Goal: Task Accomplishment & Management: Manage account settings

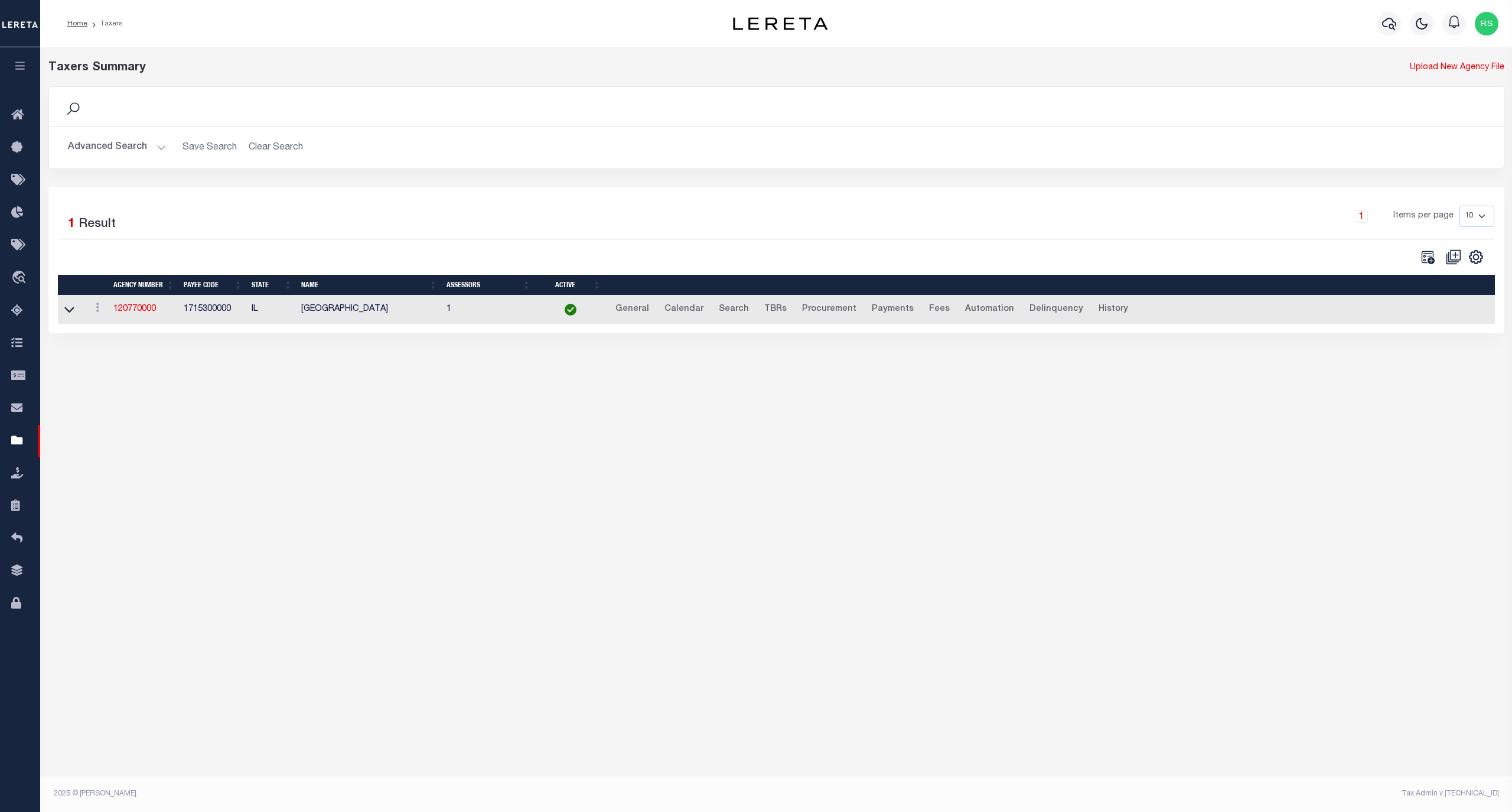
click at [117, 152] on button "Advanced Search" at bounding box center [117, 147] width 98 height 23
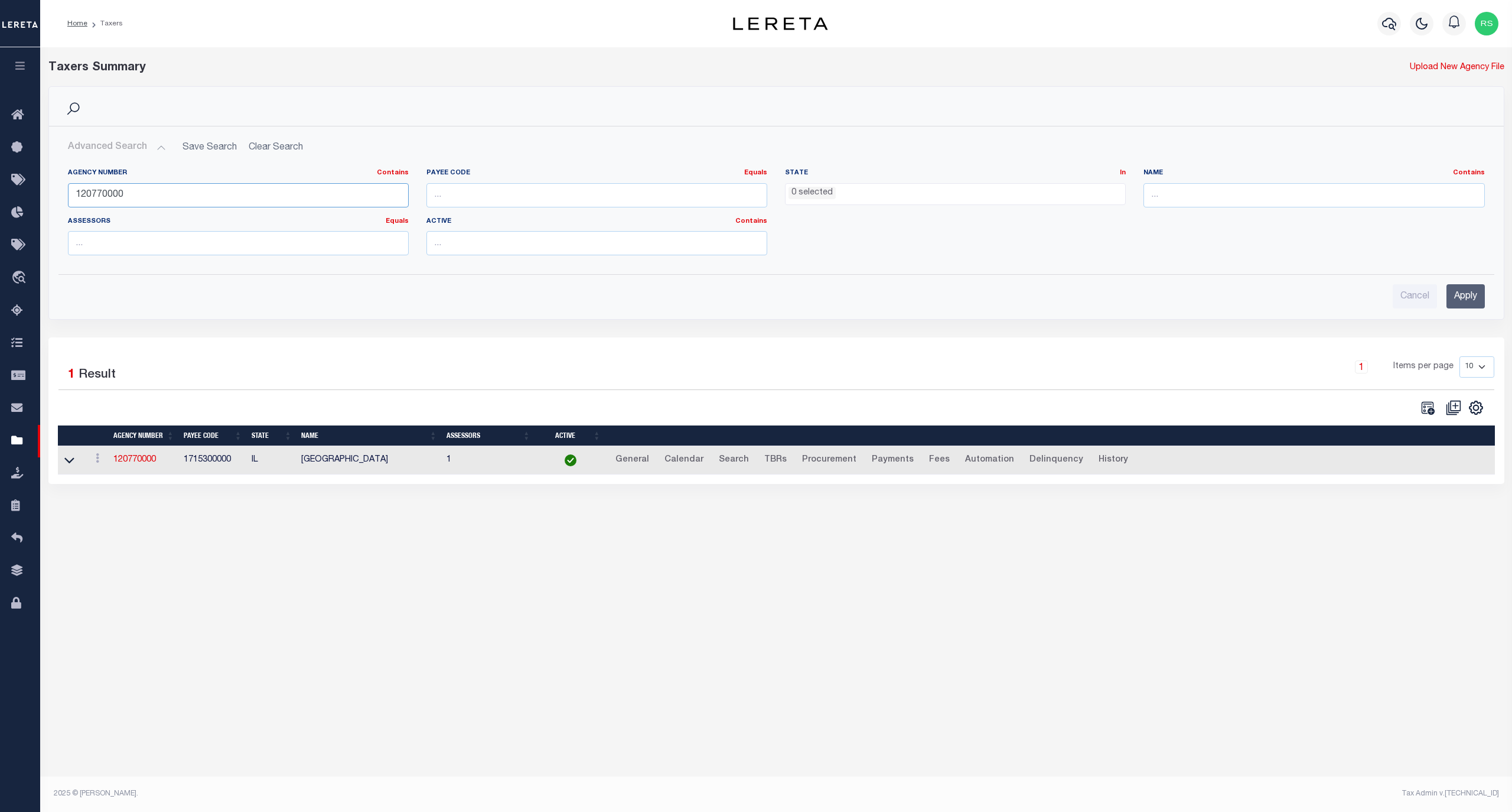
click at [131, 190] on input "120770000" at bounding box center [238, 195] width 341 height 24
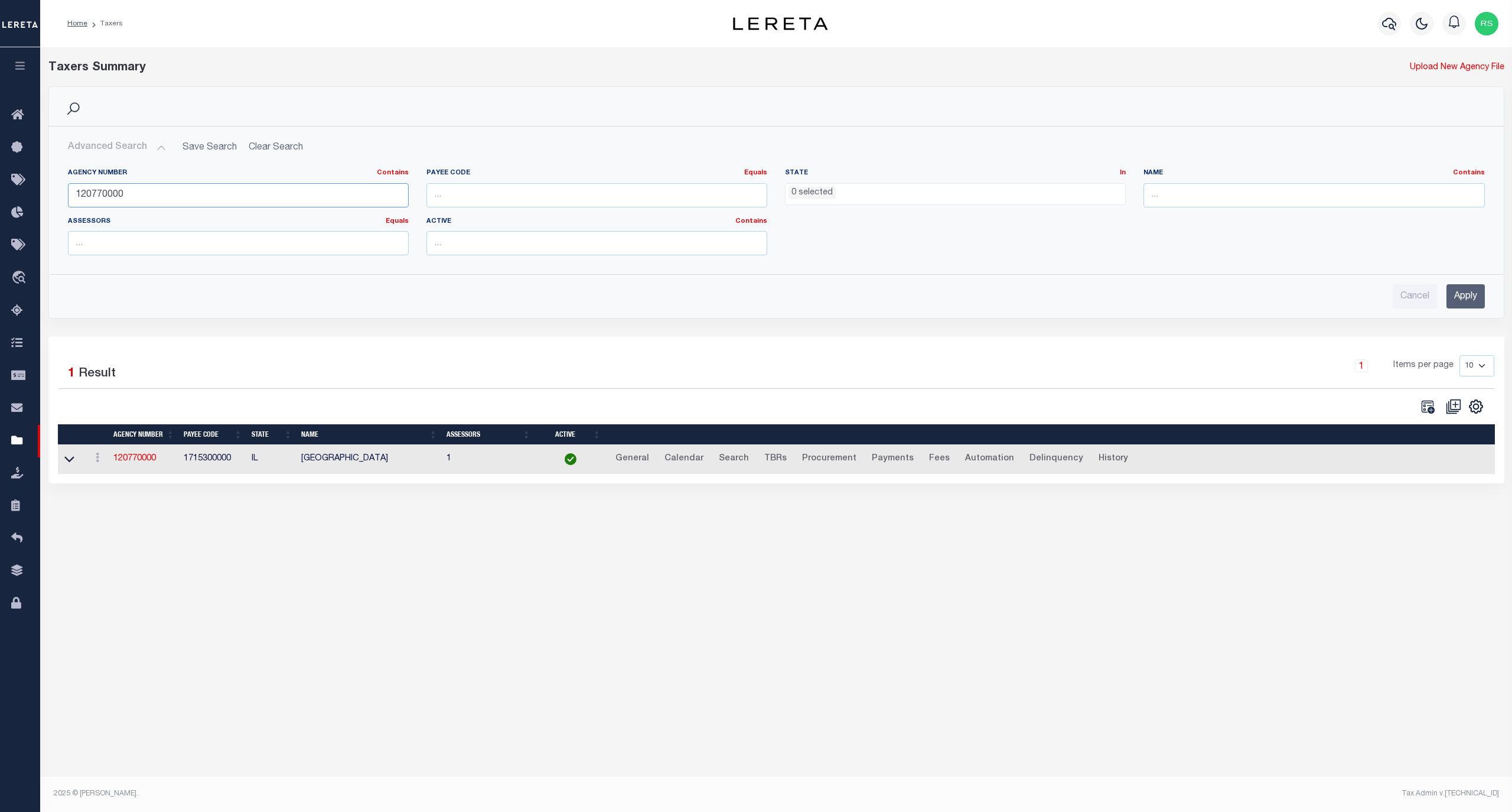
click at [130, 191] on input "120770000" at bounding box center [238, 195] width 341 height 24
paste input "370580641"
type input "370580641"
click at [1455, 300] on input "Apply" at bounding box center [1466, 297] width 39 height 24
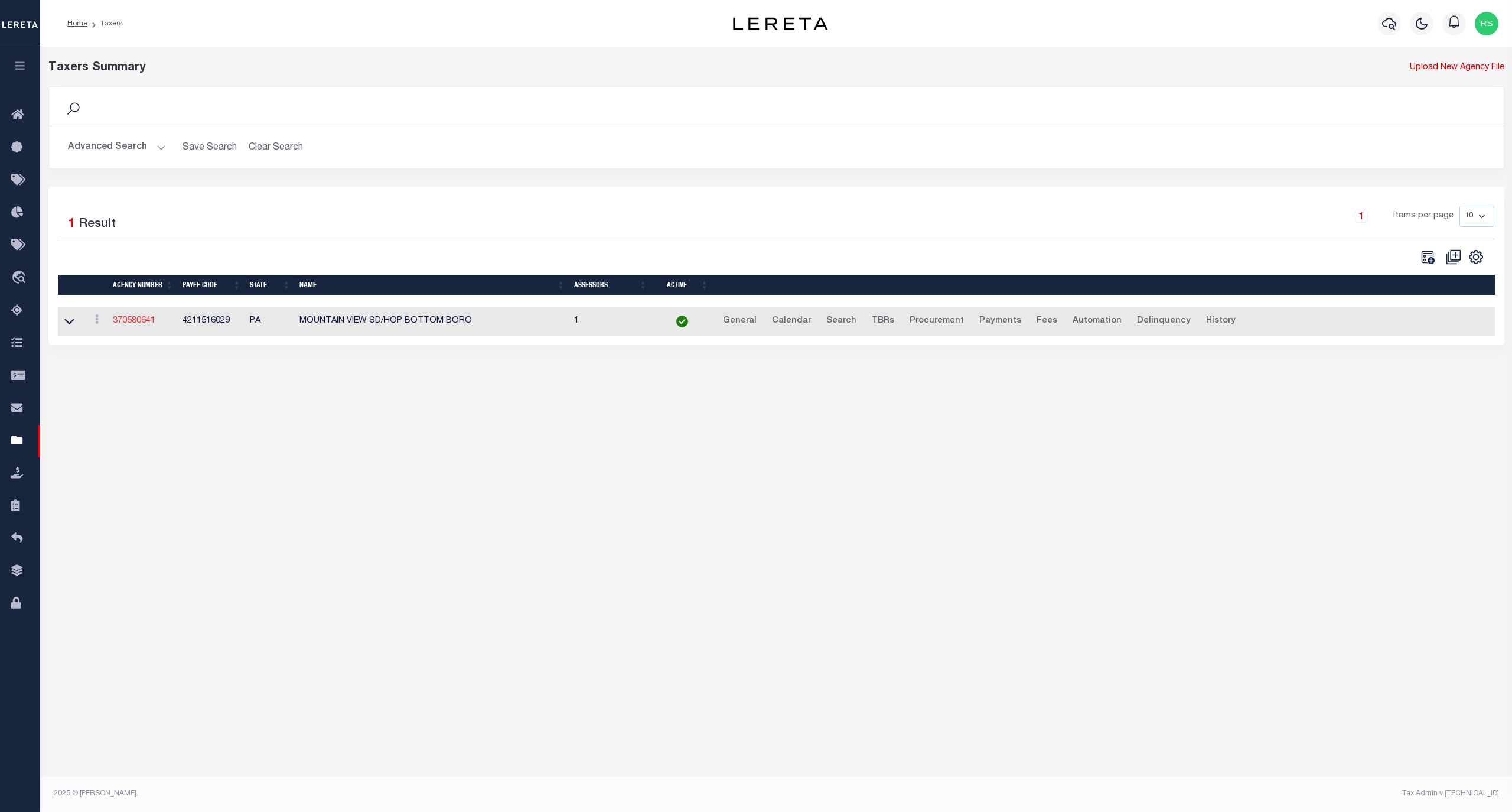
click at [141, 324] on link "370580641" at bounding box center [134, 320] width 42 height 8
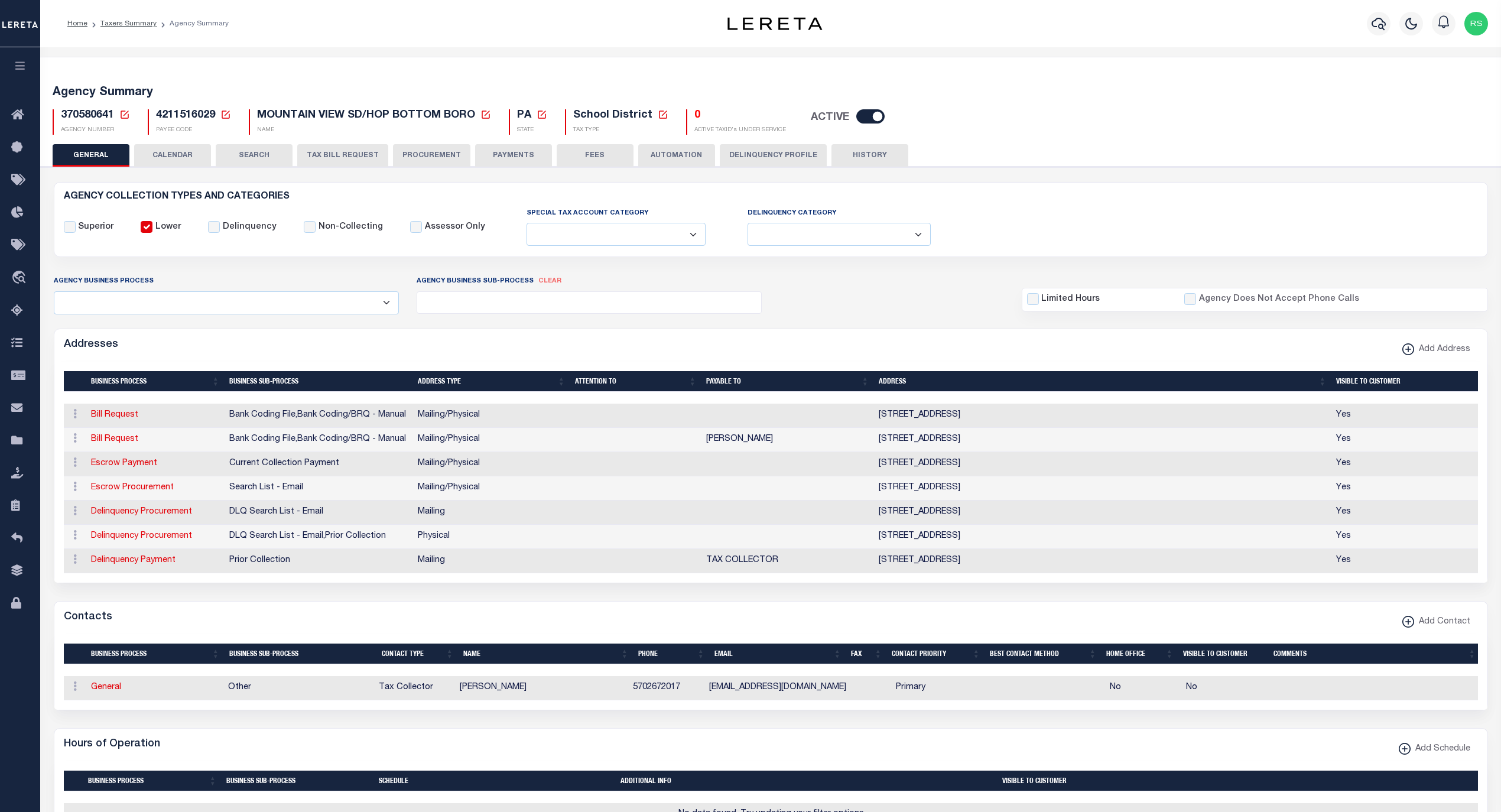
select select
click at [135, 465] on link "Escrow Payment" at bounding box center [124, 463] width 66 height 8
select select "1"
checkbox input "false"
select select
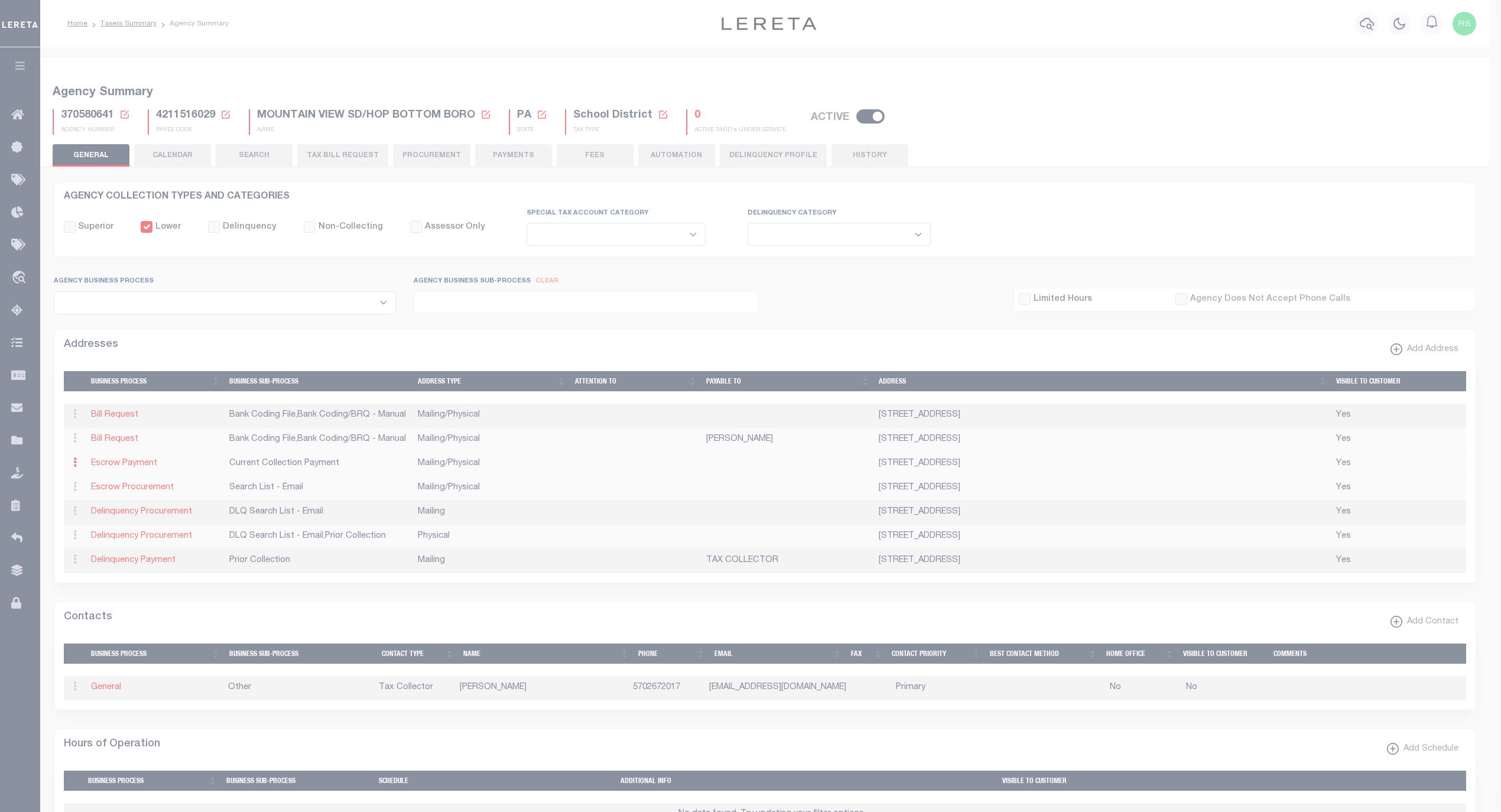
type input "4944 STATE ROUTE 11"
type input "HOP BOTTOM"
select select "PA"
type input "18824"
select select "5"
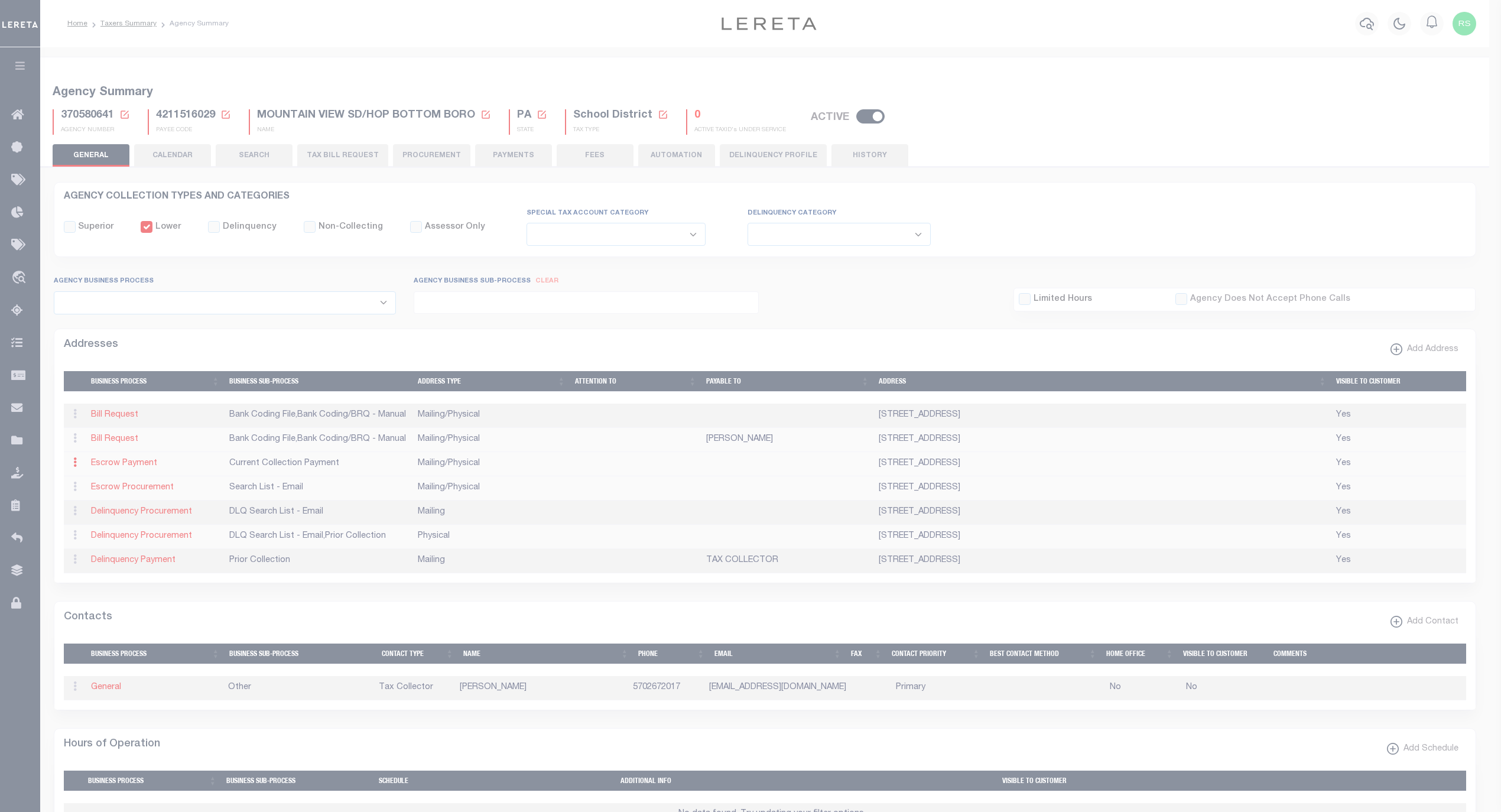
checkbox input "true"
select select "3"
select select "11"
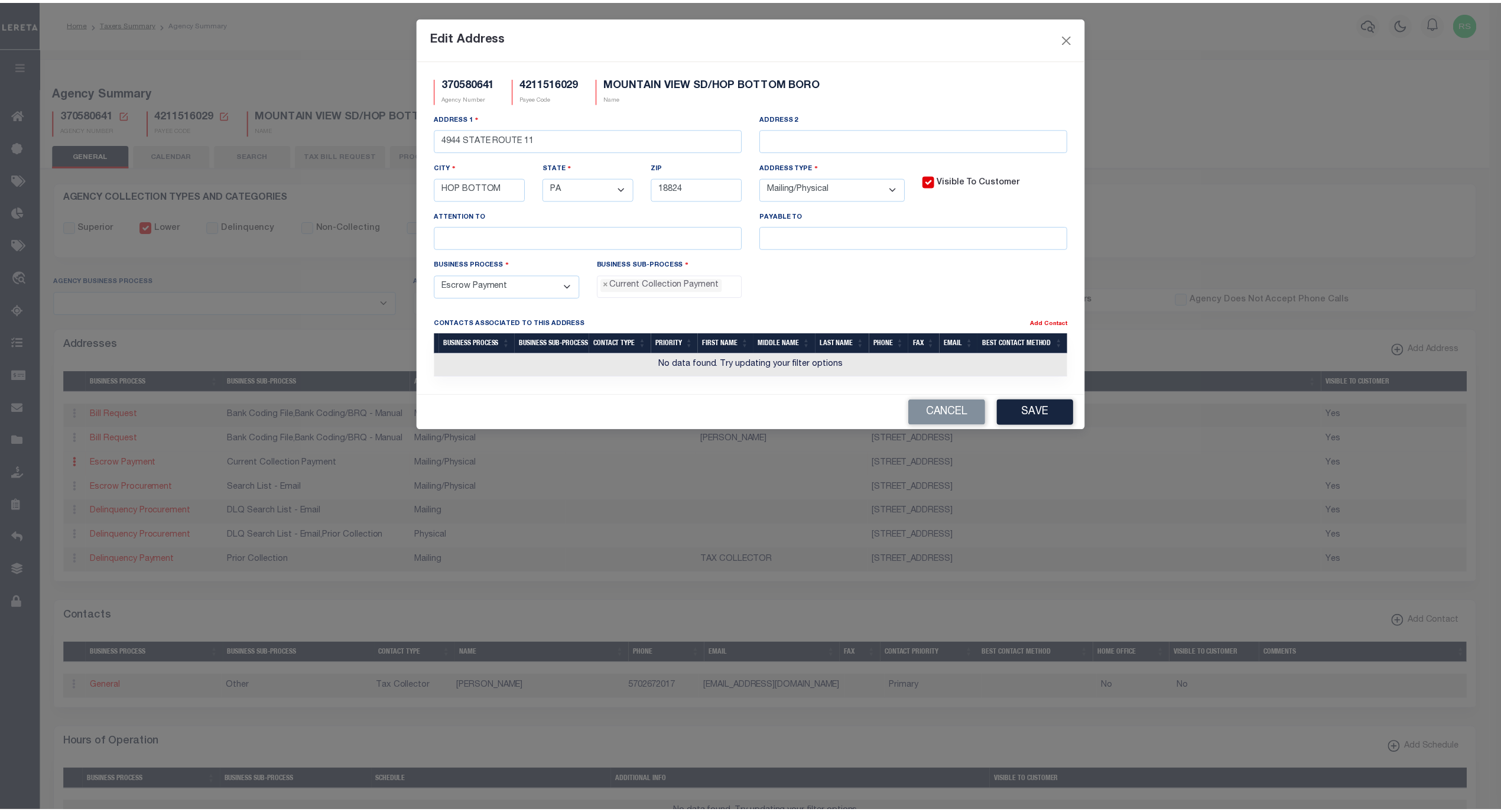
scroll to position [10, 0]
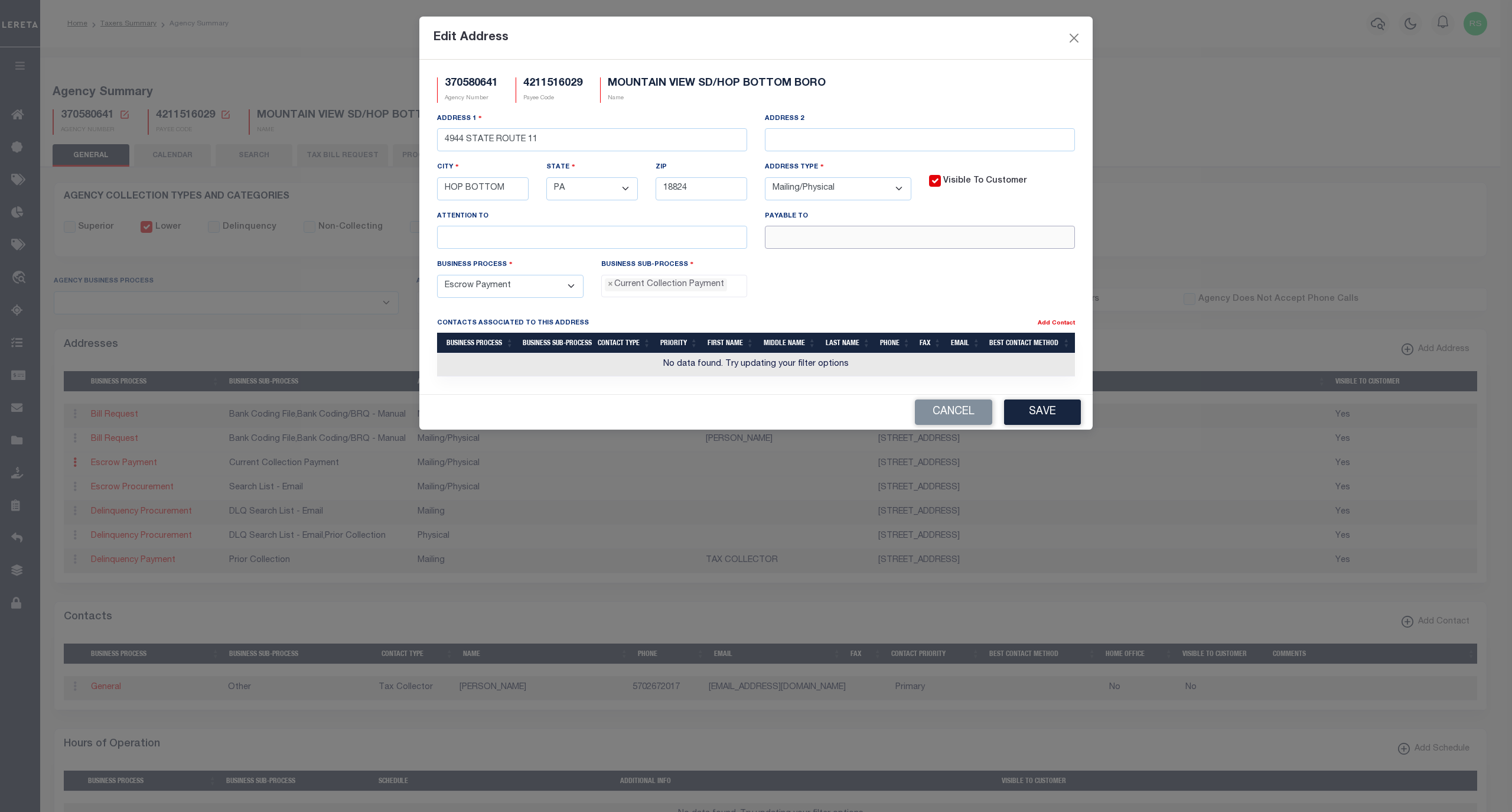
click at [827, 240] on input "text" at bounding box center [919, 237] width 310 height 23
paste input "LAURIE E SCHWARZTRAUBER,TC"
click at [902, 241] on input "LAURIE E SCHWARZTRAUBER,TC" at bounding box center [919, 237] width 310 height 23
type input "LAURIE E SCHWARZTRAUBER, TC"
click at [1042, 416] on button "Save" at bounding box center [1043, 412] width 77 height 25
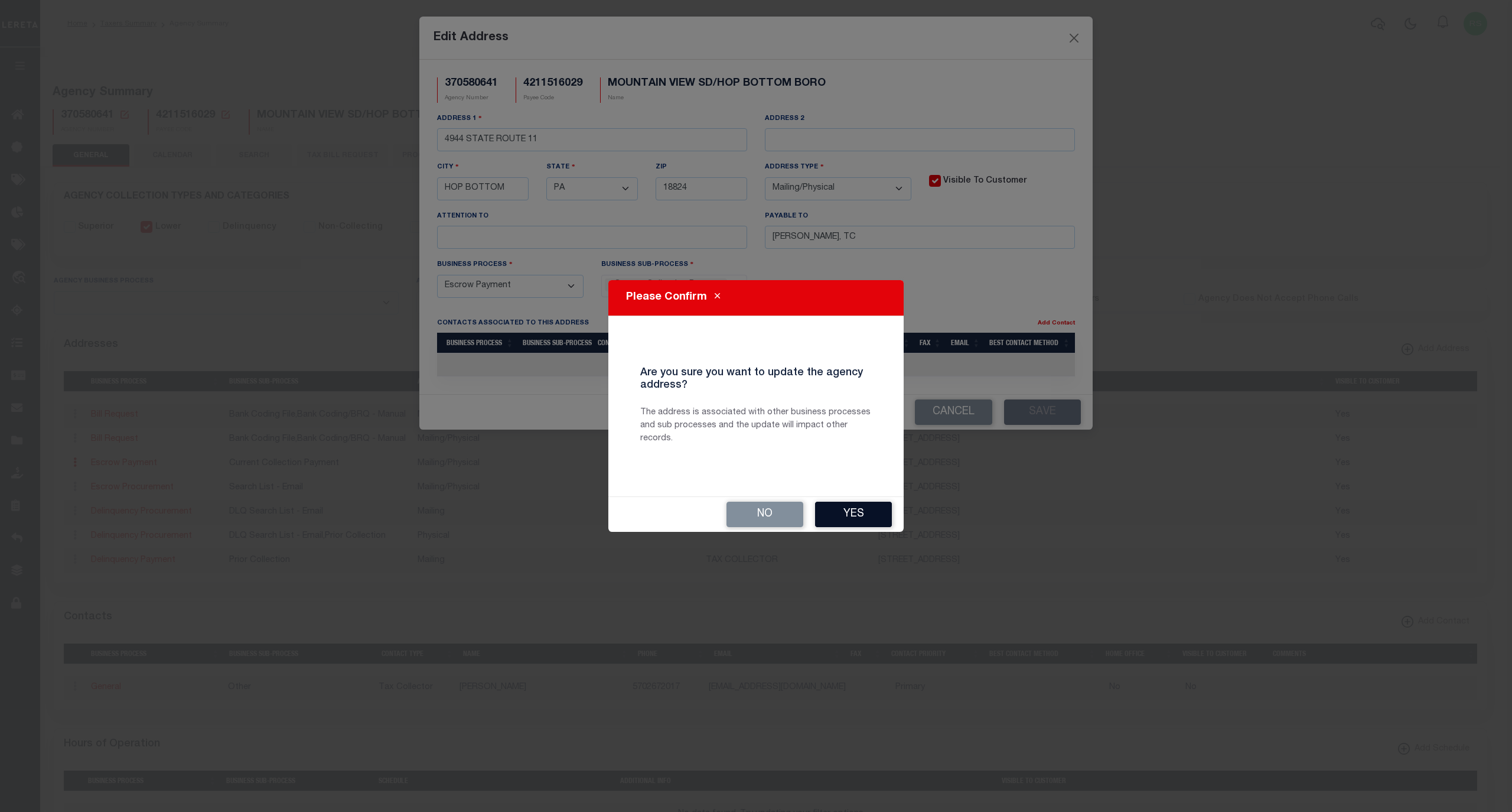
click at [870, 516] on button "Yes" at bounding box center [854, 513] width 77 height 25
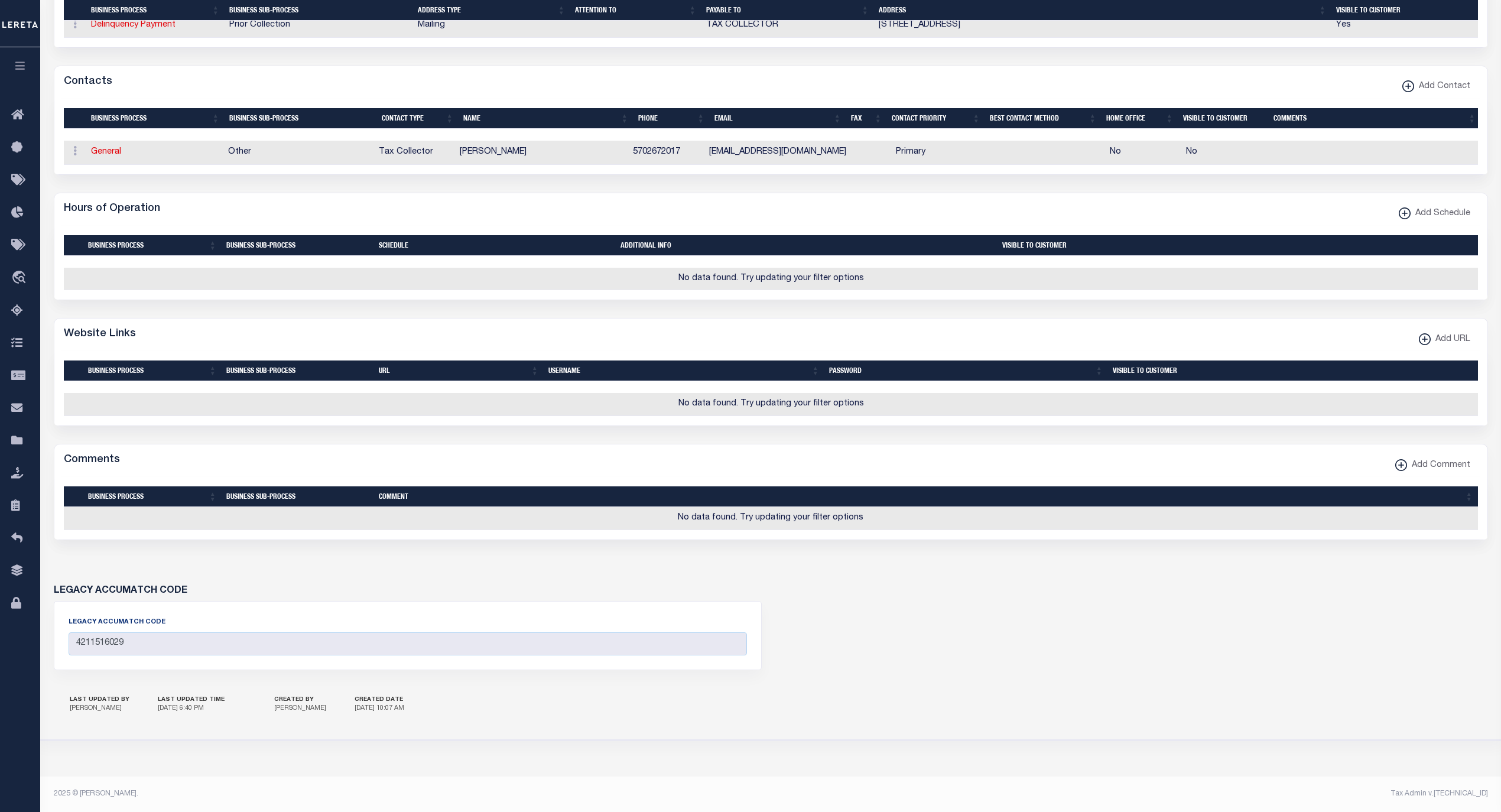
scroll to position [561, 0]
click at [1405, 471] on xmlns\ "button" at bounding box center [1400, 464] width 12 height 12
select select
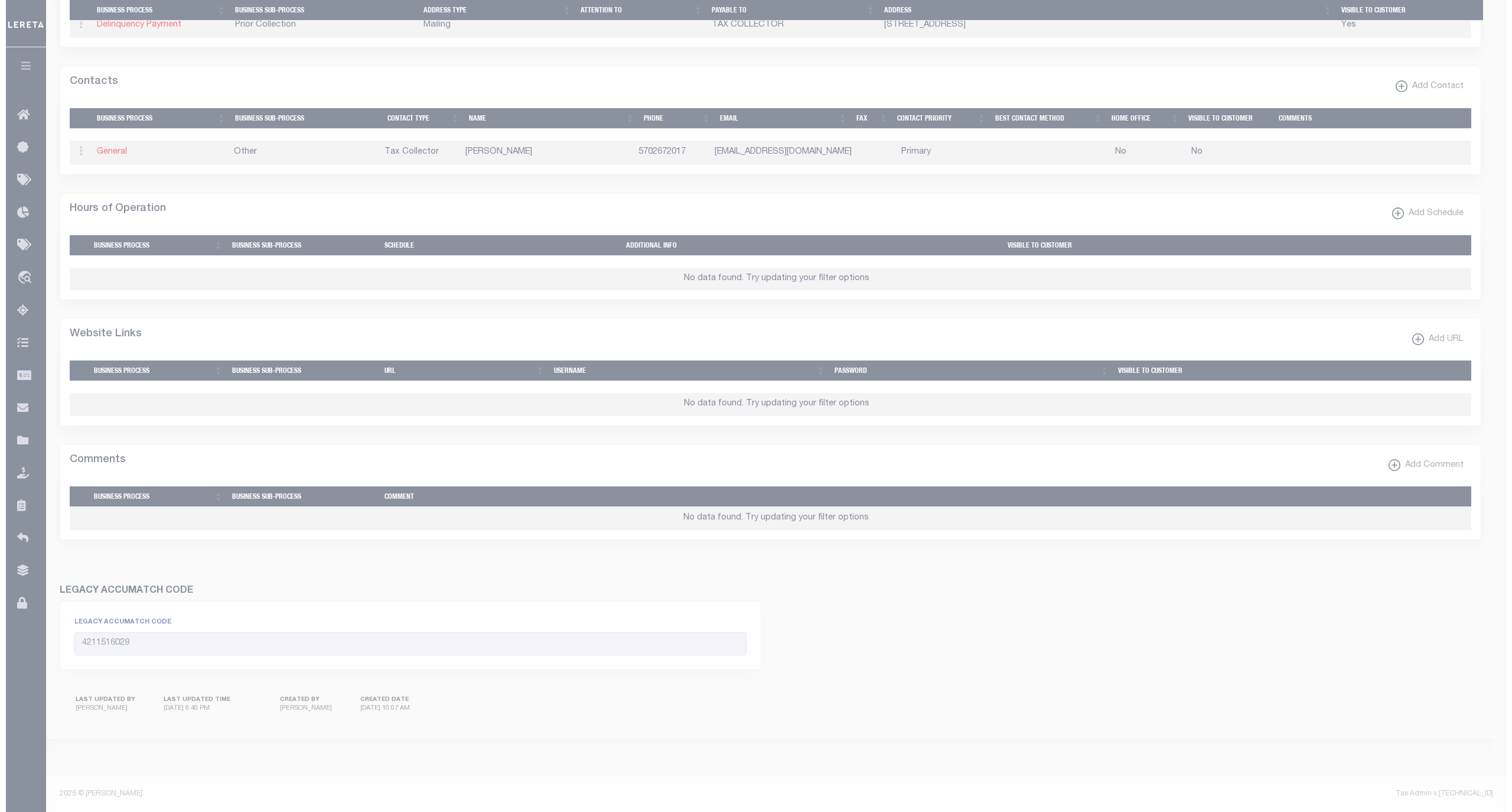
scroll to position [533, 0]
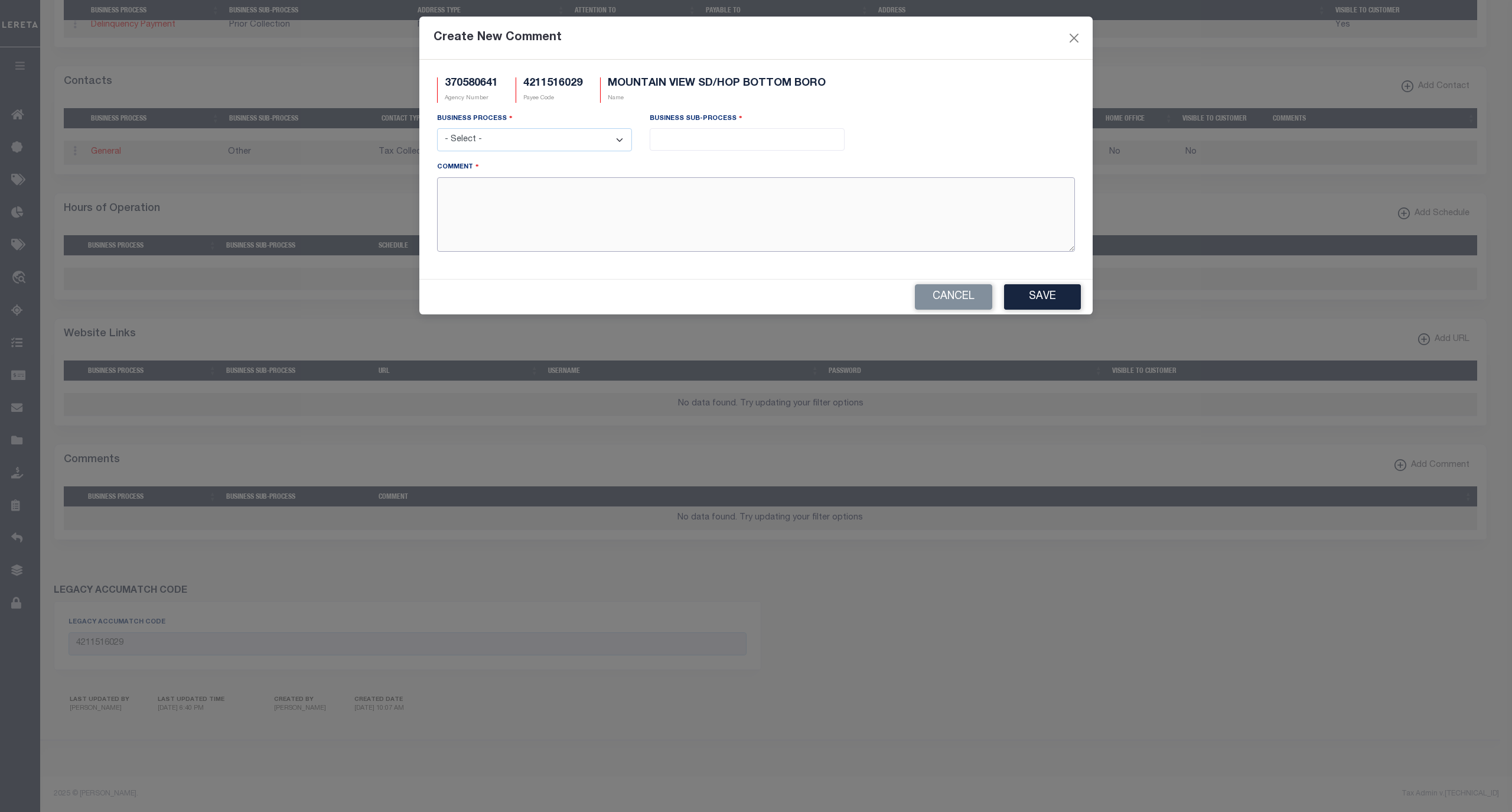
click at [659, 220] on textarea "Comment" at bounding box center [756, 214] width 638 height 74
paste textarea "2025 MISPRINT, DONT USE PO BOX 183"
type textarea "2025 MISPRINT, DONT USE PO BOX 183"
click at [603, 141] on select "- Select - All Automation Bill Request Delinquency Payment Delinquency Procurem…" at bounding box center [534, 139] width 195 height 23
select select "3"
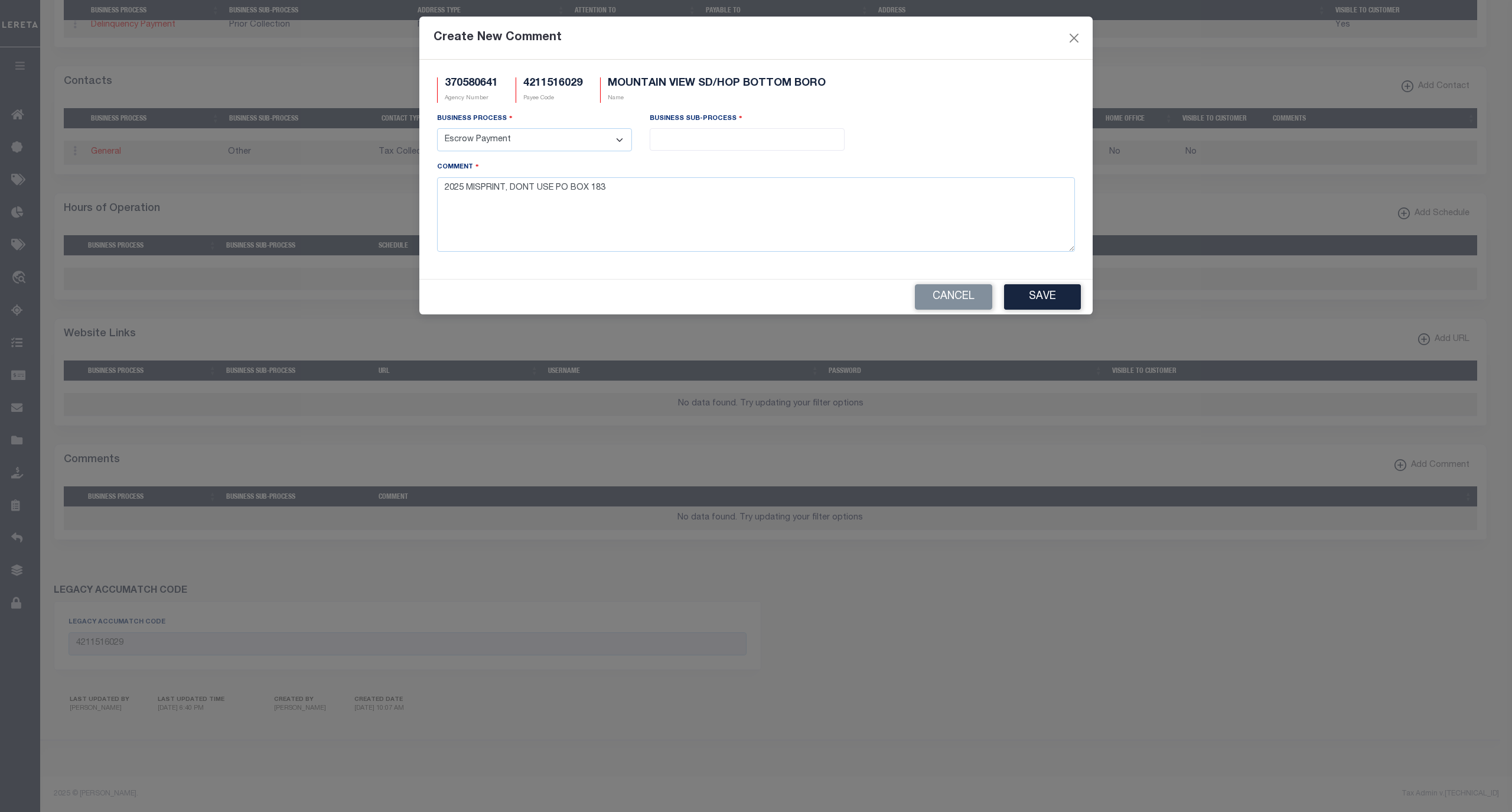
click at [437, 130] on select "- Select - All Automation Bill Request Delinquency Payment Delinquency Procurem…" at bounding box center [534, 139] width 195 height 23
drag, startPoint x: 465, startPoint y: 190, endPoint x: 504, endPoint y: 196, distance: 39.5
click at [466, 190] on textarea "2025 MISPRINT, DONT USE PO BOX 183" at bounding box center [756, 214] width 638 height 74
type textarea "2025 BILL MISPRINT, DONT USE PO BOX 183"
click at [695, 143] on input "search" at bounding box center [746, 138] width 187 height 13
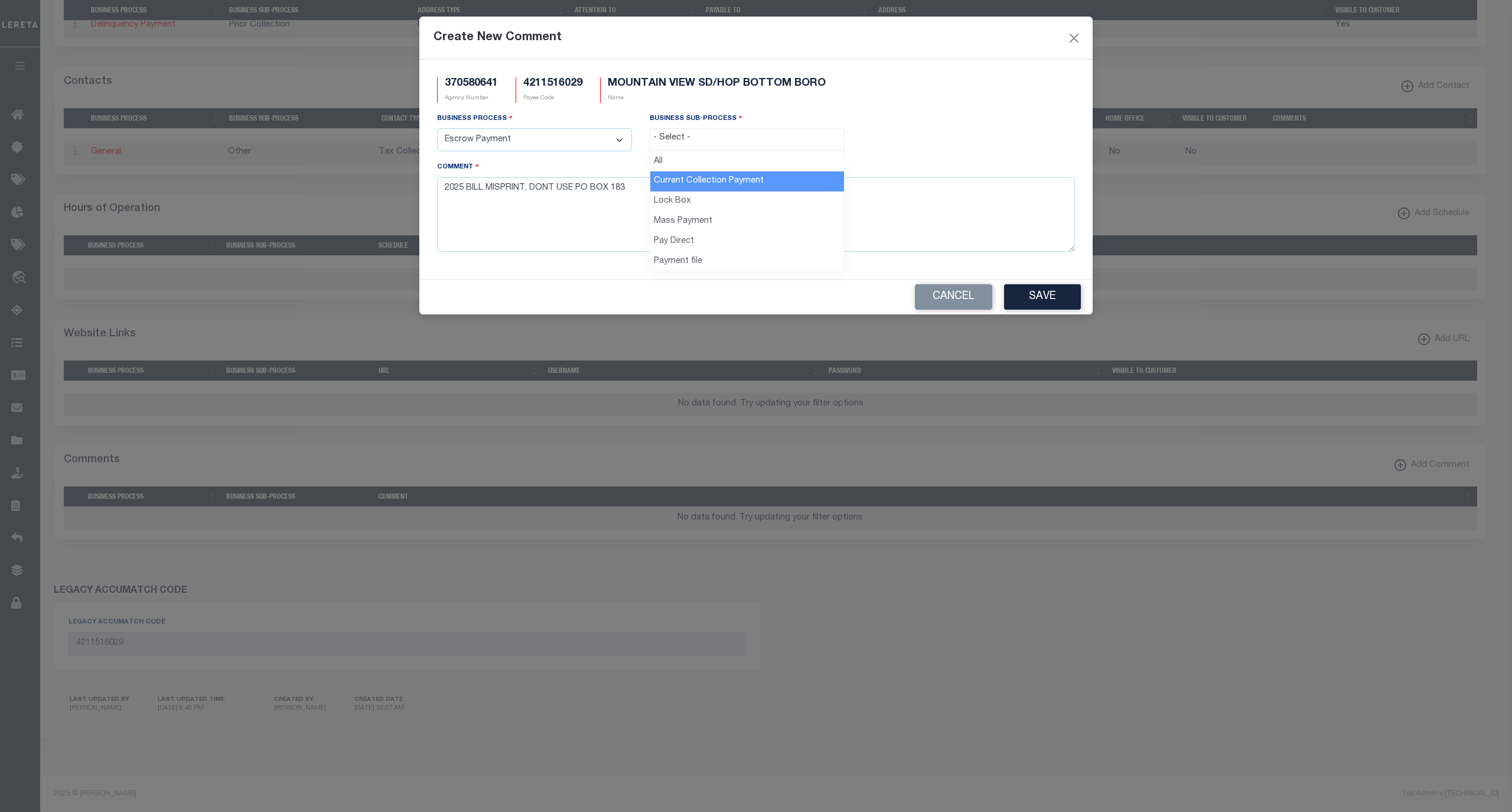
select select "11"
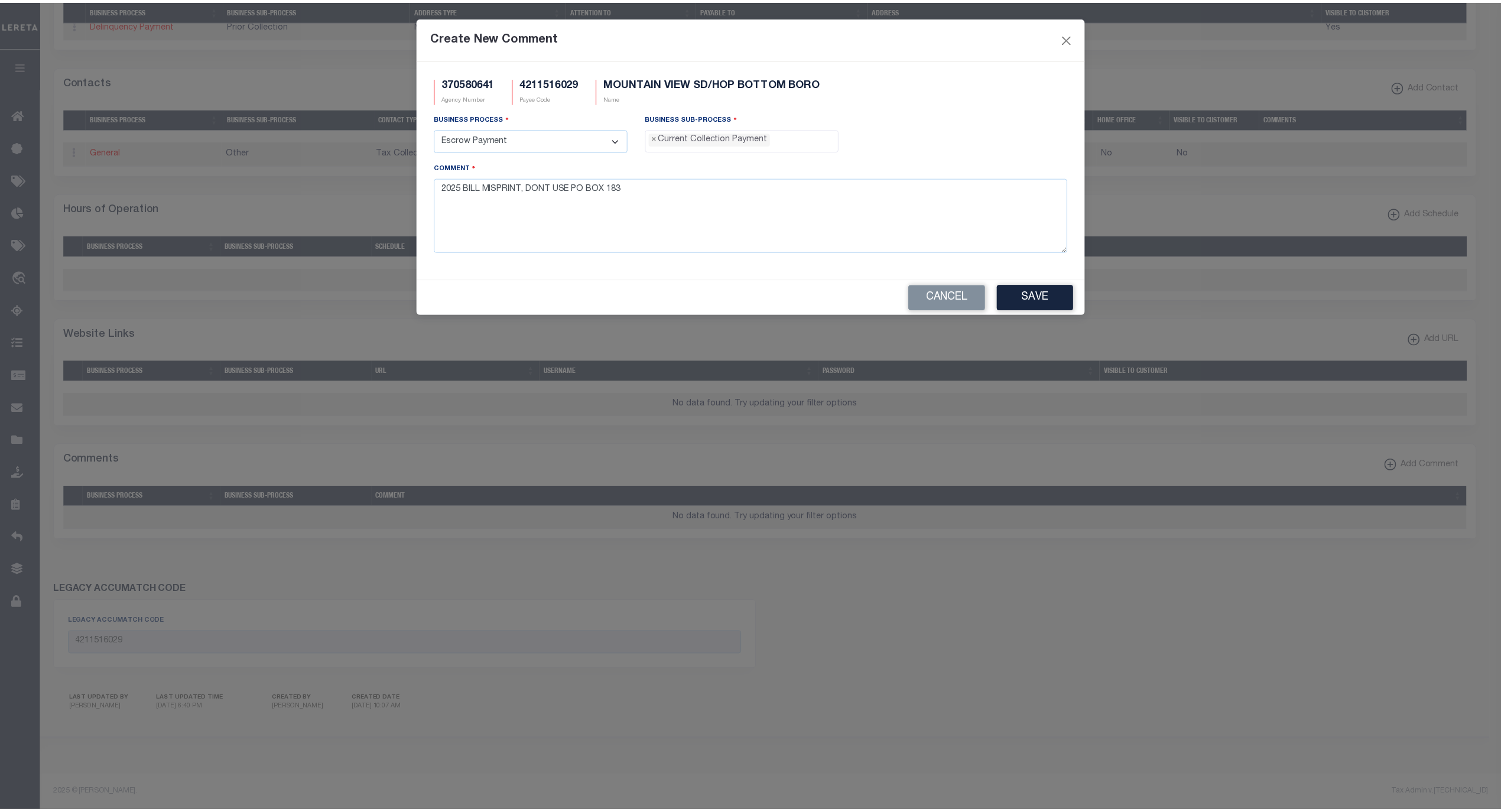
scroll to position [10, 0]
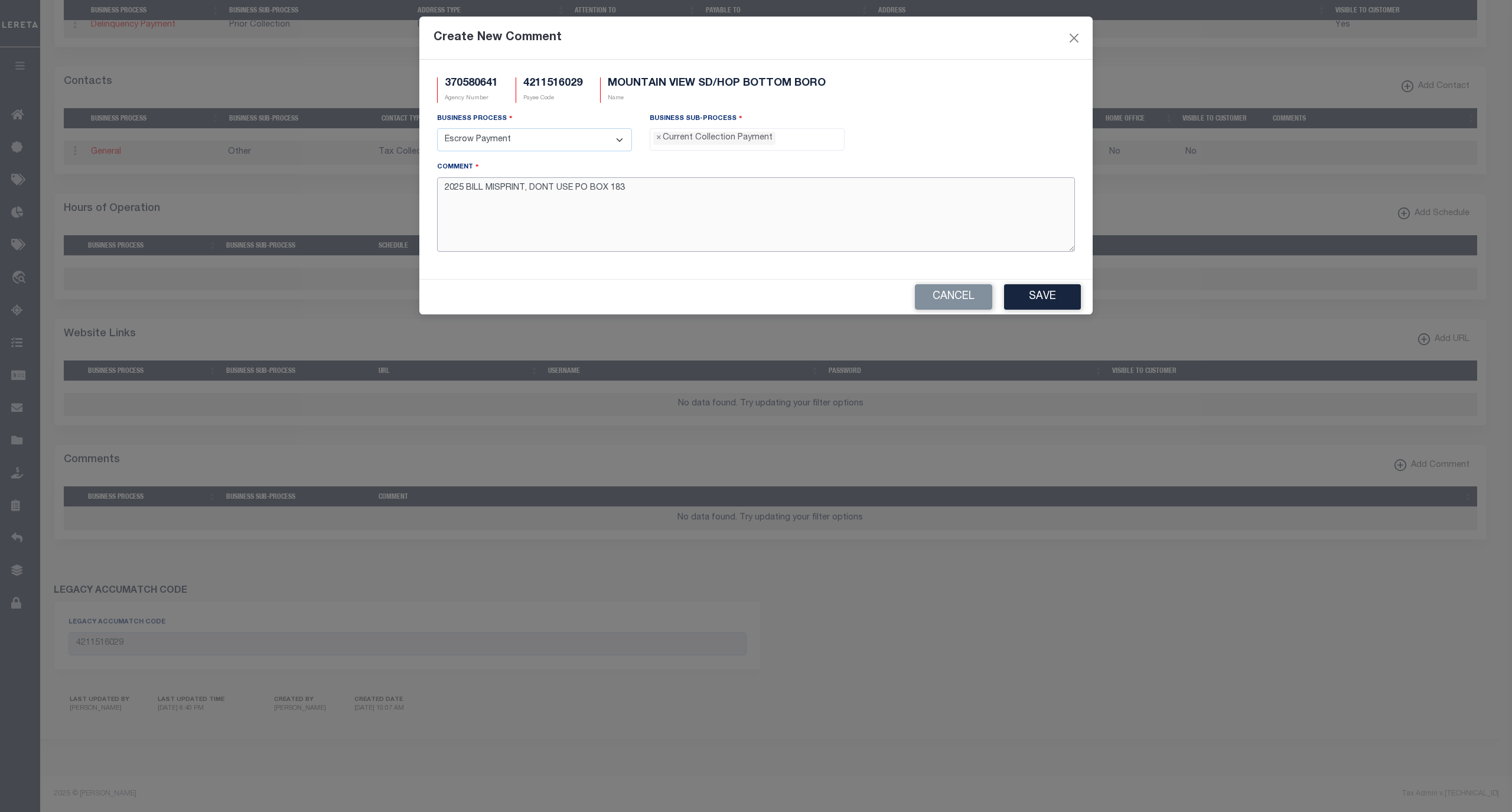
drag, startPoint x: 684, startPoint y: 195, endPoint x: 403, endPoint y: 180, distance: 281.4
click at [403, 180] on div "Create New Comment 370580641 Agency Number 4211516029 Payee Code MOUNTAIN VIEW …" at bounding box center [756, 406] width 1512 height 812
click at [1048, 301] on button "Save" at bounding box center [1043, 297] width 77 height 25
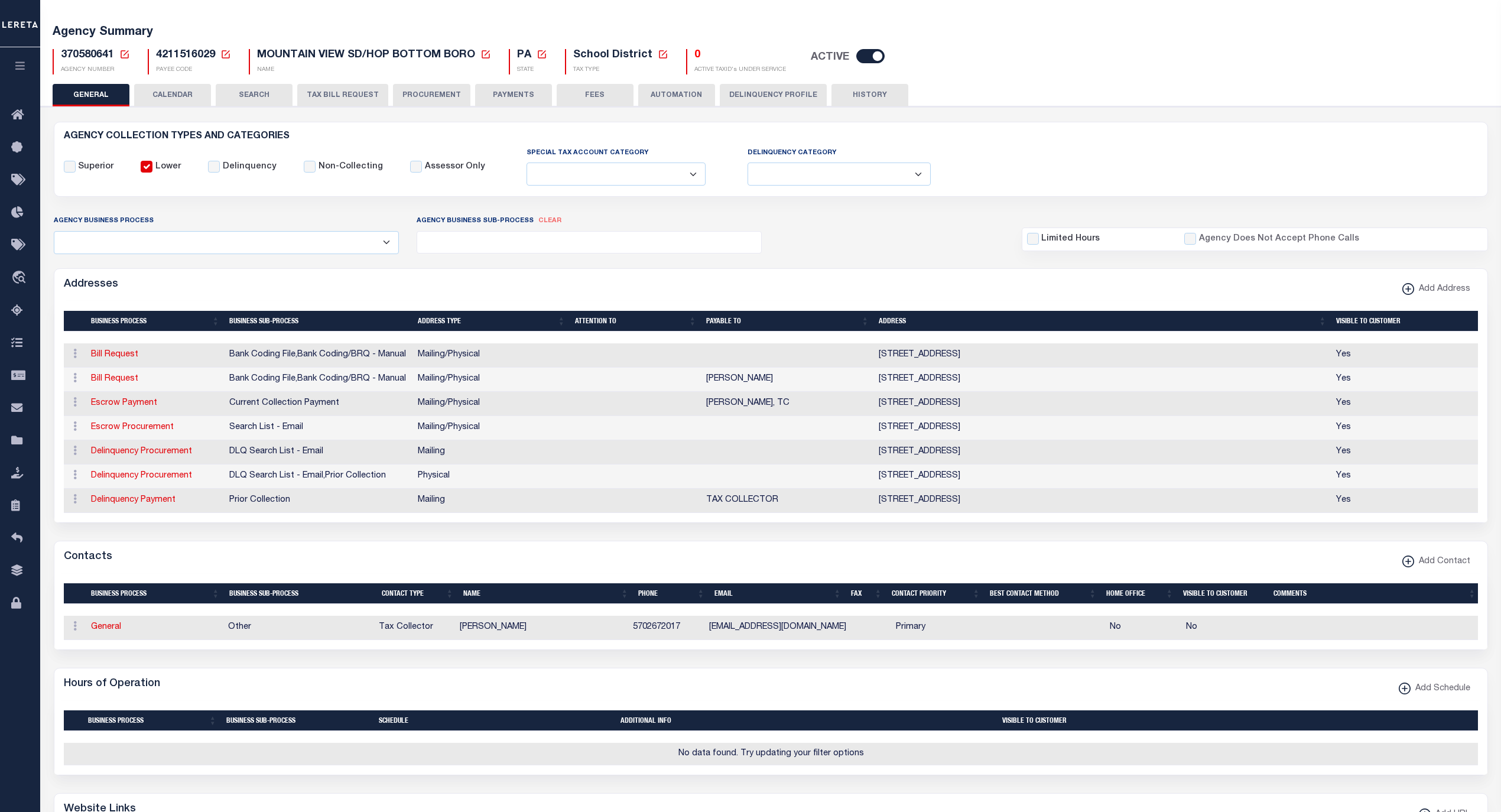
scroll to position [0, 0]
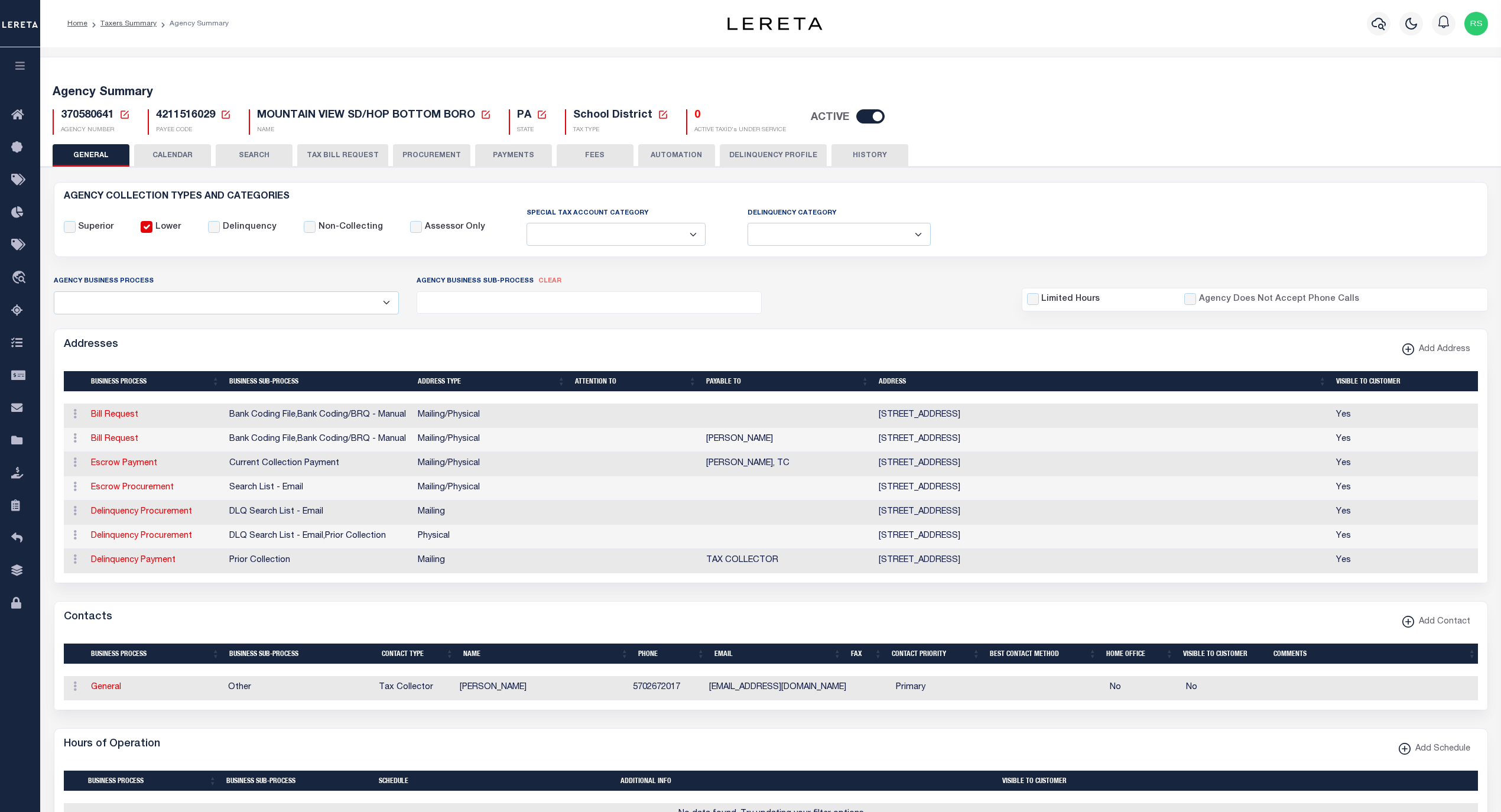
click at [579, 154] on button "FEES" at bounding box center [596, 155] width 77 height 23
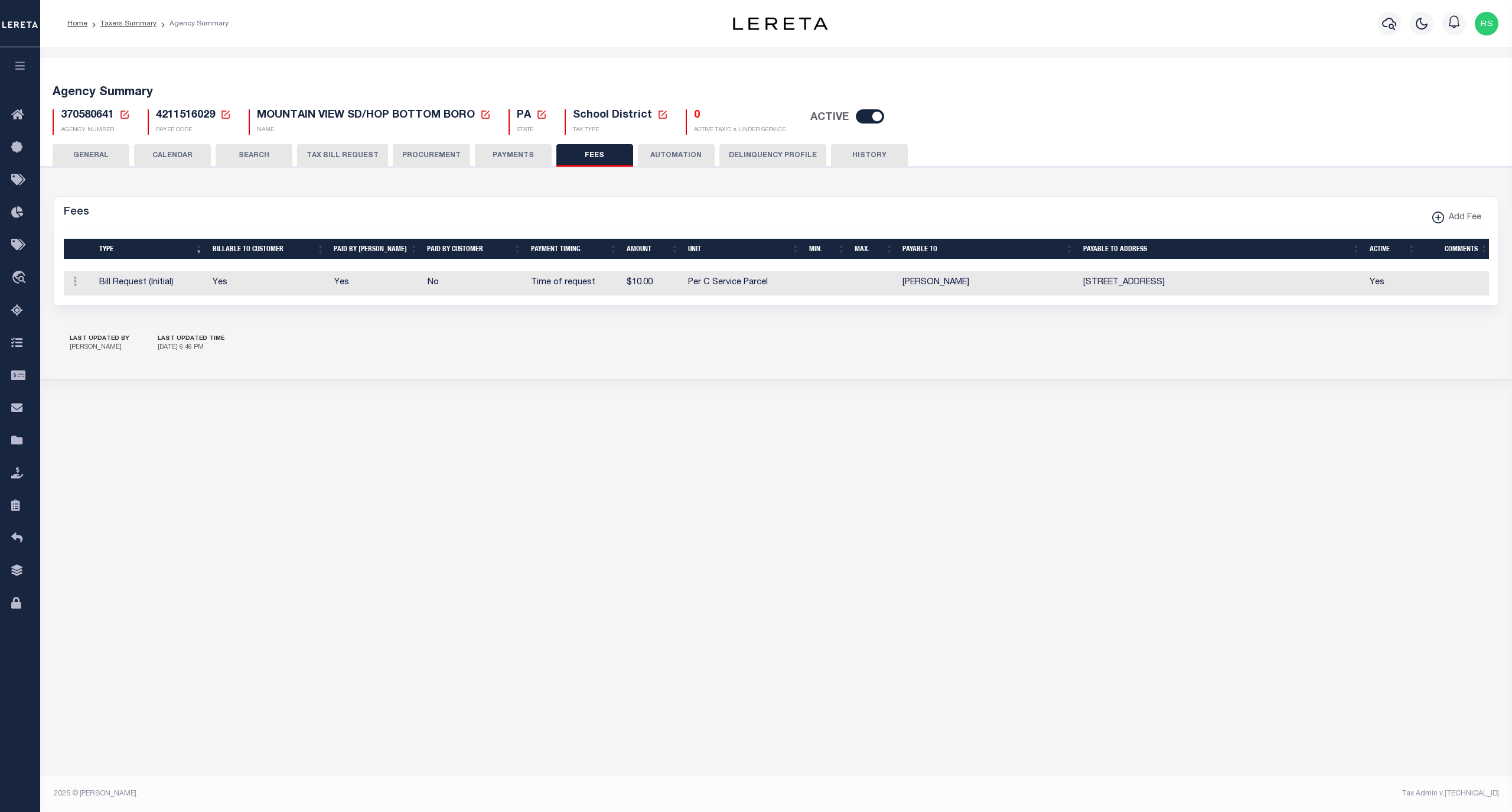
click at [515, 153] on button "PAYMENTS" at bounding box center [513, 155] width 77 height 23
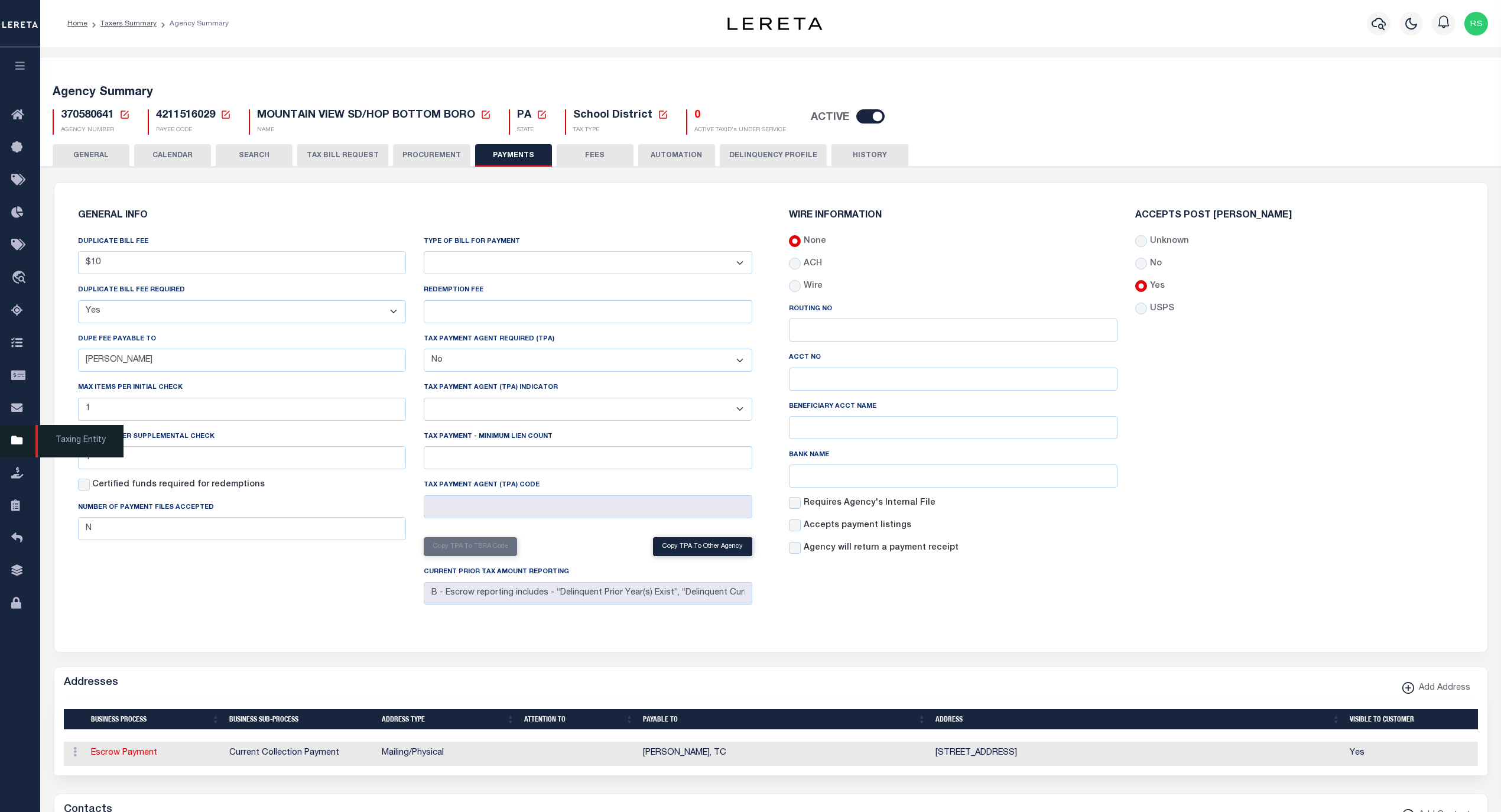
click at [64, 445] on span "Taxing Entity" at bounding box center [79, 441] width 88 height 32
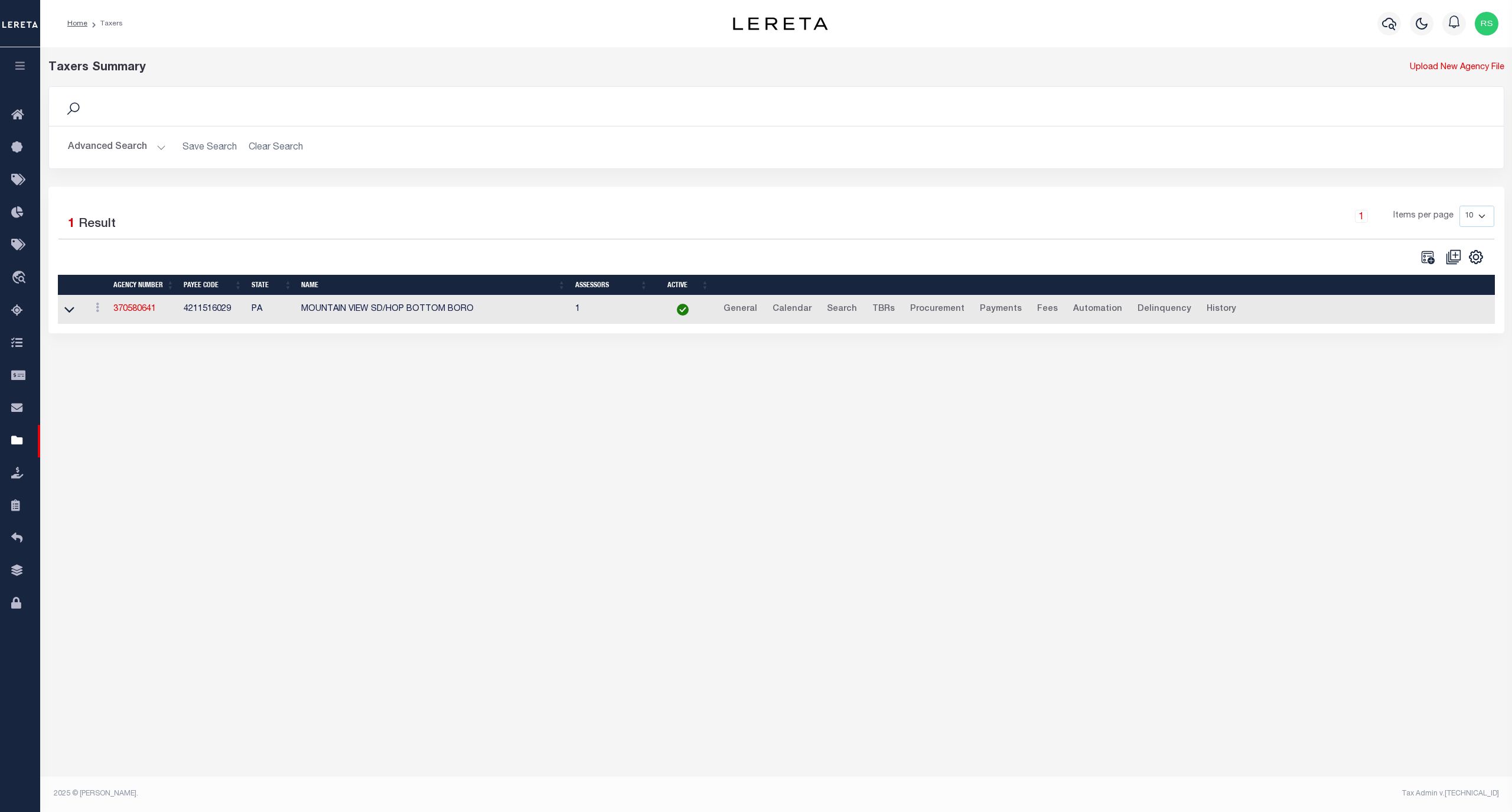
click at [115, 150] on button "Advanced Search" at bounding box center [117, 147] width 98 height 23
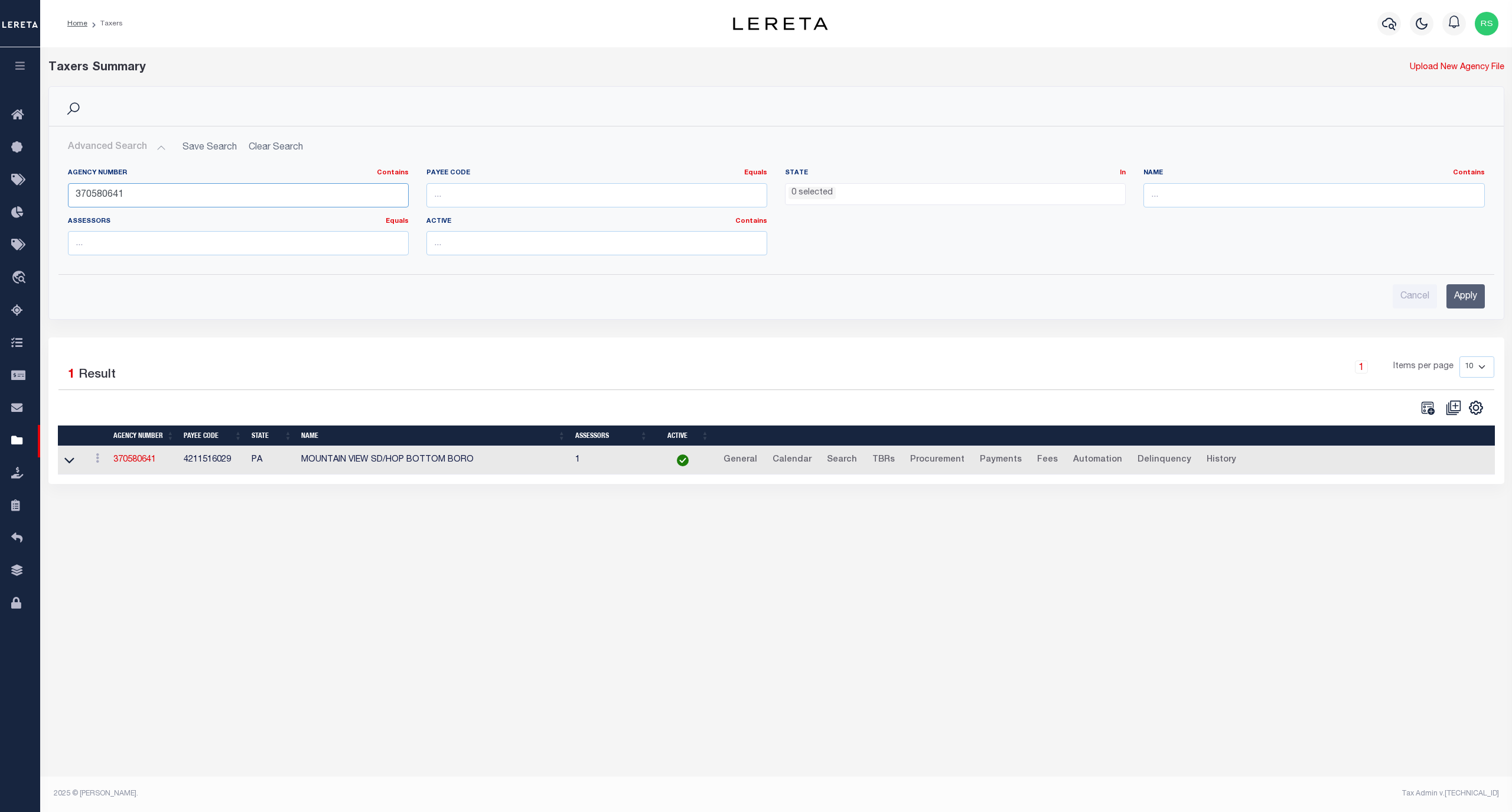
click at [127, 191] on input "370580641" at bounding box center [238, 195] width 341 height 24
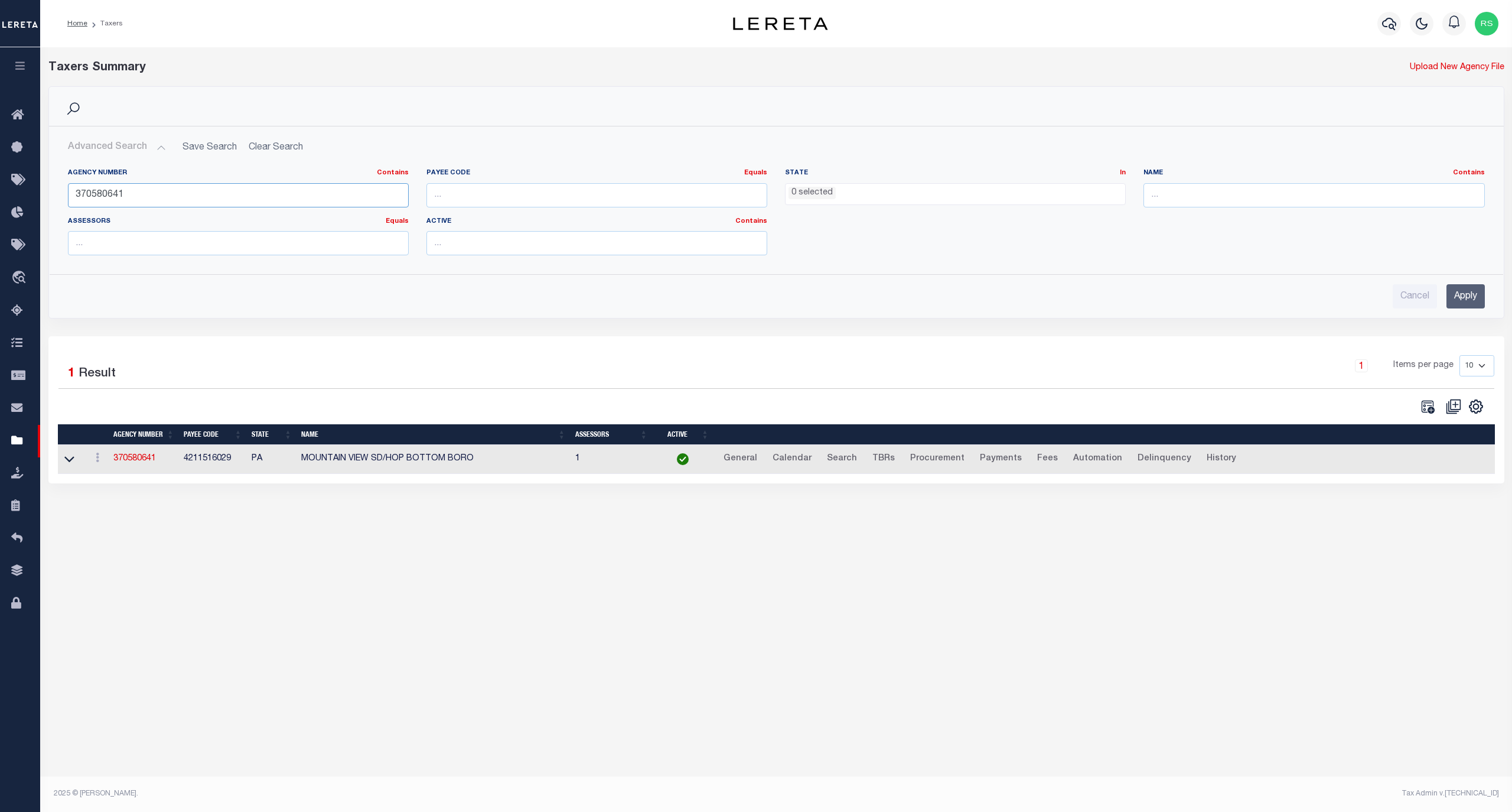
paste input "1712"
type input "370581712"
click at [1470, 300] on input "Apply" at bounding box center [1466, 297] width 39 height 24
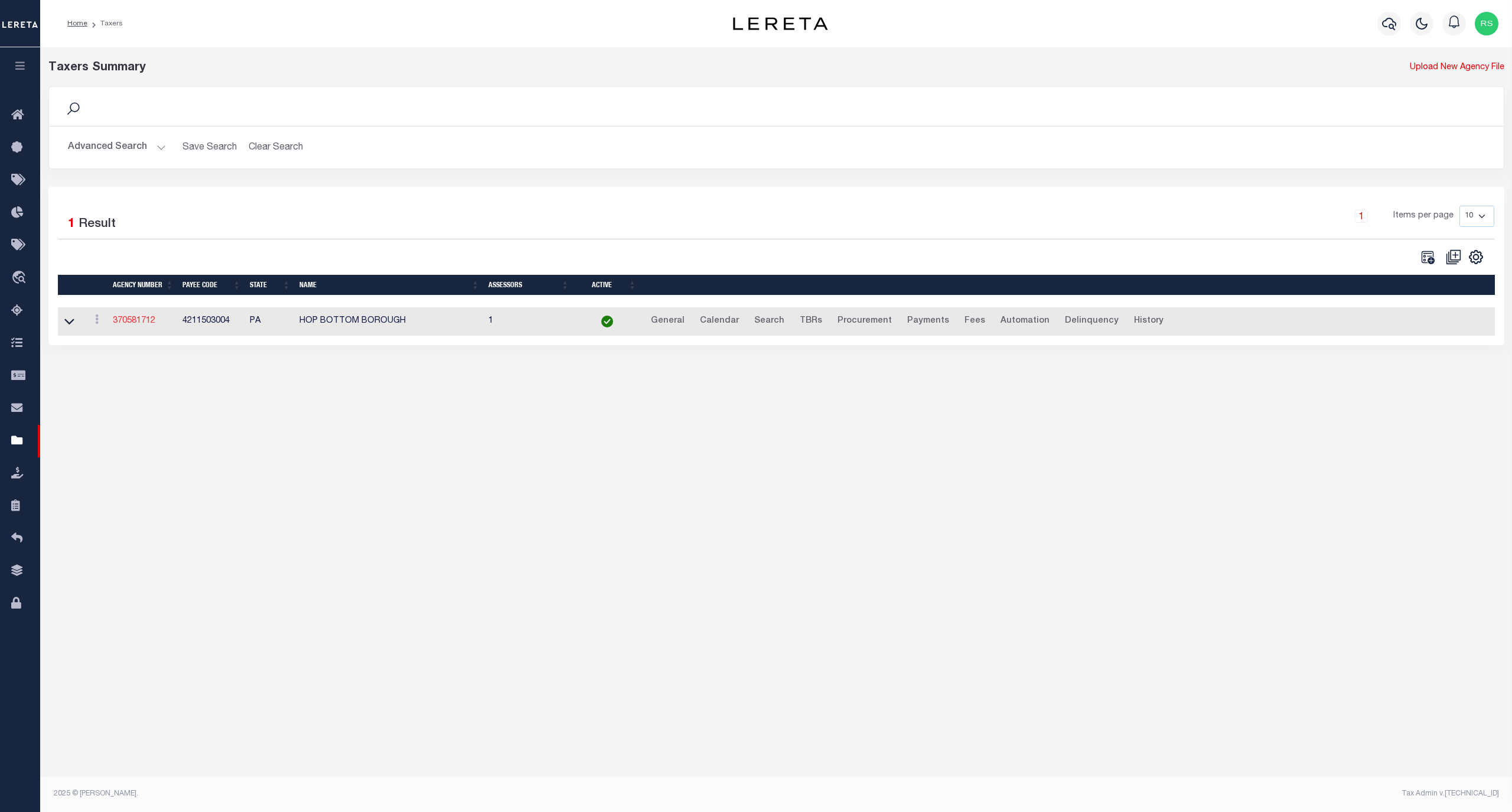
click at [140, 322] on link "370581712" at bounding box center [134, 320] width 42 height 8
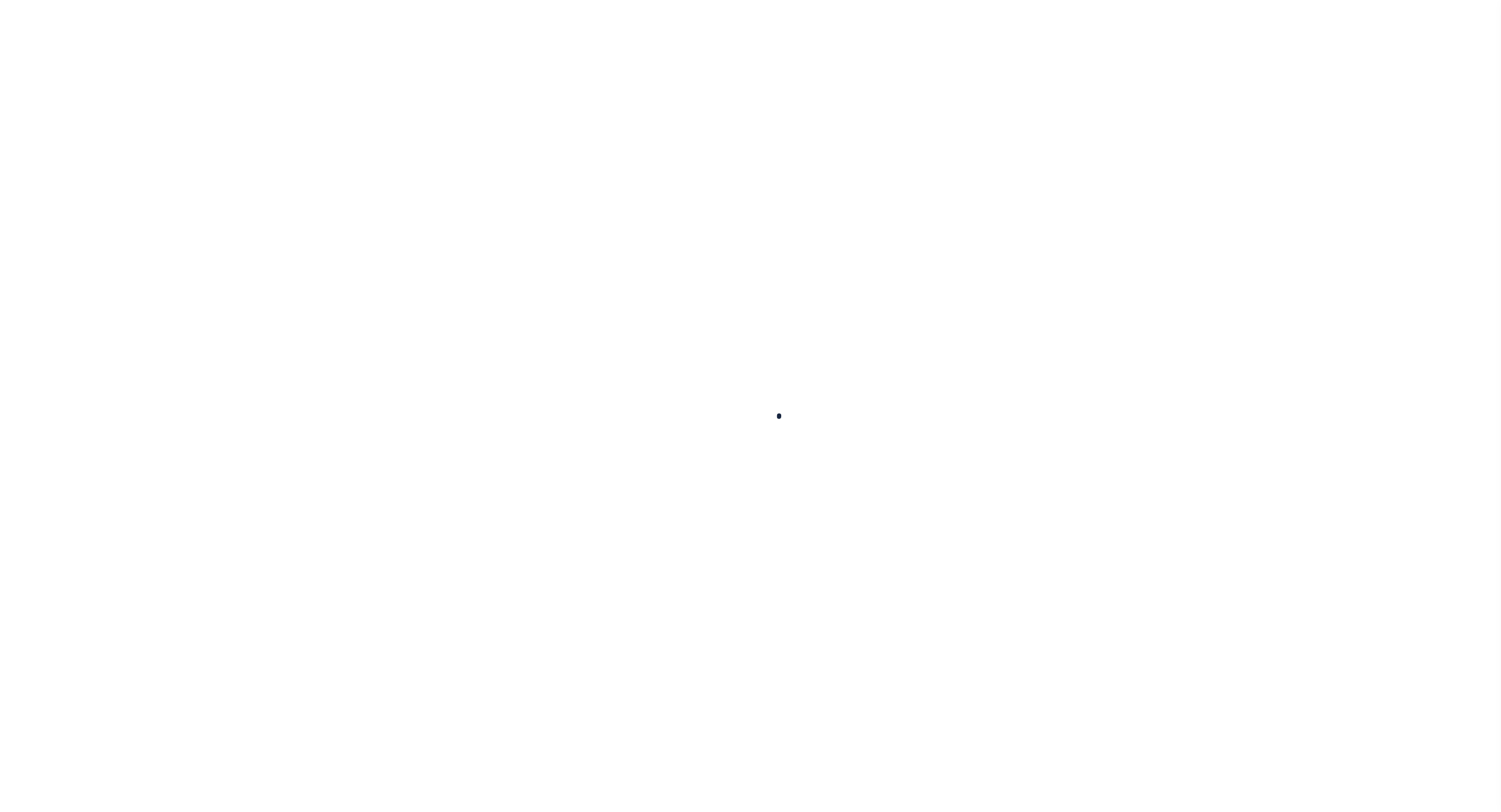
select select
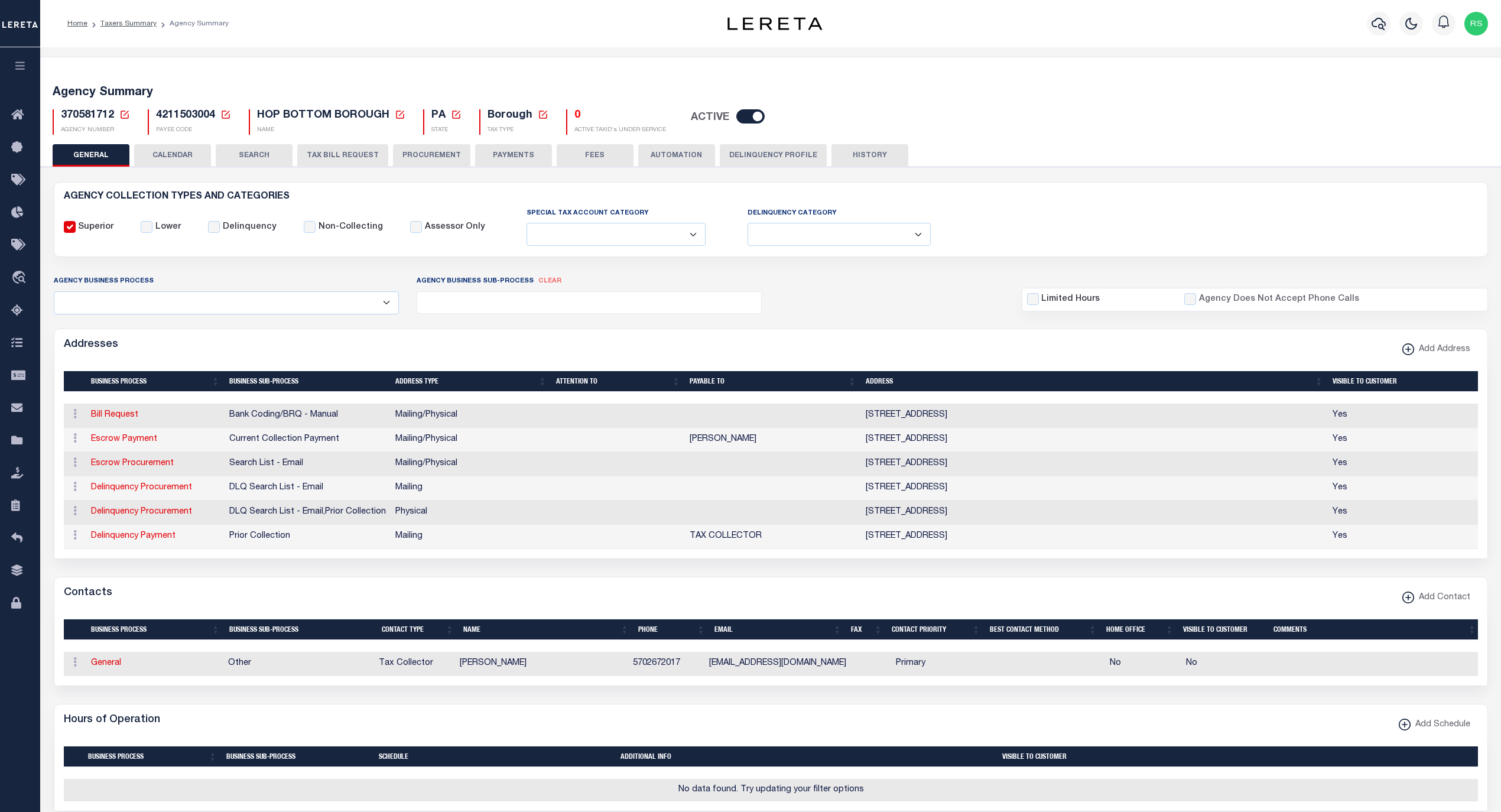
drag, startPoint x: 821, startPoint y: 439, endPoint x: 688, endPoint y: 445, distance: 133.1
click at [688, 445] on td "LAURIE E SCHWARZTRAUBER" at bounding box center [773, 440] width 176 height 24
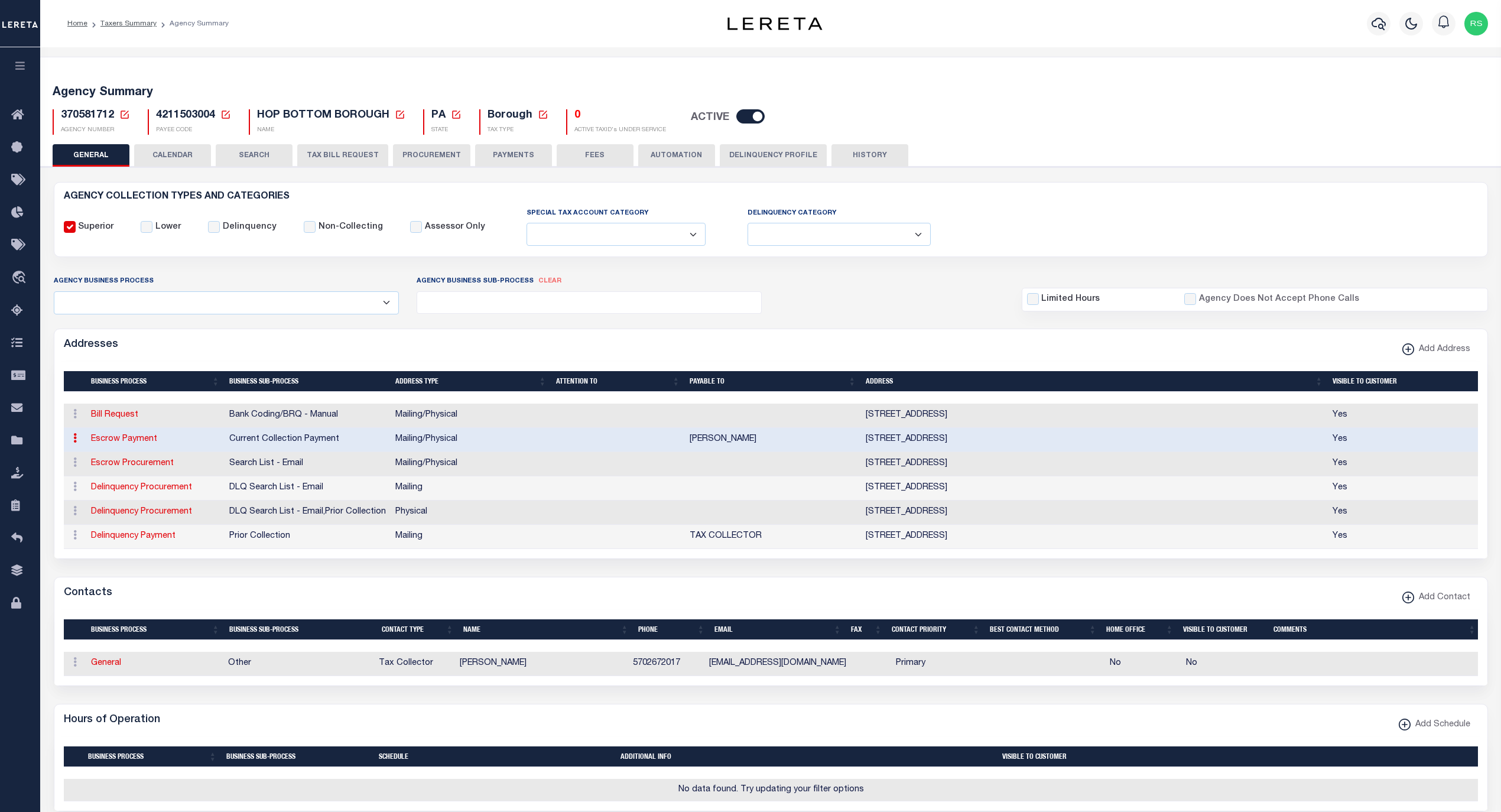
copy td "LAURIE E SCHWARZTRAUBER"
click at [122, 414] on link "Bill Request" at bounding box center [115, 414] width 47 height 8
select select "1"
checkbox input "false"
select select
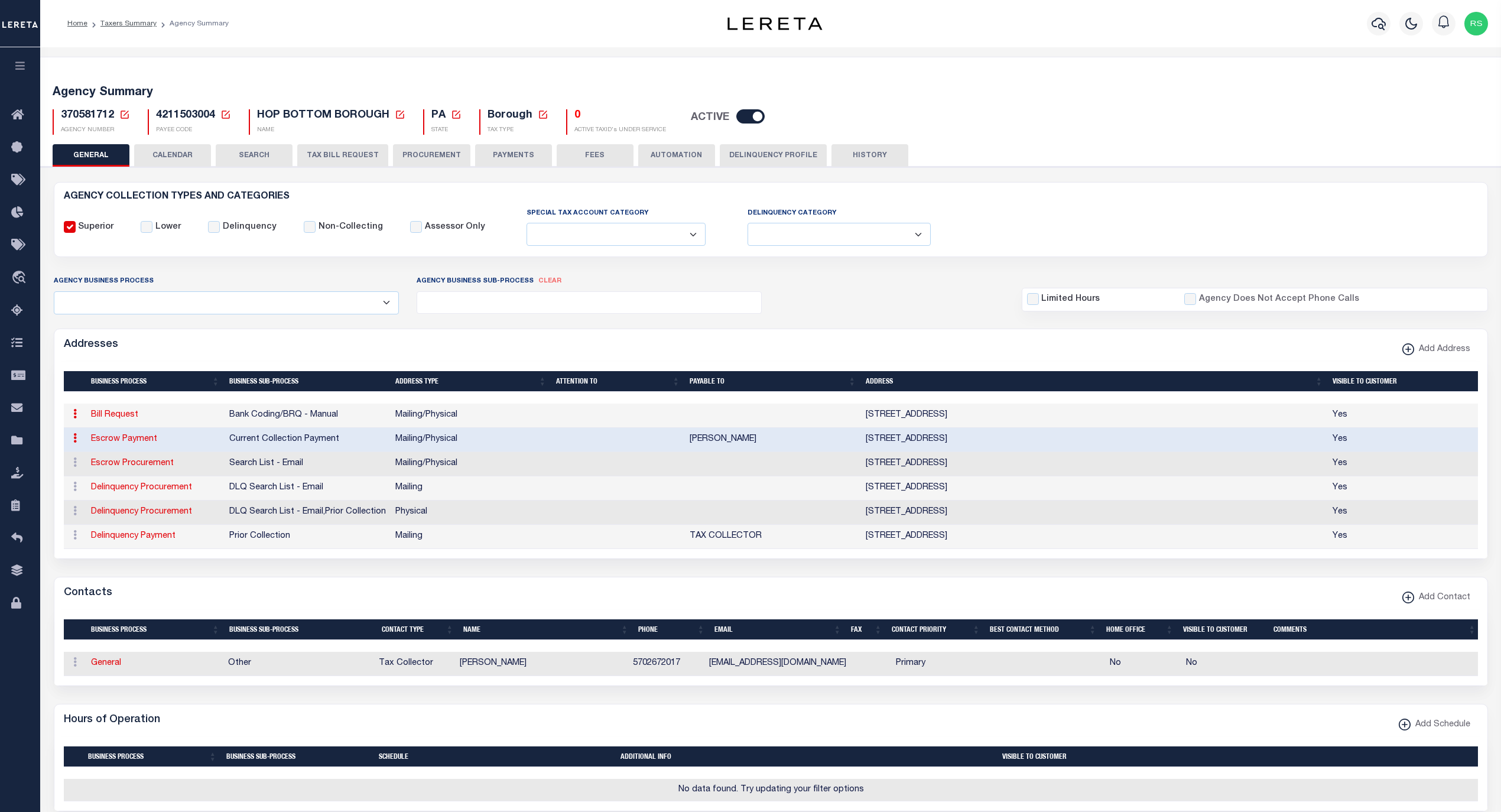
type input "4944 STATE ROUTE 11"
type input "HOP BOTTOM"
select select "PA"
type input "18824"
select select "5"
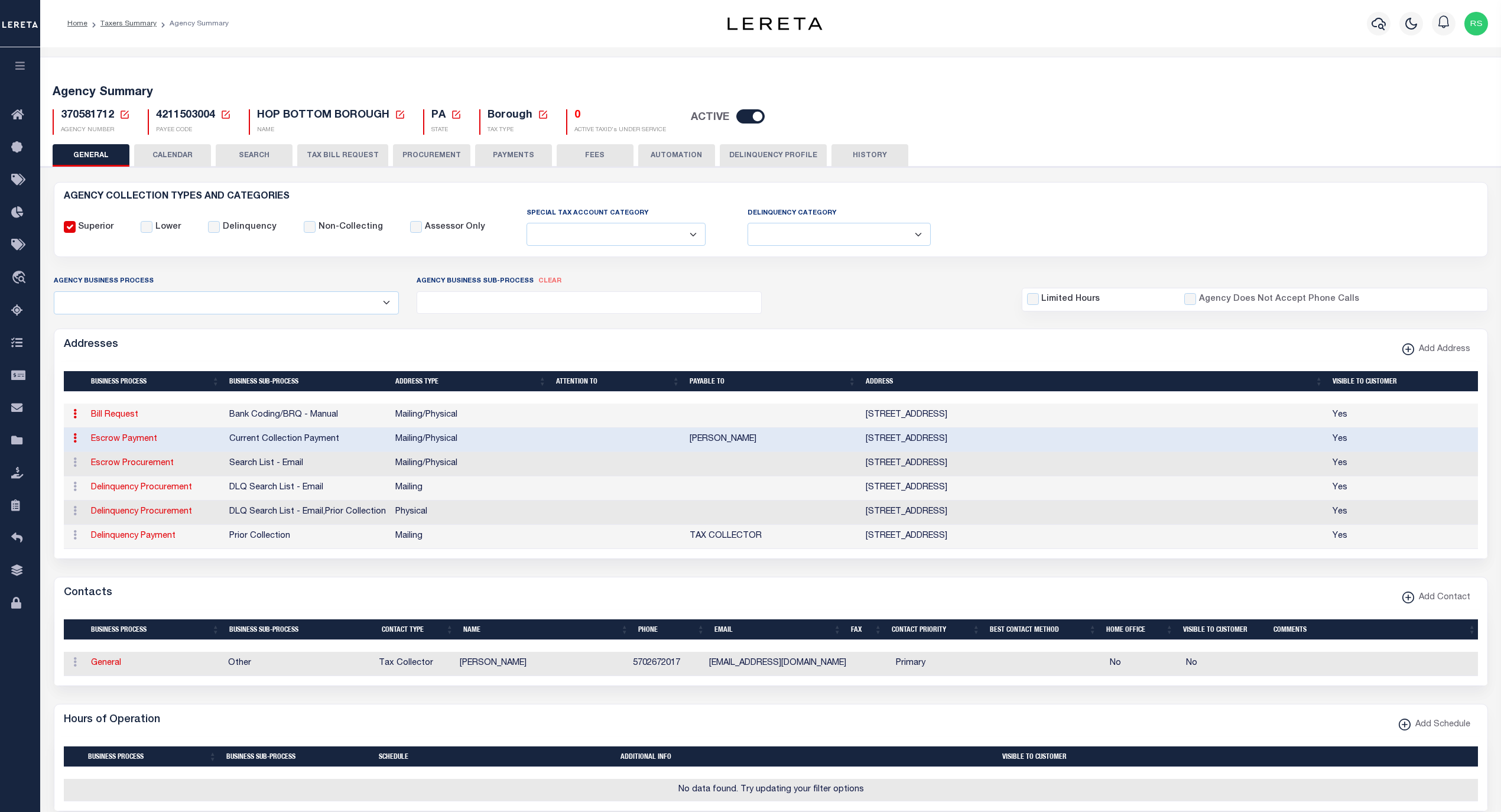
checkbox input "true"
select select "1"
select select "2"
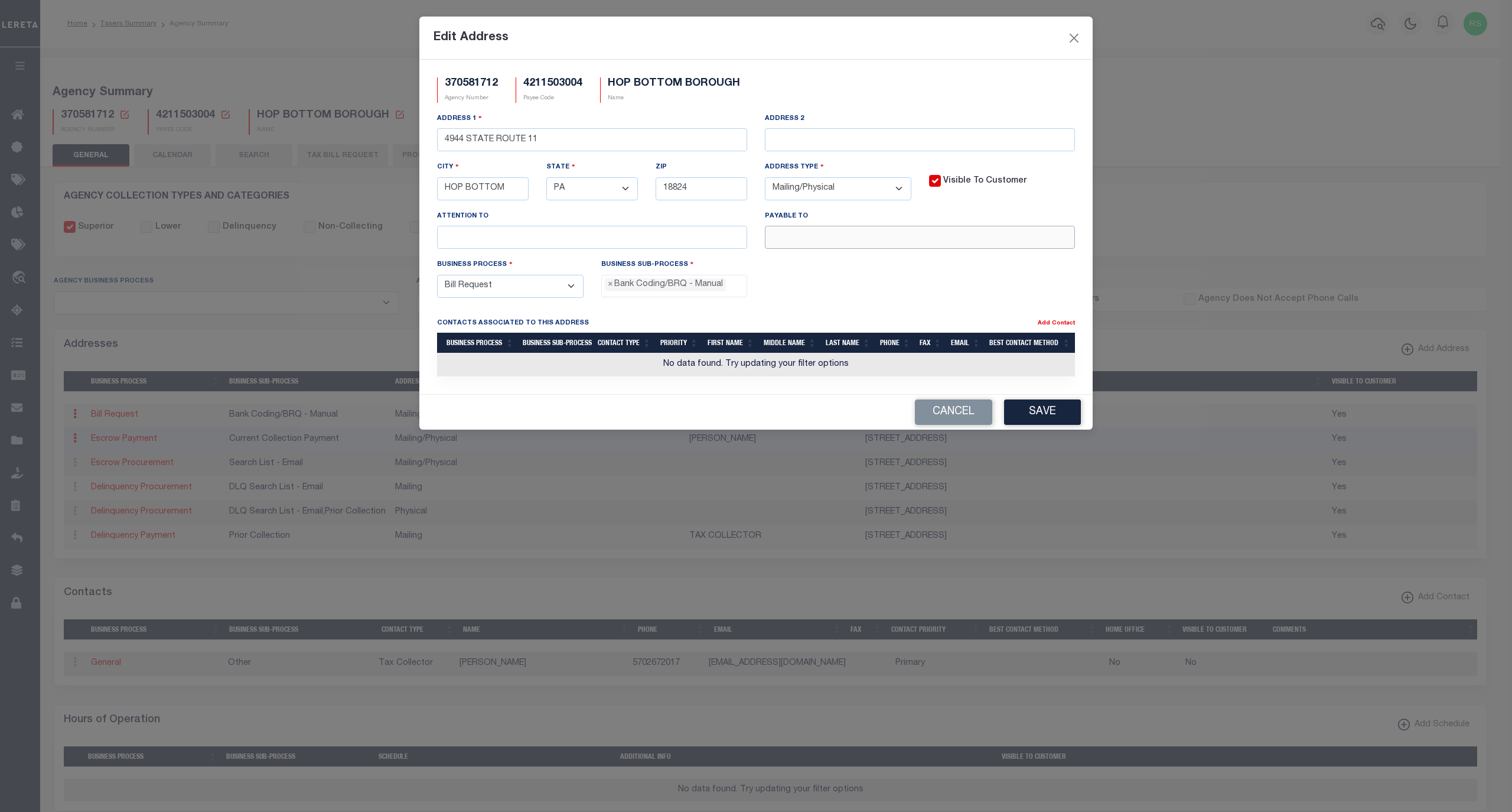
click at [797, 249] on input "text" at bounding box center [919, 237] width 310 height 23
paste input "LAURIE E SCHWARZTRAUBER"
type input "LAURIE E SCHWARZTRAUBER"
click at [1057, 421] on button "Save" at bounding box center [1043, 412] width 77 height 25
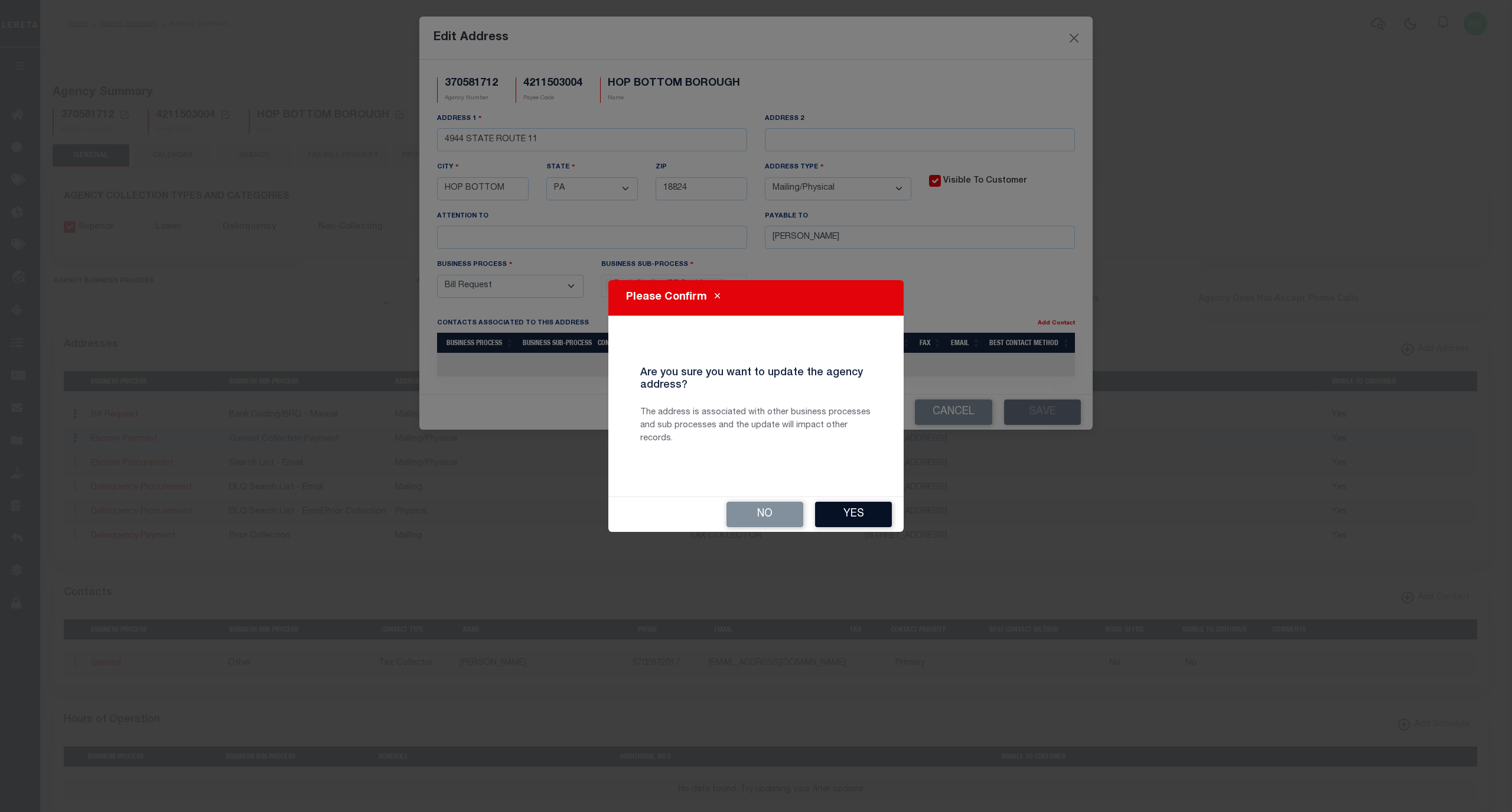
drag, startPoint x: 856, startPoint y: 511, endPoint x: 1174, endPoint y: 460, distance: 322.1
click at [856, 512] on button "Yes" at bounding box center [854, 513] width 77 height 25
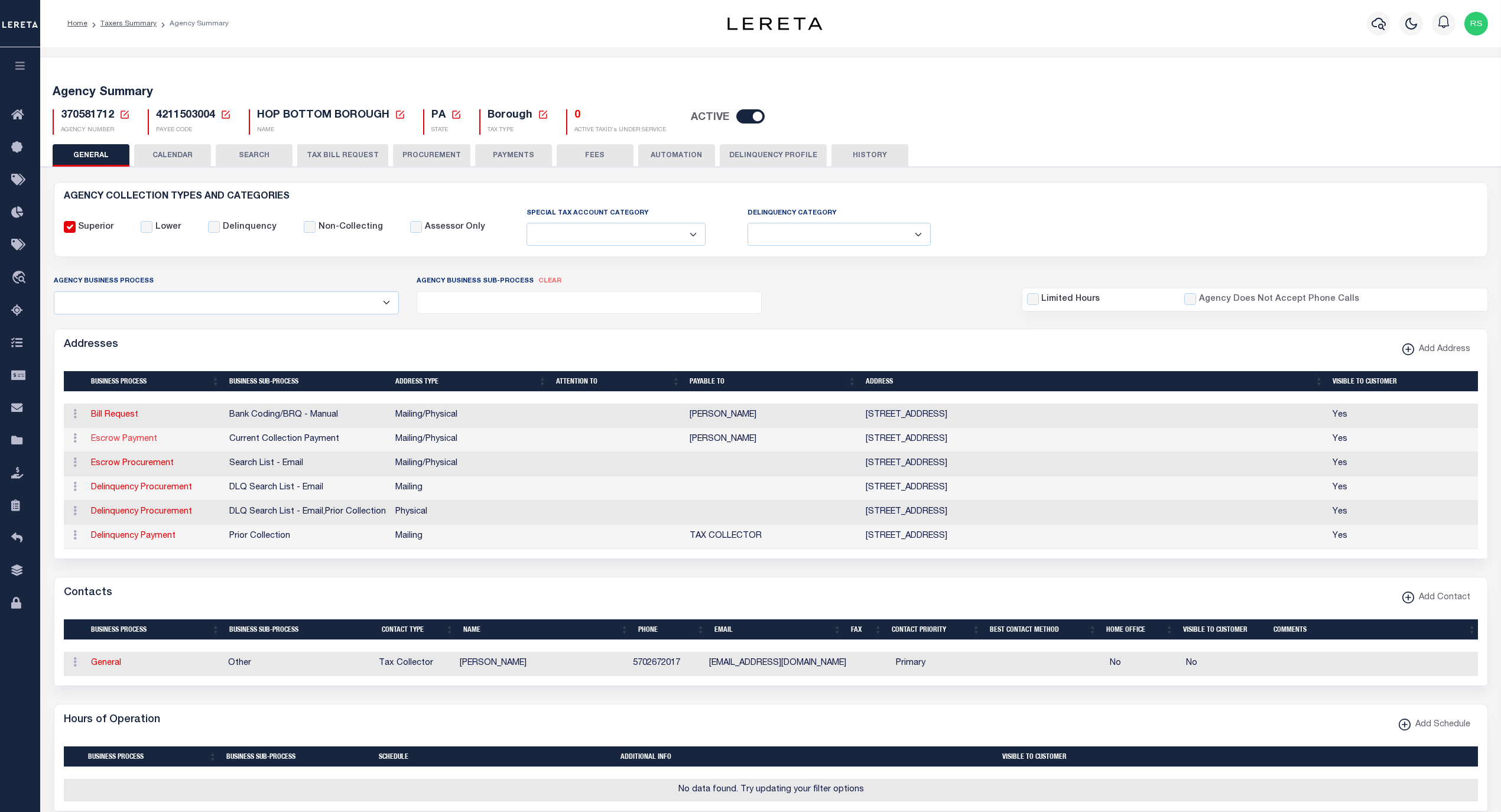
click at [139, 439] on link "Escrow Payment" at bounding box center [124, 438] width 66 height 8
select select
select select "1"
checkbox input "false"
select select
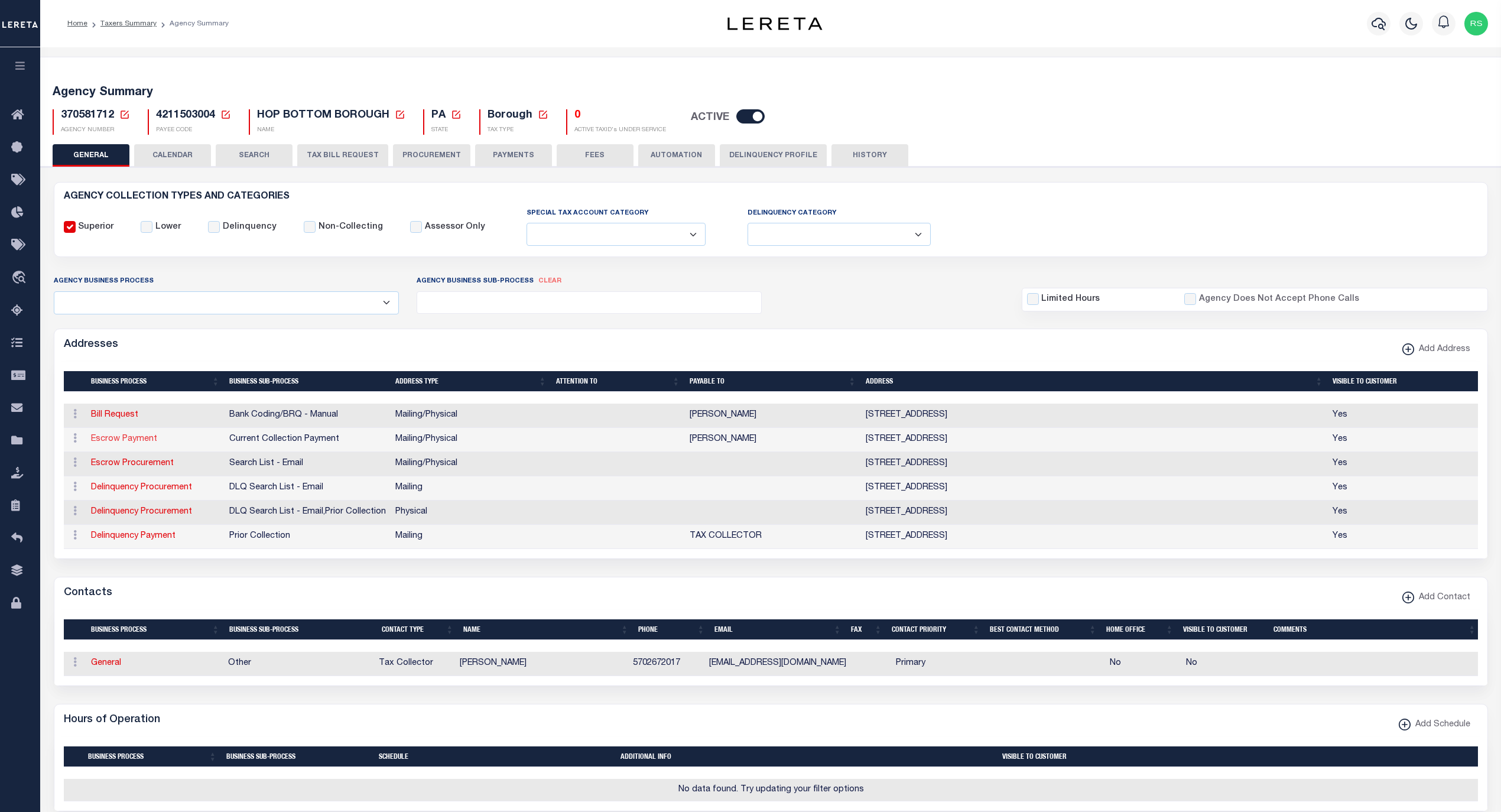
select select
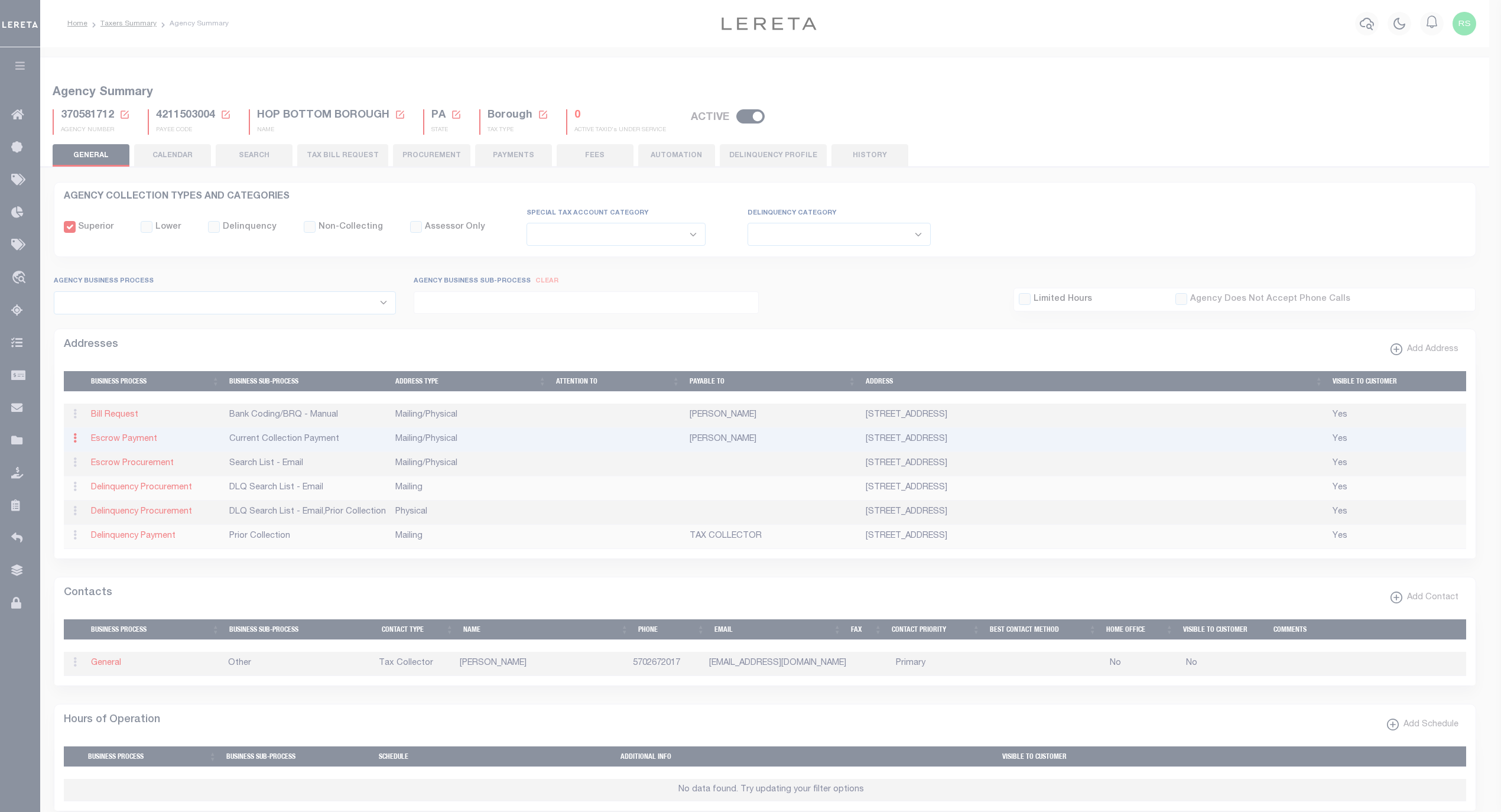
type input "4944 STATE ROUTE 11"
type input "HOP BOTTOM"
select select "PA"
type input "18824"
select select "5"
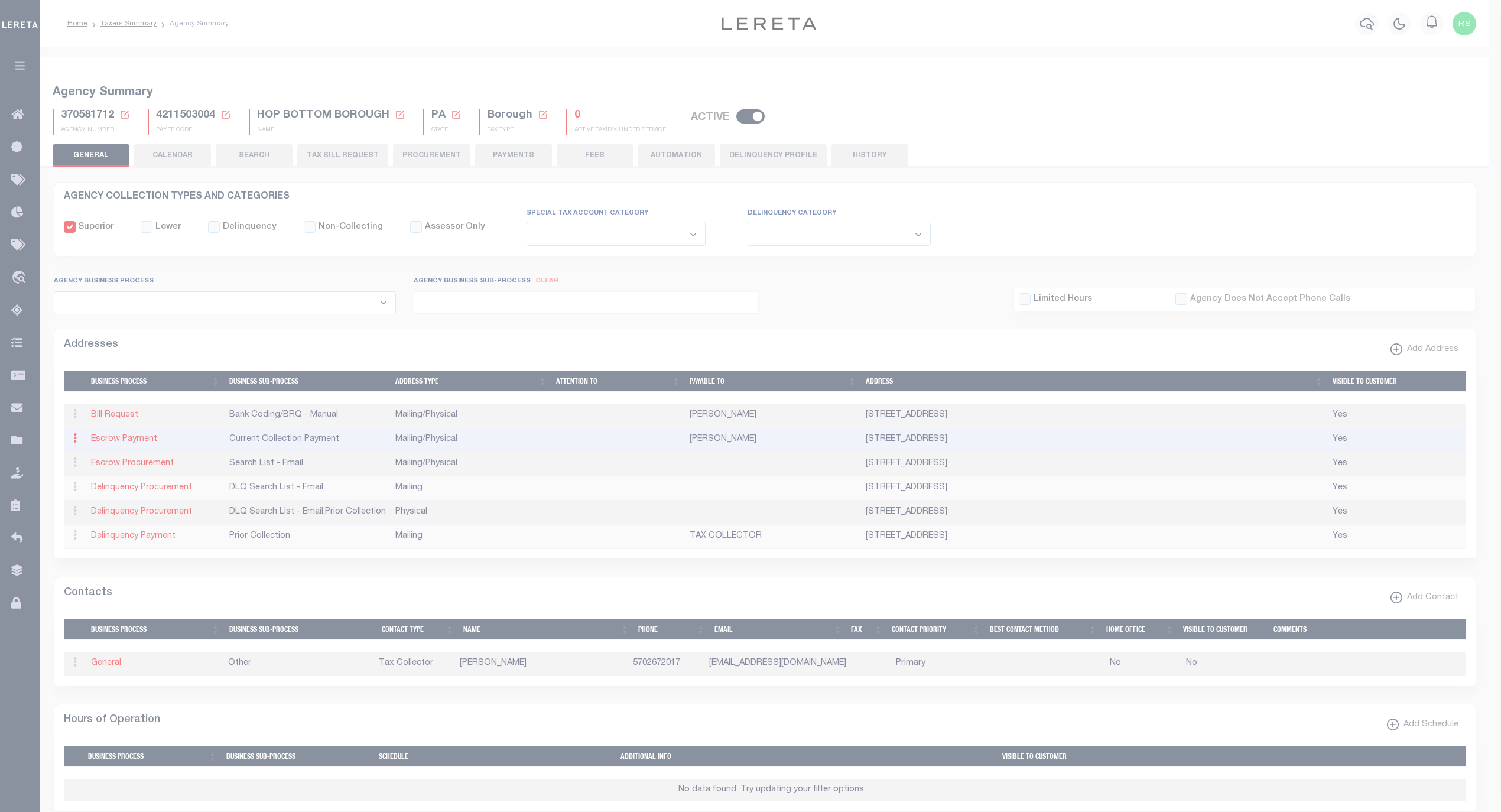
checkbox input "true"
type input "LAURIE E SCHWARZTRAUBER"
select select "3"
select select "11"
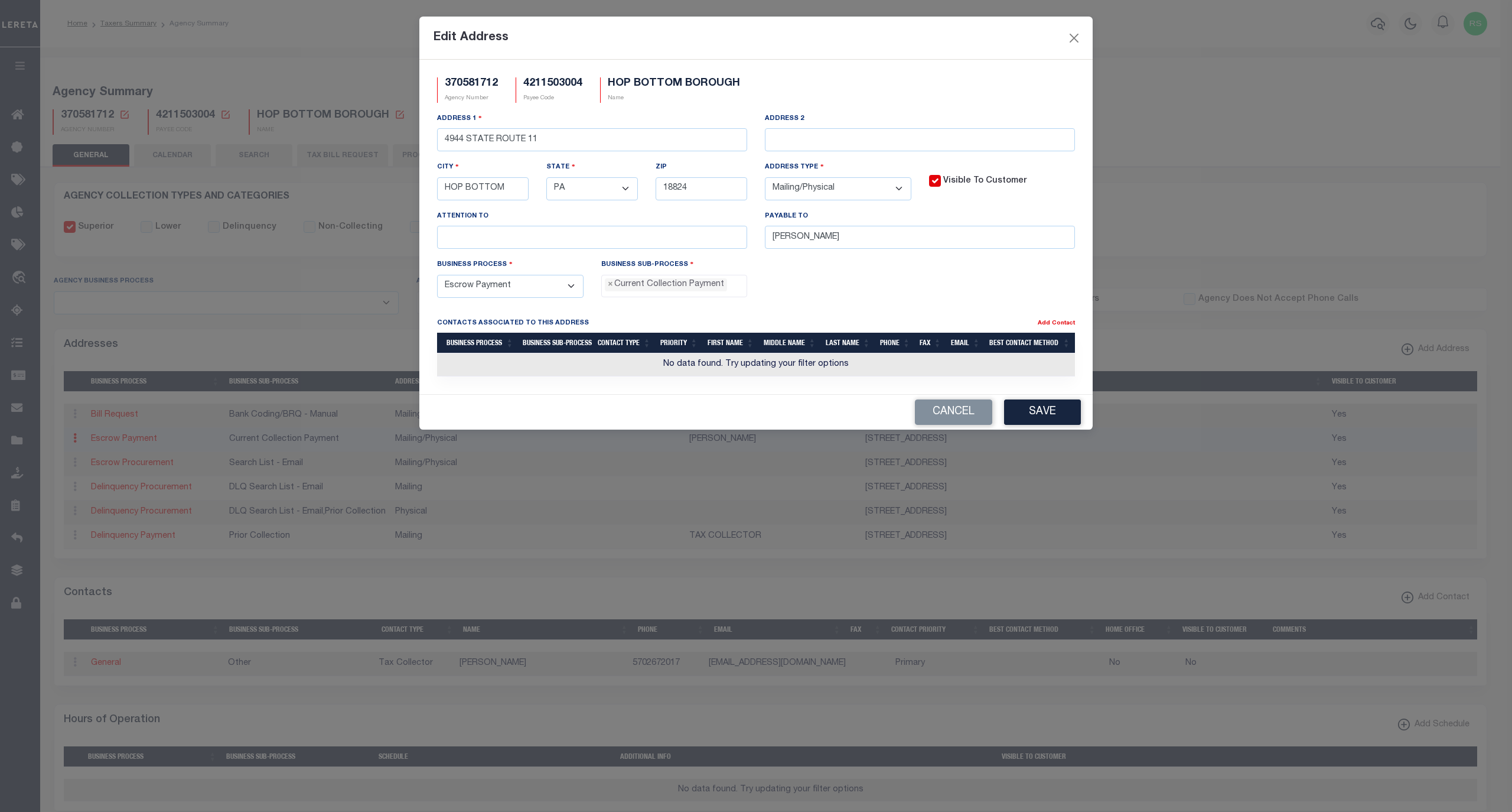
click at [938, 226] on div "Payable To LAURIE E SCHWARZTRAUBER" at bounding box center [919, 229] width 310 height 39
drag, startPoint x: 939, startPoint y: 241, endPoint x: 689, endPoint y: 246, distance: 250.0
click at [689, 246] on div "Address 1 4944 STATE ROUTE 11 Address 2 City HOP BOTTOM State - Select - AK AL …" at bounding box center [756, 185] width 656 height 146
paste input ",TC"
click at [902, 238] on input "LAURIE E SCHWARZTRAUBER,TC" at bounding box center [919, 237] width 310 height 23
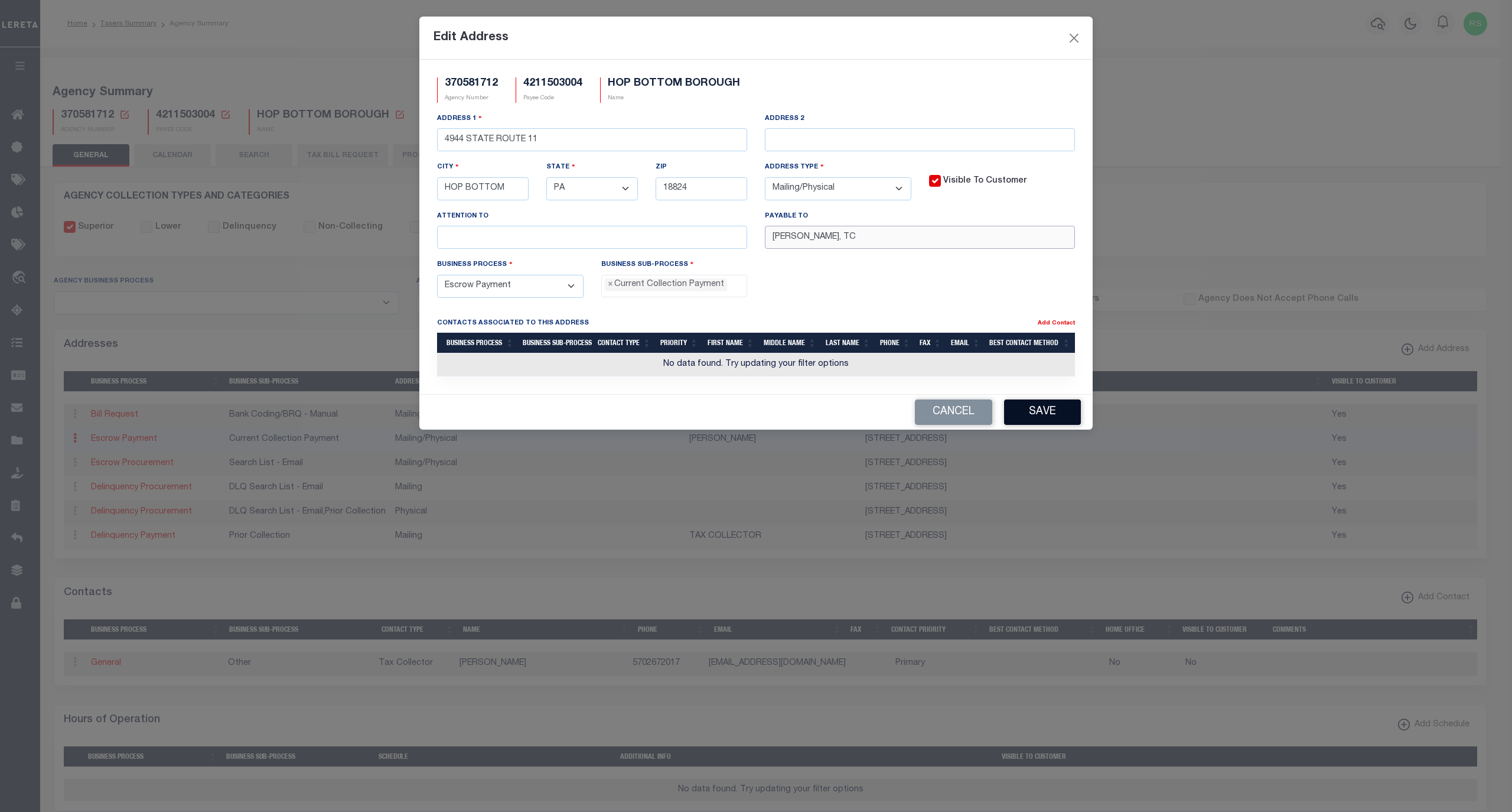
type input "LAURIE E SCHWARZTRAUBER, TC"
click at [1043, 414] on button "Save" at bounding box center [1043, 412] width 77 height 25
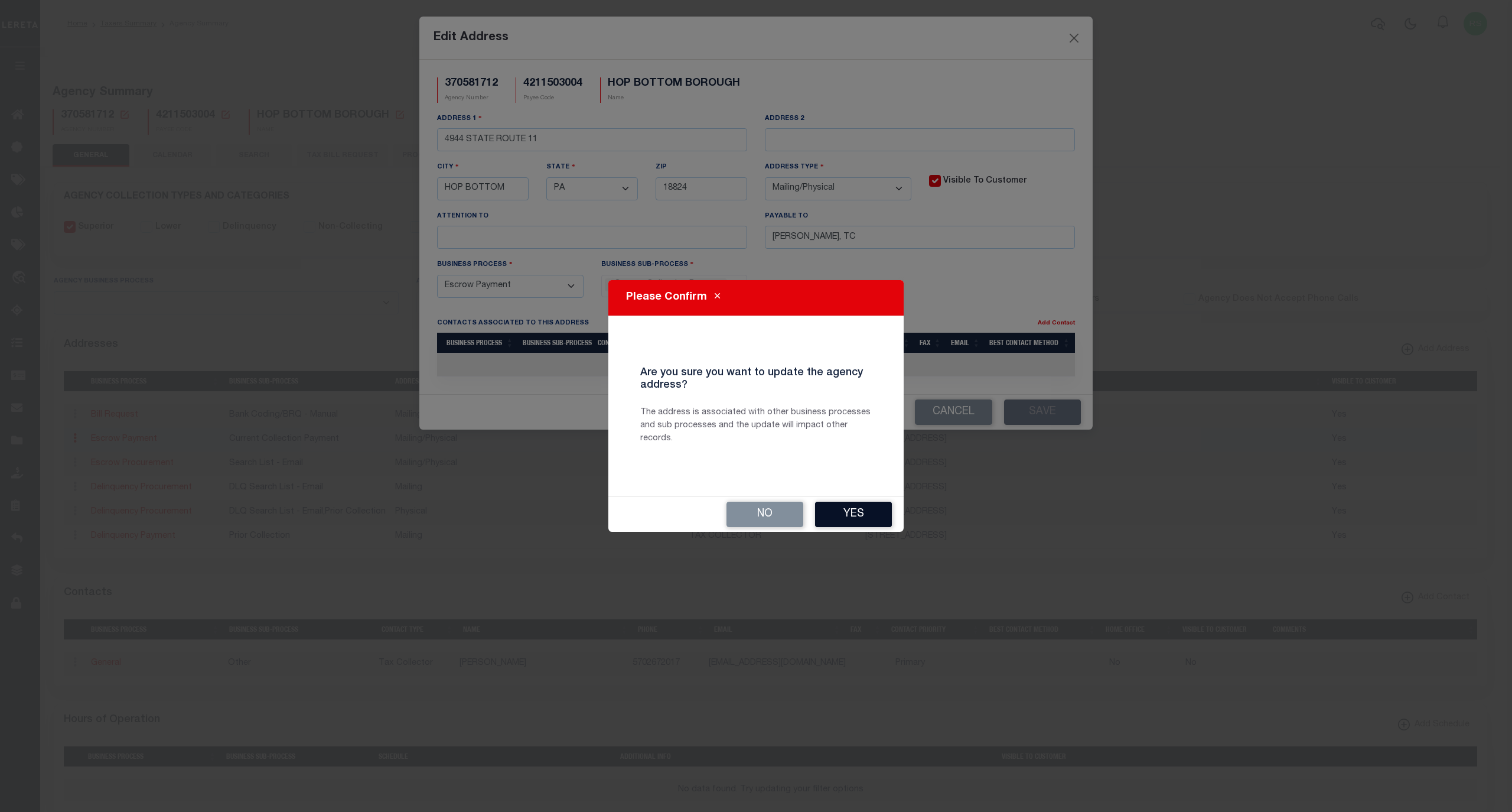
click at [853, 511] on button "Yes" at bounding box center [854, 513] width 77 height 25
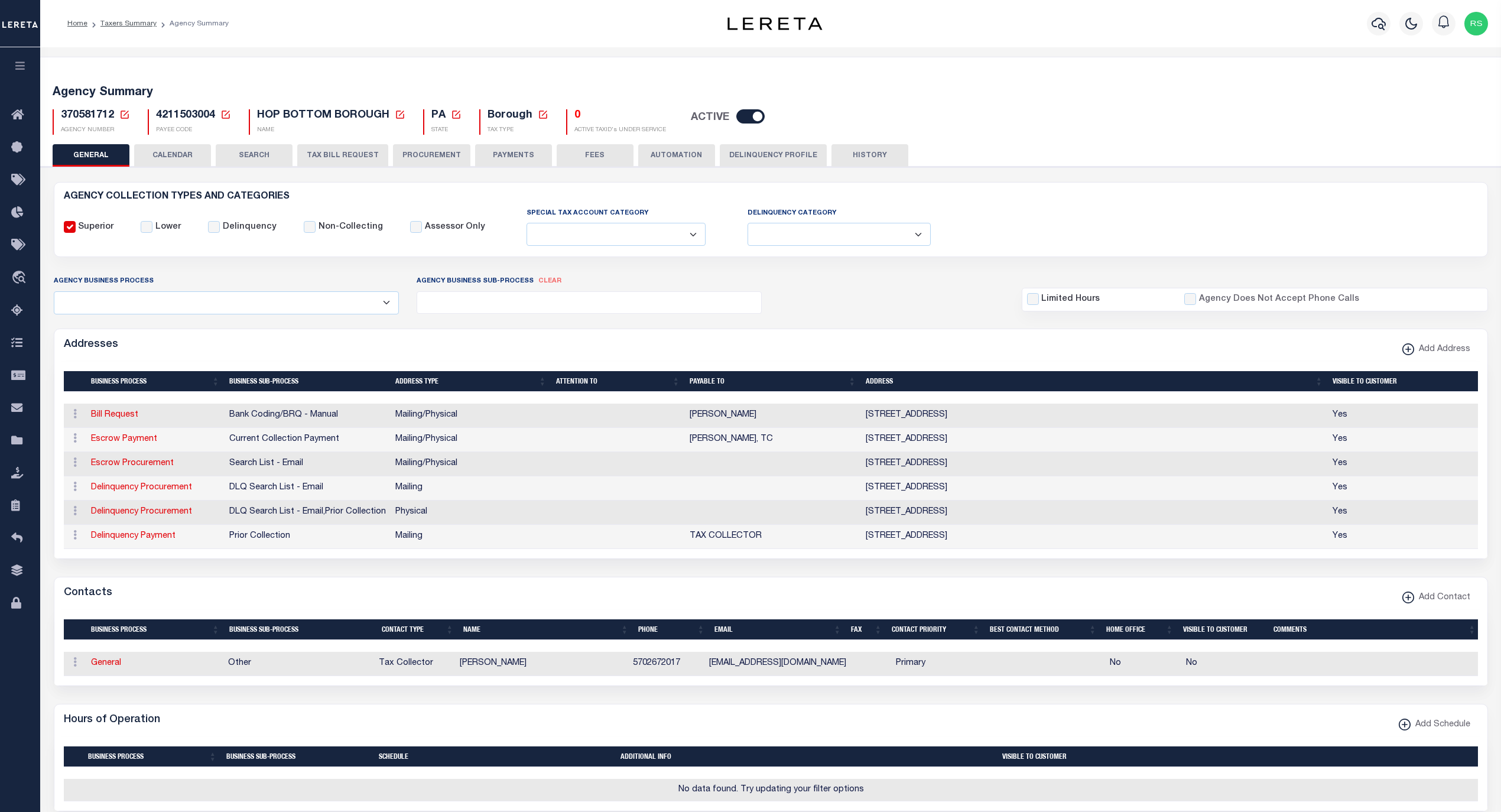
click at [603, 159] on button "FEES" at bounding box center [596, 155] width 77 height 23
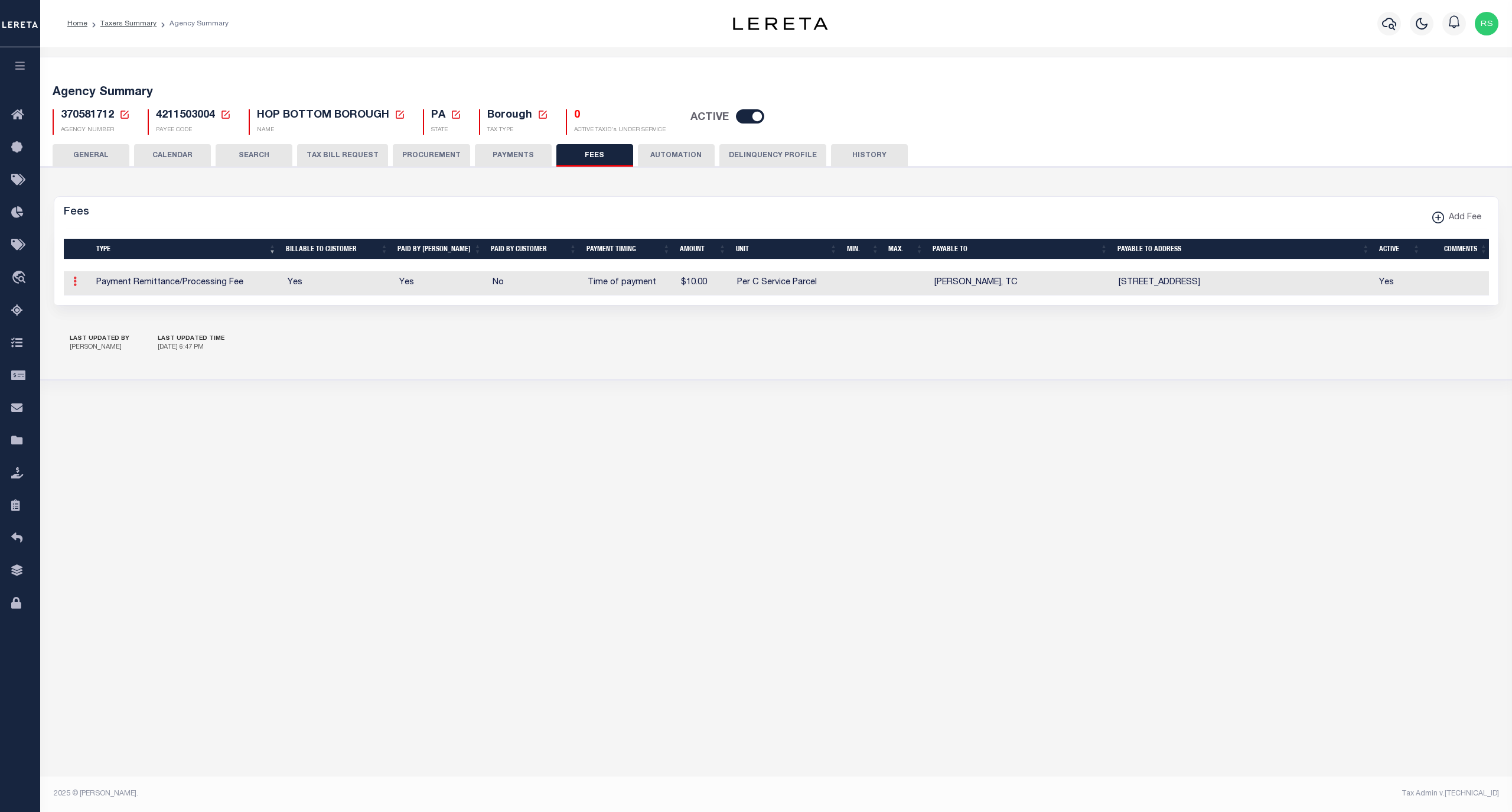
click at [74, 284] on icon at bounding box center [75, 281] width 4 height 9
click at [93, 320] on link "Edit" at bounding box center [95, 319] width 54 height 20
select select
checkbox input "false"
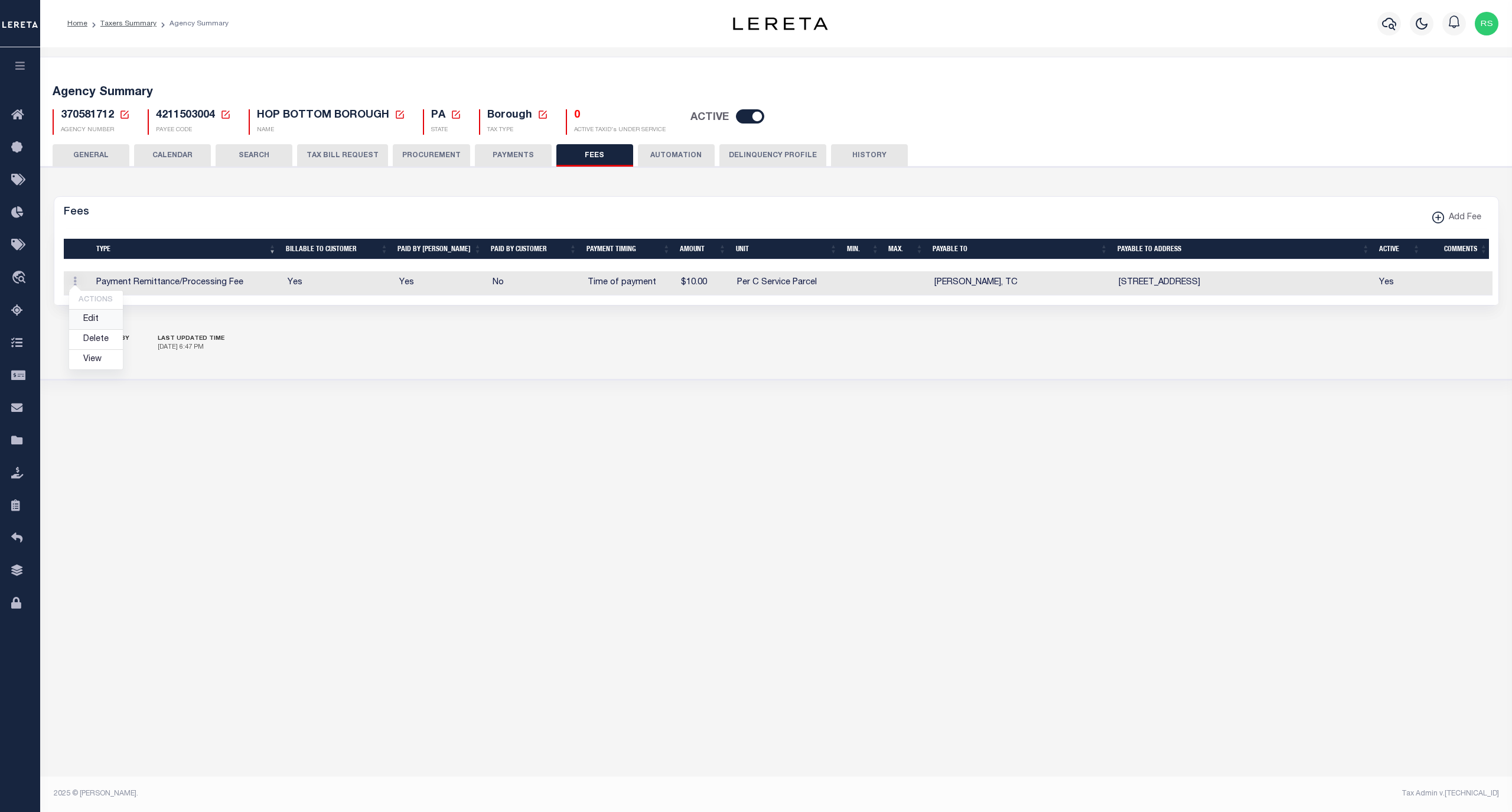
checkbox input "false"
select select "10"
select select "7"
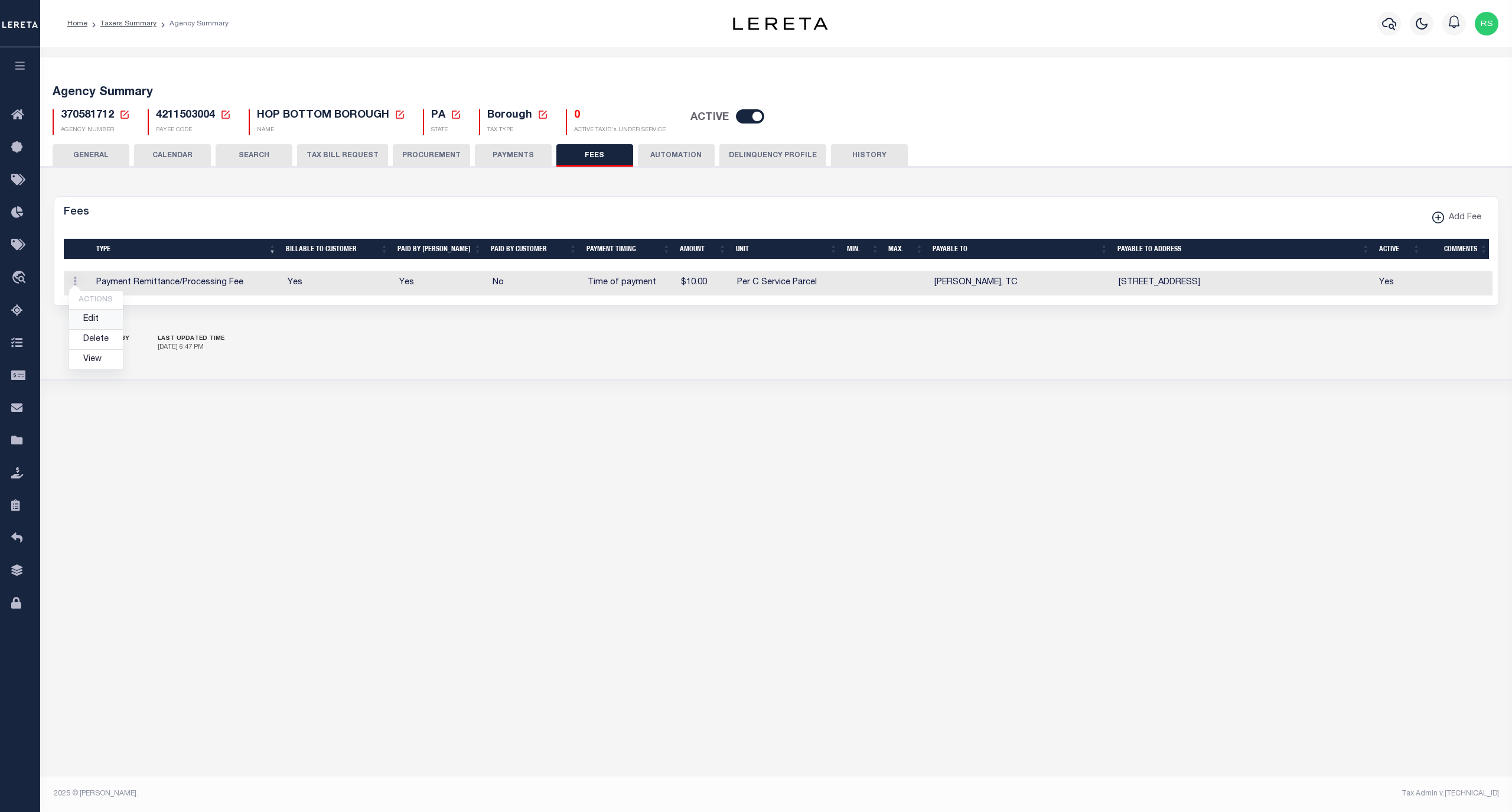
type input "$10"
select select
select select "5"
checkbox input "true"
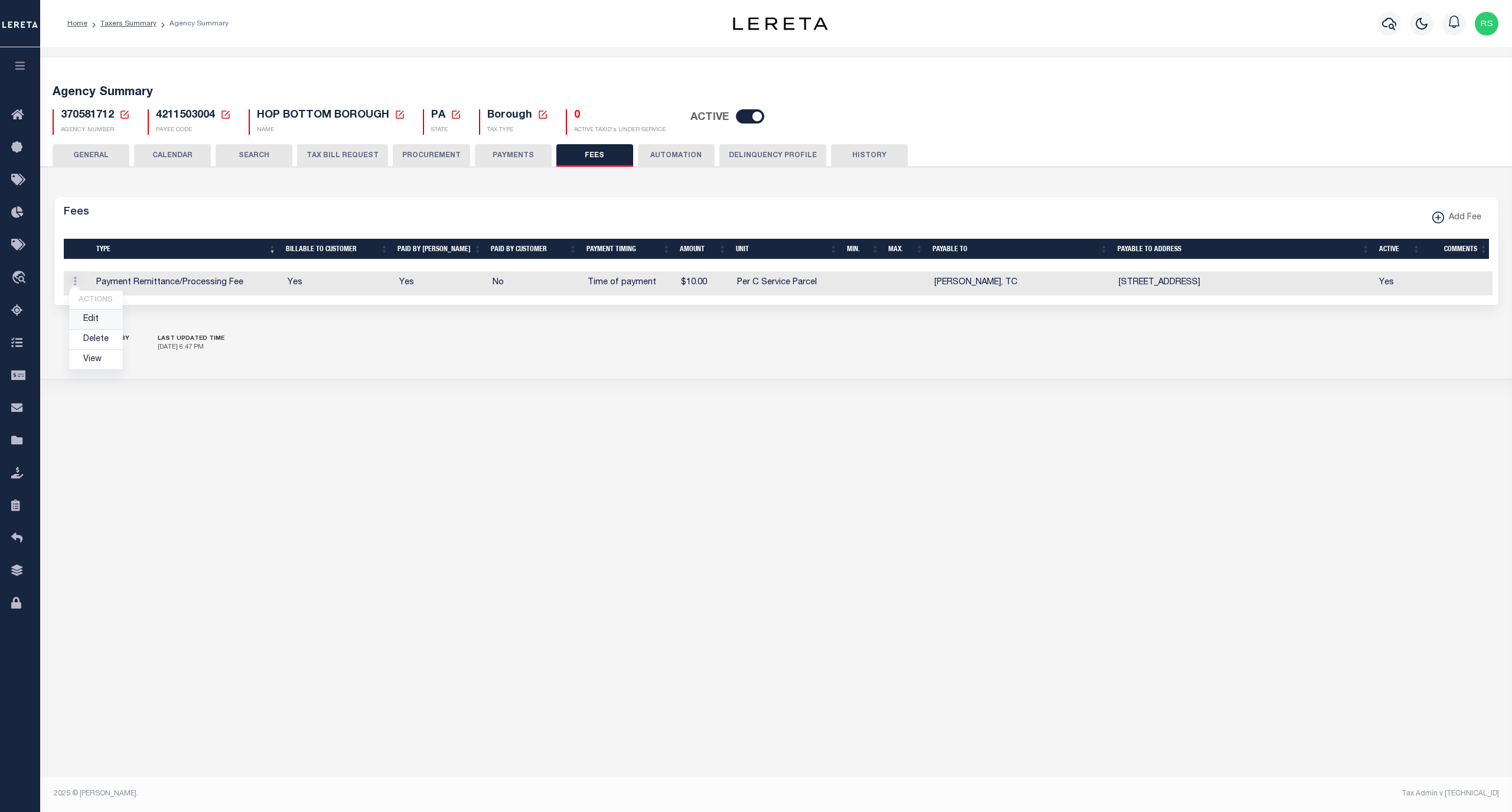
checkbox input "true"
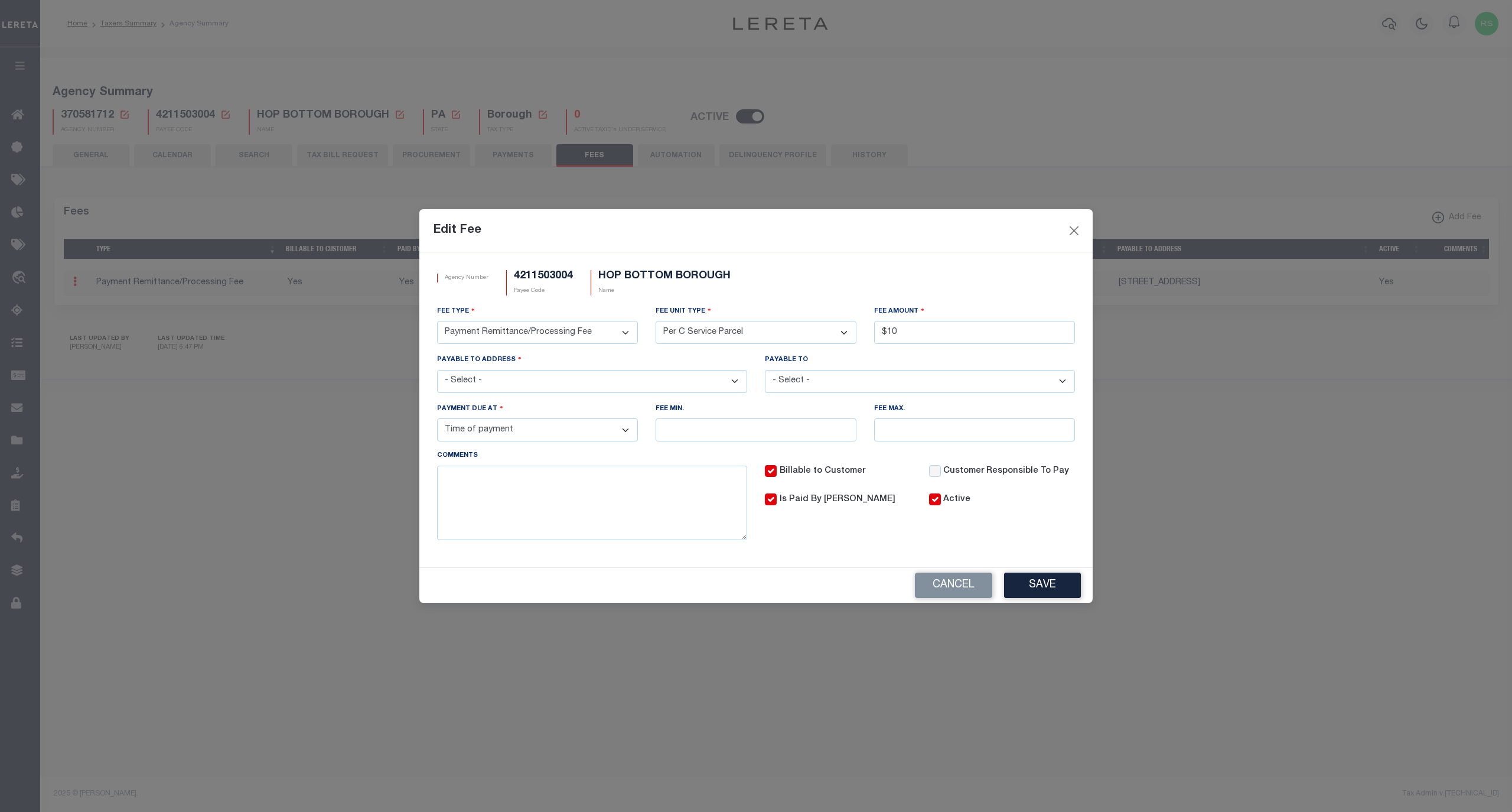
click at [859, 387] on select "- Select - LAURIE E SCHWARZTRAUBER LAURIE E SCHWARZTRAUBER, TC" at bounding box center [919, 382] width 310 height 23
select select "15236"
click at [765, 370] on select "- Select - LAURIE E SCHWARZTRAUBER LAURIE E SCHWARZTRAUBER, TC" at bounding box center [919, 382] width 310 height 23
click at [1045, 586] on button "Save" at bounding box center [1043, 585] width 77 height 25
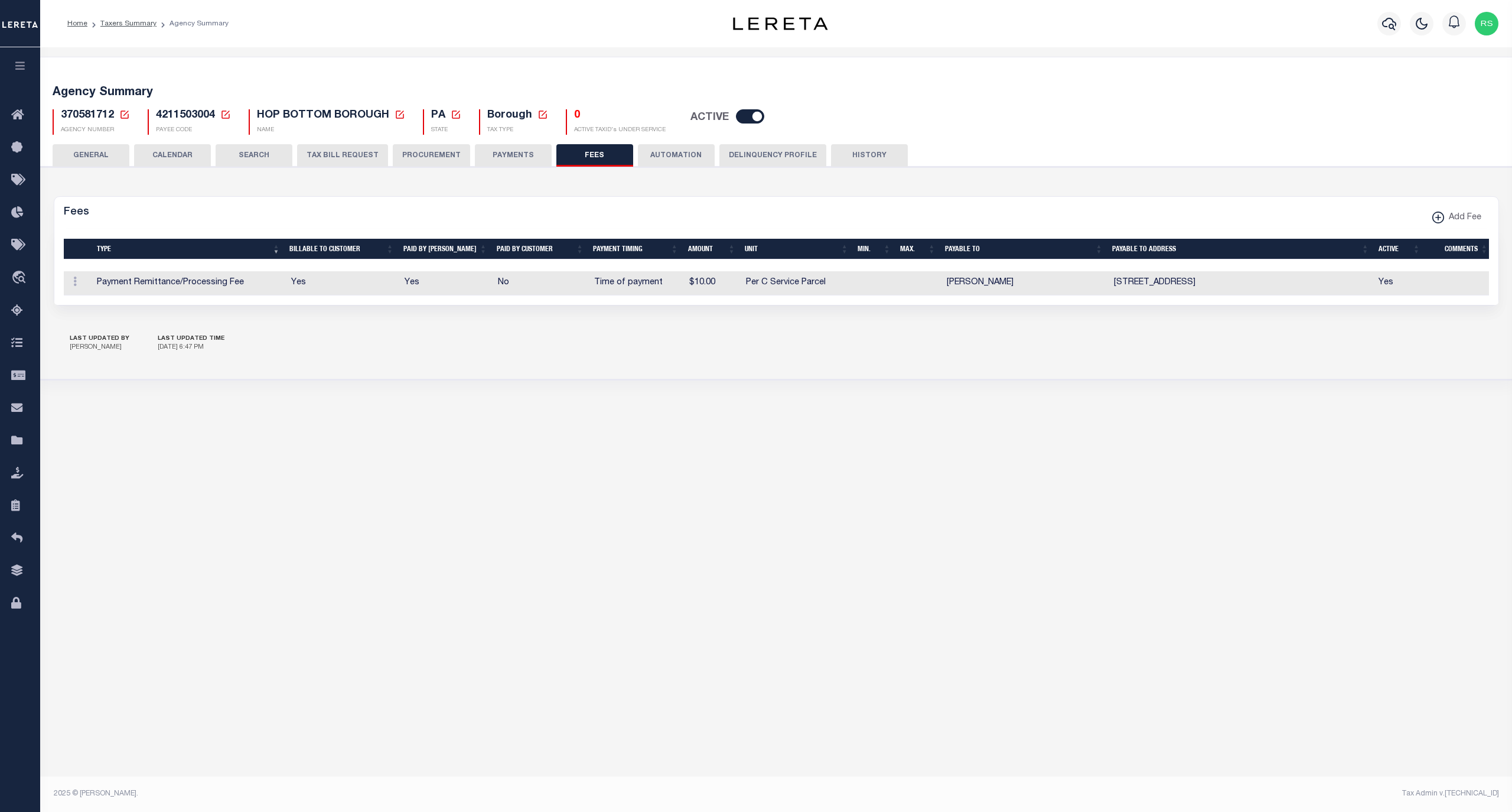
click at [92, 154] on button "GENERAL" at bounding box center [91, 155] width 77 height 23
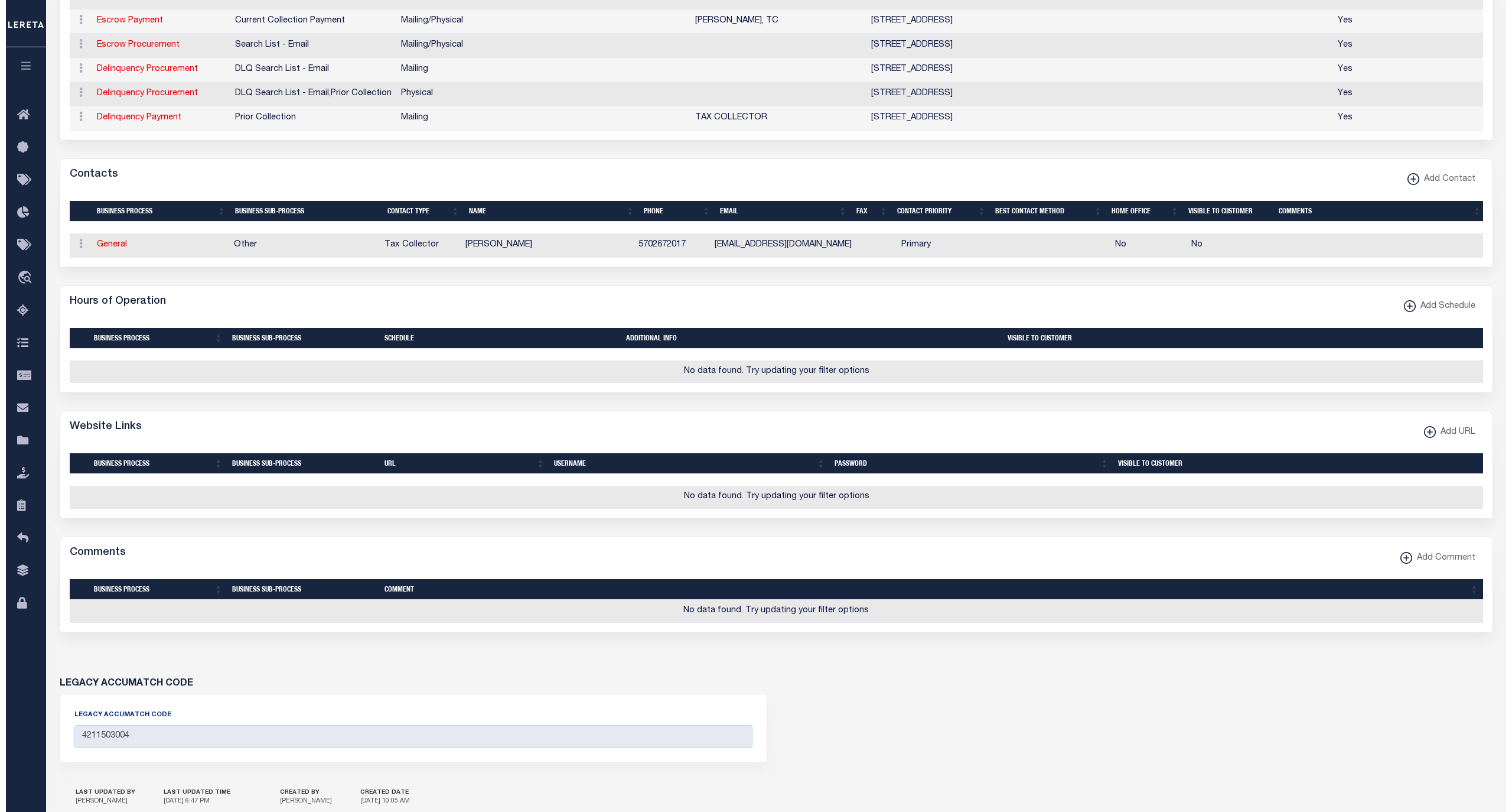
scroll to position [520, 0]
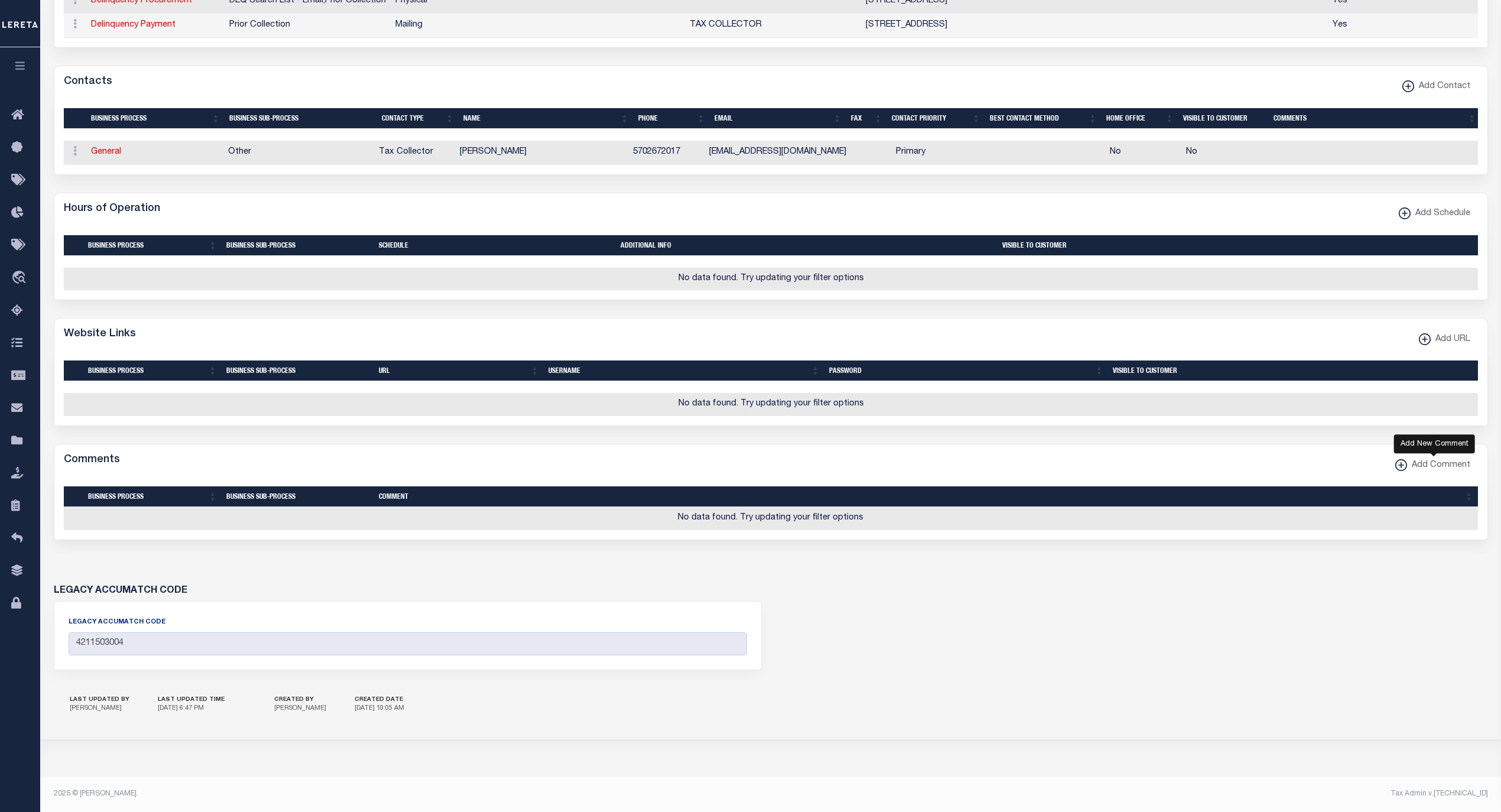
click at [1416, 466] on span "Add Comment" at bounding box center [1438, 465] width 63 height 13
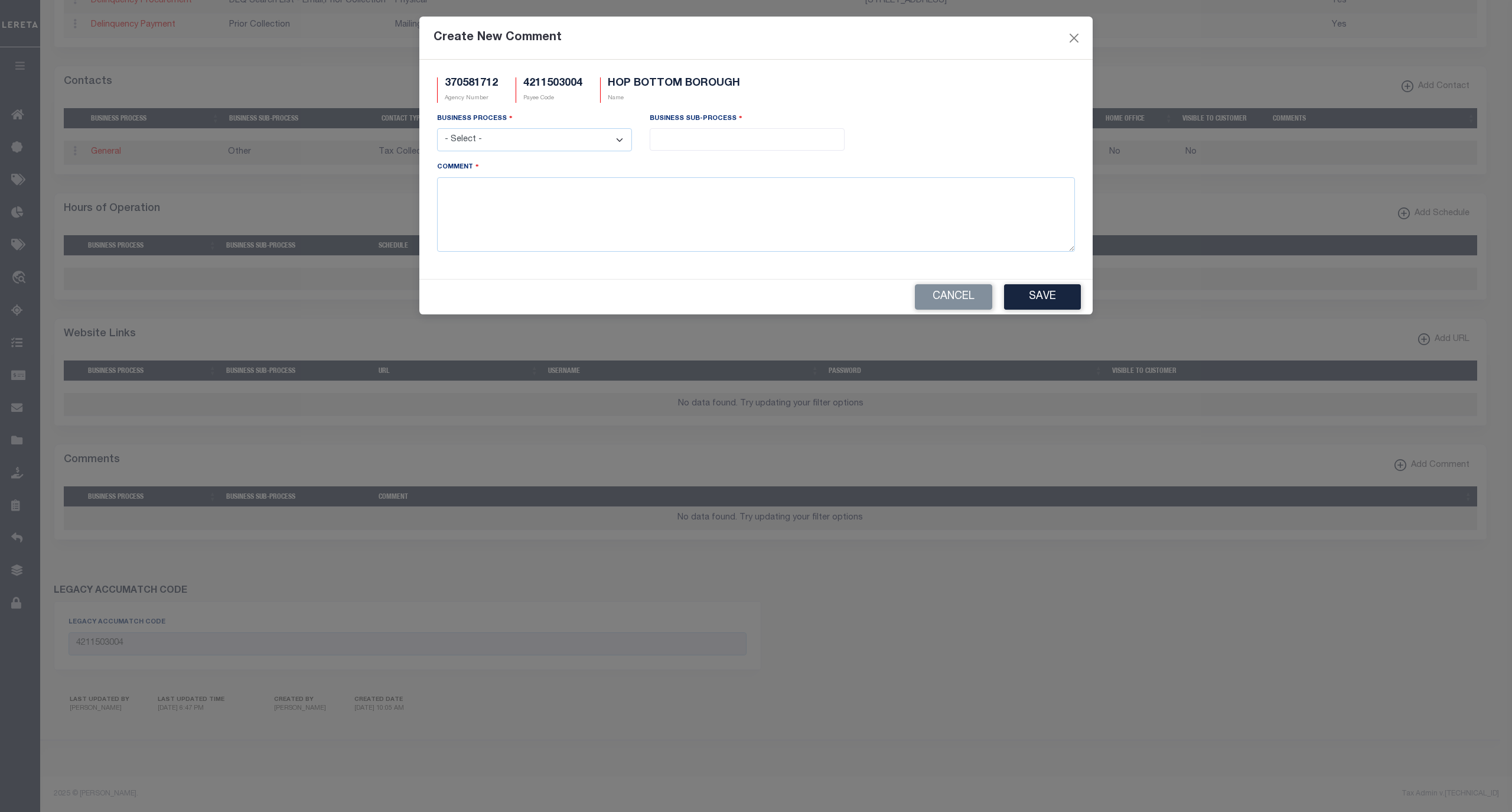
click at [513, 142] on select "- Select - All Automation Bill Request Delinquency Payment Delinquency Procurem…" at bounding box center [534, 139] width 195 height 23
select select "3"
click at [437, 130] on select "- Select - All Automation Bill Request Delinquency Payment Delinquency Procurem…" at bounding box center [534, 139] width 195 height 23
click at [696, 140] on input "search" at bounding box center [746, 138] width 187 height 13
select select "11"
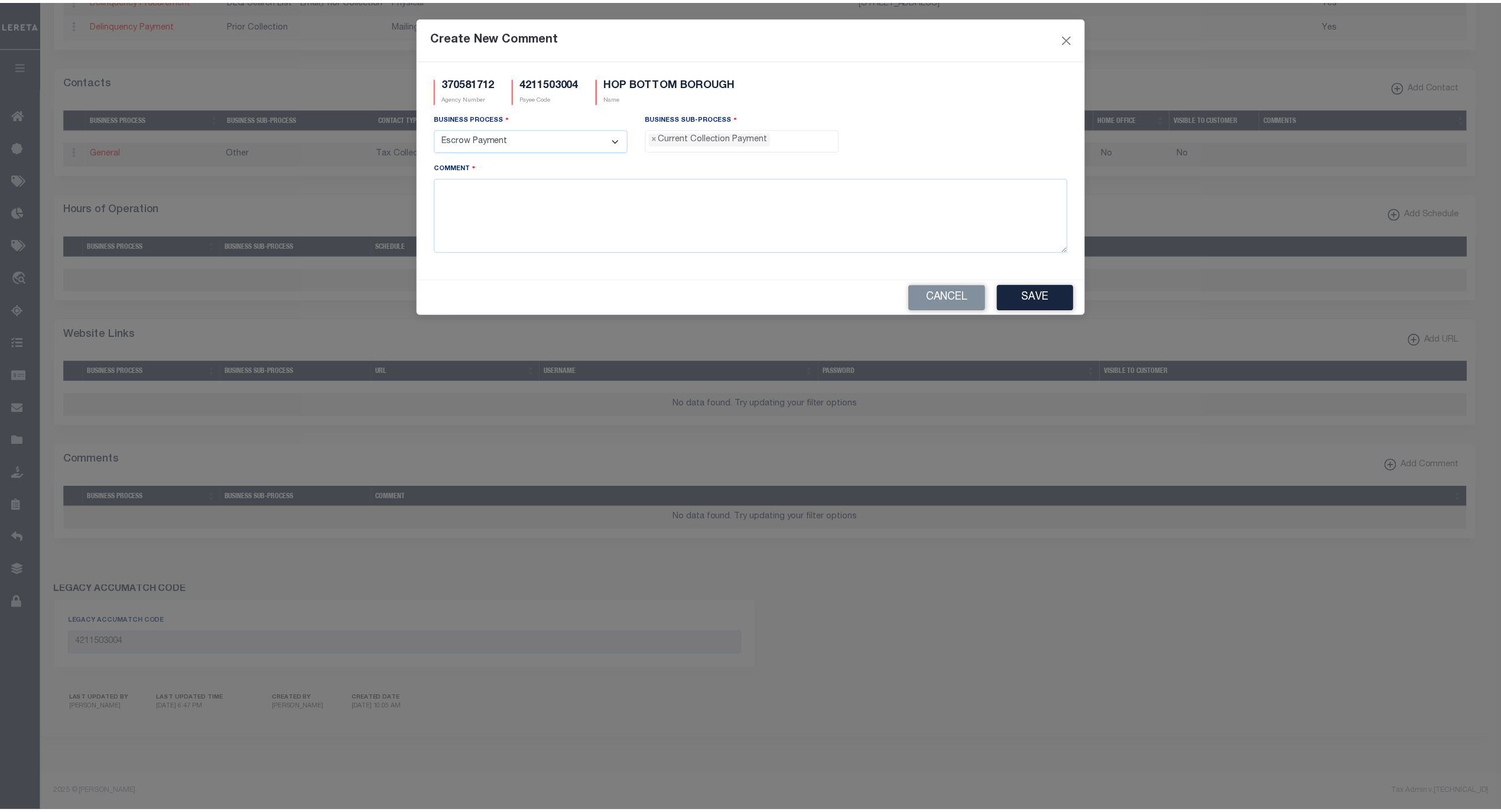
scroll to position [10, 0]
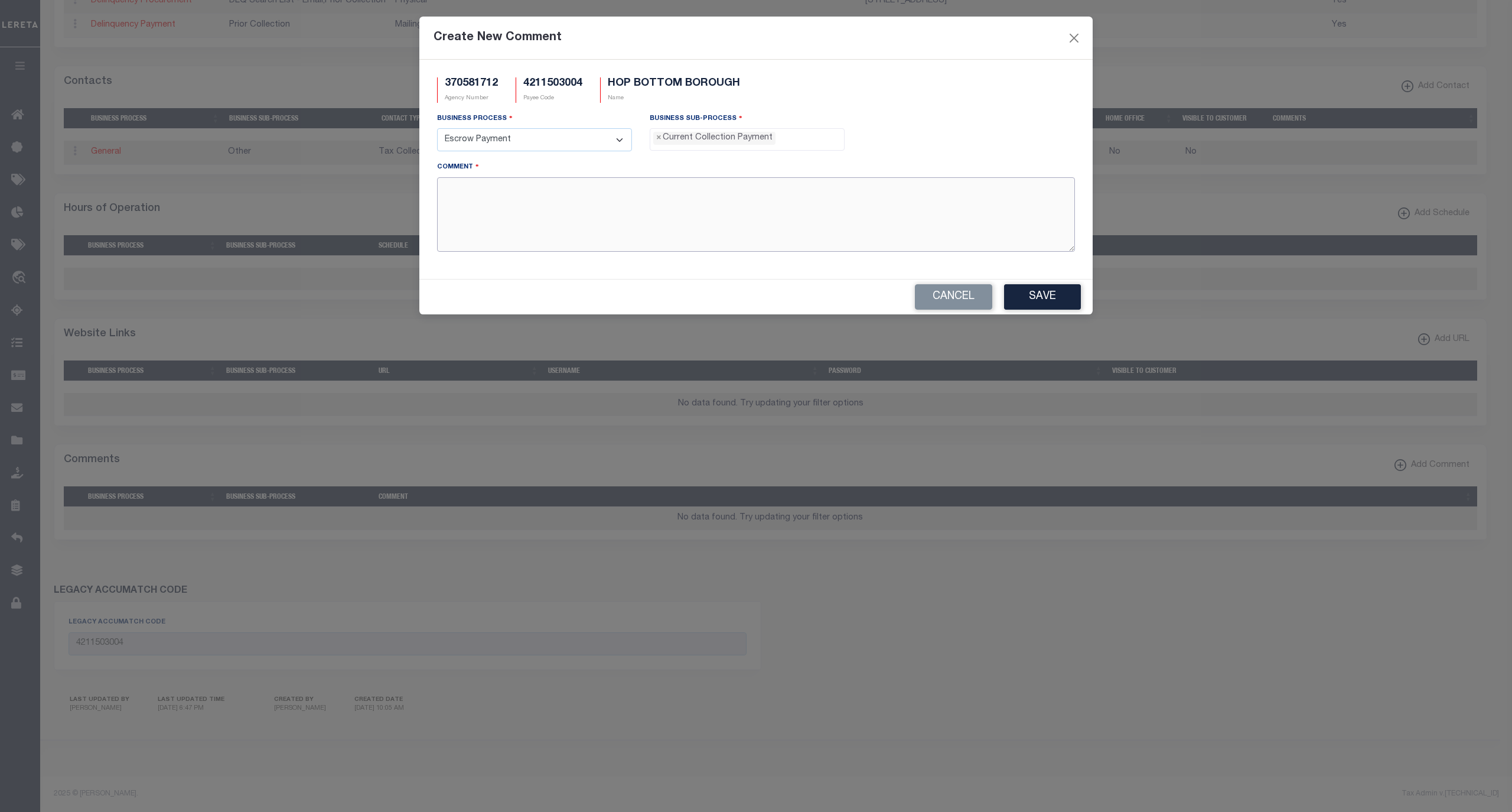
click at [570, 225] on textarea "Comment" at bounding box center [756, 214] width 638 height 74
paste textarea "2025 BILL MISPRINT, DONT USE PO BOX 183"
type textarea "2025 BILL MISPRINT, DONT USE PO BOX 183"
click at [1035, 297] on button "Save" at bounding box center [1043, 297] width 77 height 25
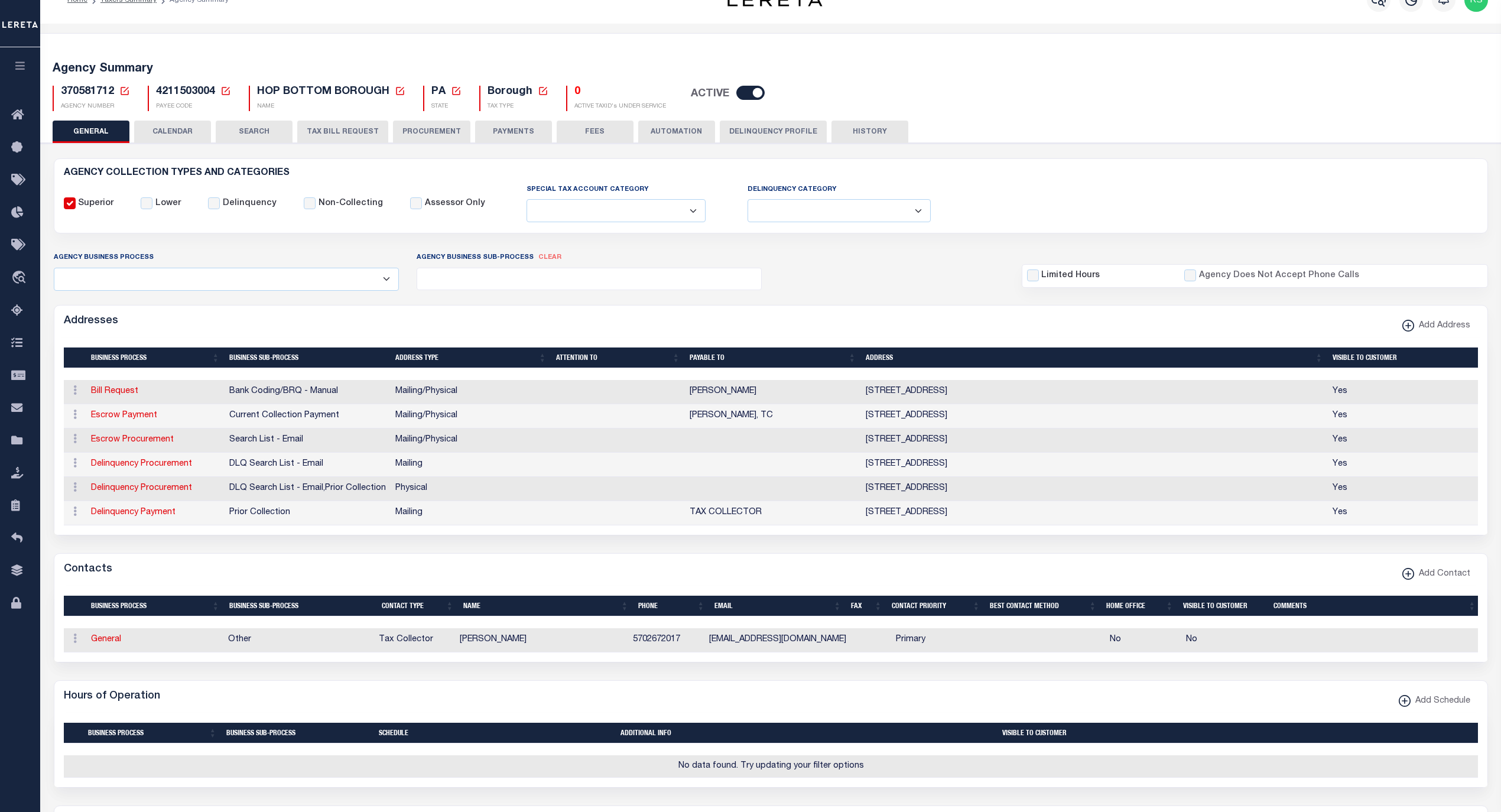
scroll to position [22, 0]
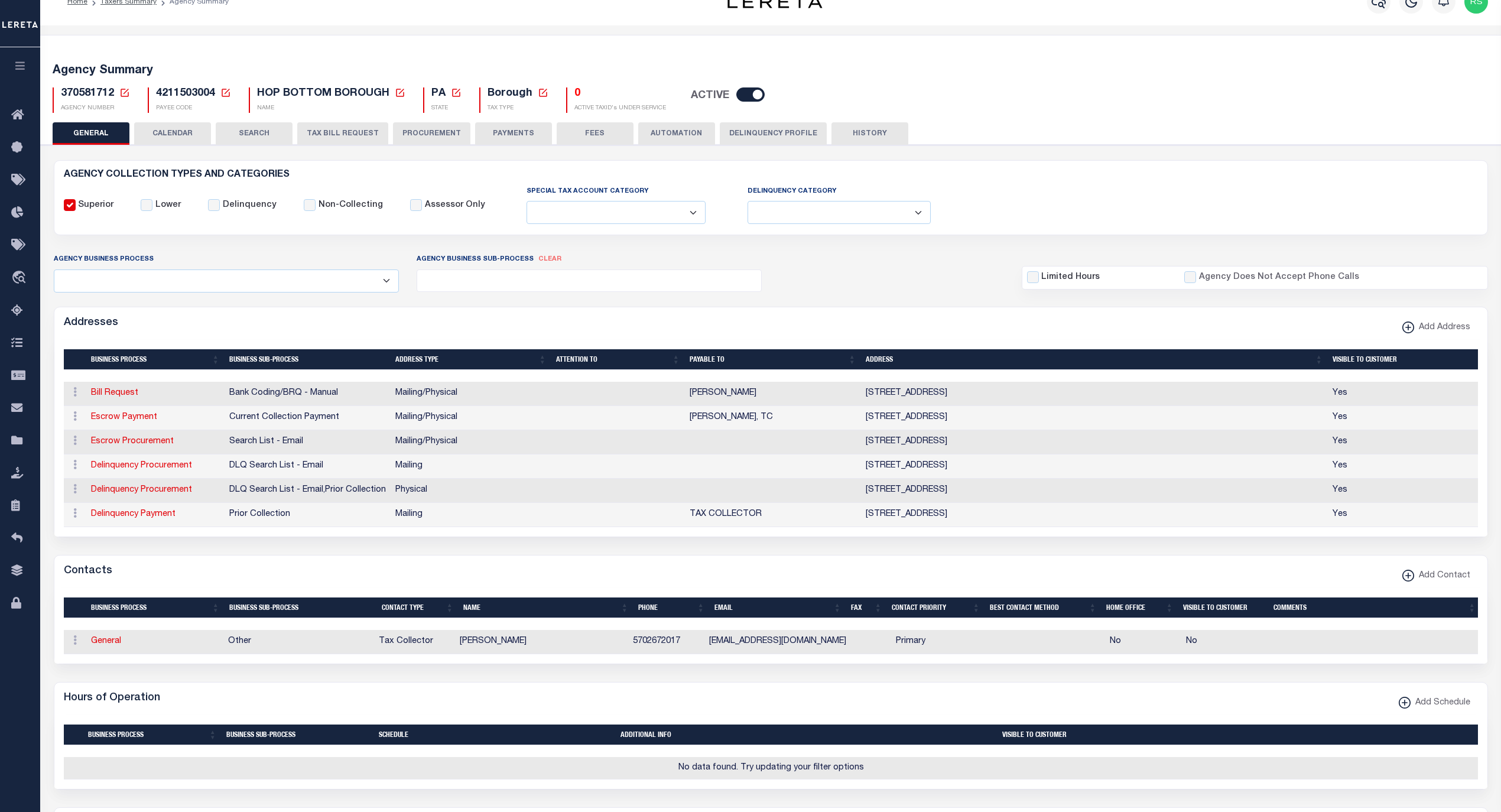
click at [519, 139] on button "PAYMENTS" at bounding box center [514, 134] width 77 height 23
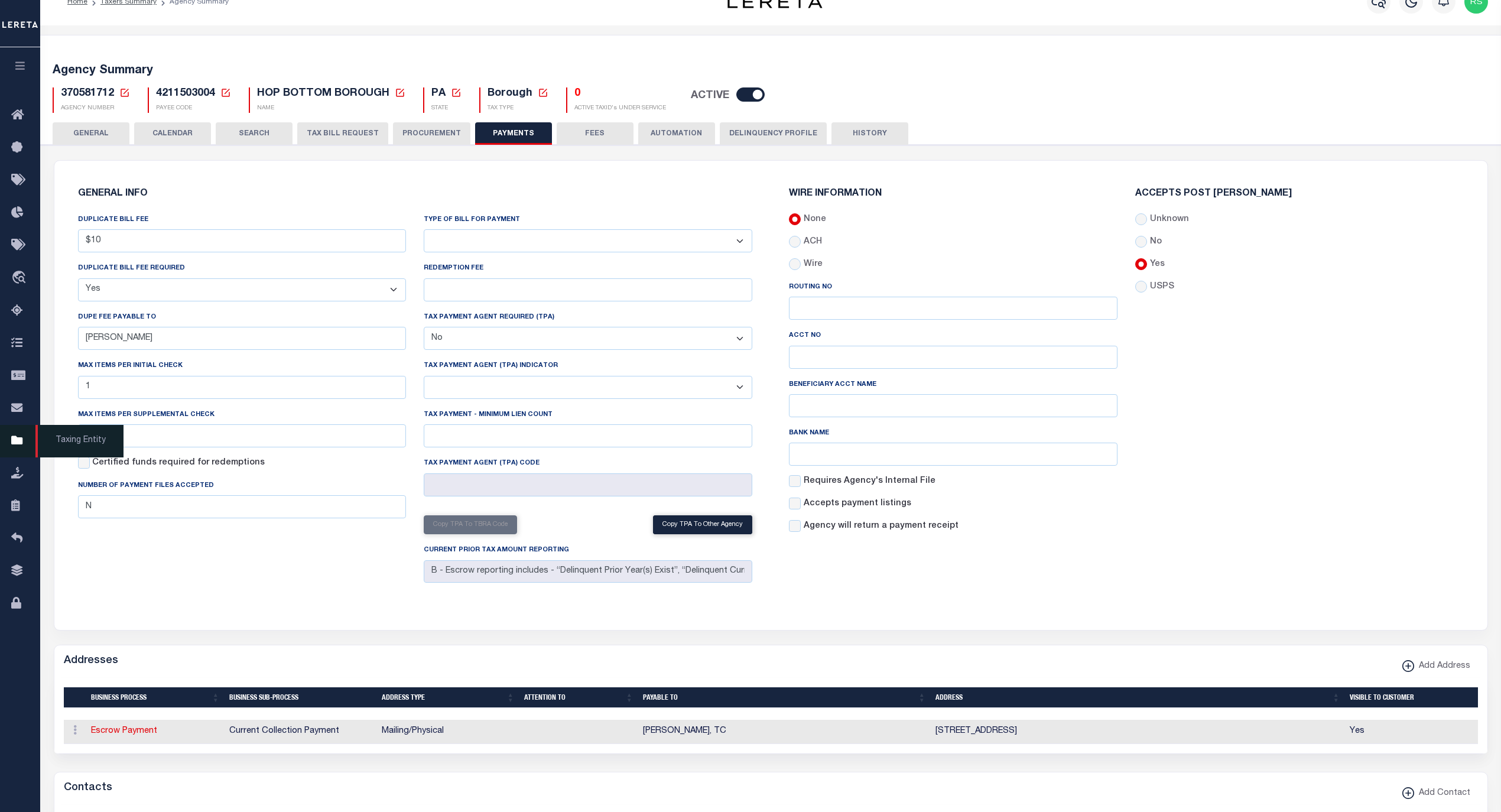
click at [73, 438] on span "Taxing Entity" at bounding box center [79, 441] width 88 height 32
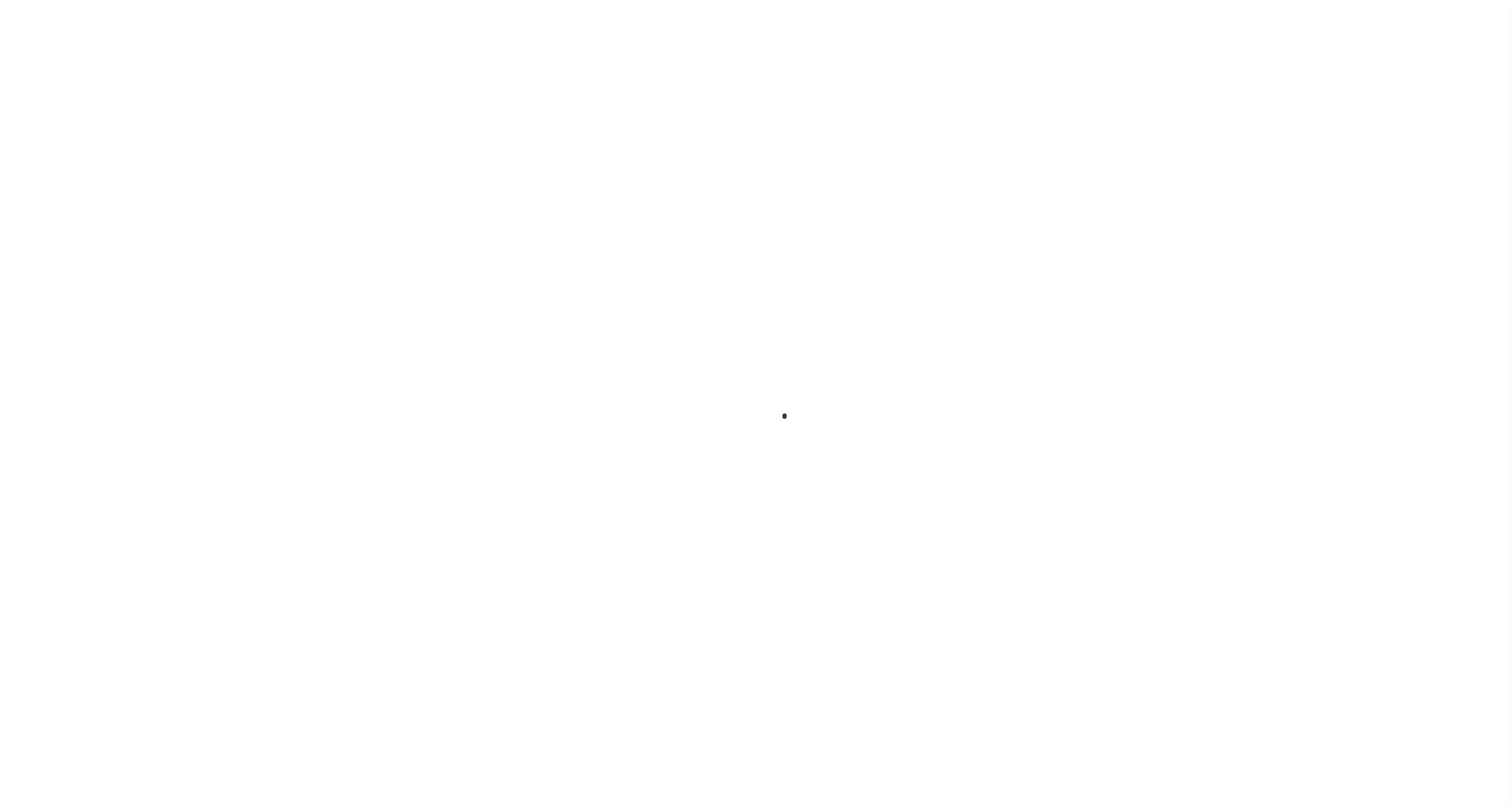
select select
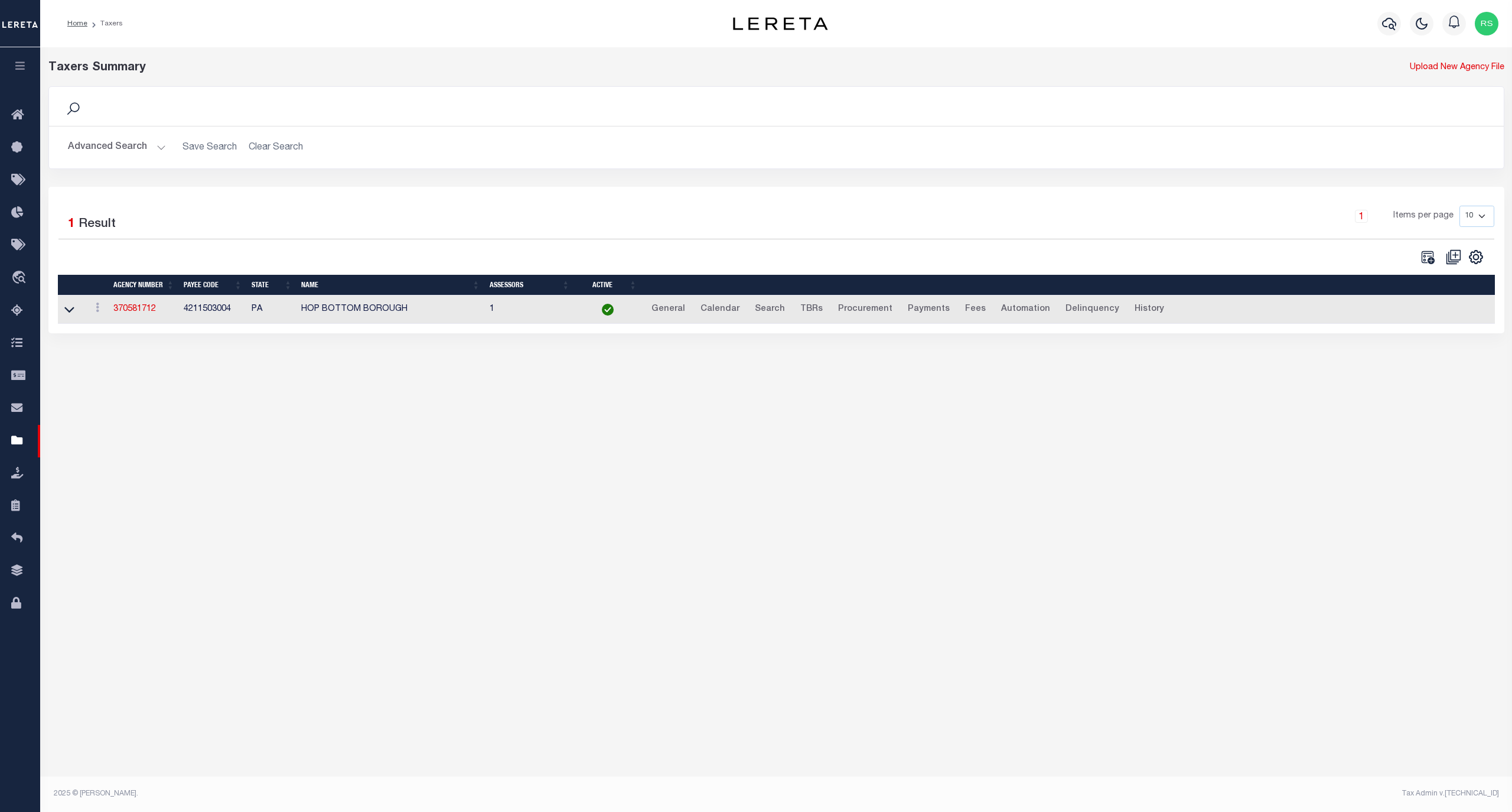
click at [120, 144] on button "Advanced Search" at bounding box center [117, 147] width 98 height 23
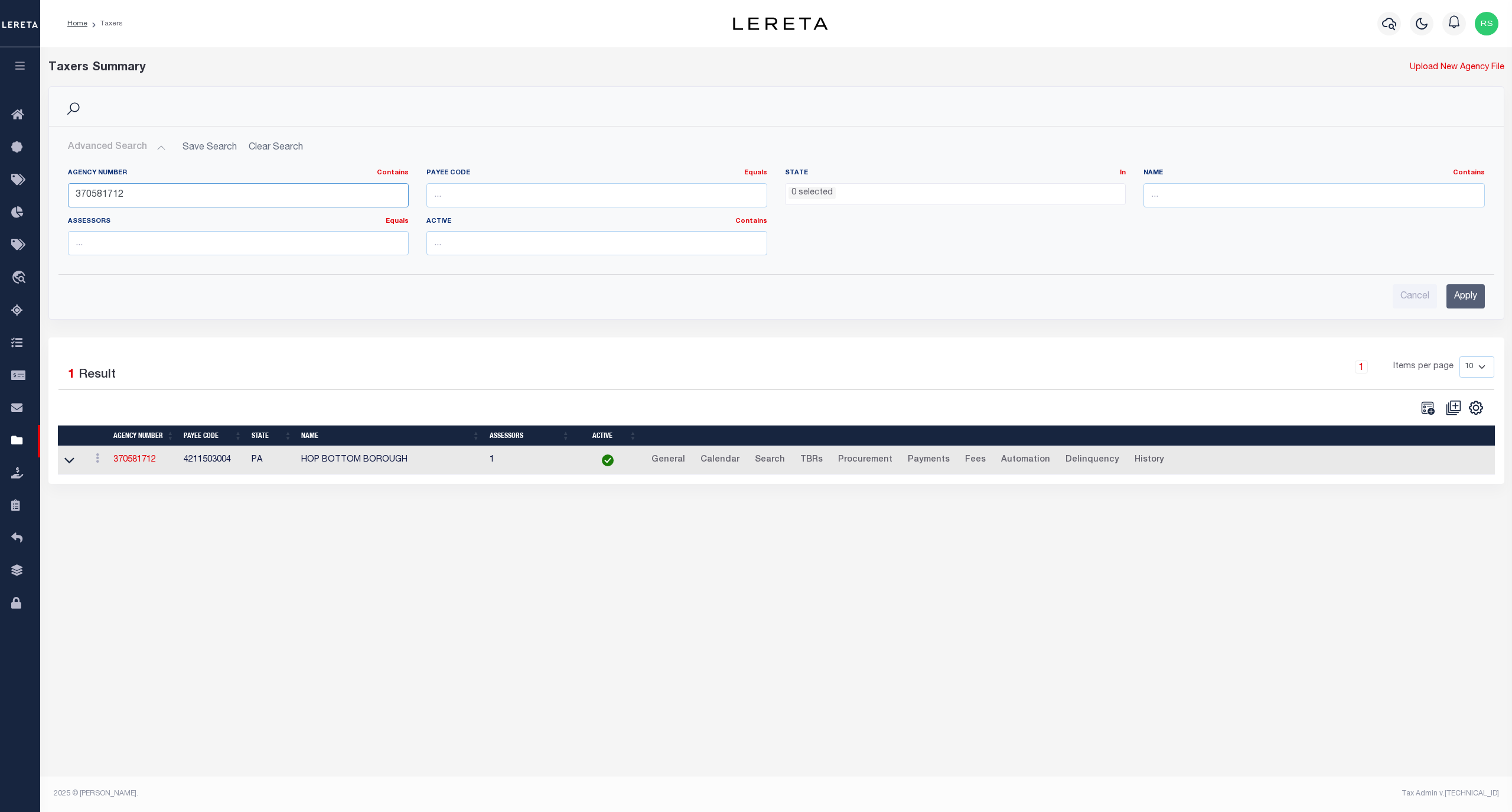
click at [122, 194] on input "370581712" at bounding box center [238, 195] width 341 height 24
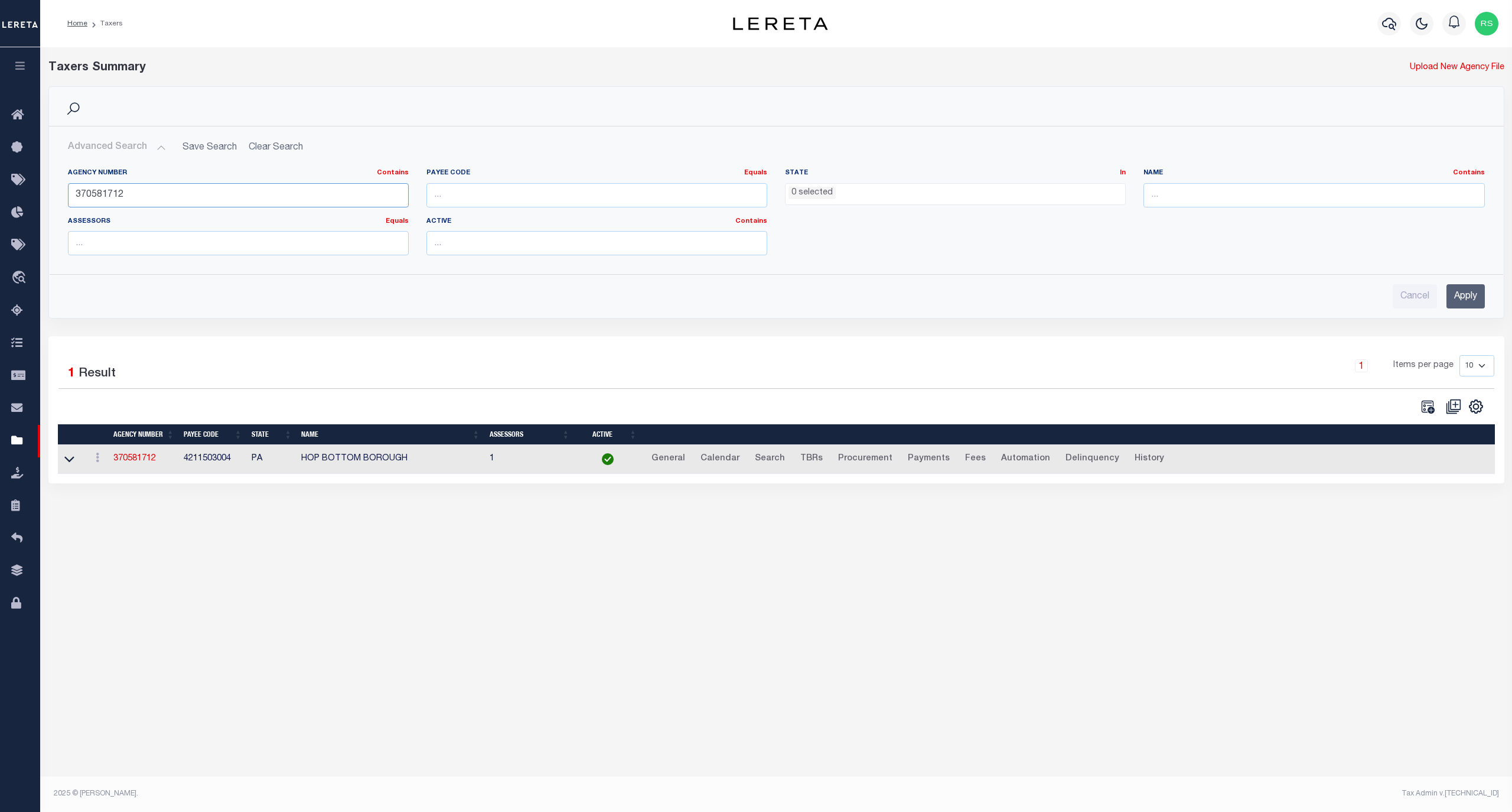
paste input "640605"
type input "370640605"
click at [1455, 296] on input "Apply" at bounding box center [1466, 297] width 39 height 24
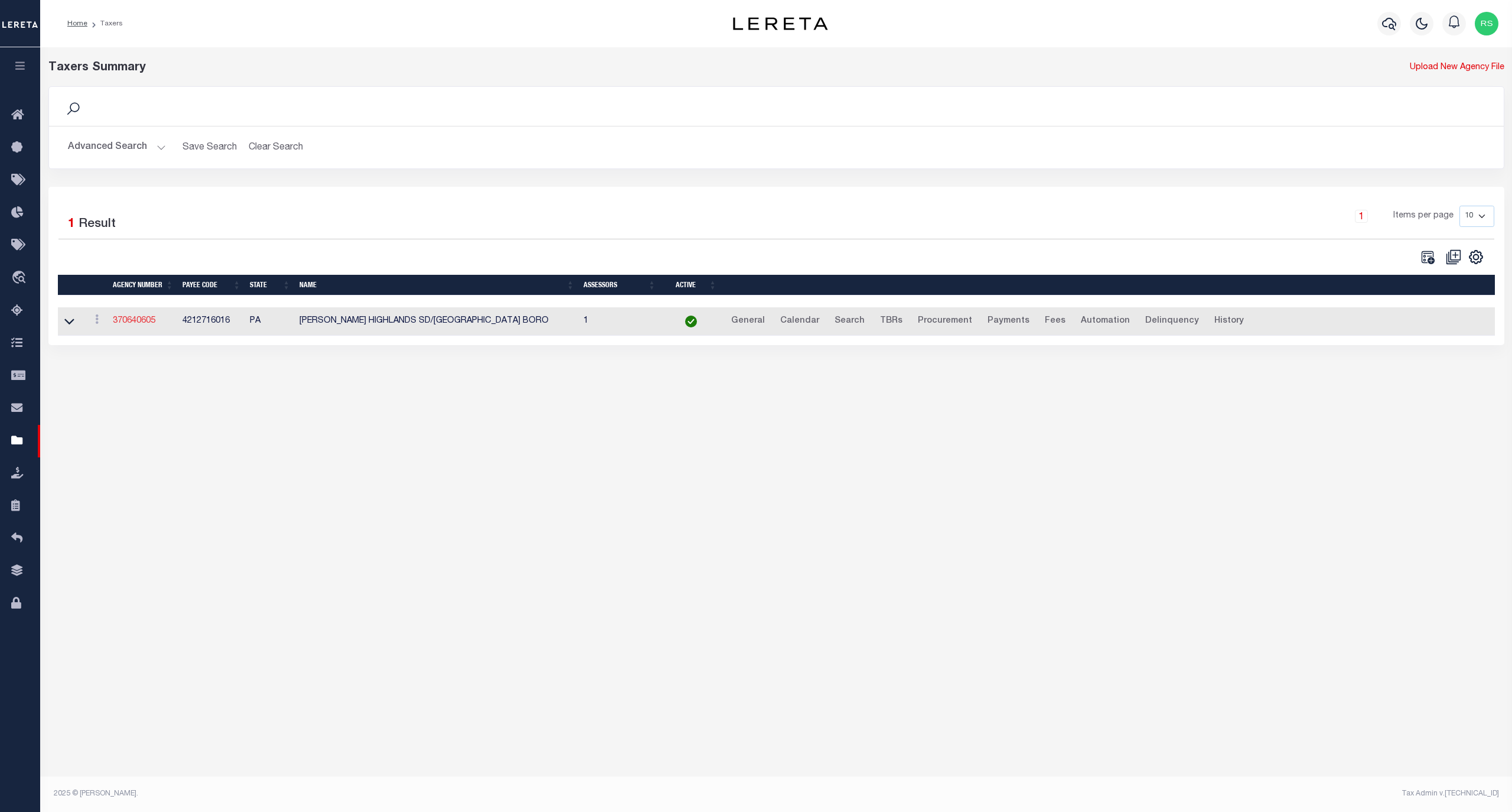
click at [136, 322] on link "370640605" at bounding box center [134, 320] width 42 height 8
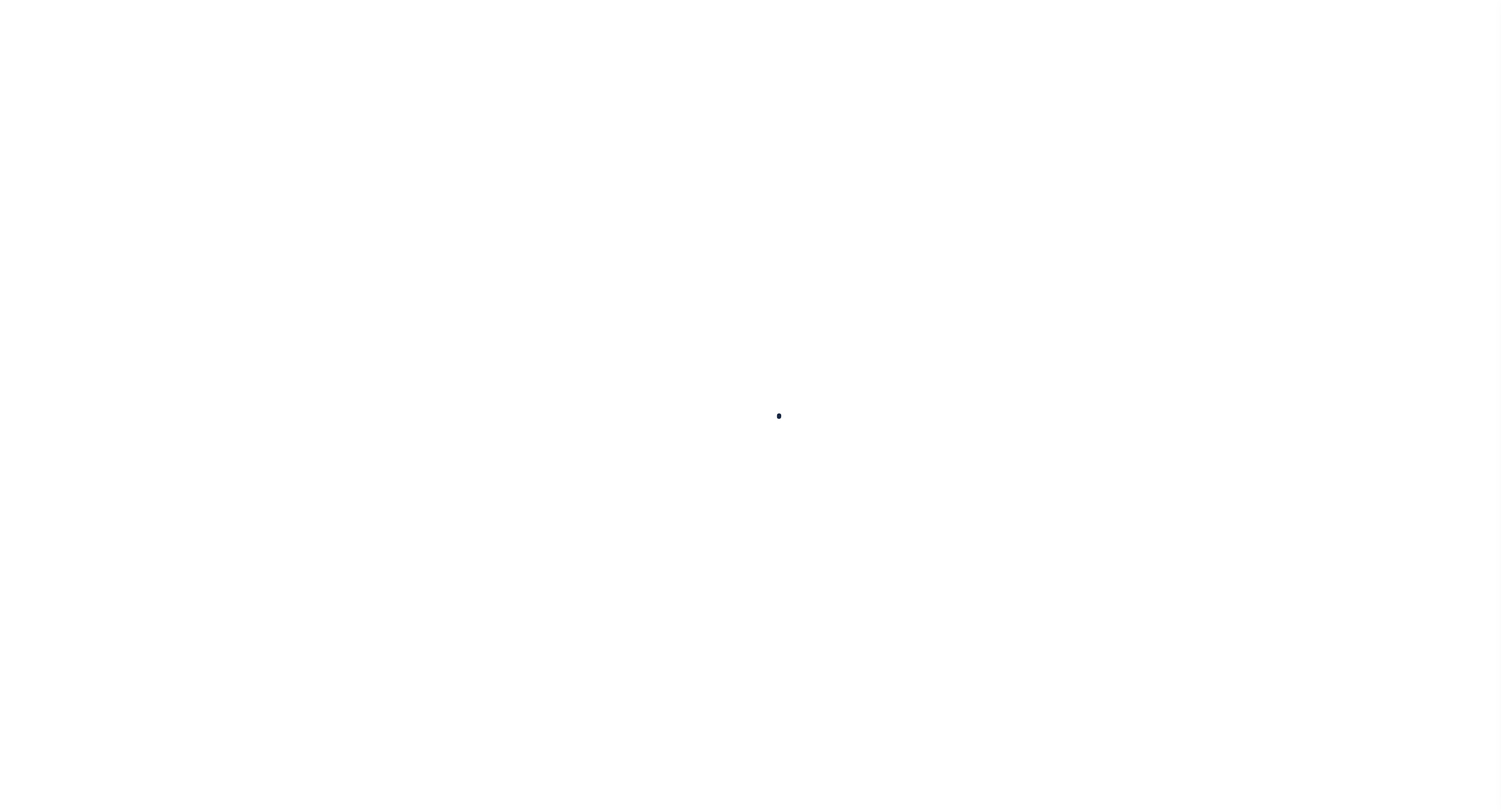
select select
checkbox input "false"
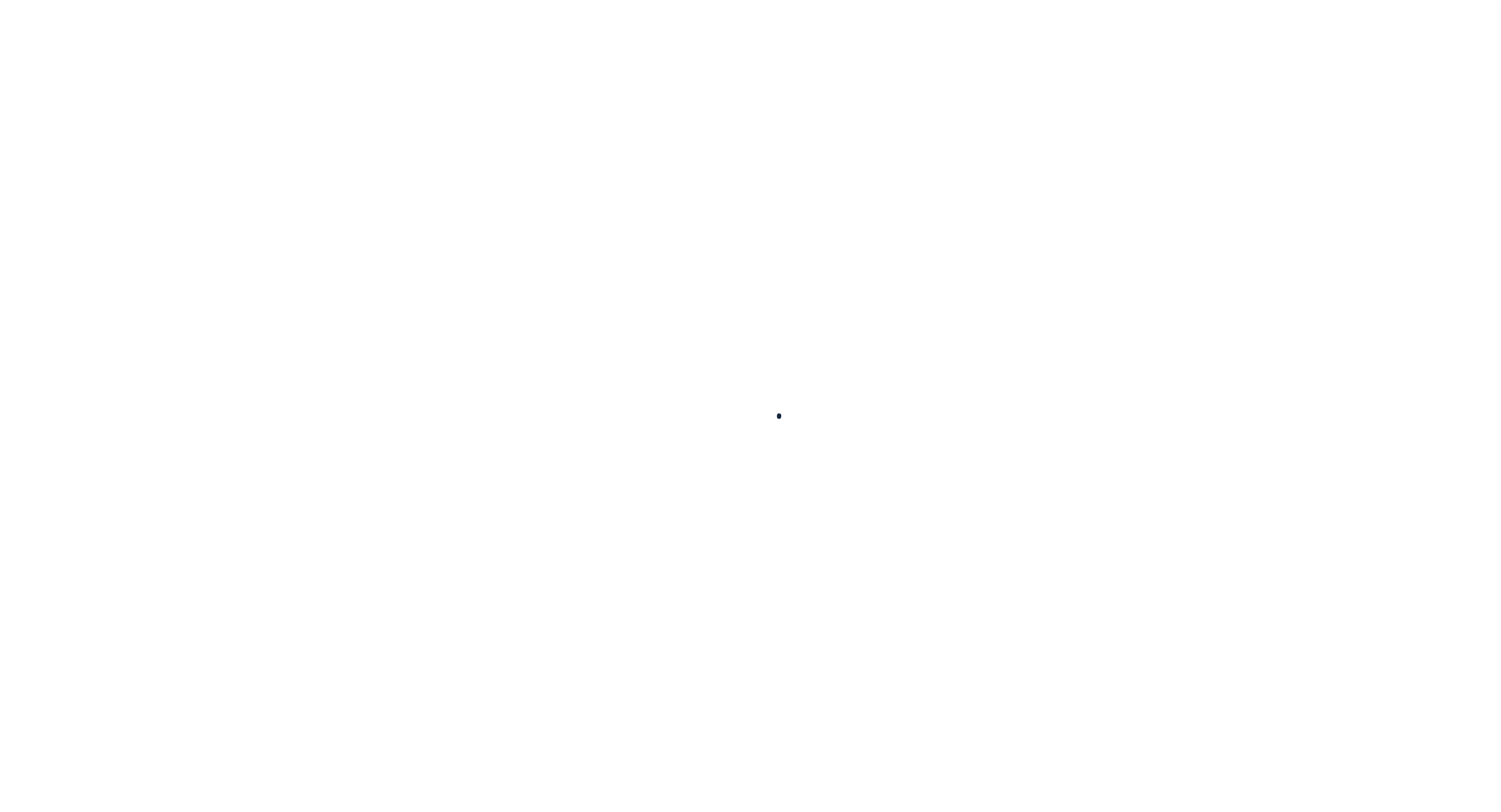
checkbox input "false"
type input "4212716016"
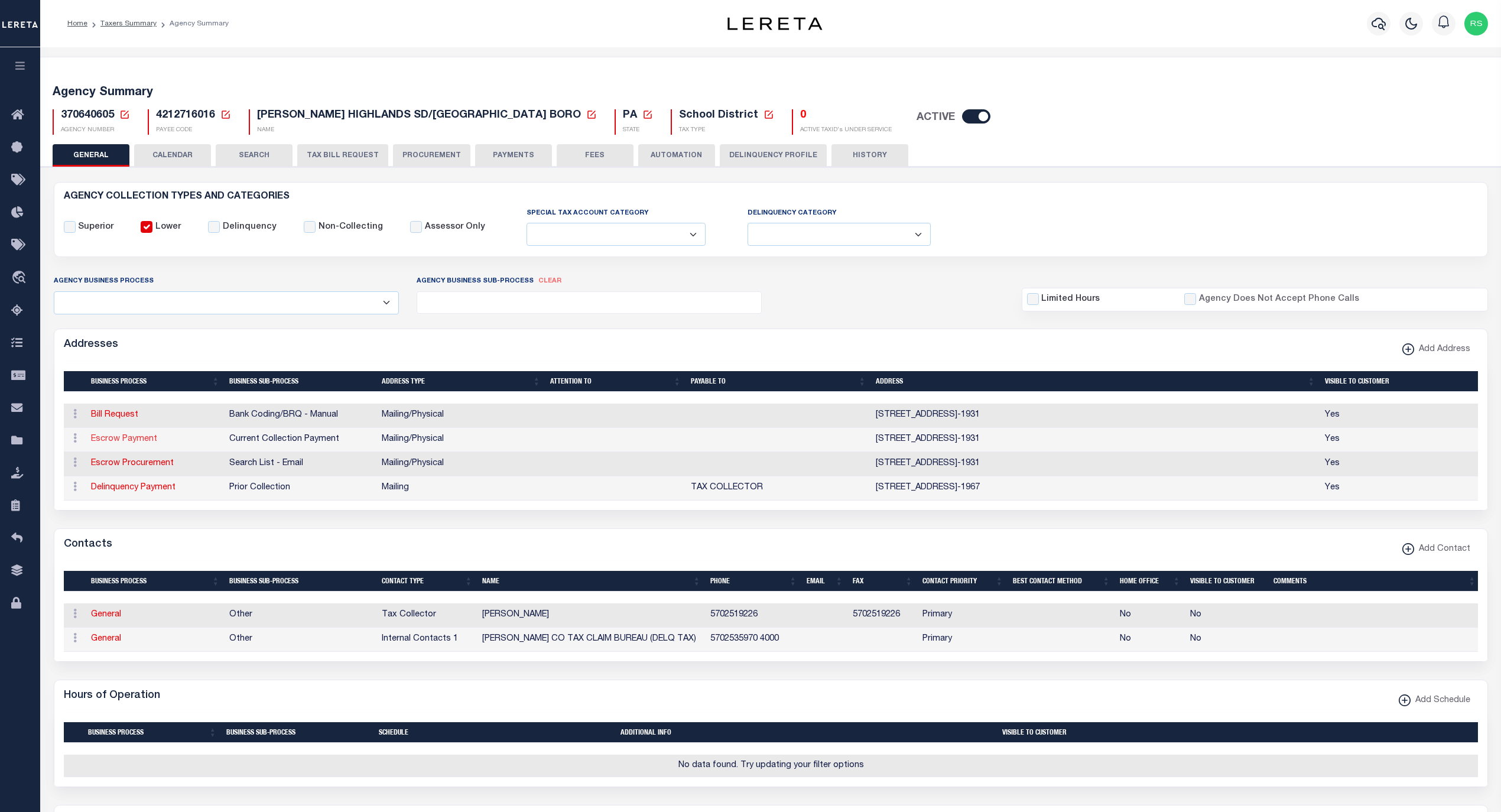
click at [145, 442] on link "Escrow Payment" at bounding box center [124, 438] width 66 height 8
select select "1"
checkbox input "false"
select select
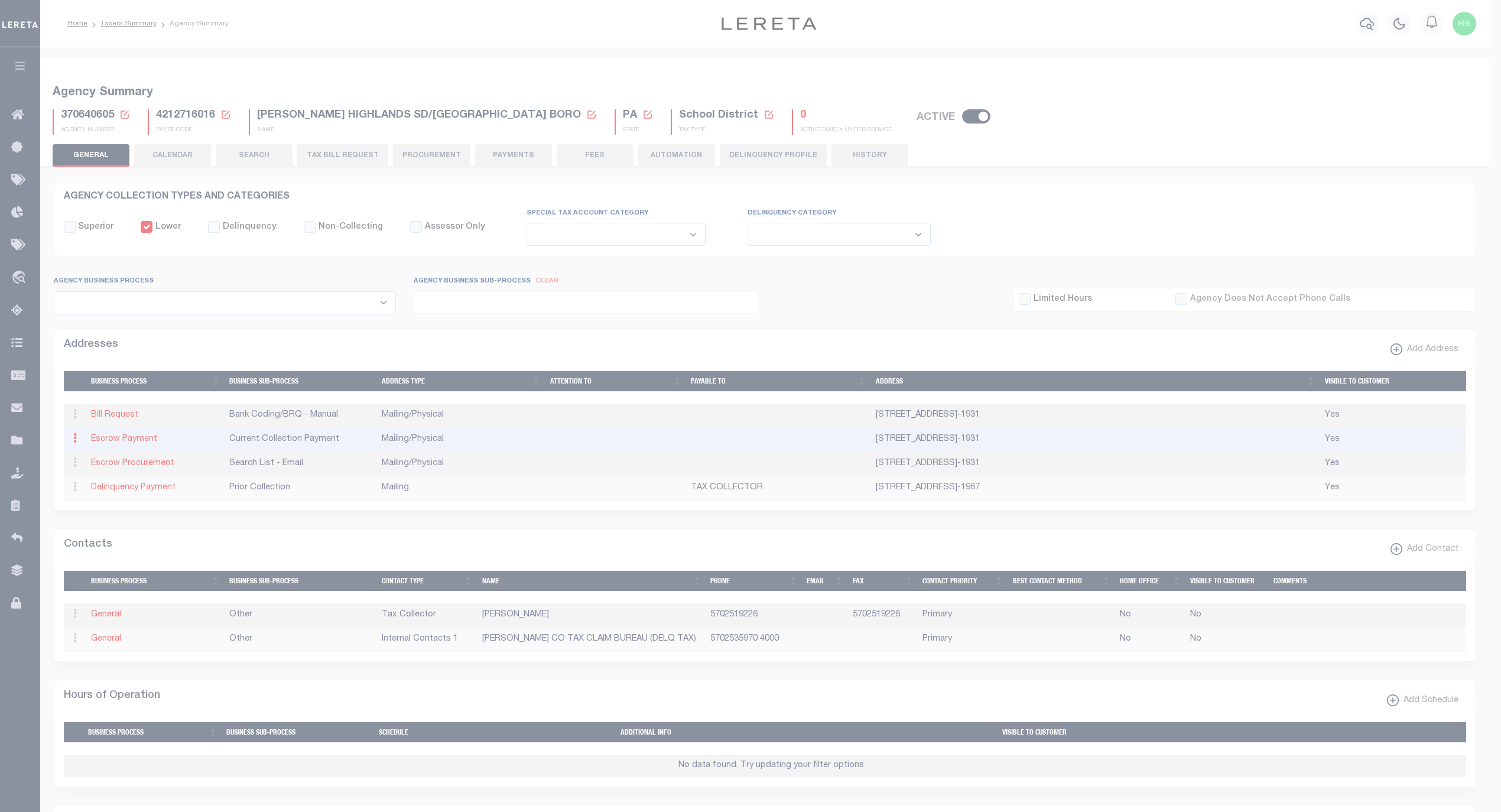
type input "[STREET_ADDRESS]"
type input "HONESDALE"
select select "PA"
type input "18431-1931"
select select "5"
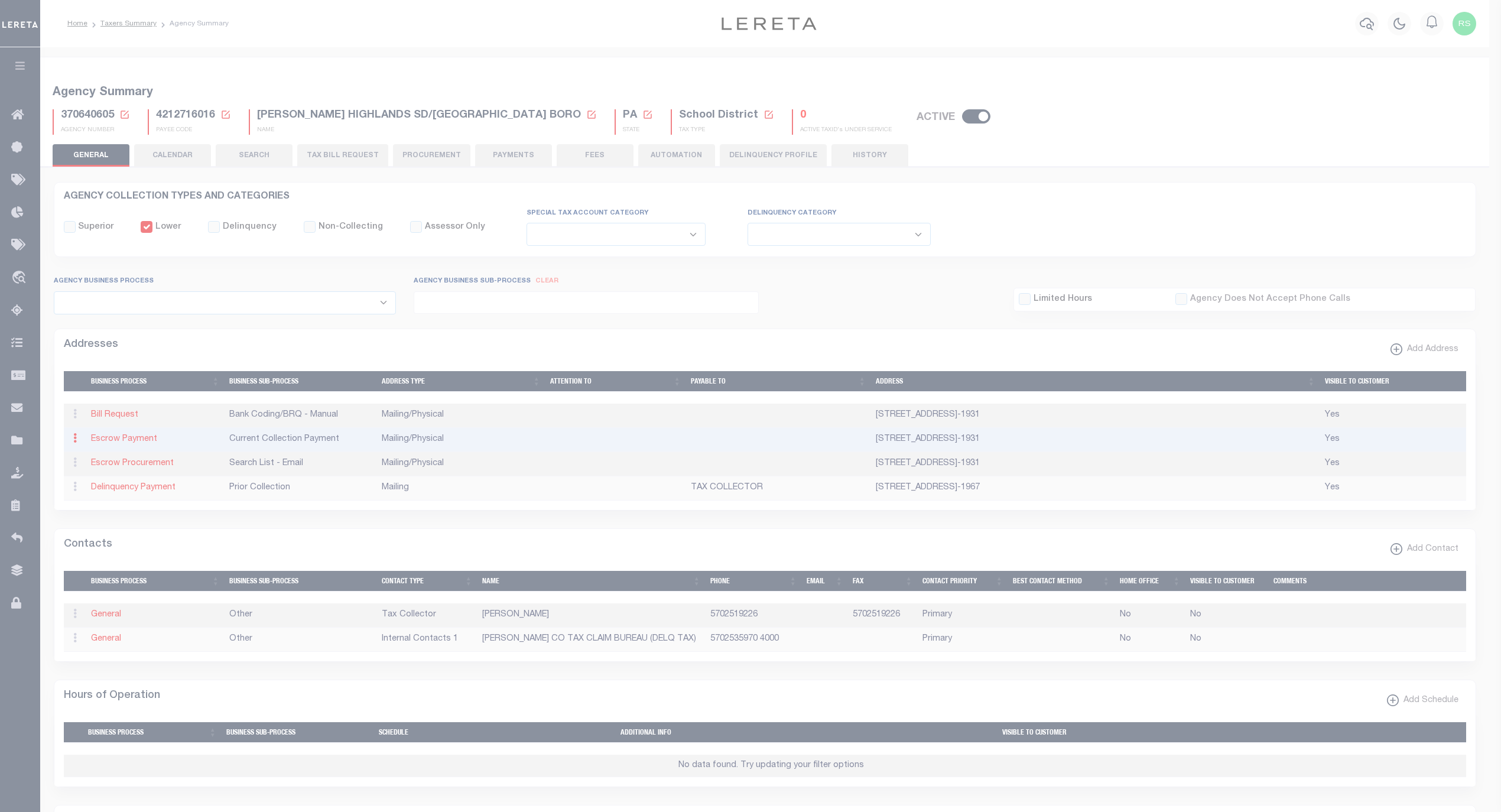
checkbox input "true"
select select "3"
select select "11"
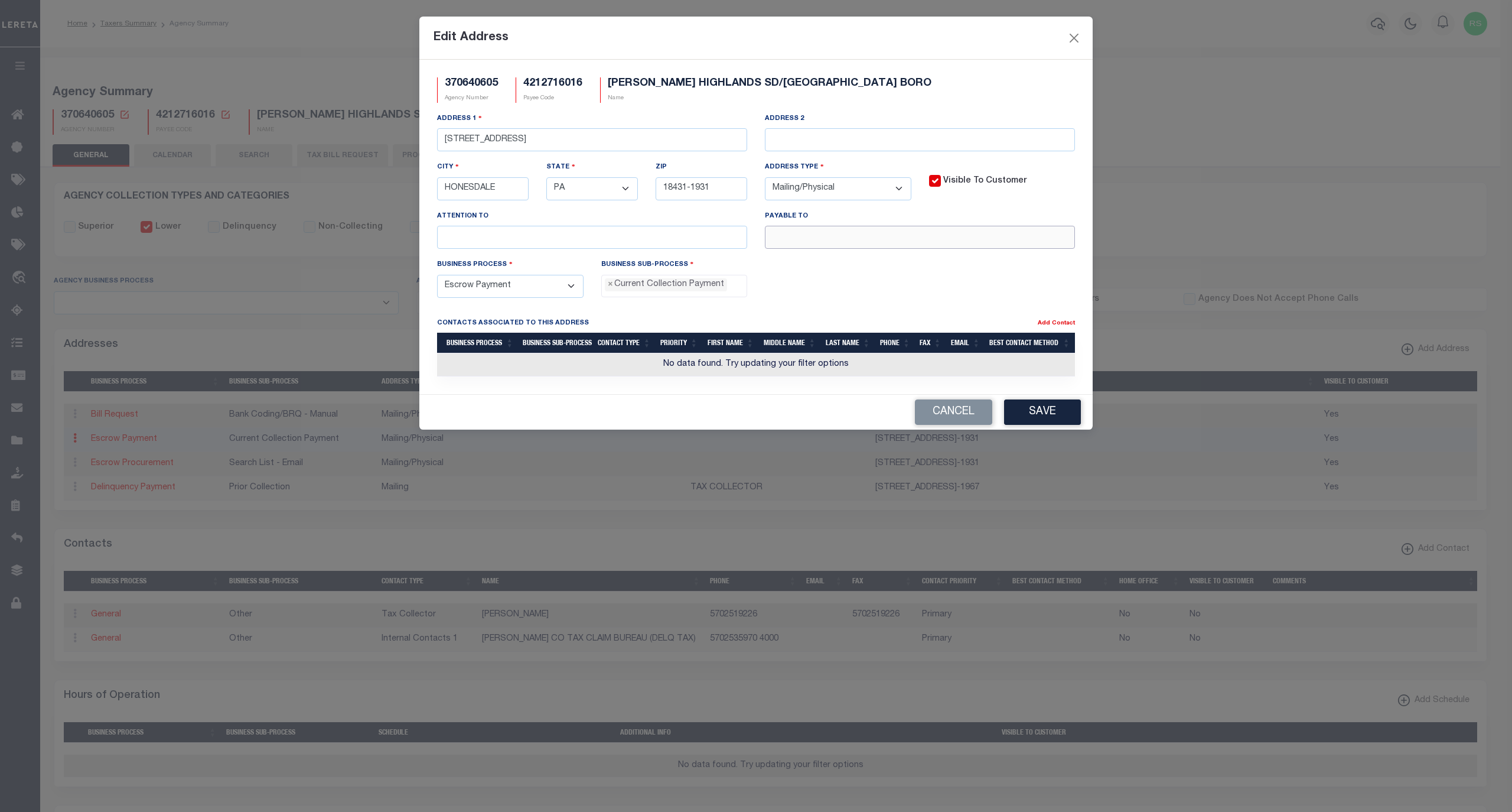
click at [828, 248] on input "text" at bounding box center [919, 237] width 310 height 23
paste input "[PERSON_NAME] TC"
type input "[PERSON_NAME] TC"
click at [1050, 420] on button "Save" at bounding box center [1043, 412] width 77 height 25
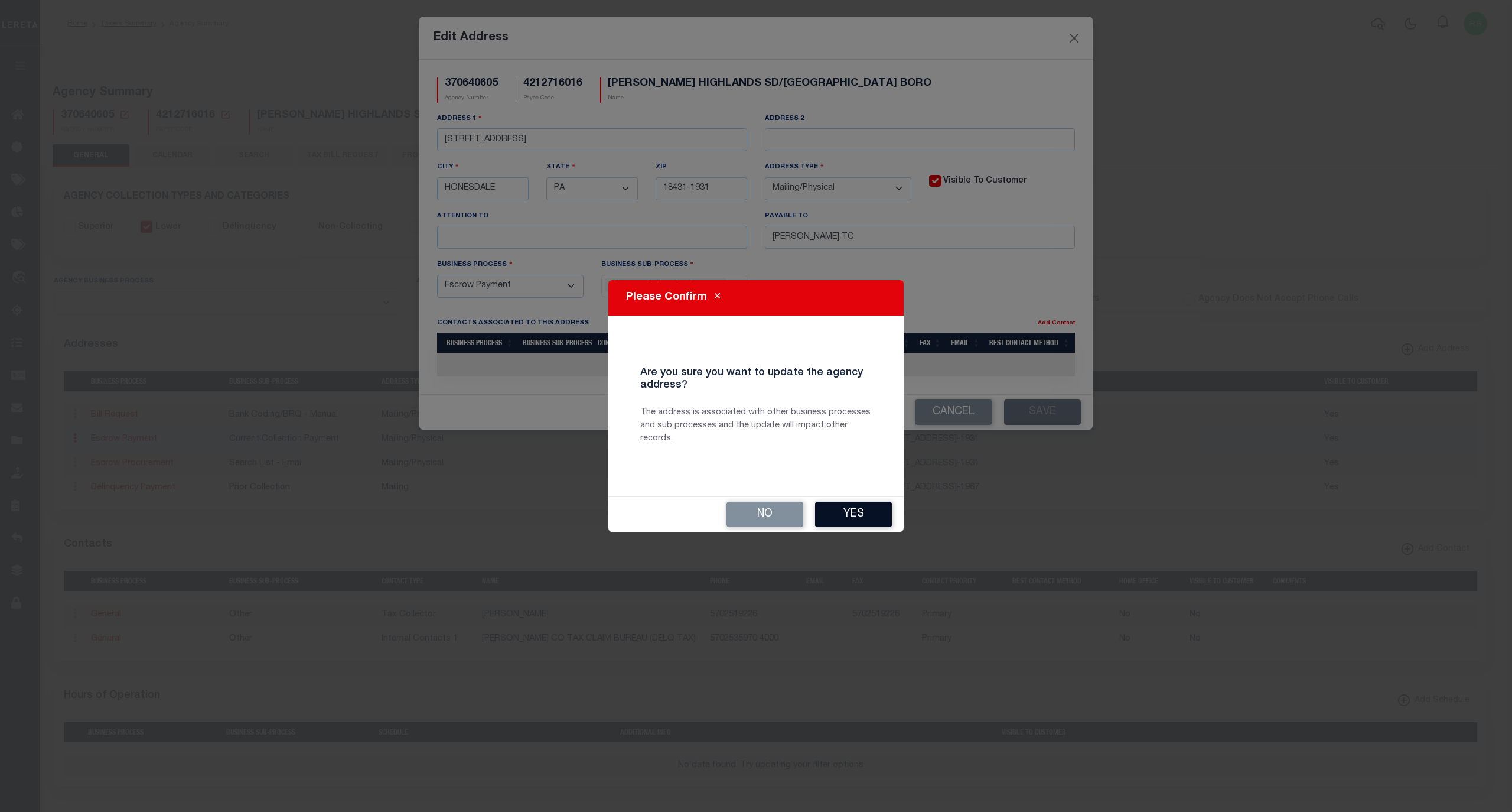
click at [866, 516] on button "Yes" at bounding box center [854, 513] width 77 height 25
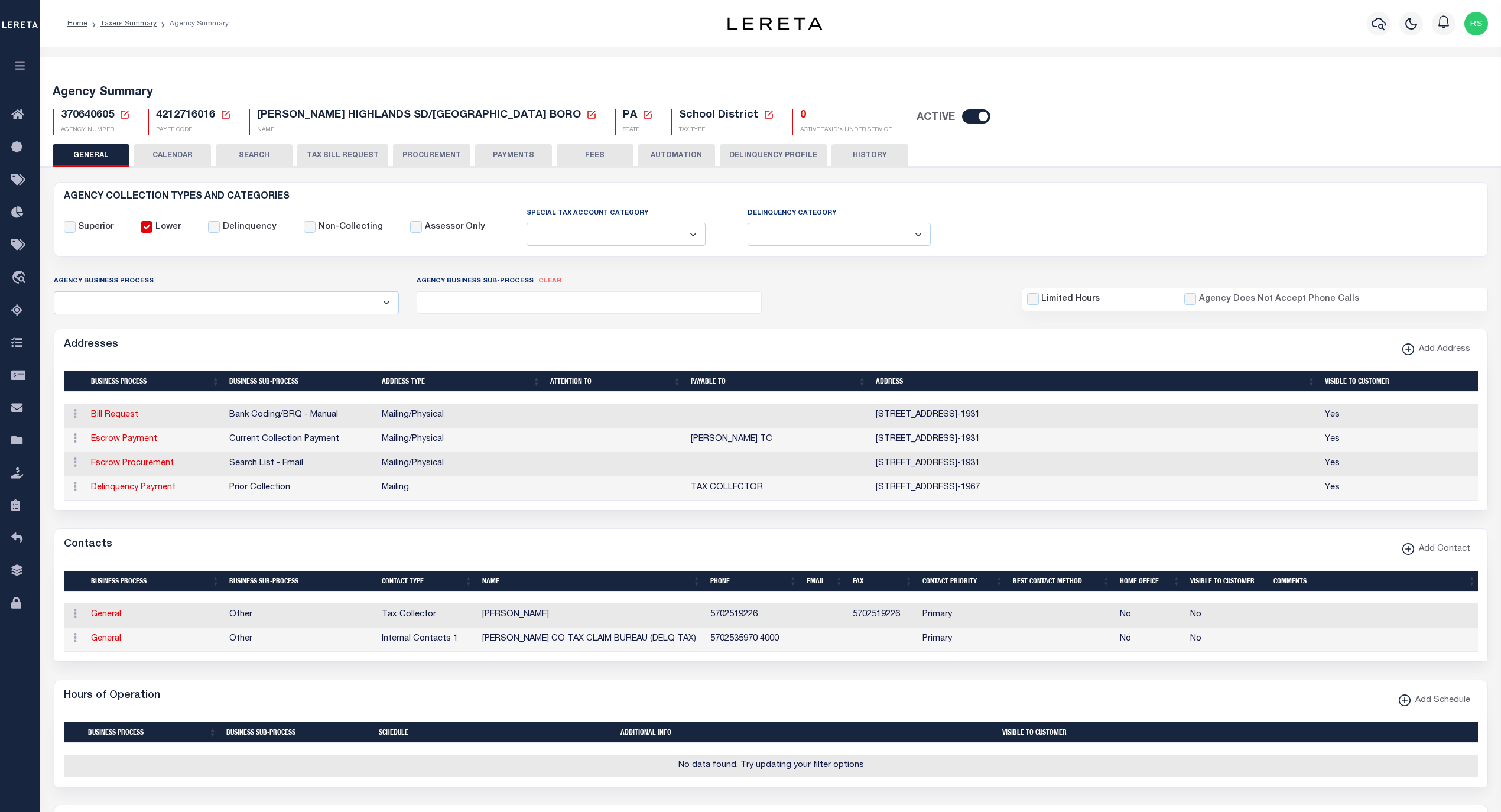
click at [516, 156] on button "PAYMENTS" at bounding box center [514, 155] width 77 height 23
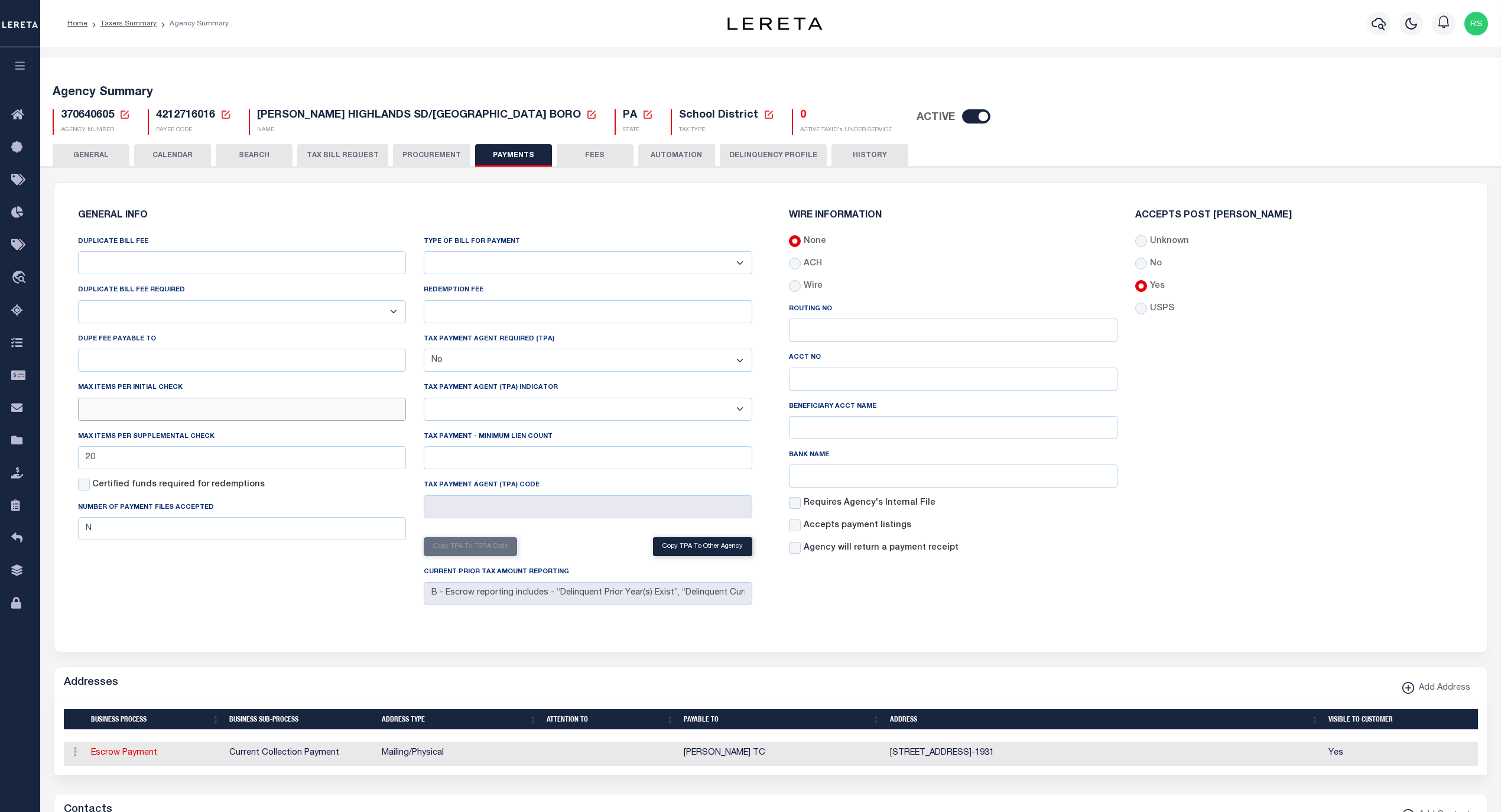
click at [315, 411] on input "text" at bounding box center [242, 409] width 329 height 23
type input "20"
click at [343, 622] on div "GENERAL INFO DUPLICATE BILL FEE DUPLICATE BILL FEE REQUIRED Yes No DUPE FEE PAY…" at bounding box center [416, 410] width 693 height 427
click at [1439, 791] on button "Save Edits" at bounding box center [1441, 795] width 96 height 25
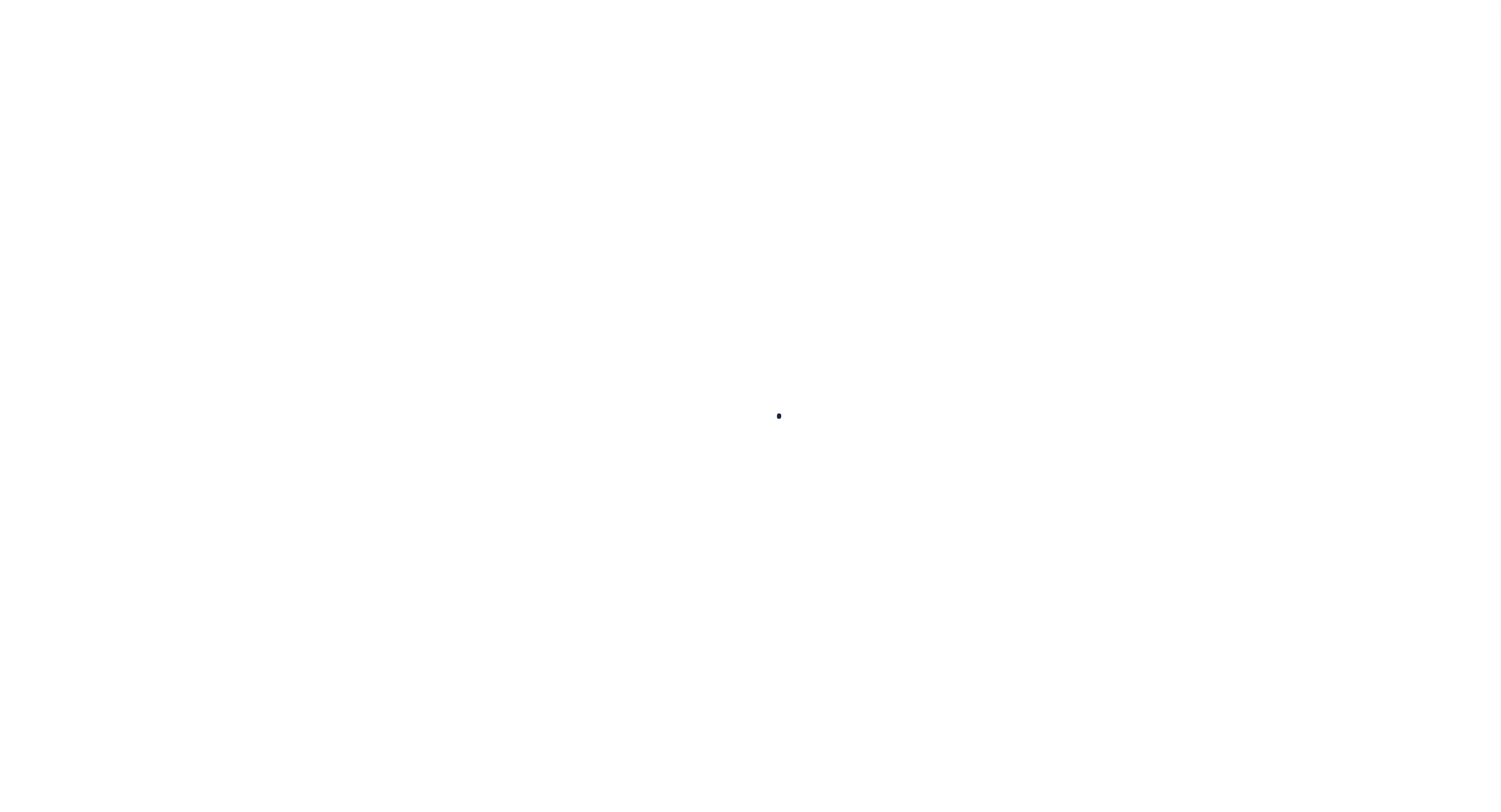
select select
checkbox input "false"
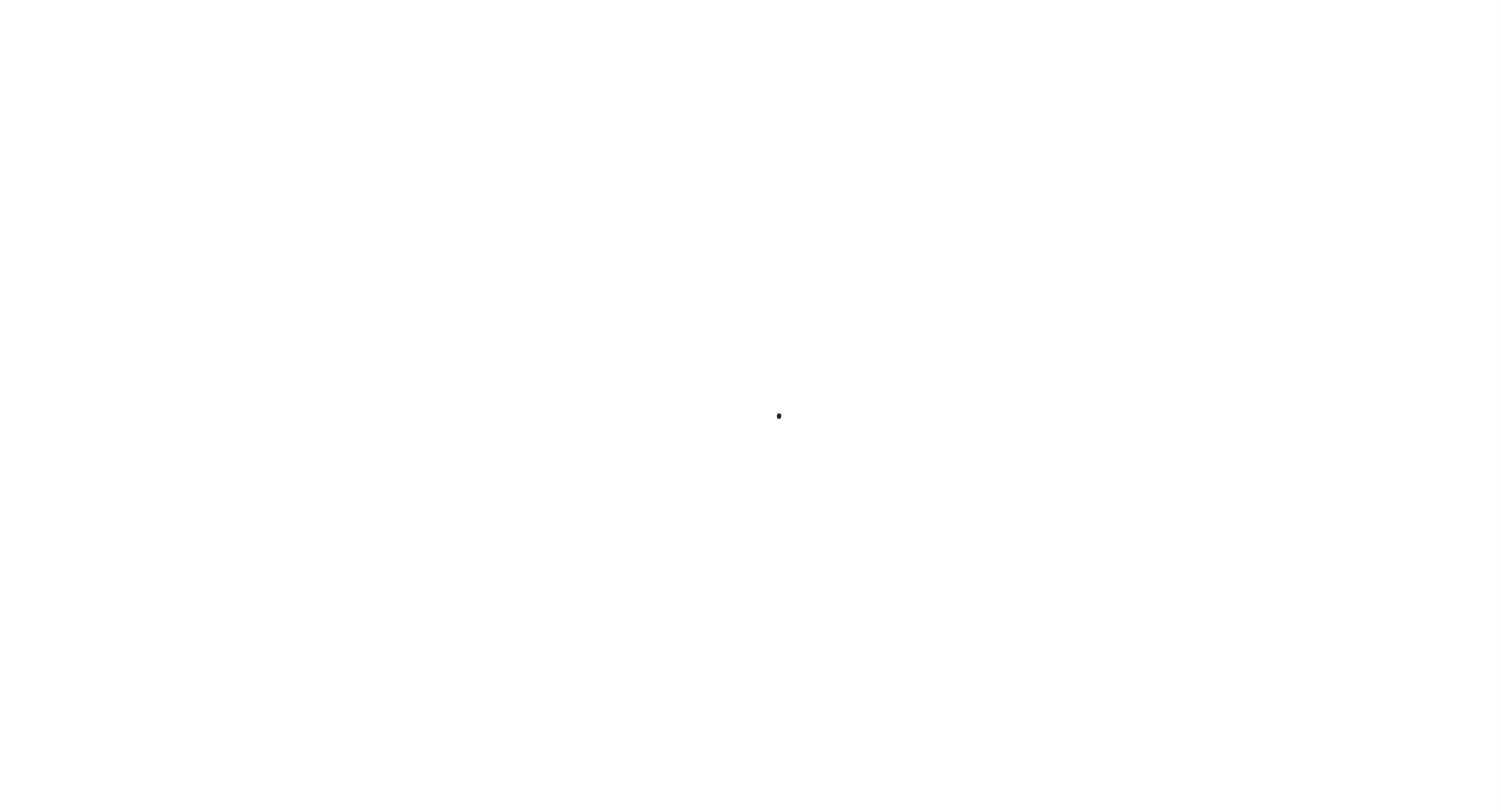
checkbox input "false"
type input "4212716016"
type input "20"
checkbox input "false"
type input "N"
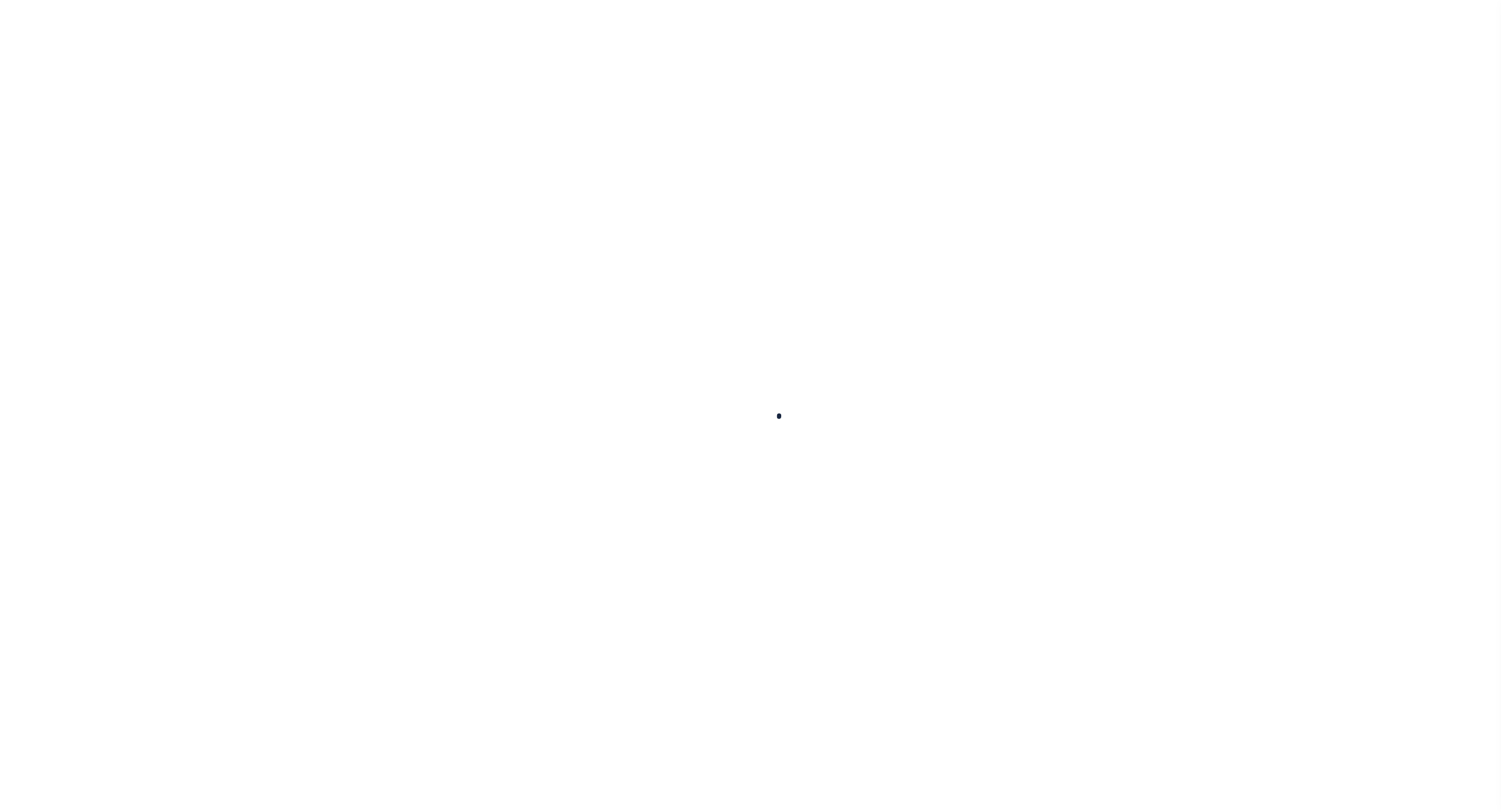
select select "false"
type input "B - Escrow reporting includes - “Delinquent Prior Year(s) Exist”, “Delinquent C…"
radio input "true"
checkbox input "false"
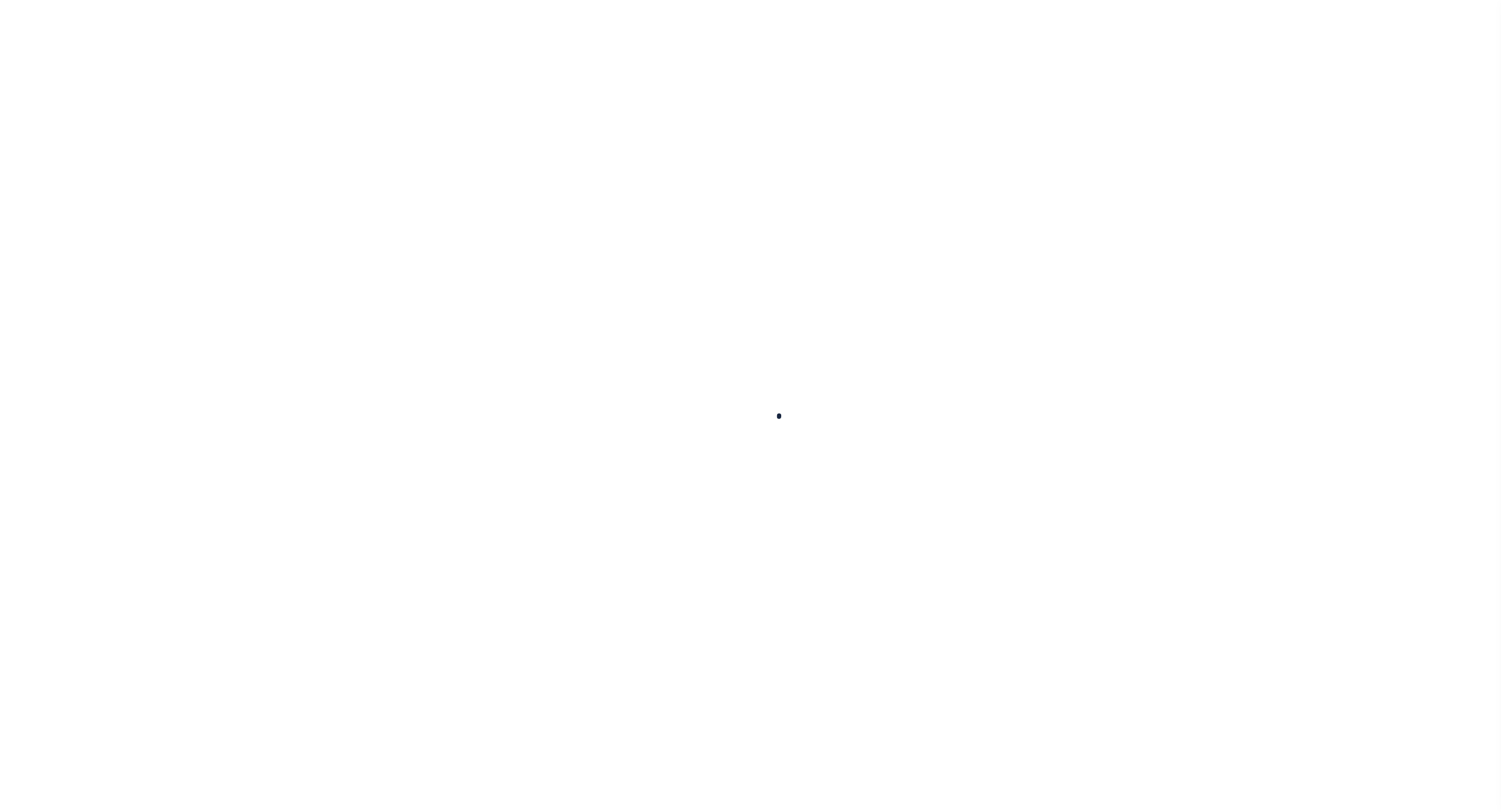
checkbox input "false"
radio input "true"
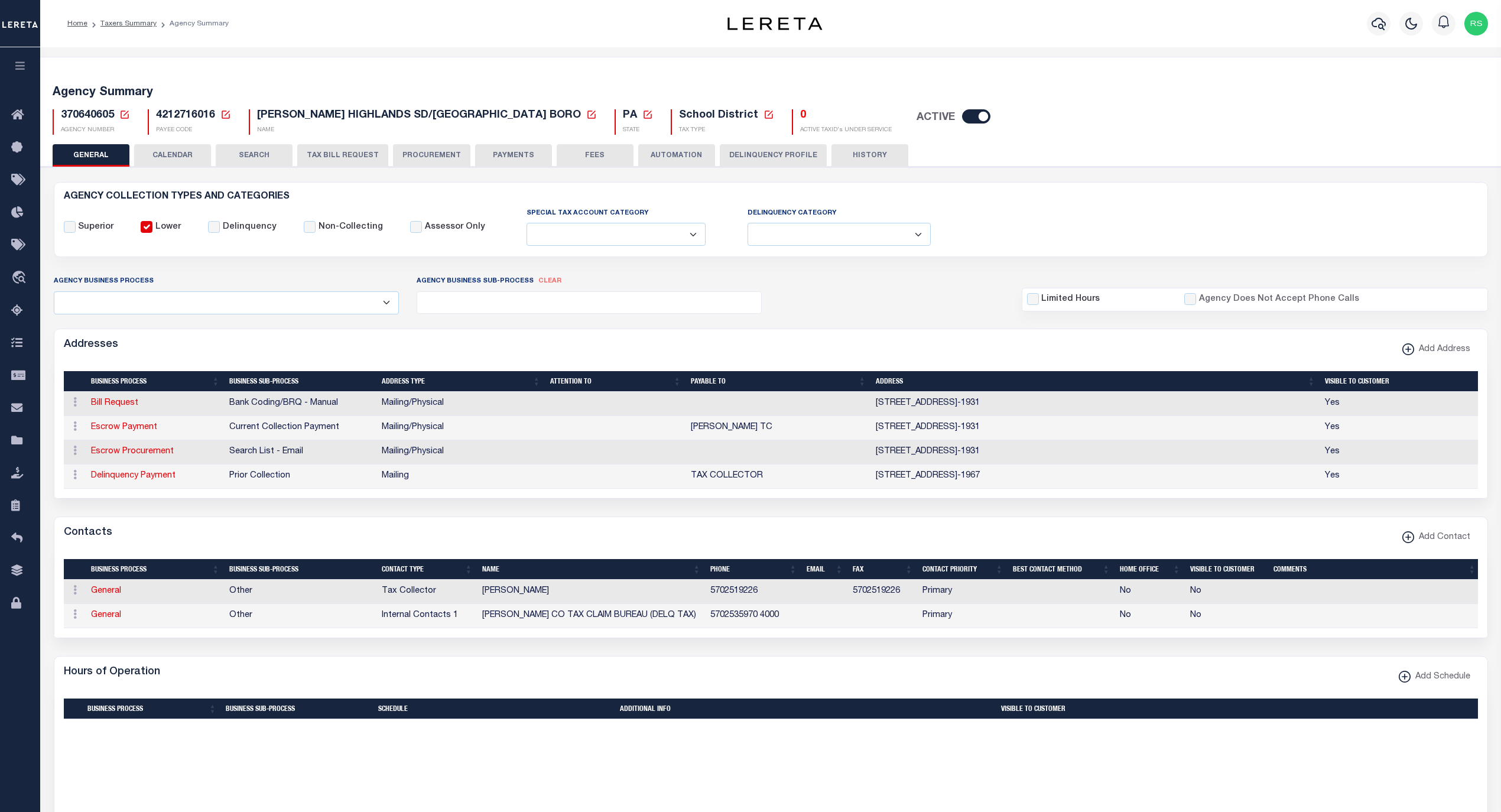
click at [508, 161] on button "PAYMENTS" at bounding box center [514, 155] width 77 height 23
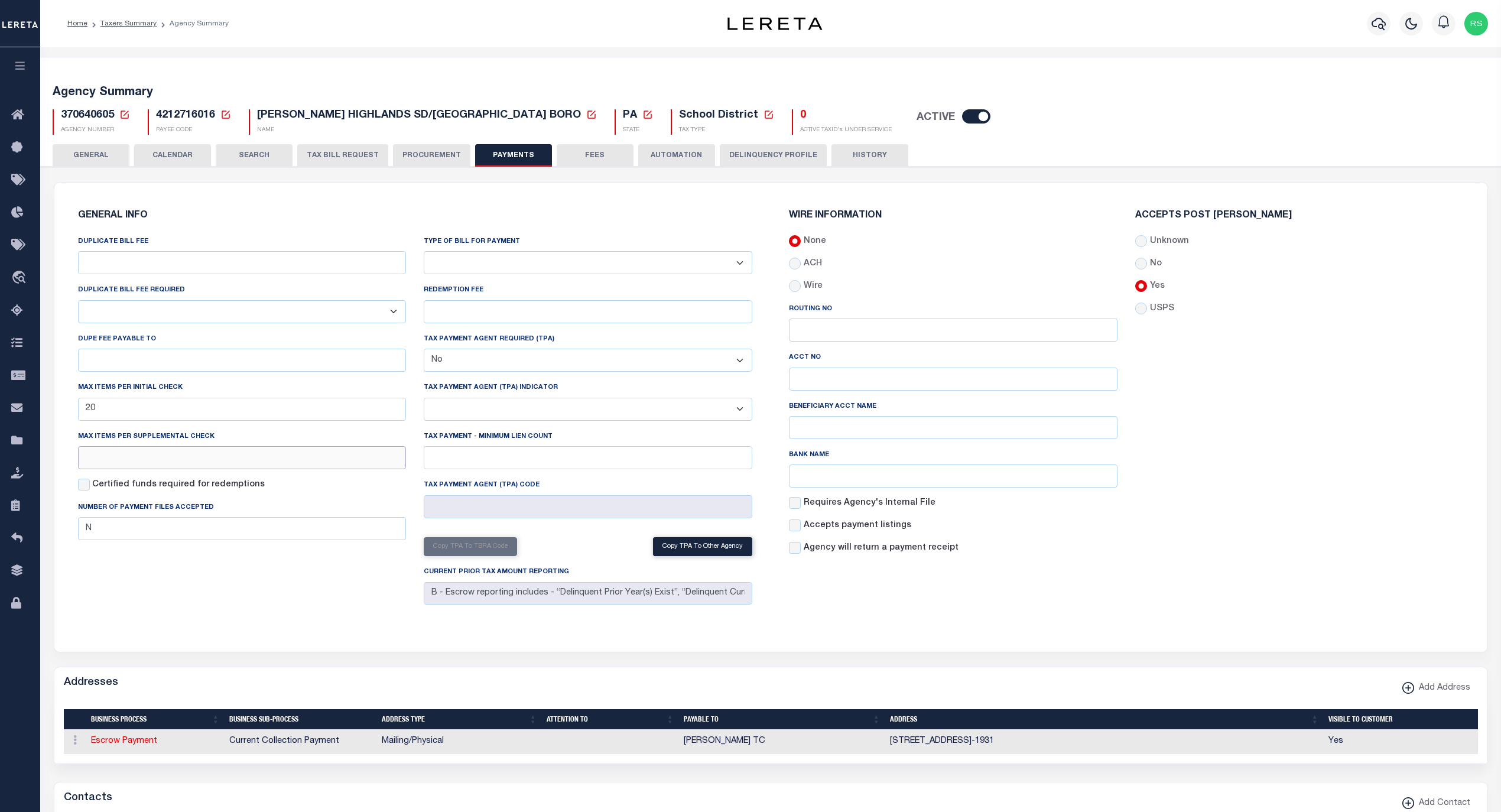
click at [166, 459] on input "text" at bounding box center [242, 457] width 329 height 23
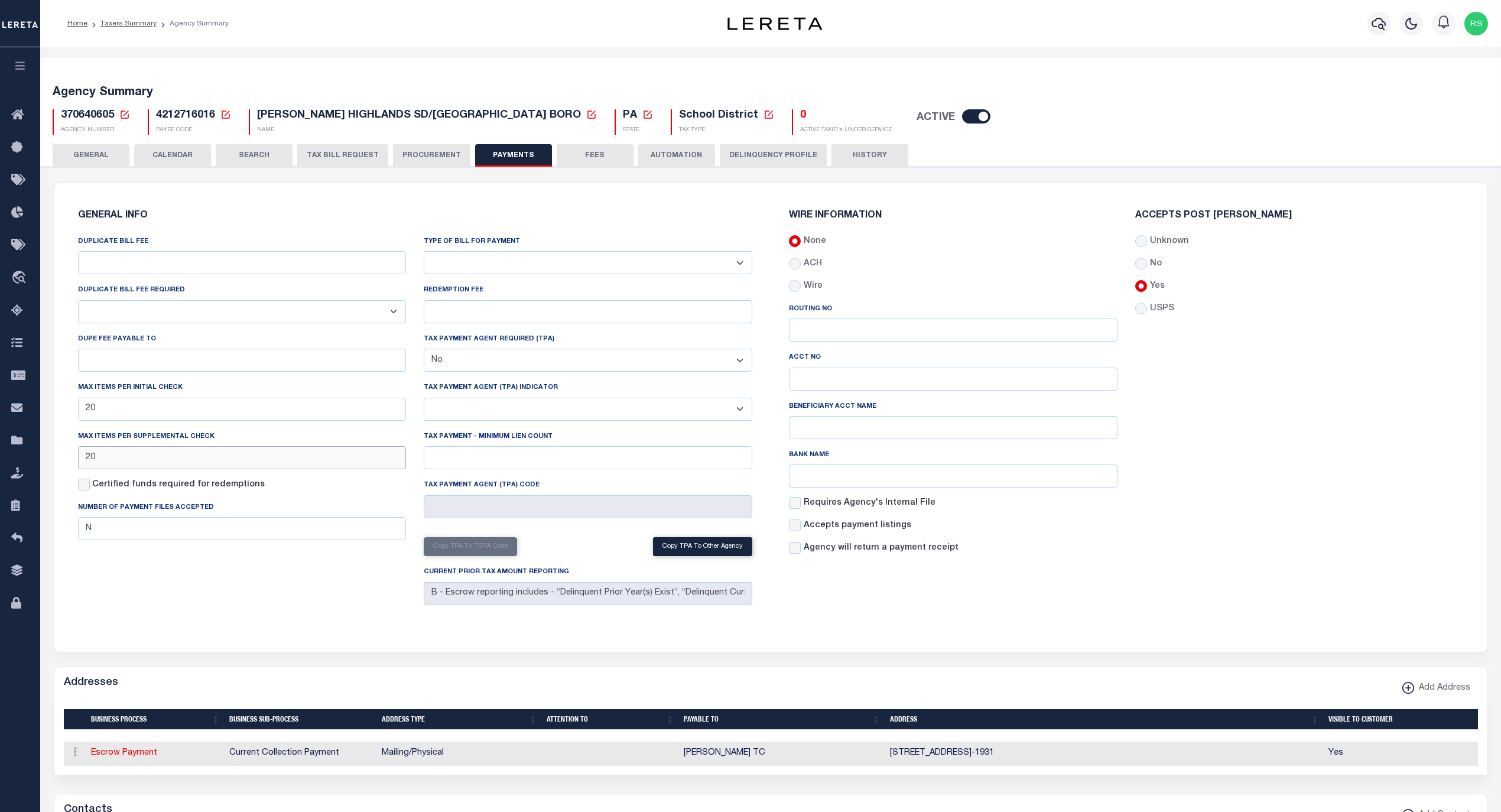
type input "20"
click at [204, 568] on div "DUPLICATE BILL FEE DUPLICATE BILL FEE REQUIRED Yes No DUPE FEE PAYABLE TO Max i…" at bounding box center [241, 422] width 346 height 374
click at [1428, 787] on button "Save Edits" at bounding box center [1441, 795] width 96 height 25
click at [430, 161] on button "PROCUREMENT" at bounding box center [432, 155] width 77 height 23
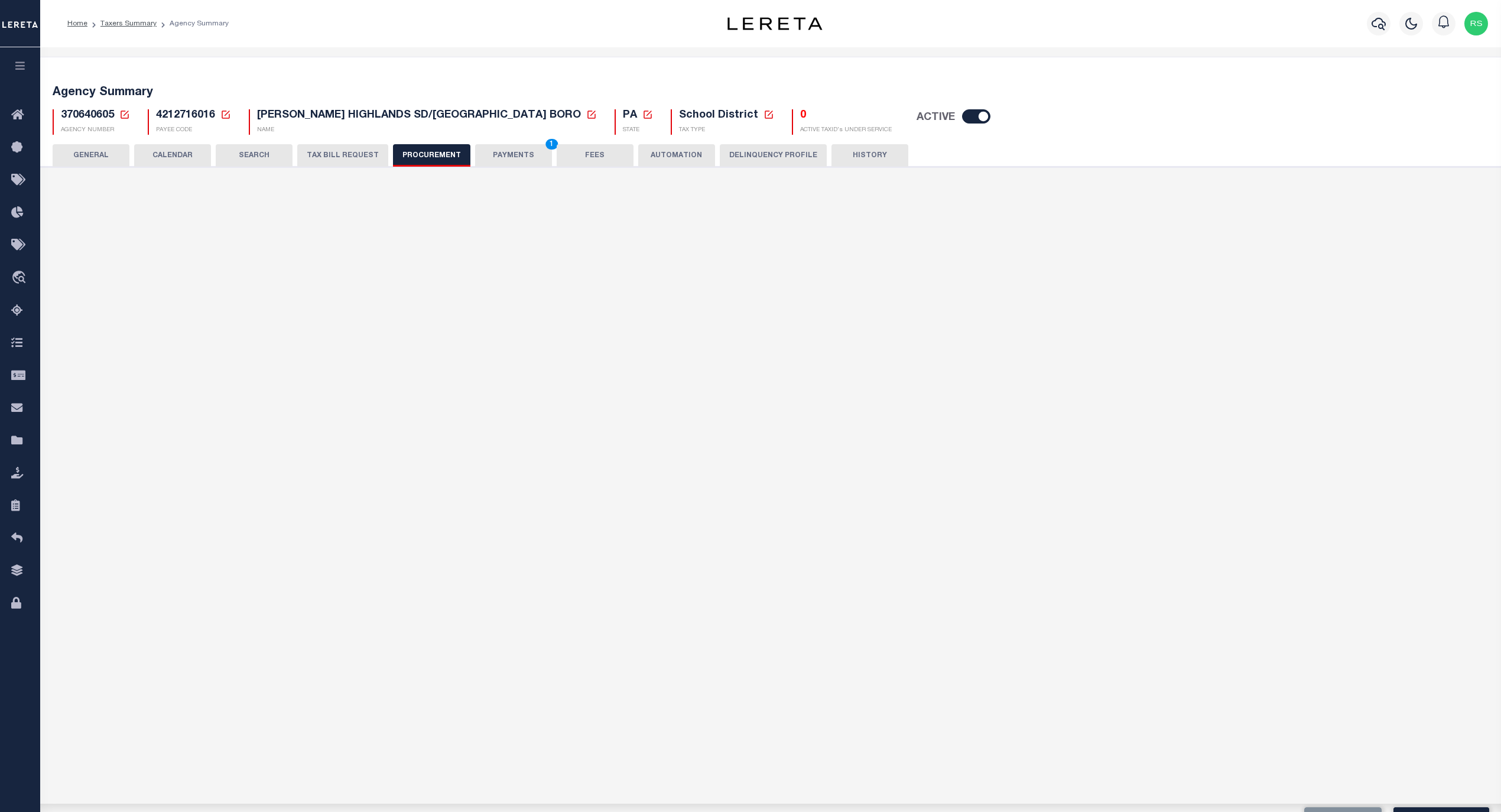
click at [501, 153] on button "PAYMENTS 1" at bounding box center [514, 155] width 77 height 23
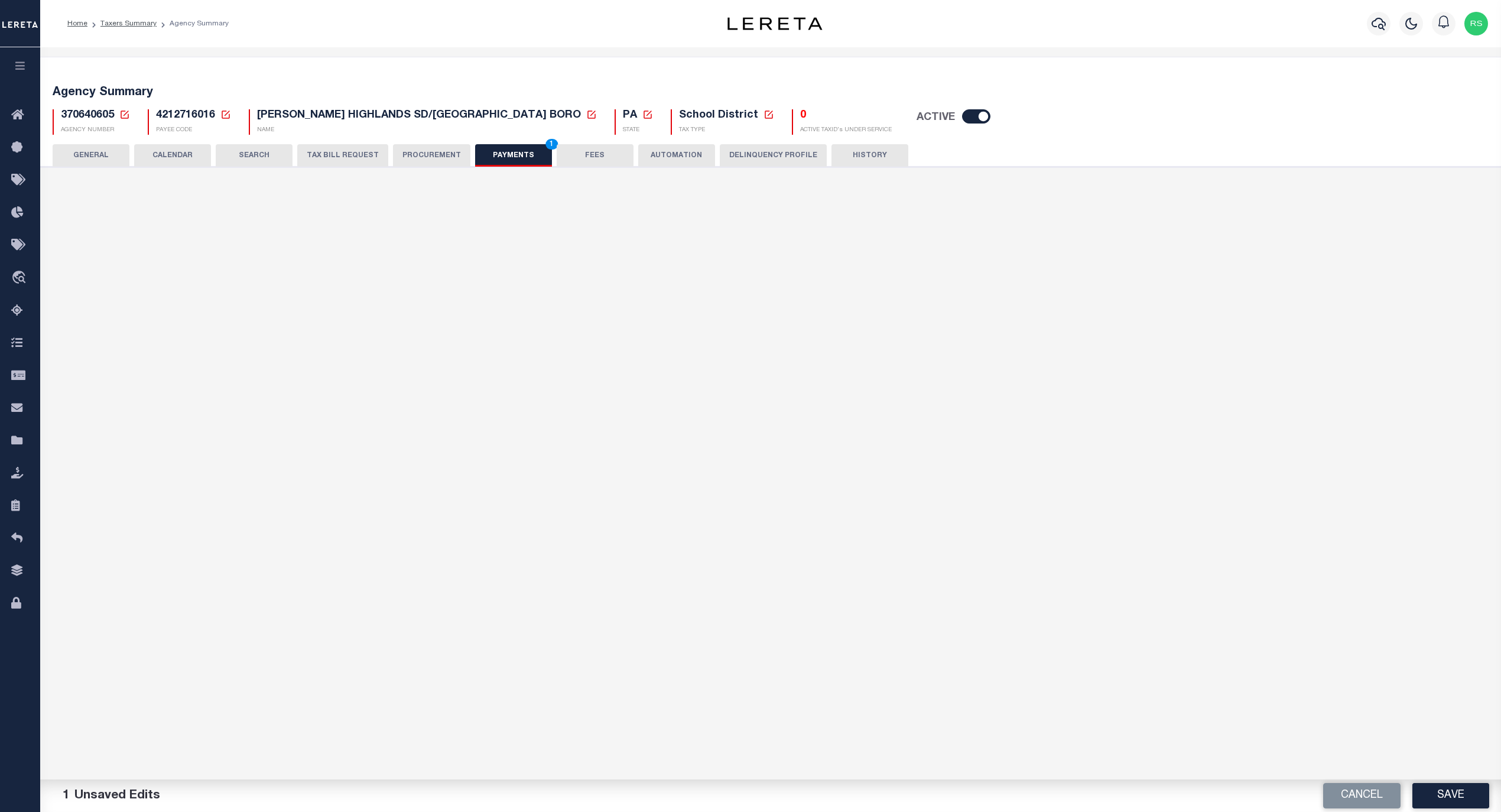
click at [1437, 792] on button "Save" at bounding box center [1451, 795] width 77 height 25
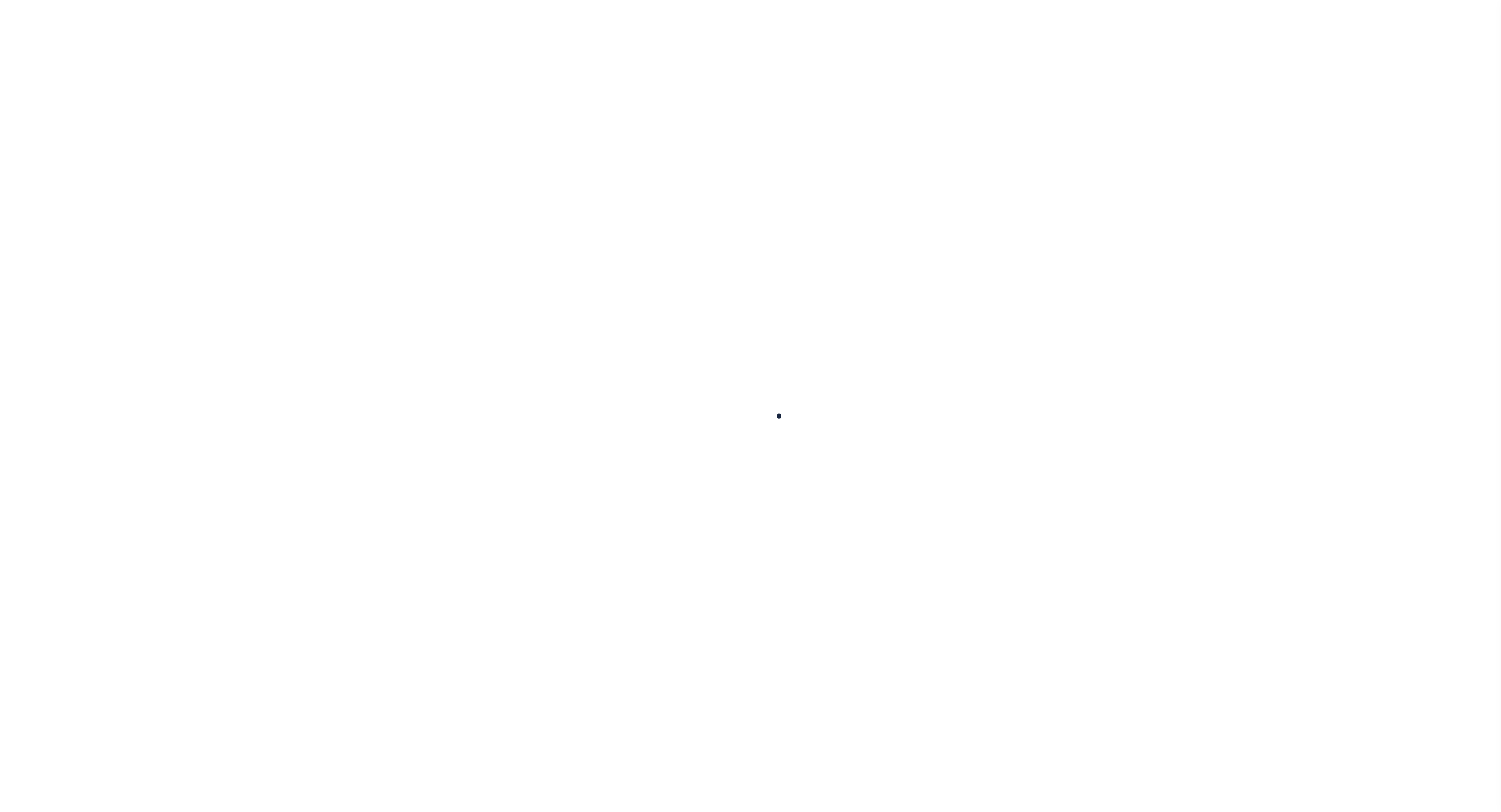
select select
checkbox input "false"
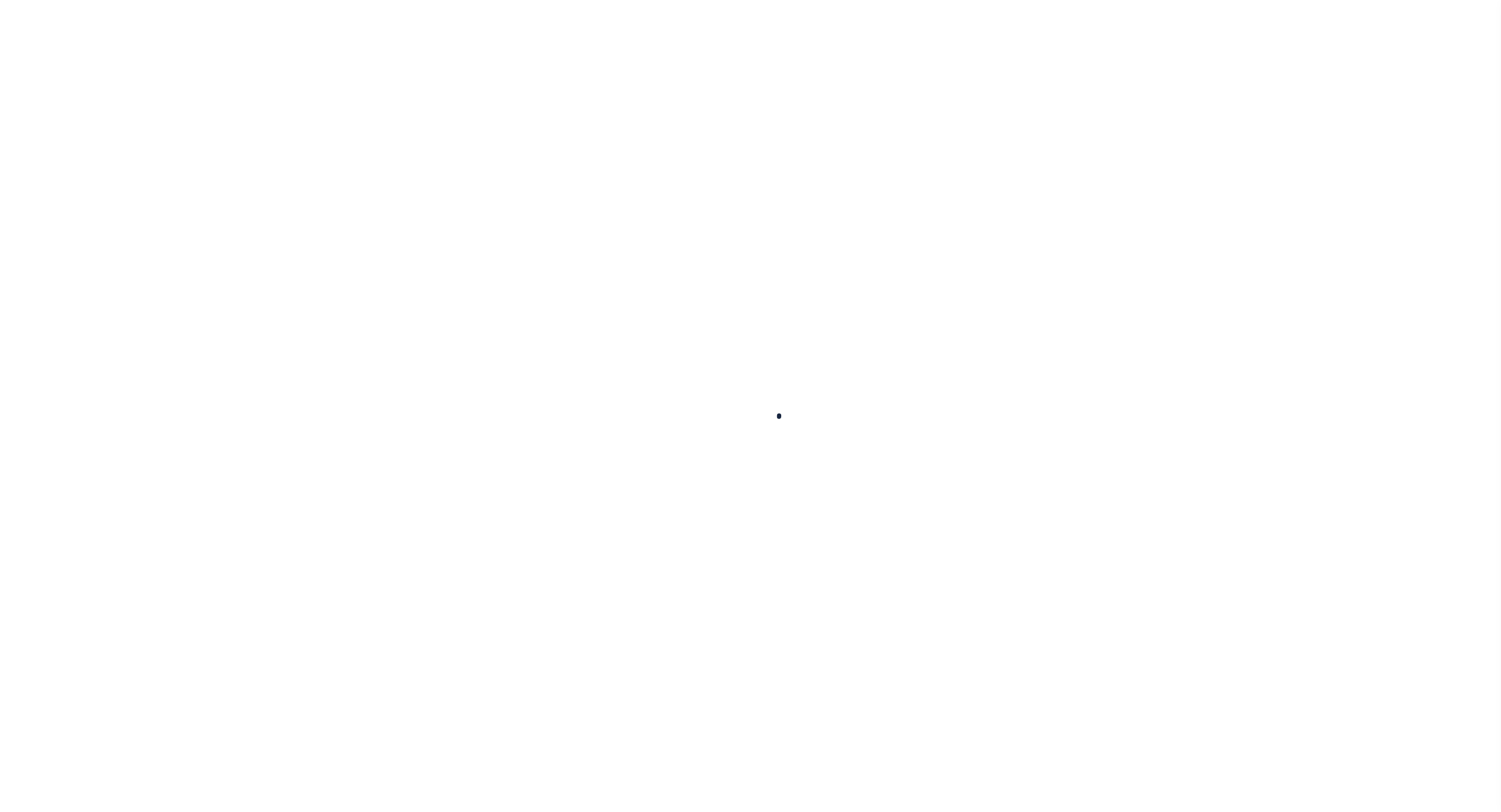
checkbox input "false"
type input "4212716016"
type input "20"
checkbox input "false"
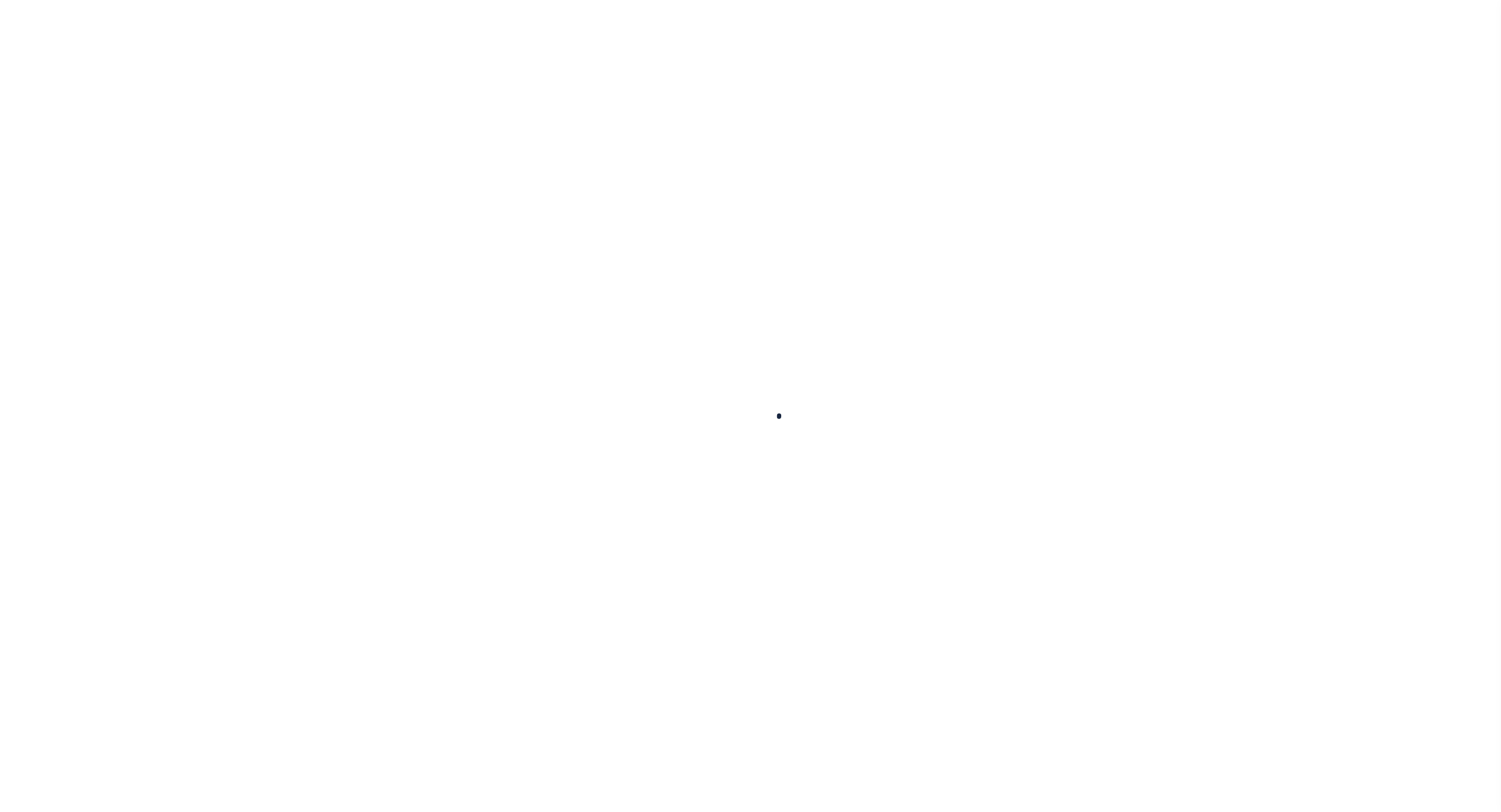
type input "N"
select select "false"
type input "B - Escrow reporting includes - “Delinquent Prior Year(s) Exist”, “Delinquent C…"
radio input "true"
checkbox input "false"
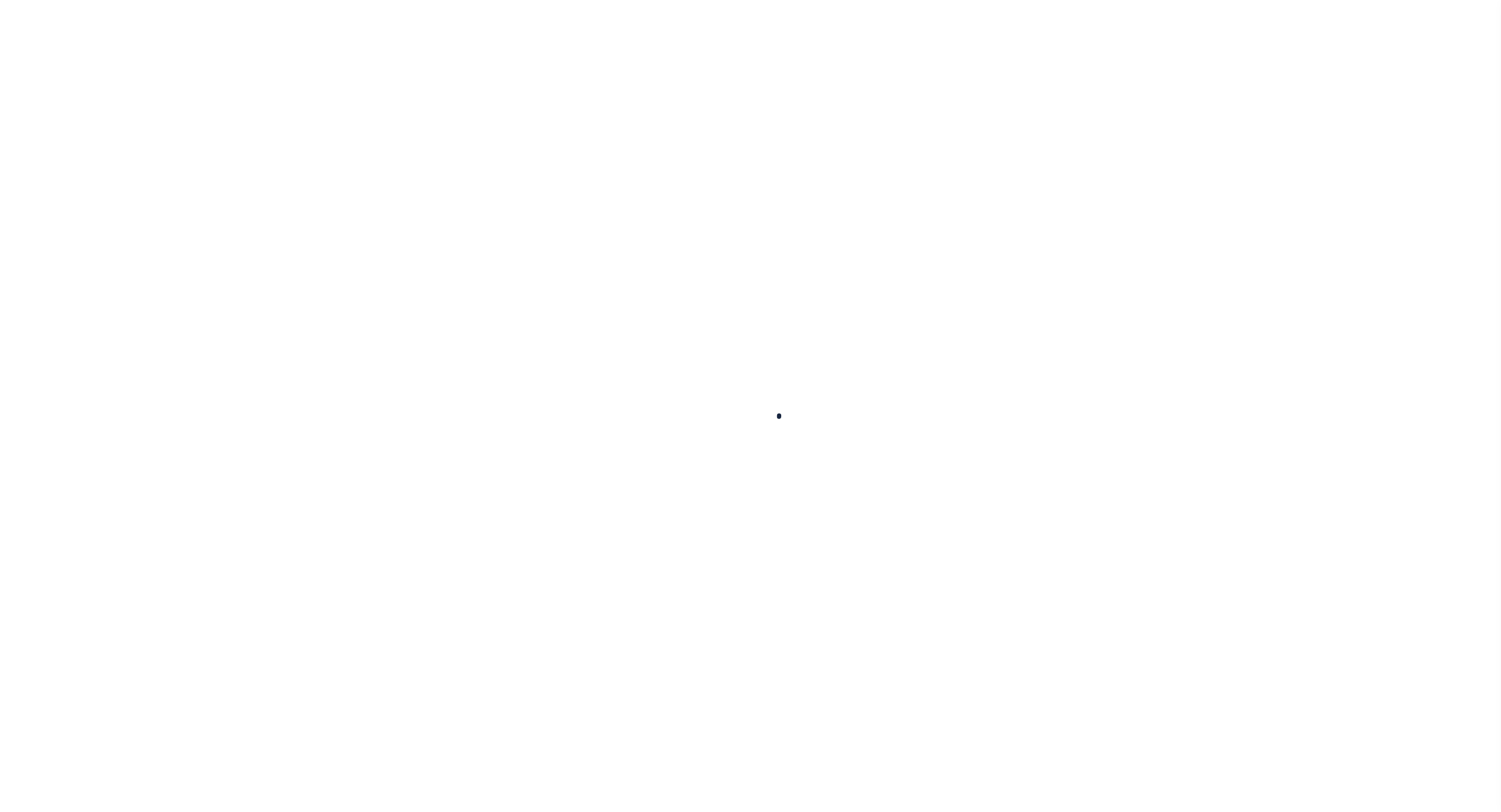
checkbox input "false"
radio input "true"
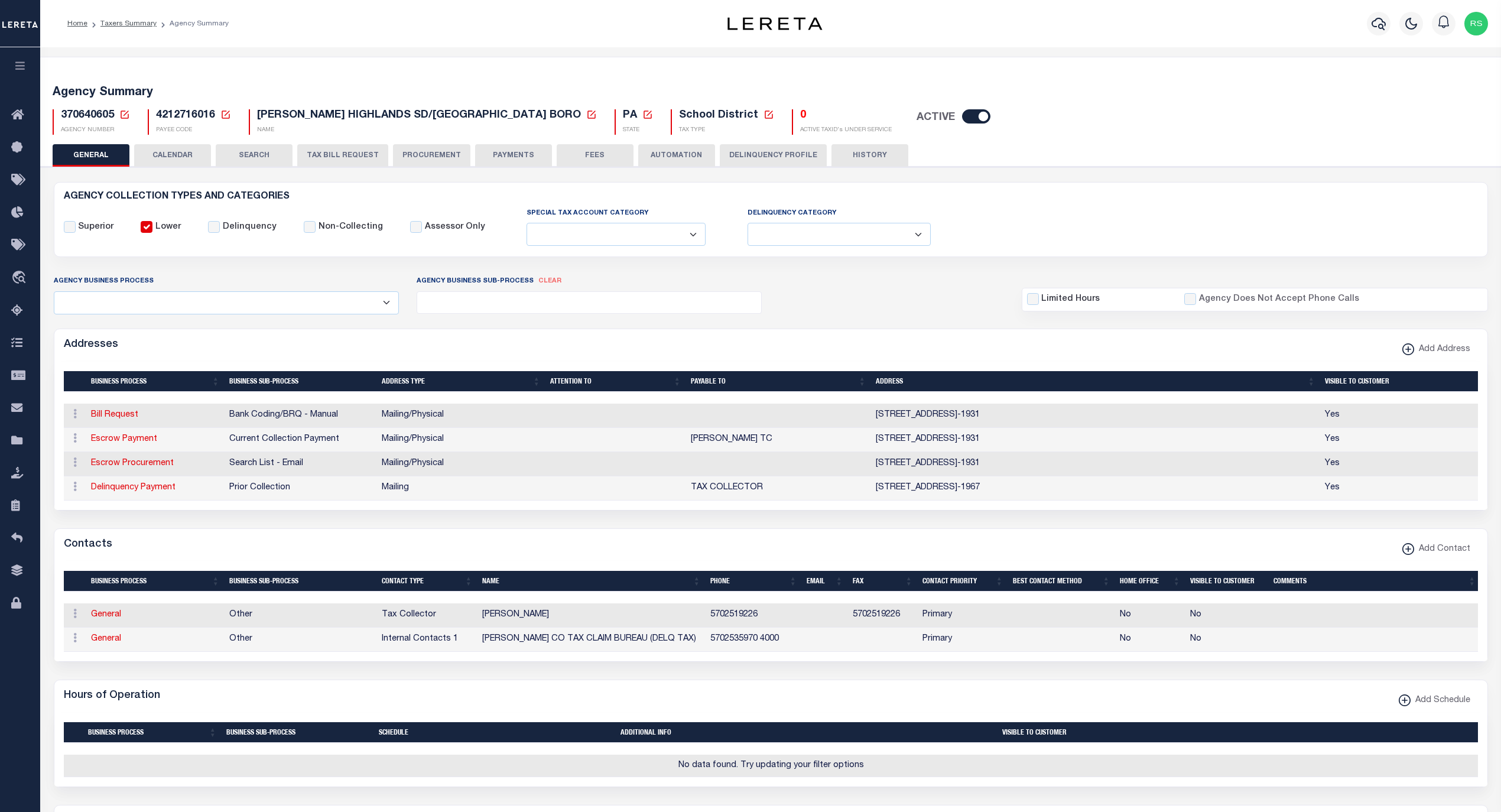
click at [526, 152] on button "PAYMENTS" at bounding box center [514, 155] width 77 height 23
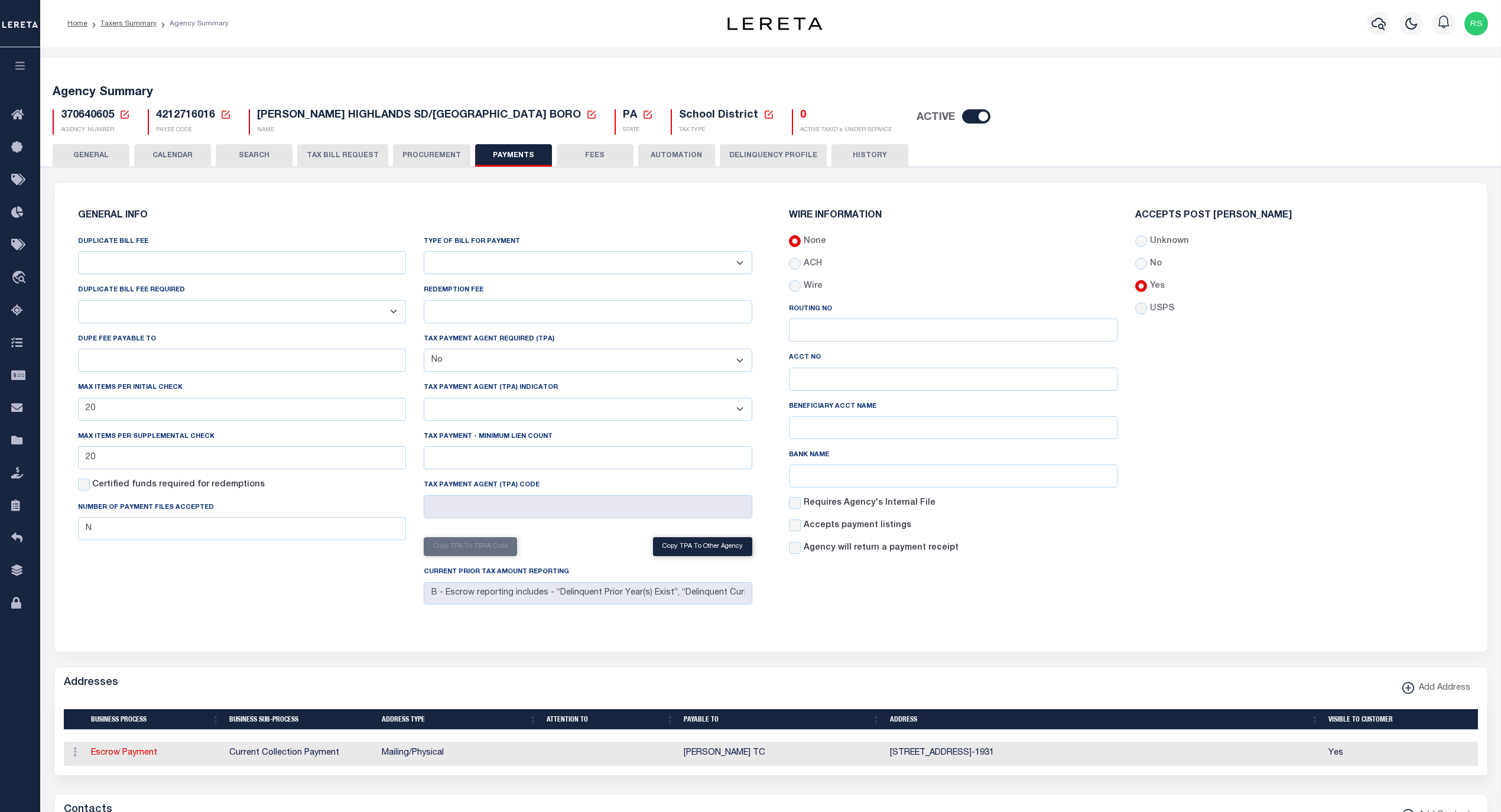
click at [90, 156] on button "GENERAL" at bounding box center [91, 155] width 77 height 23
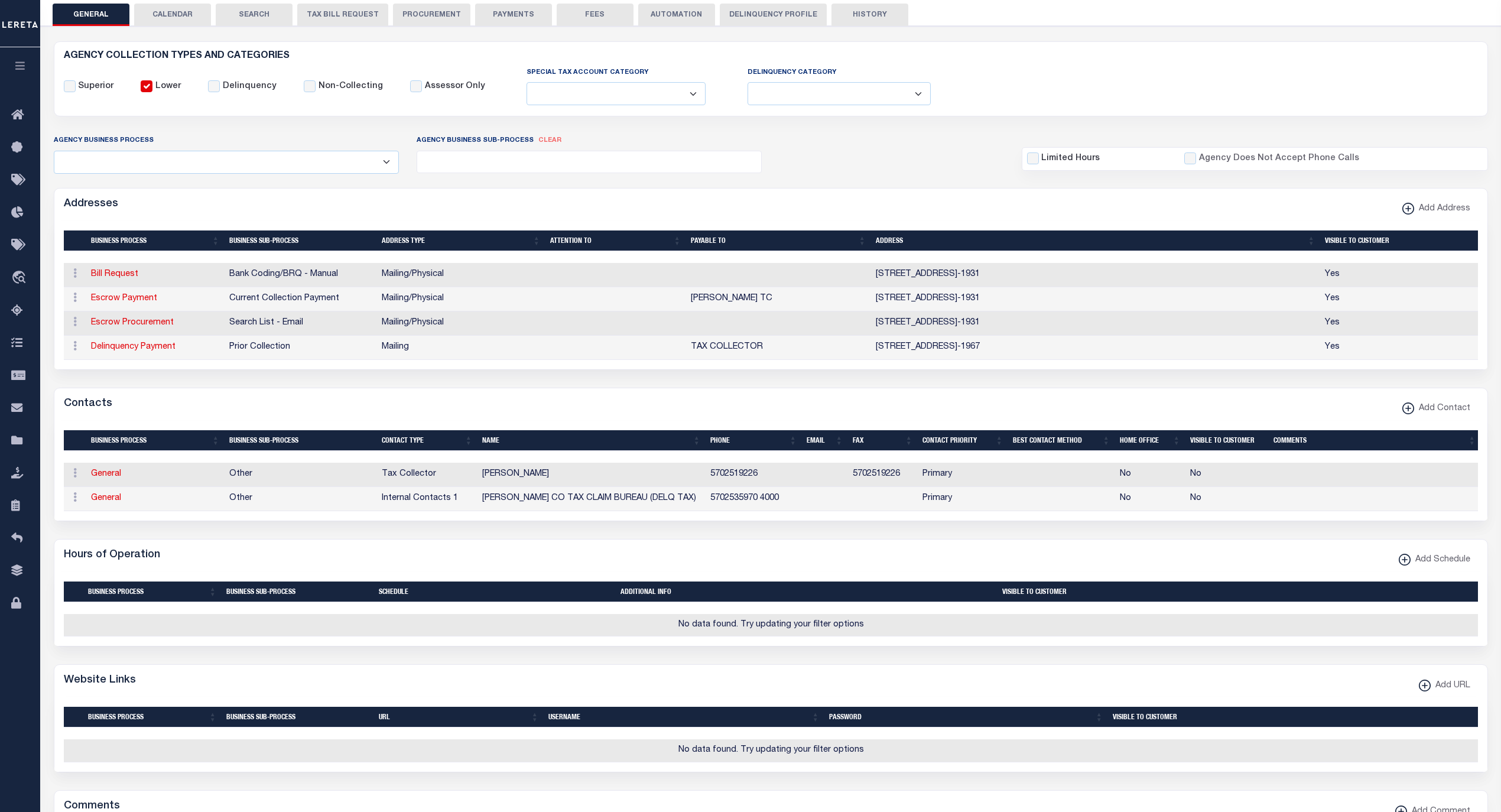
scroll to position [78, 0]
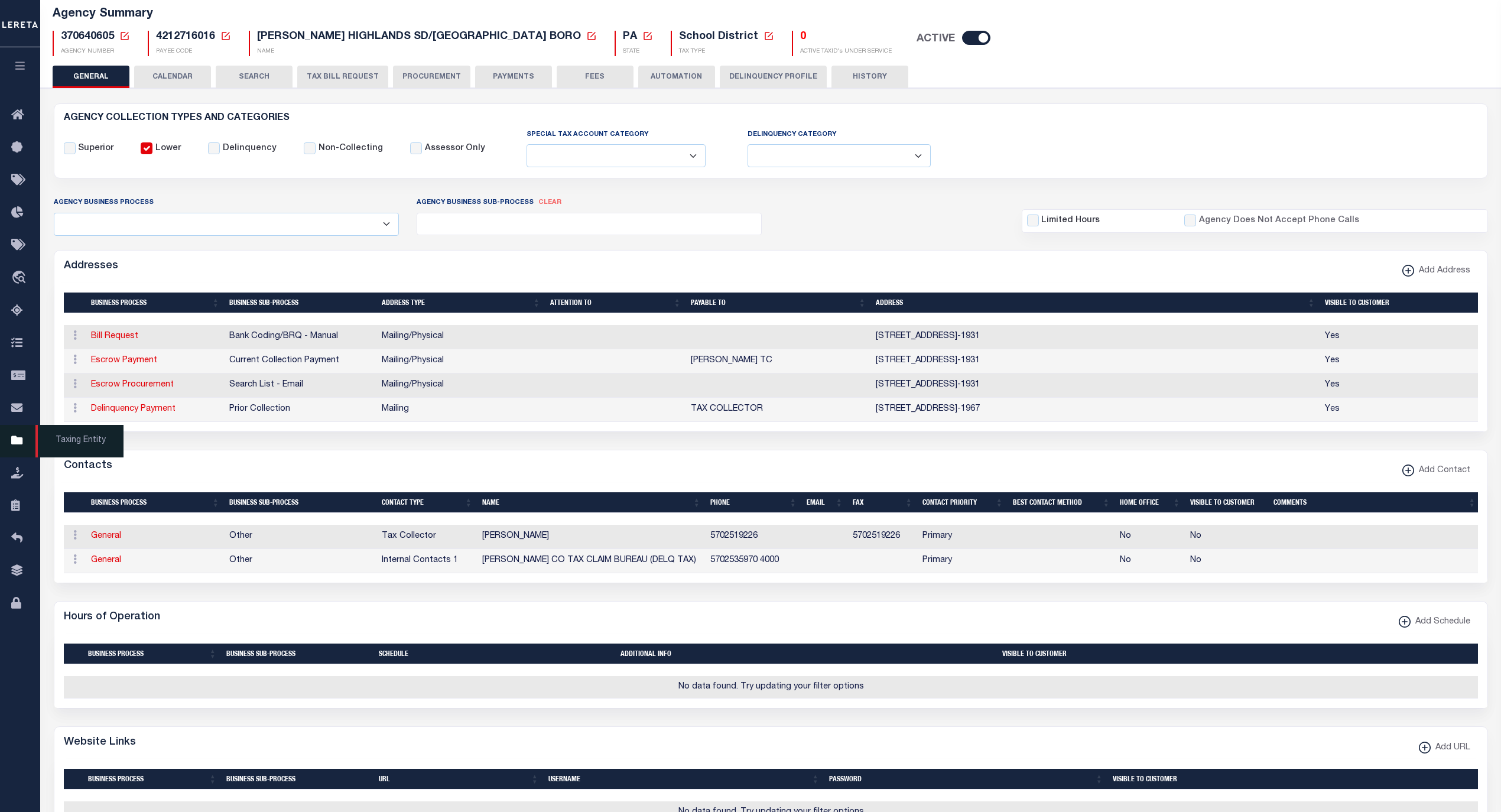
click at [67, 443] on span "Taxing Entity" at bounding box center [79, 441] width 88 height 32
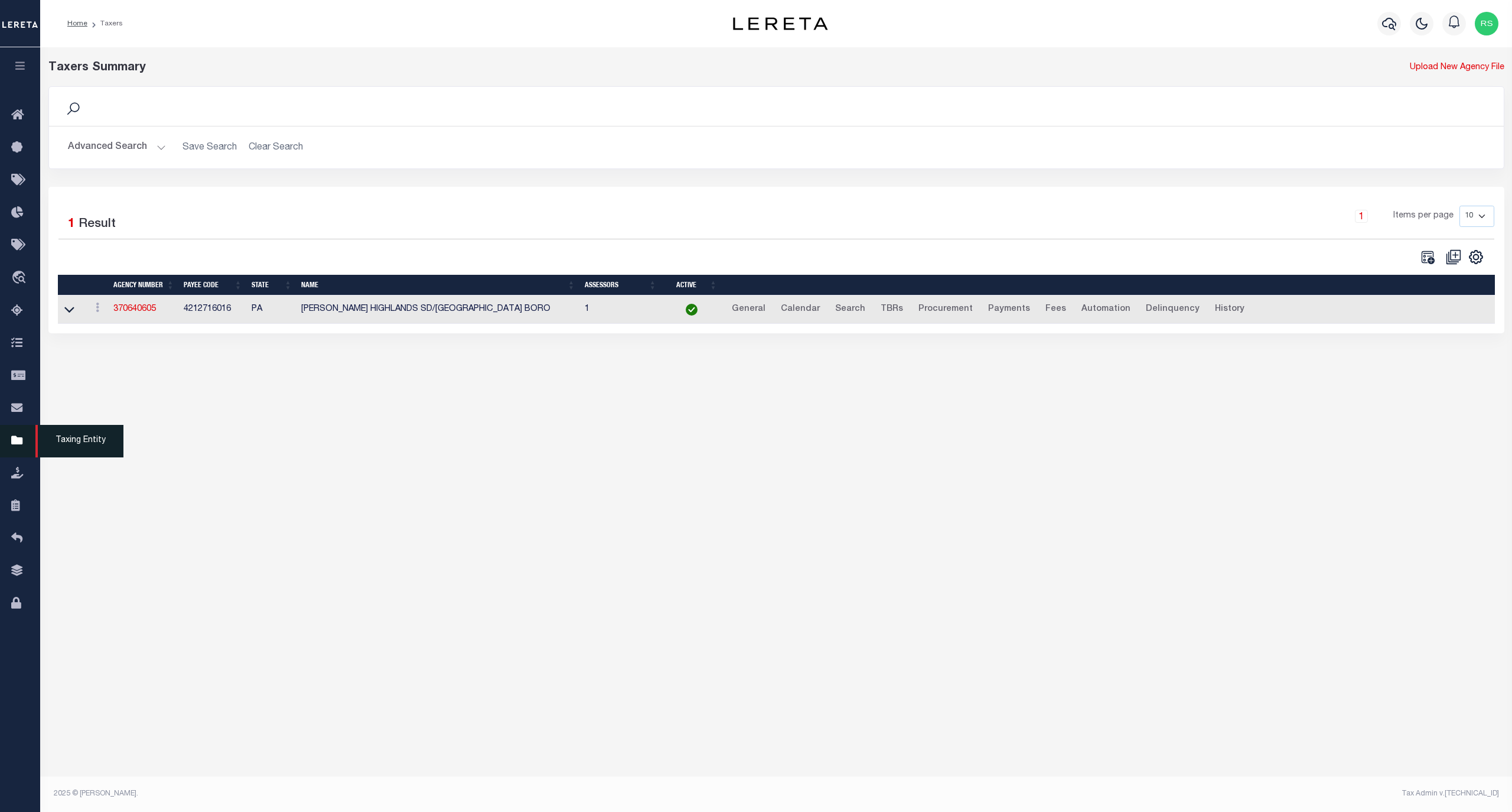
click at [71, 443] on span "Taxing Entity" at bounding box center [79, 441] width 88 height 32
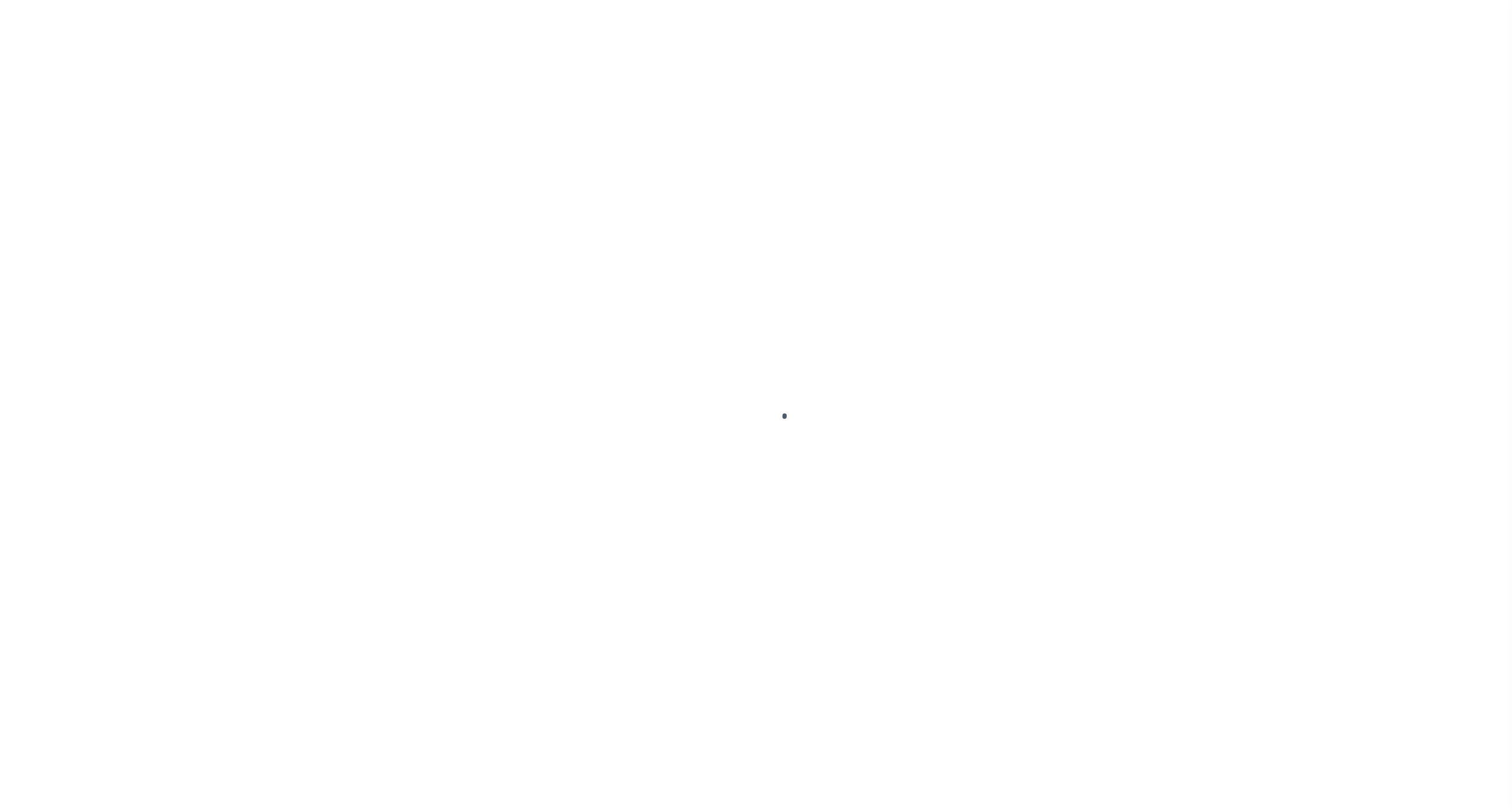
select select
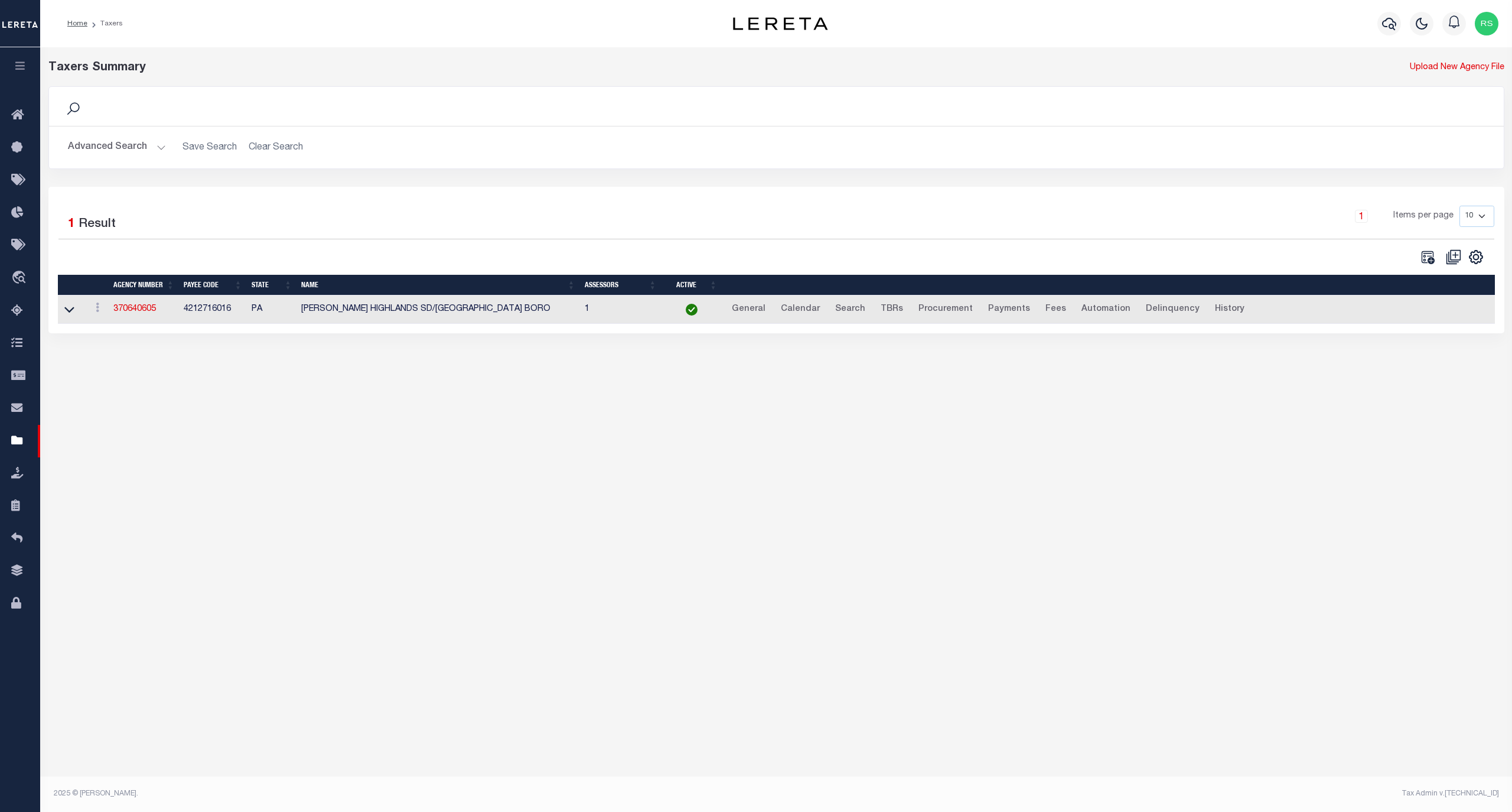
click at [120, 150] on button "Advanced Search" at bounding box center [117, 147] width 98 height 23
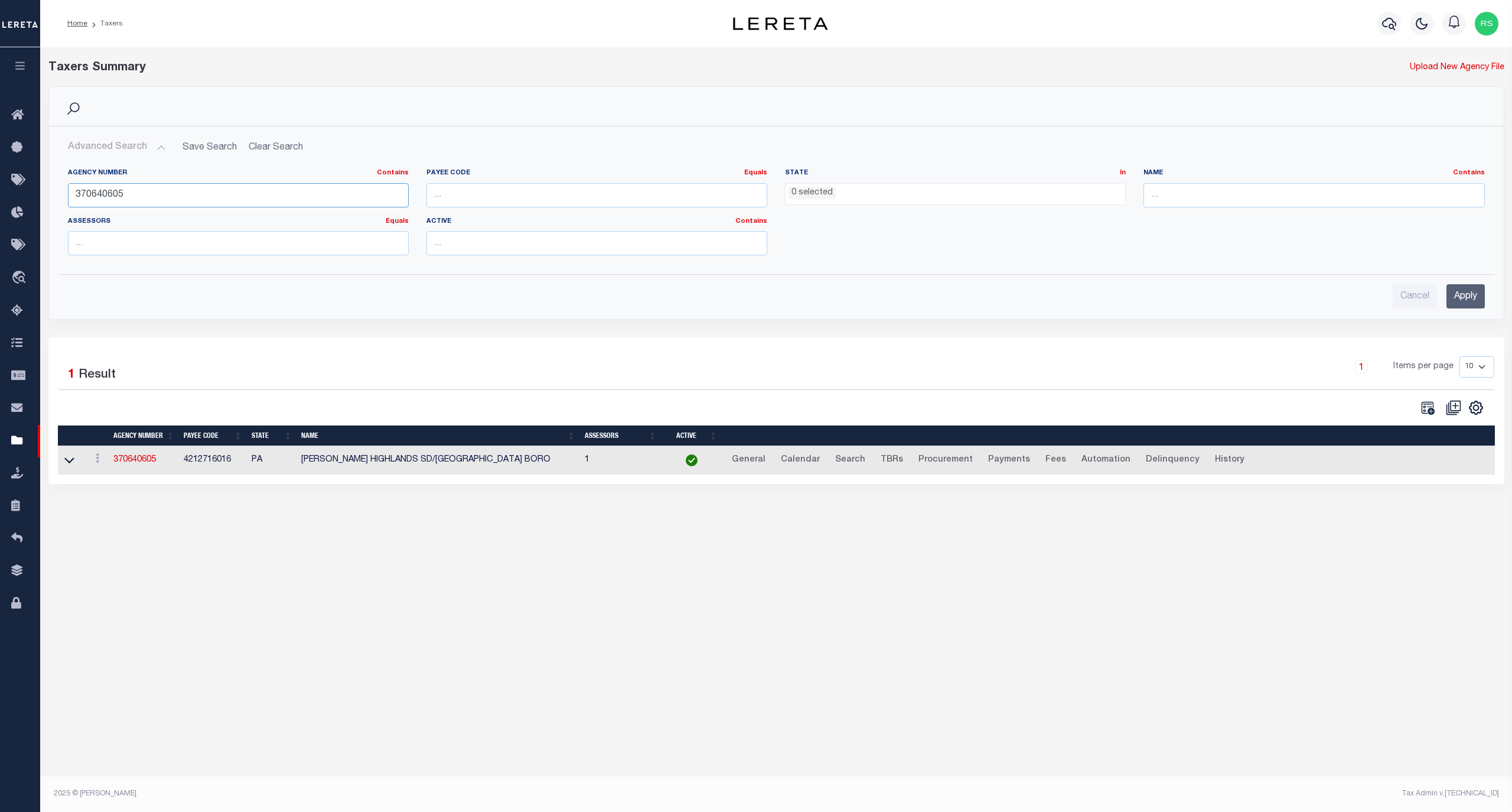
click at [133, 194] on input "370640605" at bounding box center [238, 195] width 341 height 24
paste input "1702"
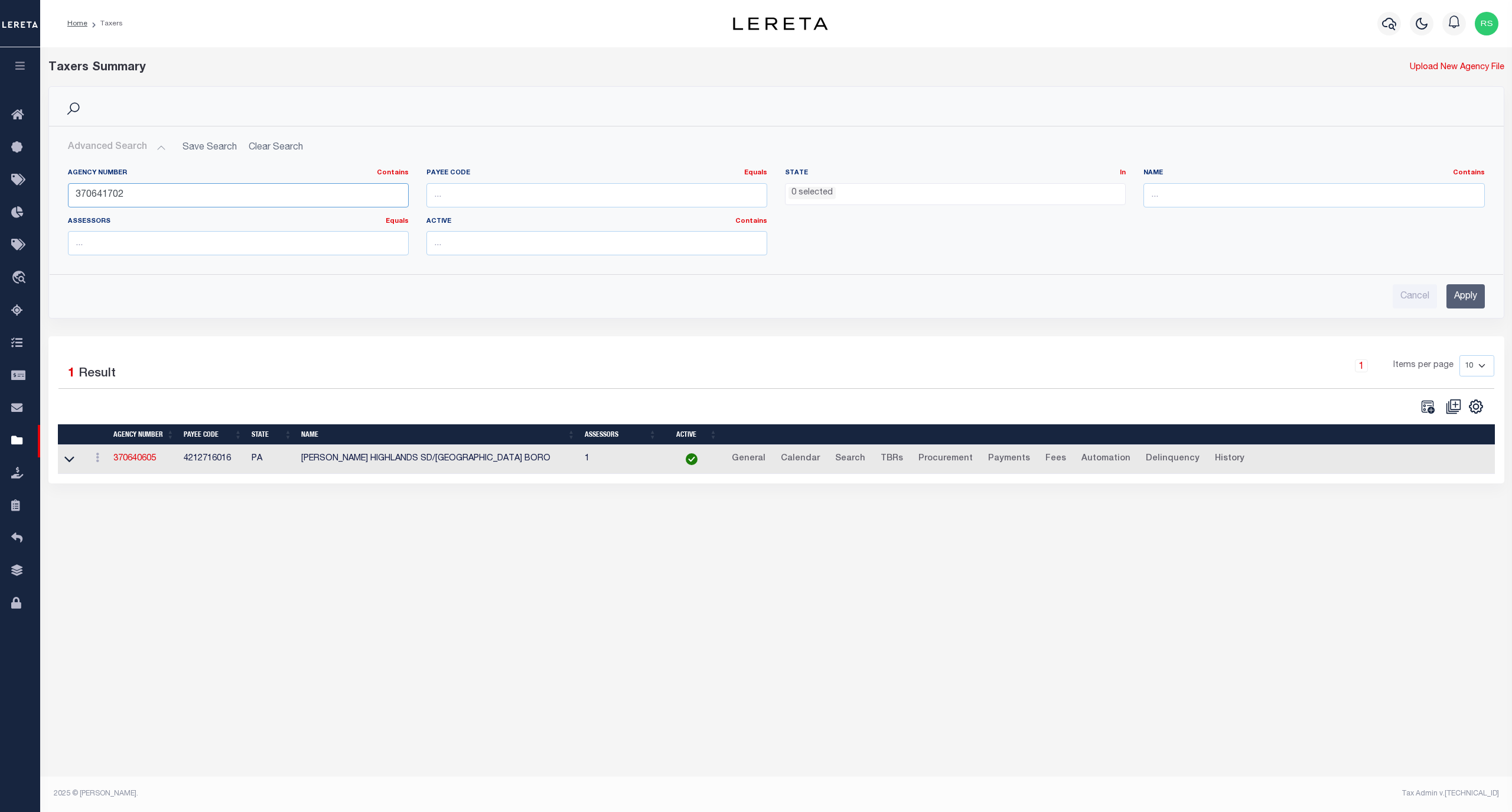
type input "370641702"
click at [1460, 296] on input "Apply" at bounding box center [1466, 297] width 39 height 24
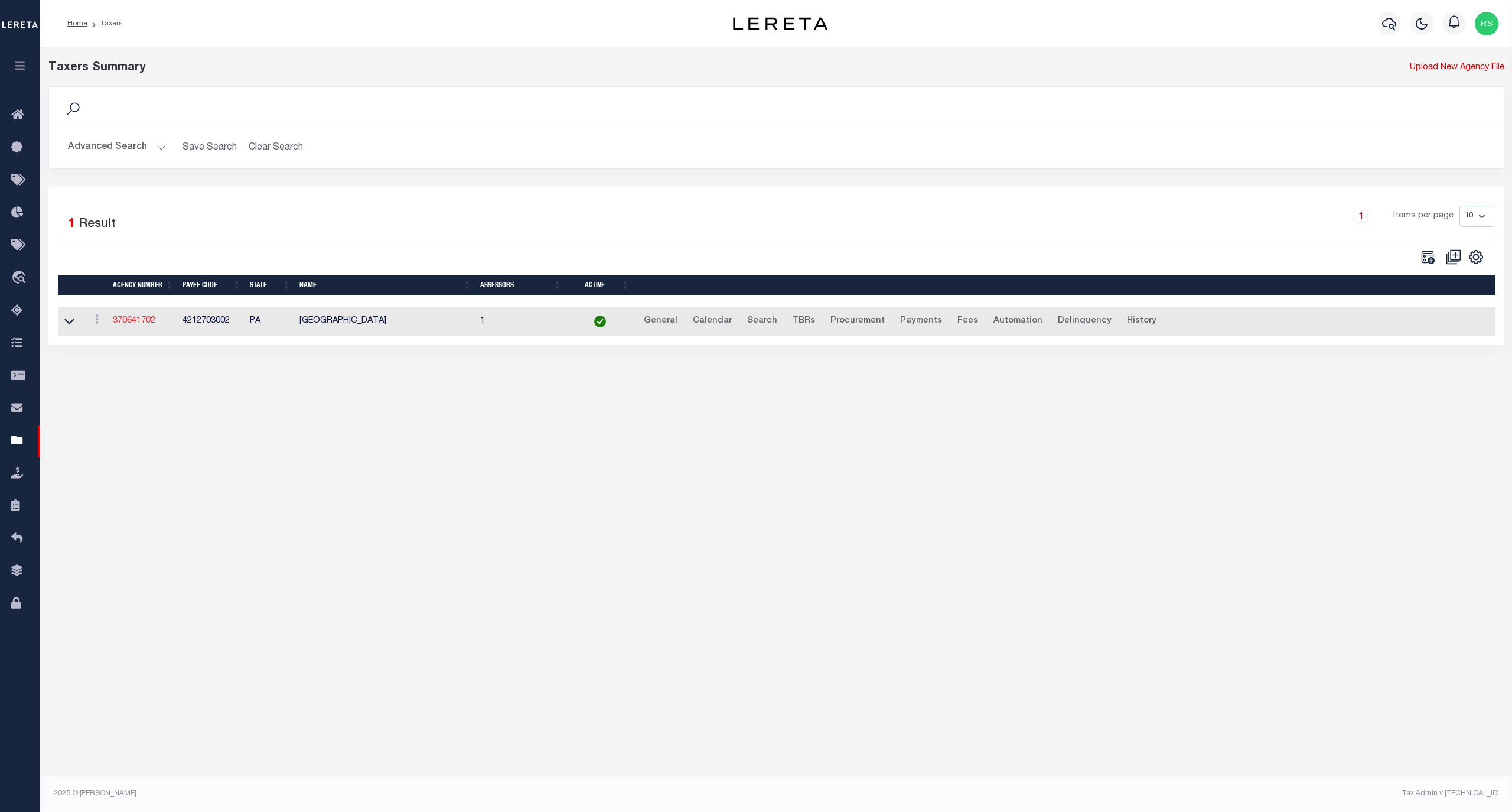
click at [140, 322] on link "370641702" at bounding box center [134, 320] width 42 height 8
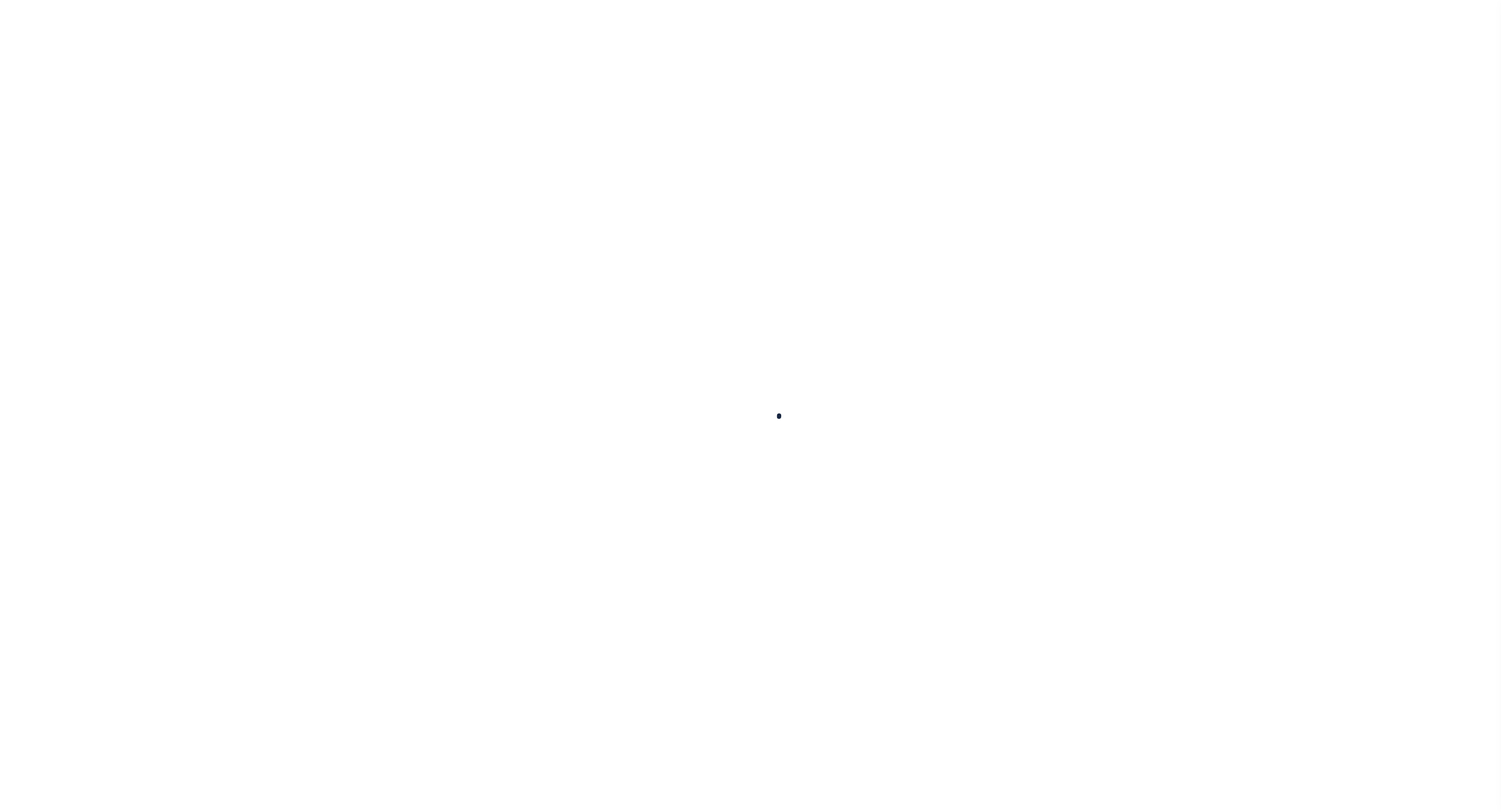
select select
checkbox input "false"
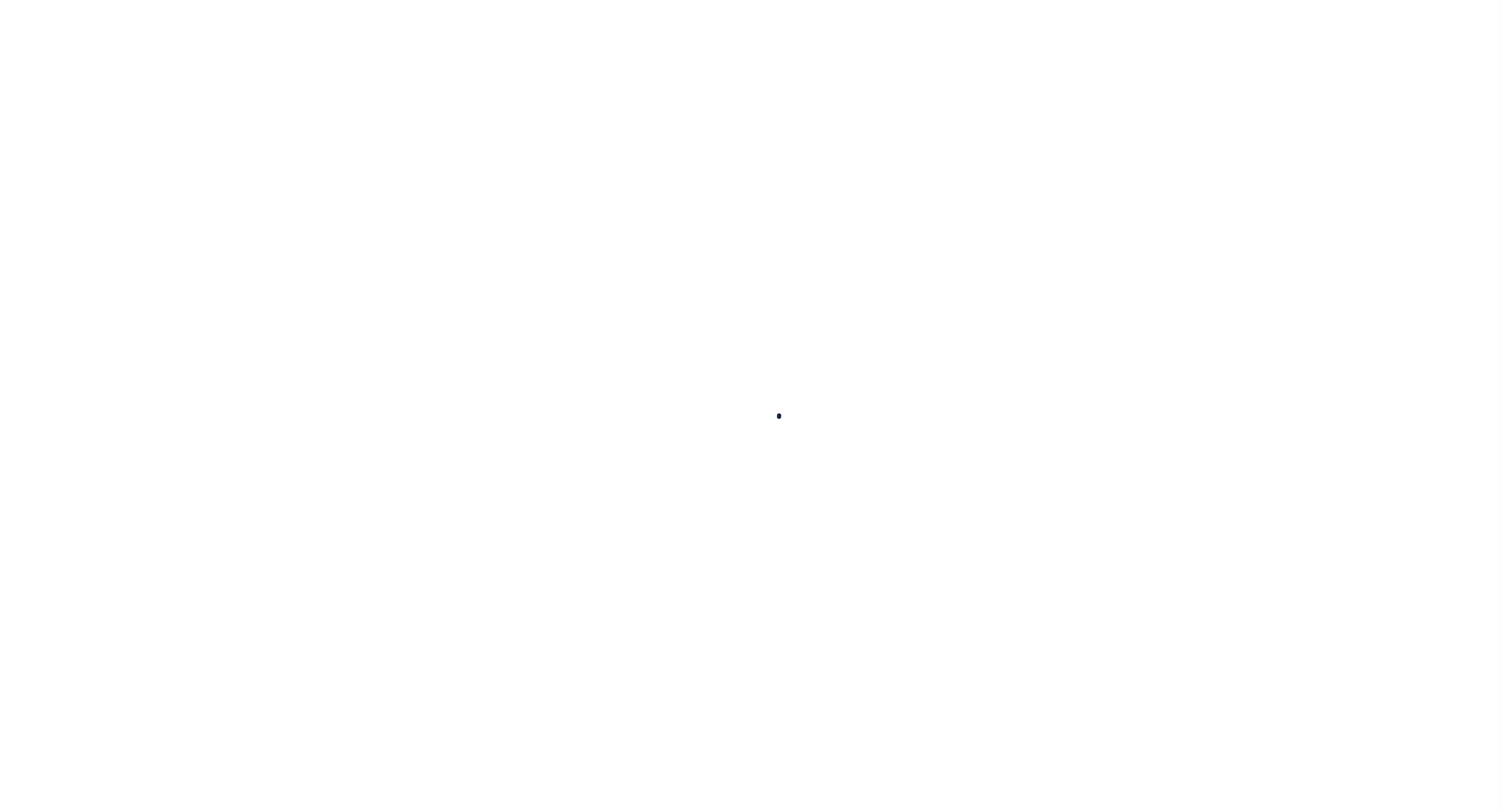
checkbox input "false"
type input "4212703002"
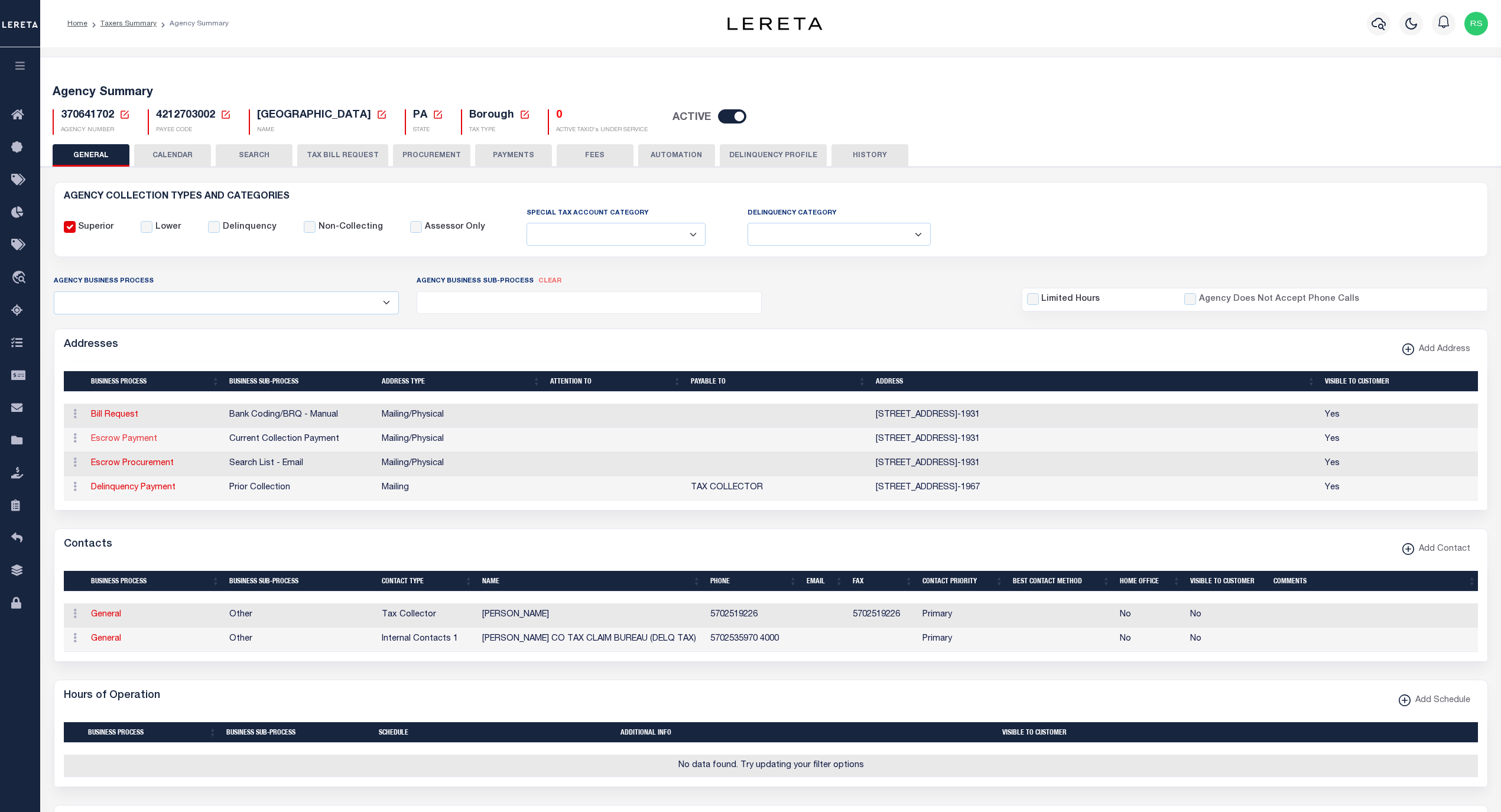
click at [137, 443] on link "Escrow Payment" at bounding box center [124, 438] width 66 height 8
select select "1"
checkbox input "false"
select select
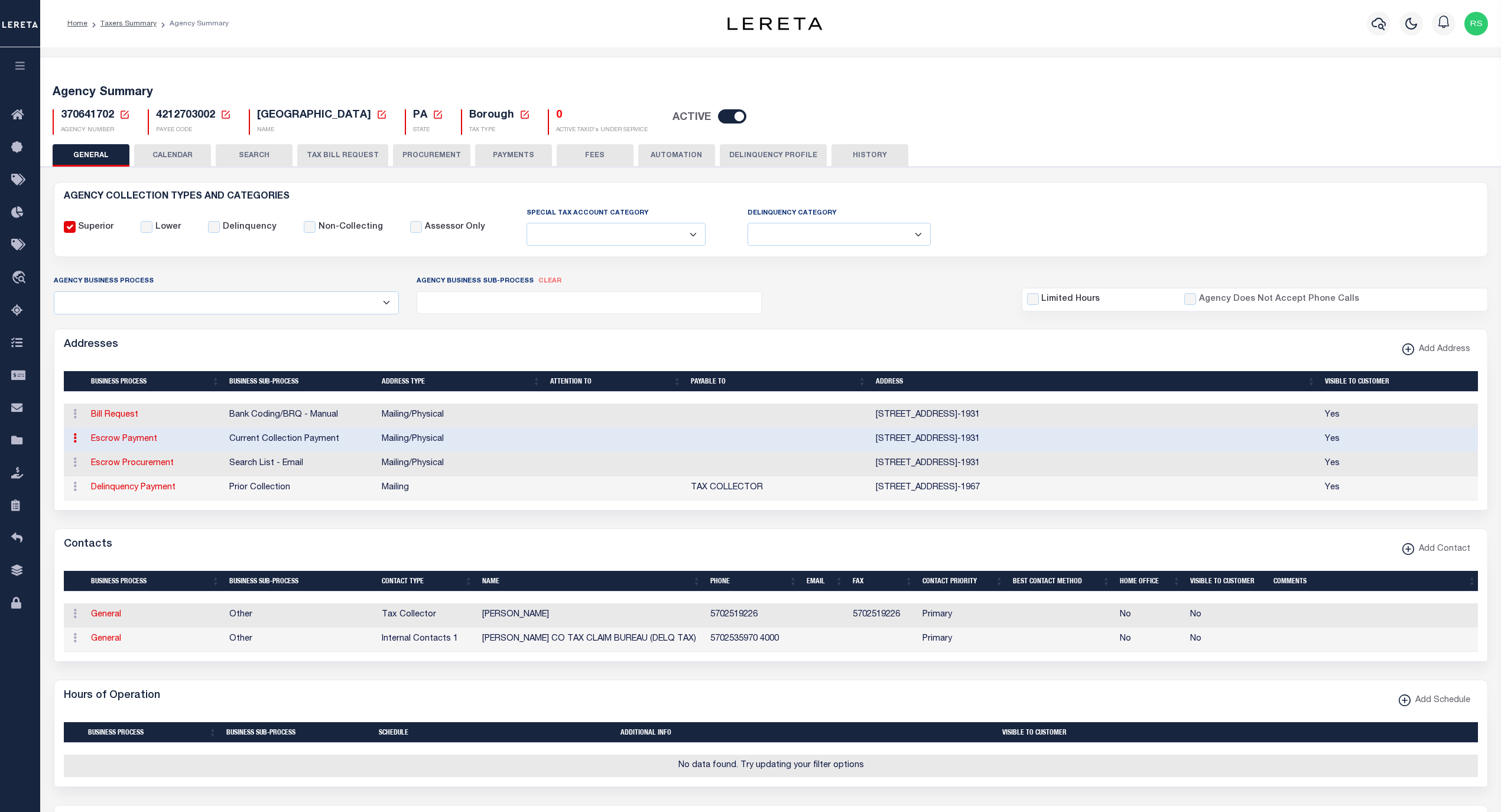
type input "112B 10TH ST"
type input "HONESDALE"
select select "PA"
type input "18431-1931"
select select "5"
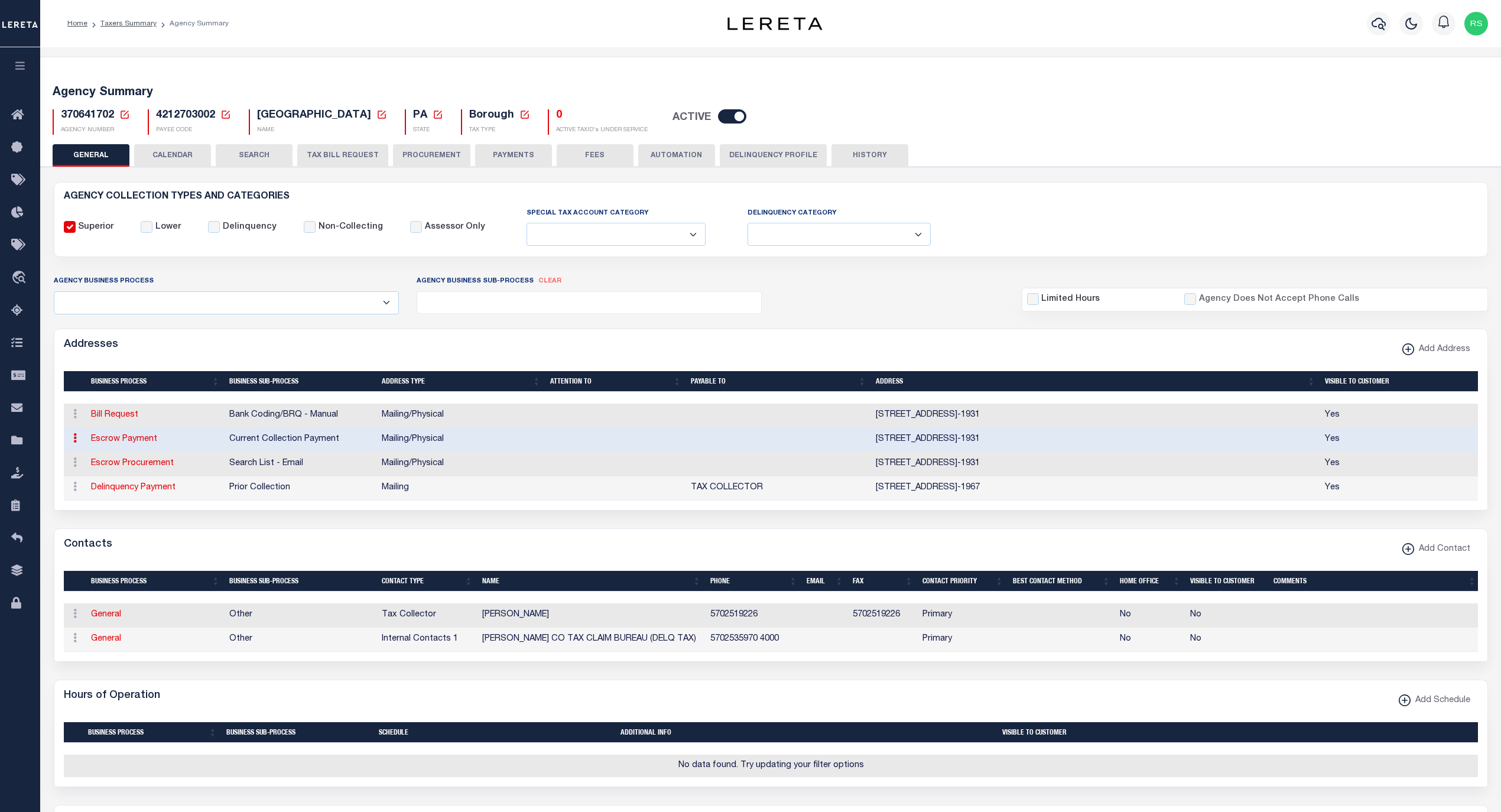
checkbox input "true"
select select "3"
select select "11"
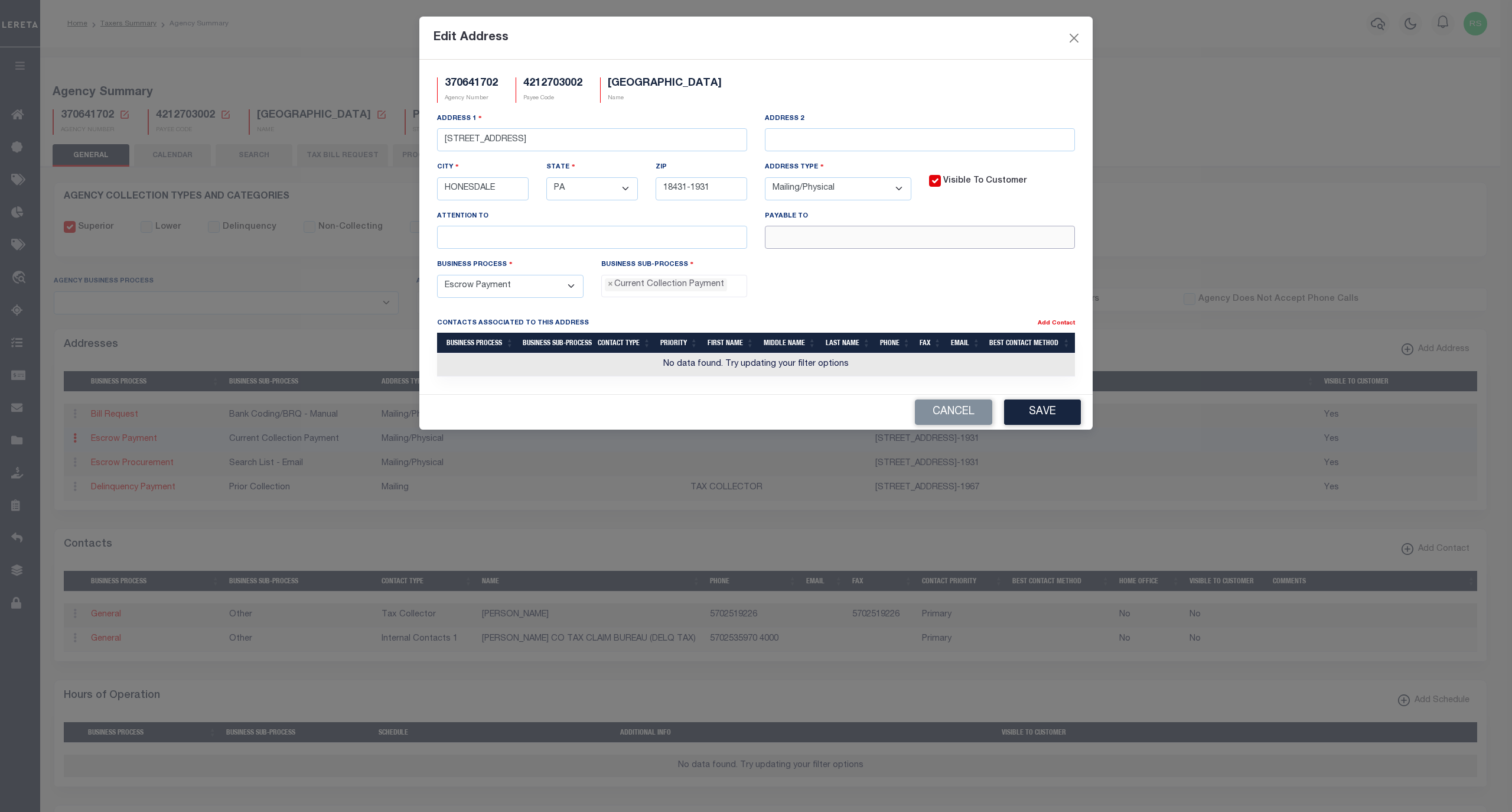
click at [949, 238] on input "text" at bounding box center [919, 237] width 310 height 23
paste input "[PERSON_NAME] TC"
type input "[PERSON_NAME] TC"
click at [1060, 417] on button "Save" at bounding box center [1043, 412] width 77 height 25
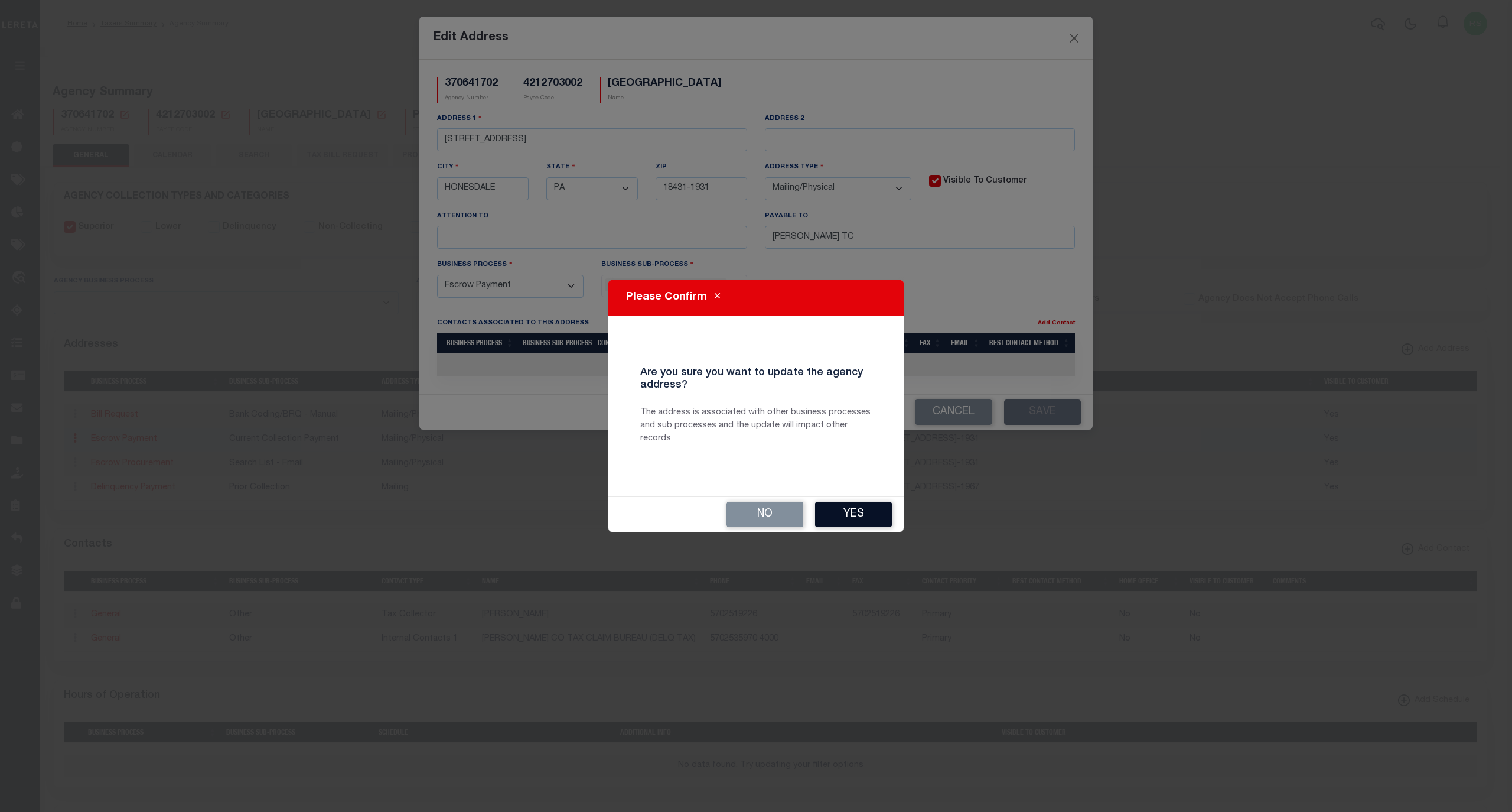
click at [870, 512] on button "Yes" at bounding box center [854, 513] width 77 height 25
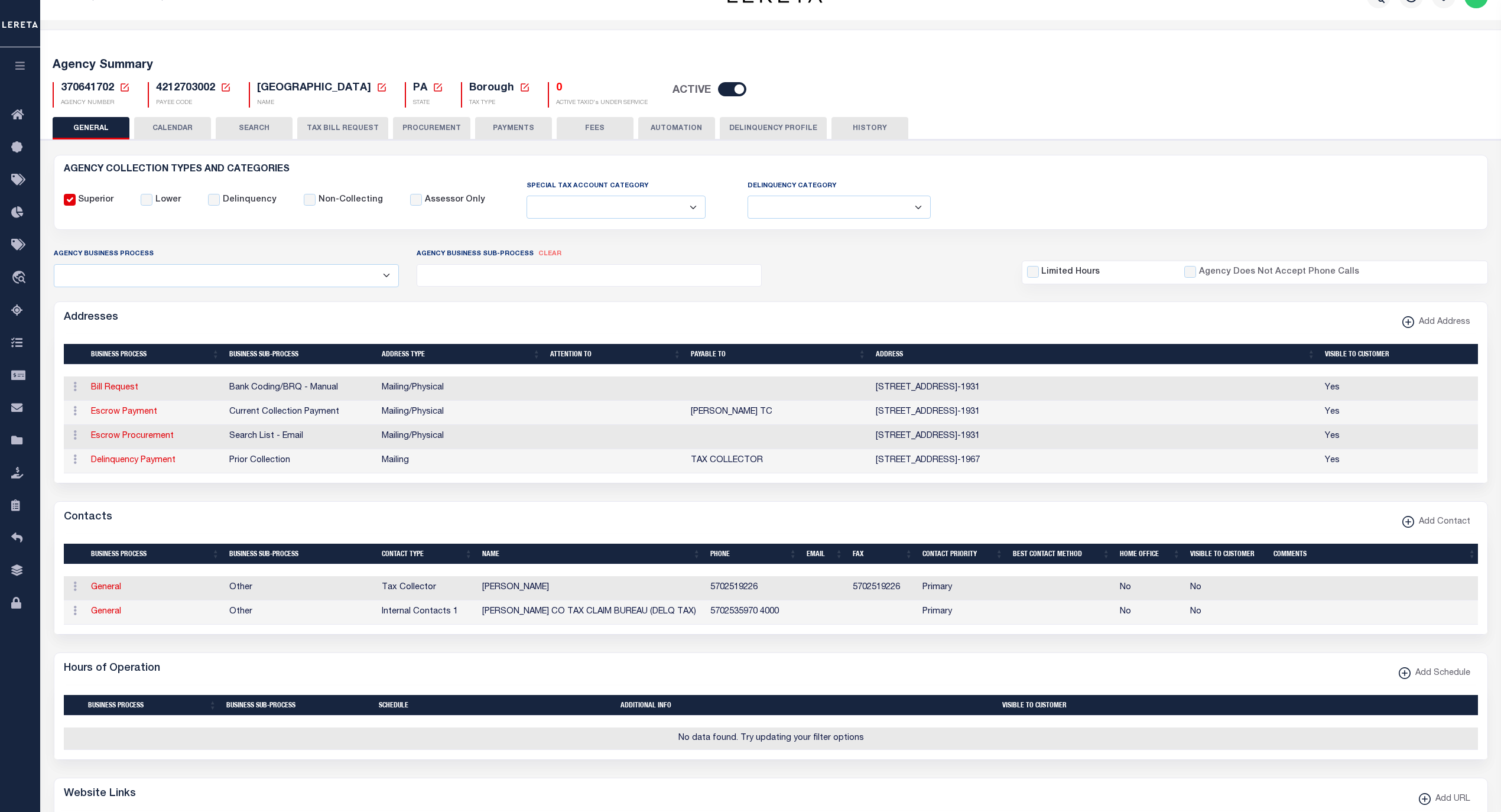
scroll to position [26, 0]
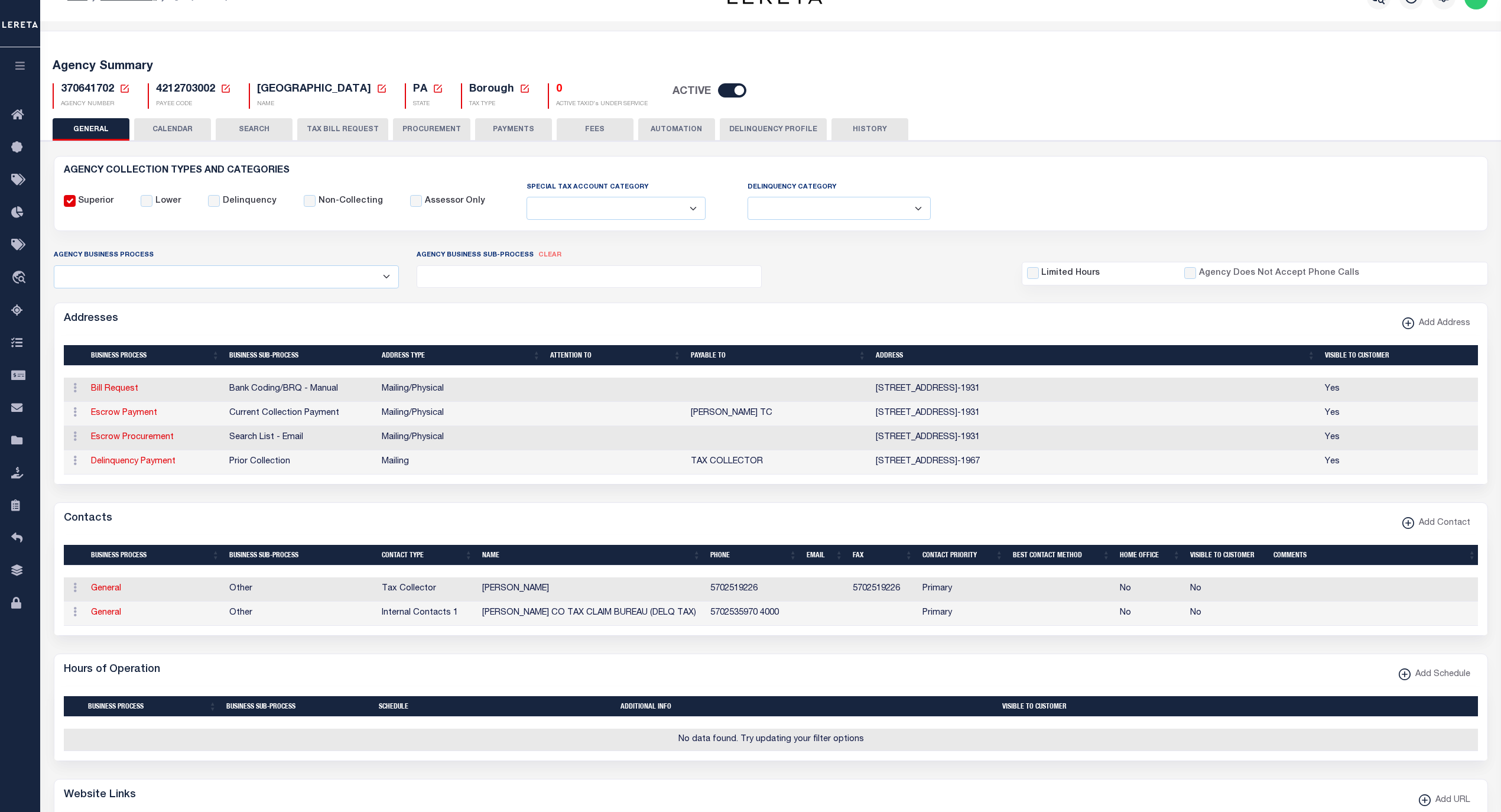
click at [530, 125] on button "PAYMENTS" at bounding box center [514, 129] width 77 height 23
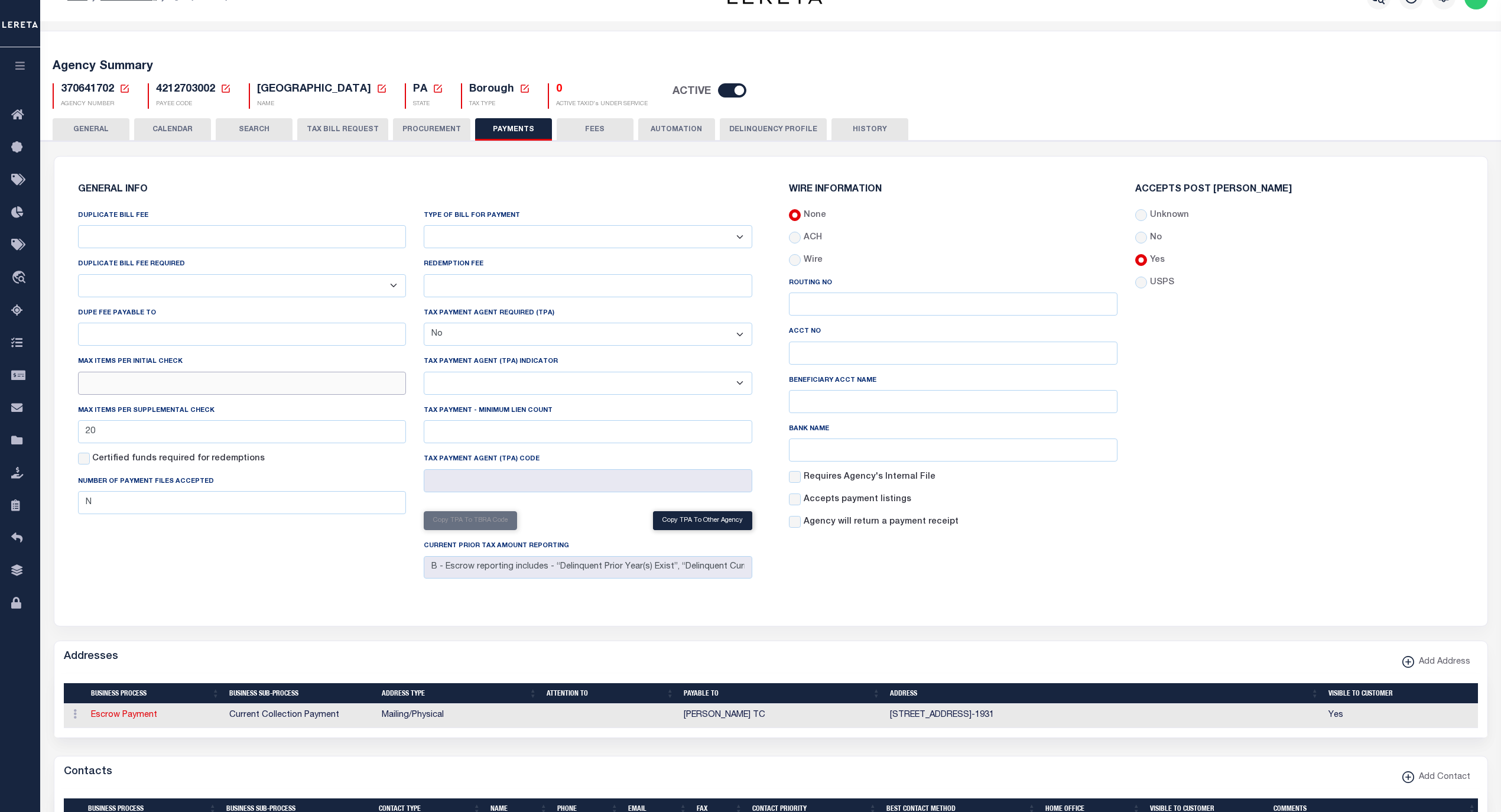
click at [253, 385] on input "text" at bounding box center [242, 382] width 329 height 23
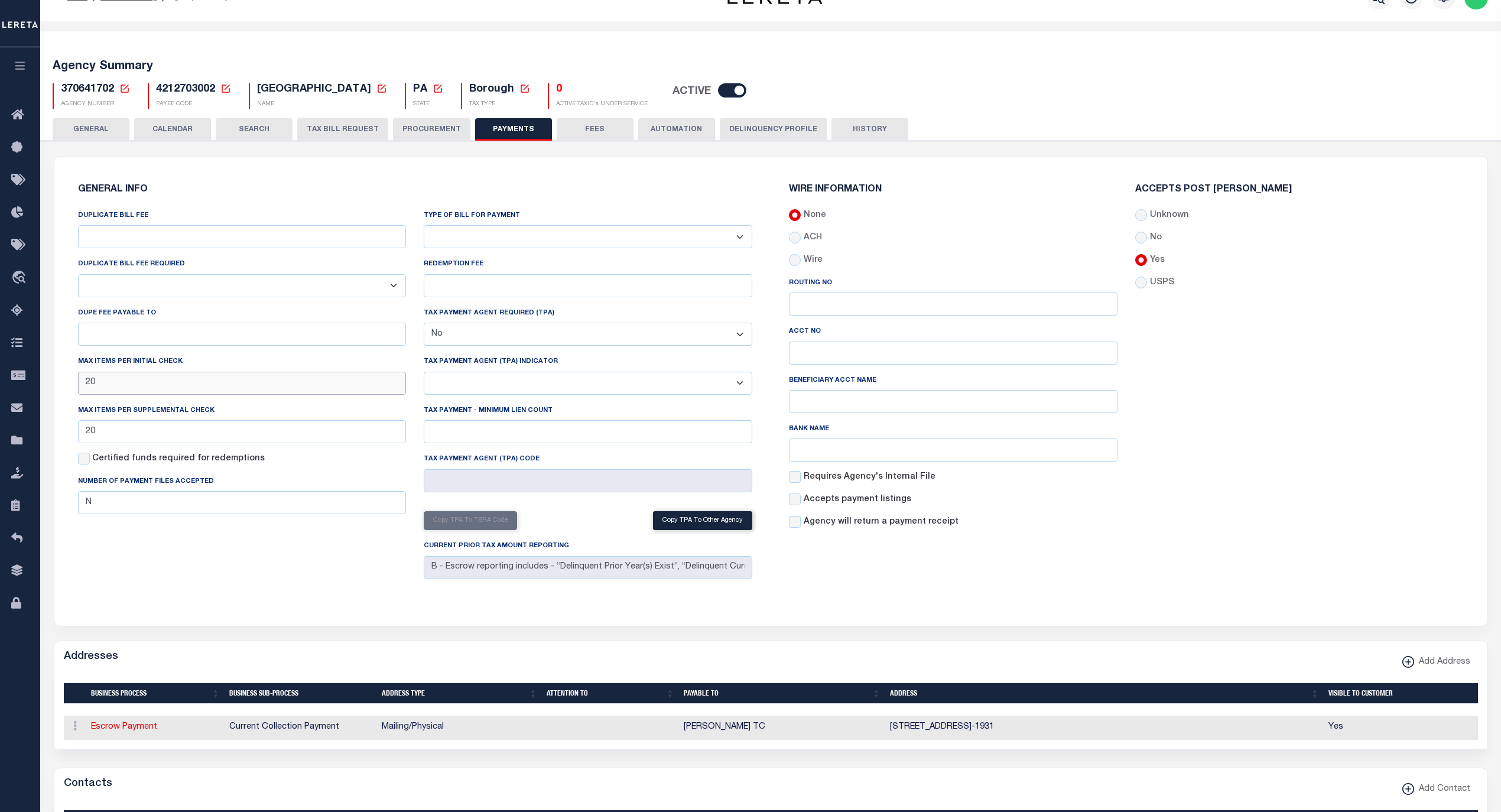
type input "20"
click at [284, 565] on div "DUPLICATE BILL FEE DUPLICATE BILL FEE REQUIRED Yes No DUPE FEE PAYABLE TO Max i…" at bounding box center [241, 396] width 346 height 374
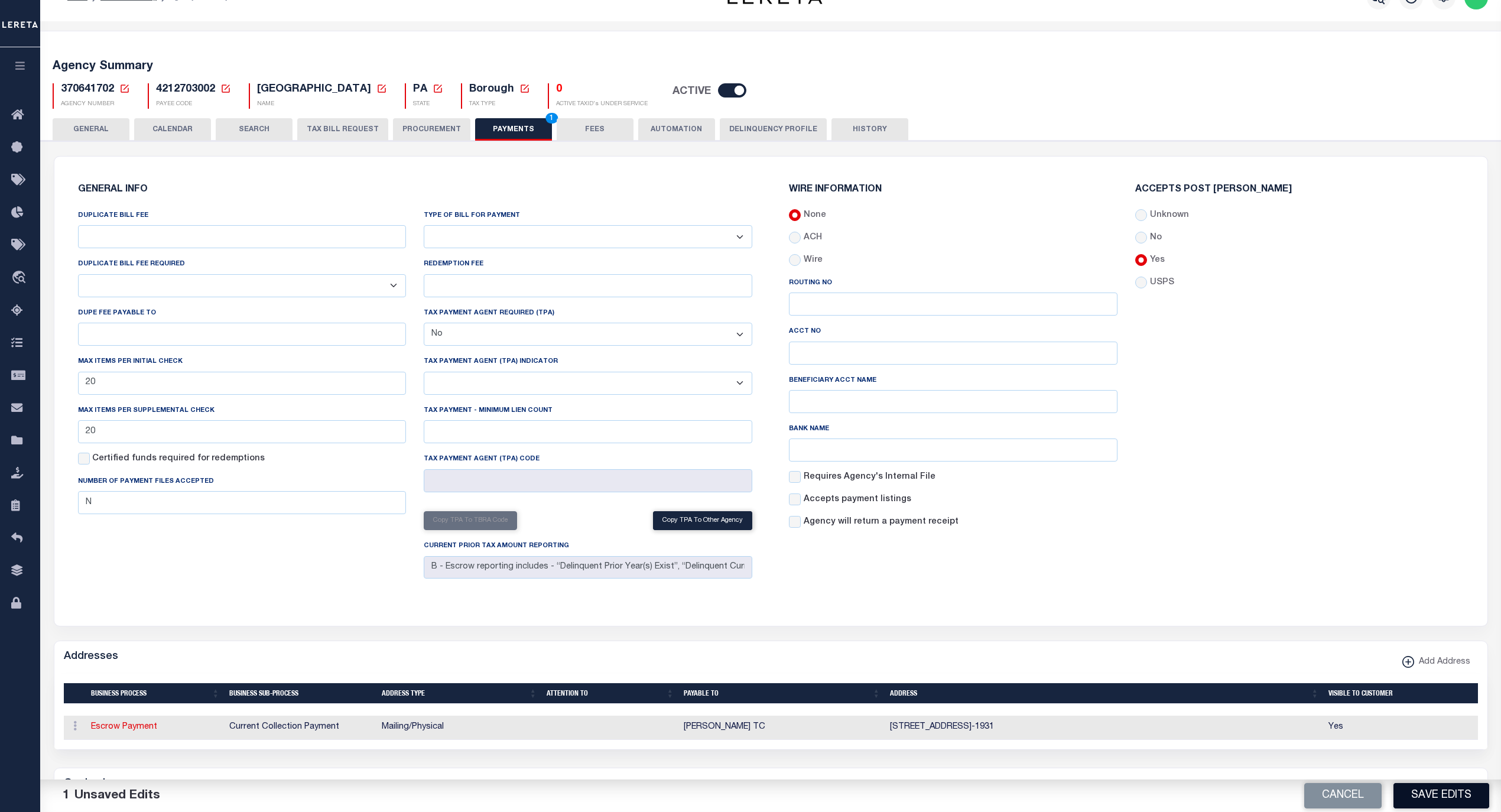
click at [1420, 792] on button "Save Edits" at bounding box center [1441, 795] width 96 height 25
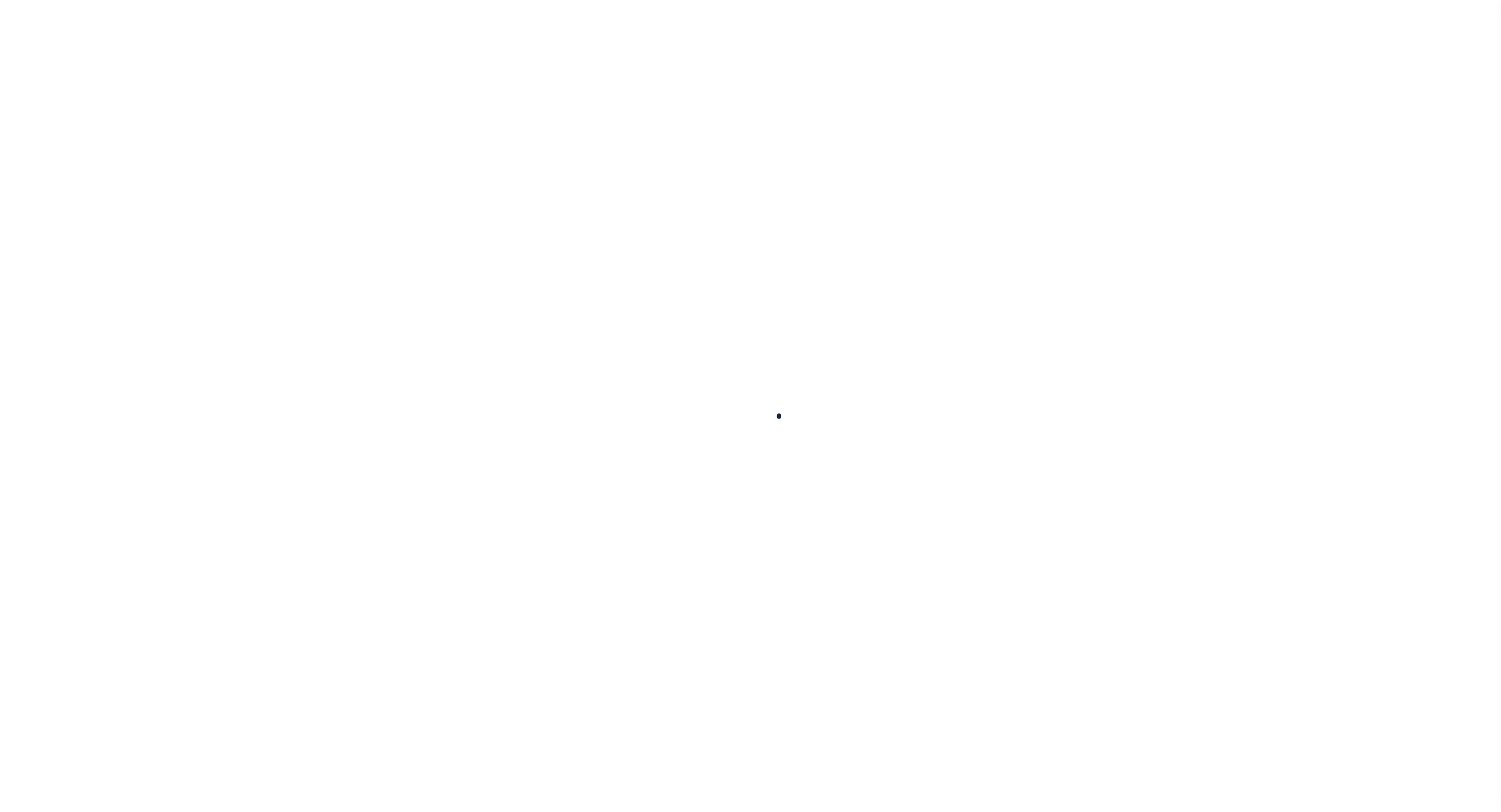
select select
checkbox input "false"
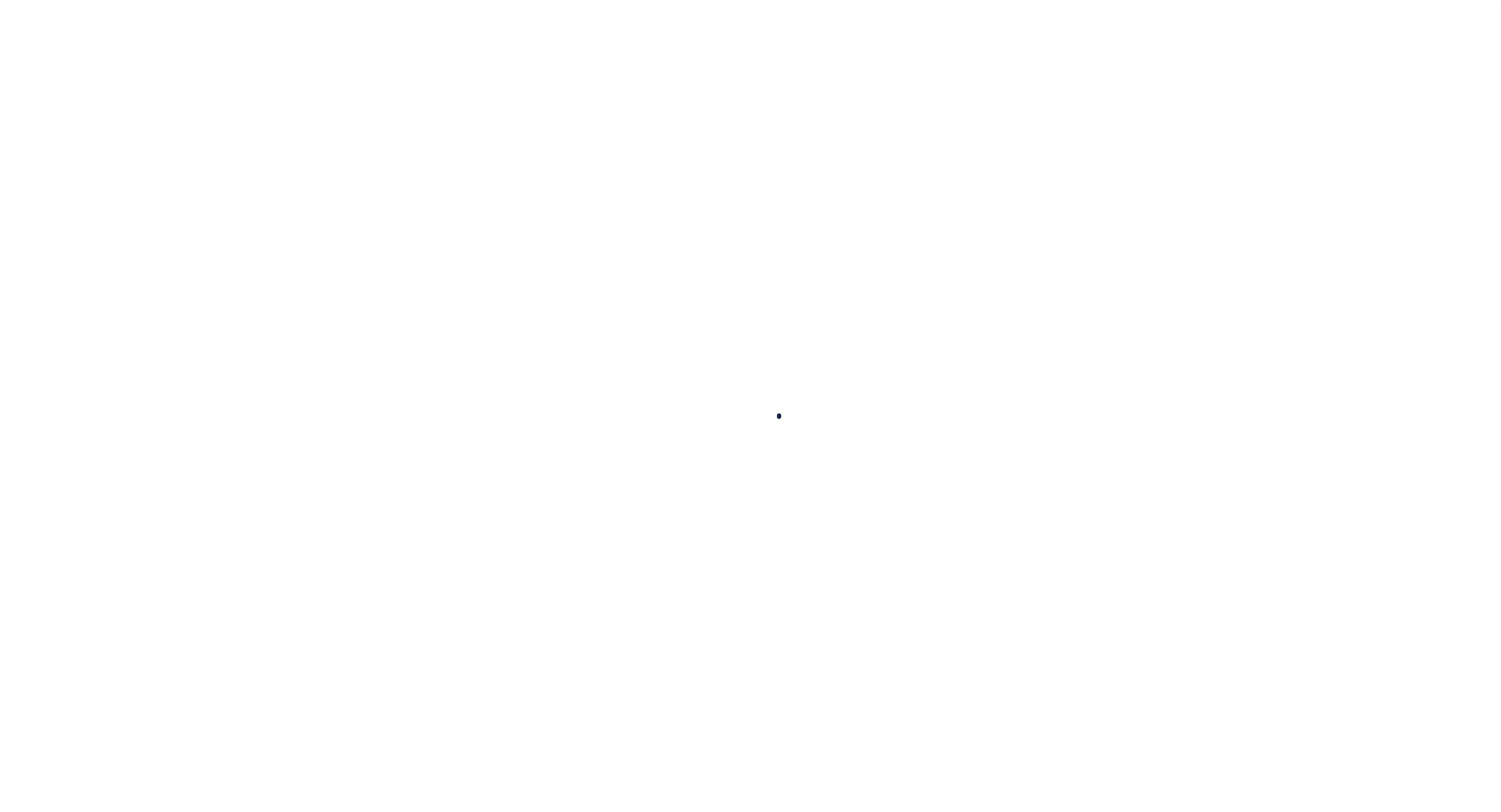
checkbox input "false"
type input "4212703002"
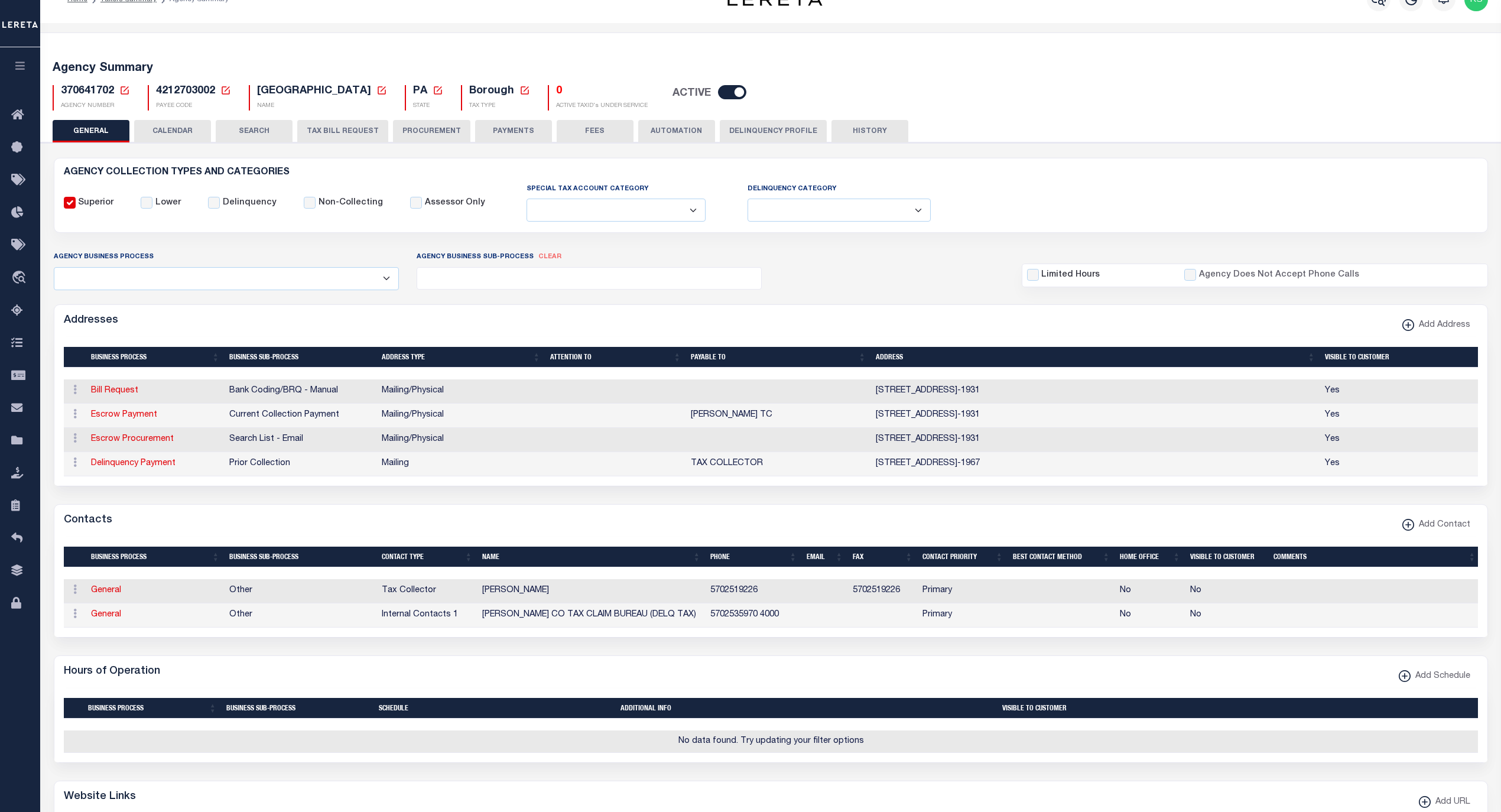
click at [528, 131] on button "PAYMENTS" at bounding box center [514, 131] width 77 height 23
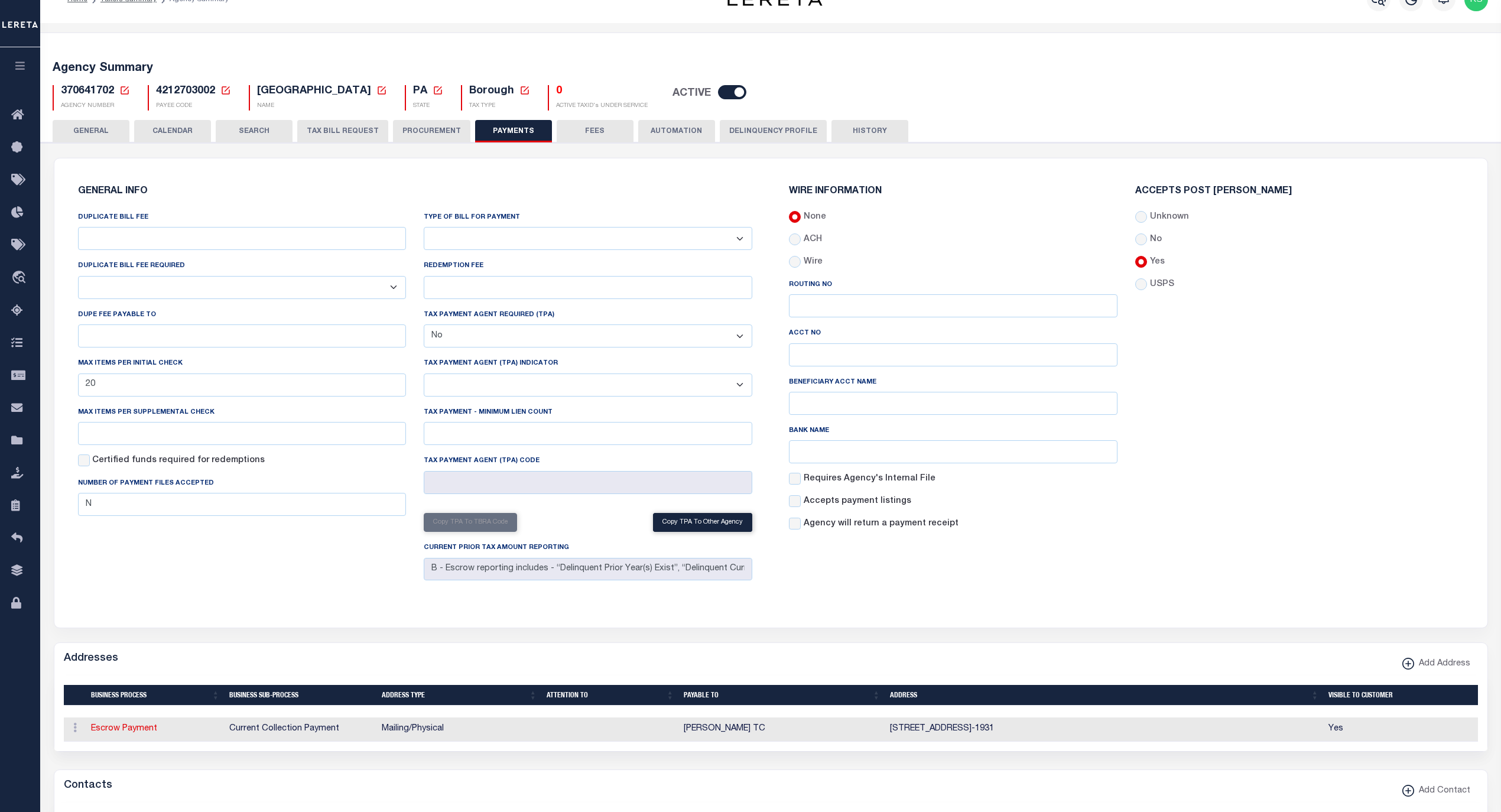
click at [242, 454] on div "DUPLICATE BILL FEE DUPLICATE BILL FEE REQUIRED Yes No DUPE FEE PAYABLE TO Max i…" at bounding box center [241, 398] width 346 height 374
click at [239, 443] on input "text" at bounding box center [242, 433] width 329 height 23
type input "20"
click at [273, 556] on div "DUPLICATE BILL FEE DUPLICATE BILL FEE REQUIRED Yes No DUPE FEE PAYABLE TO Max i…" at bounding box center [241, 398] width 346 height 374
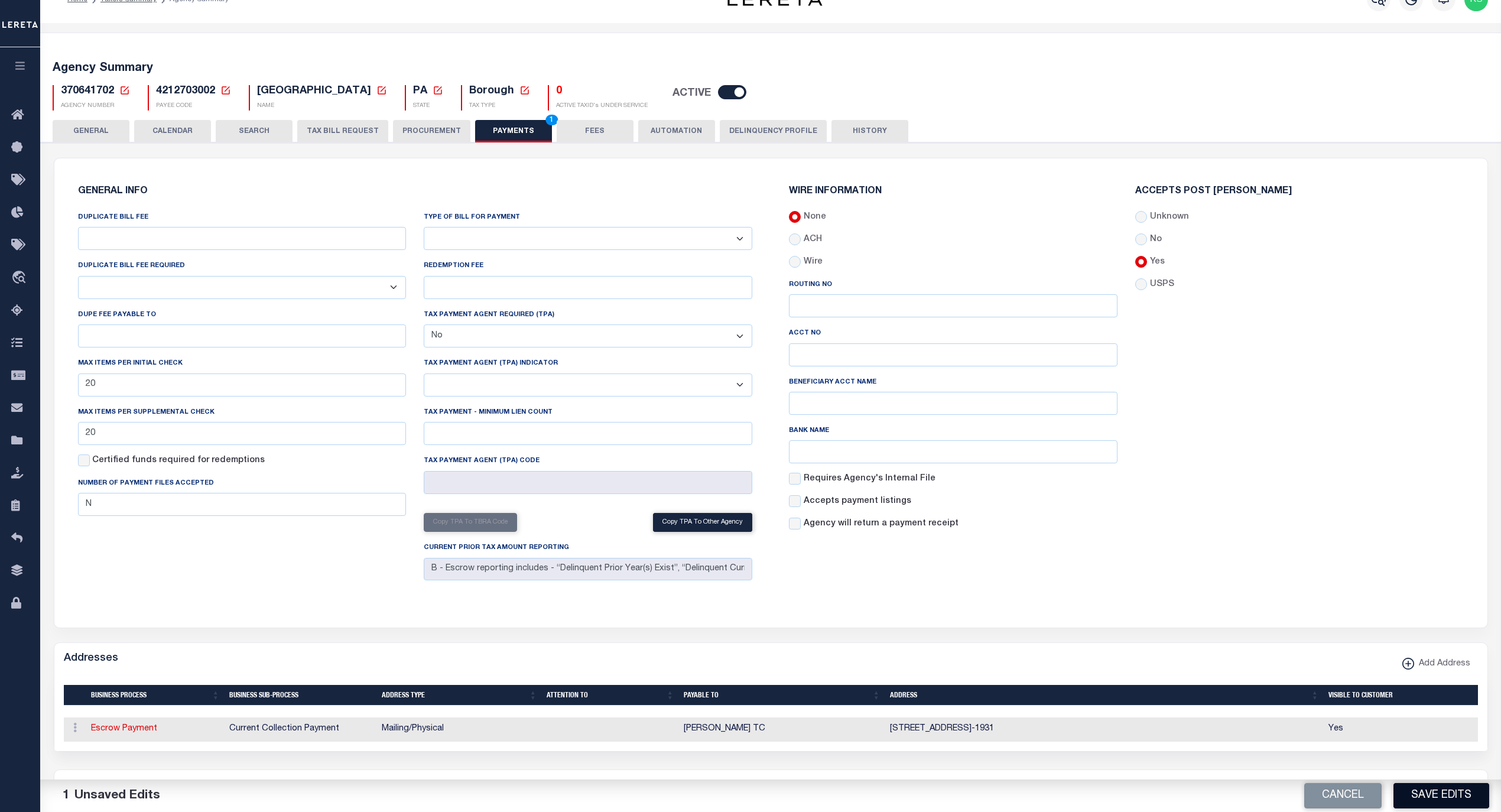
click at [1425, 785] on button "Save Edits" at bounding box center [1441, 795] width 96 height 25
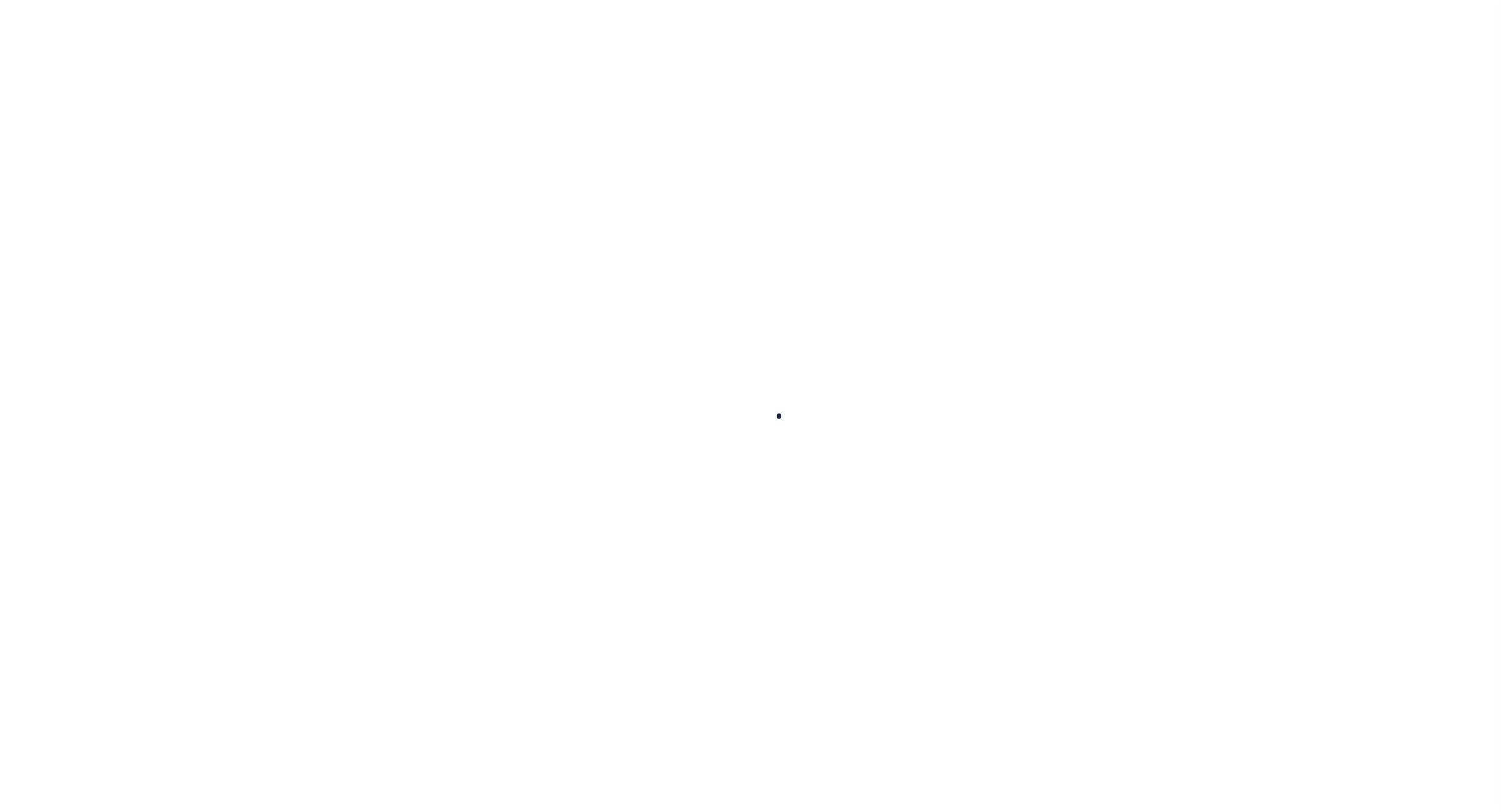
select select
type input "20"
checkbox input "false"
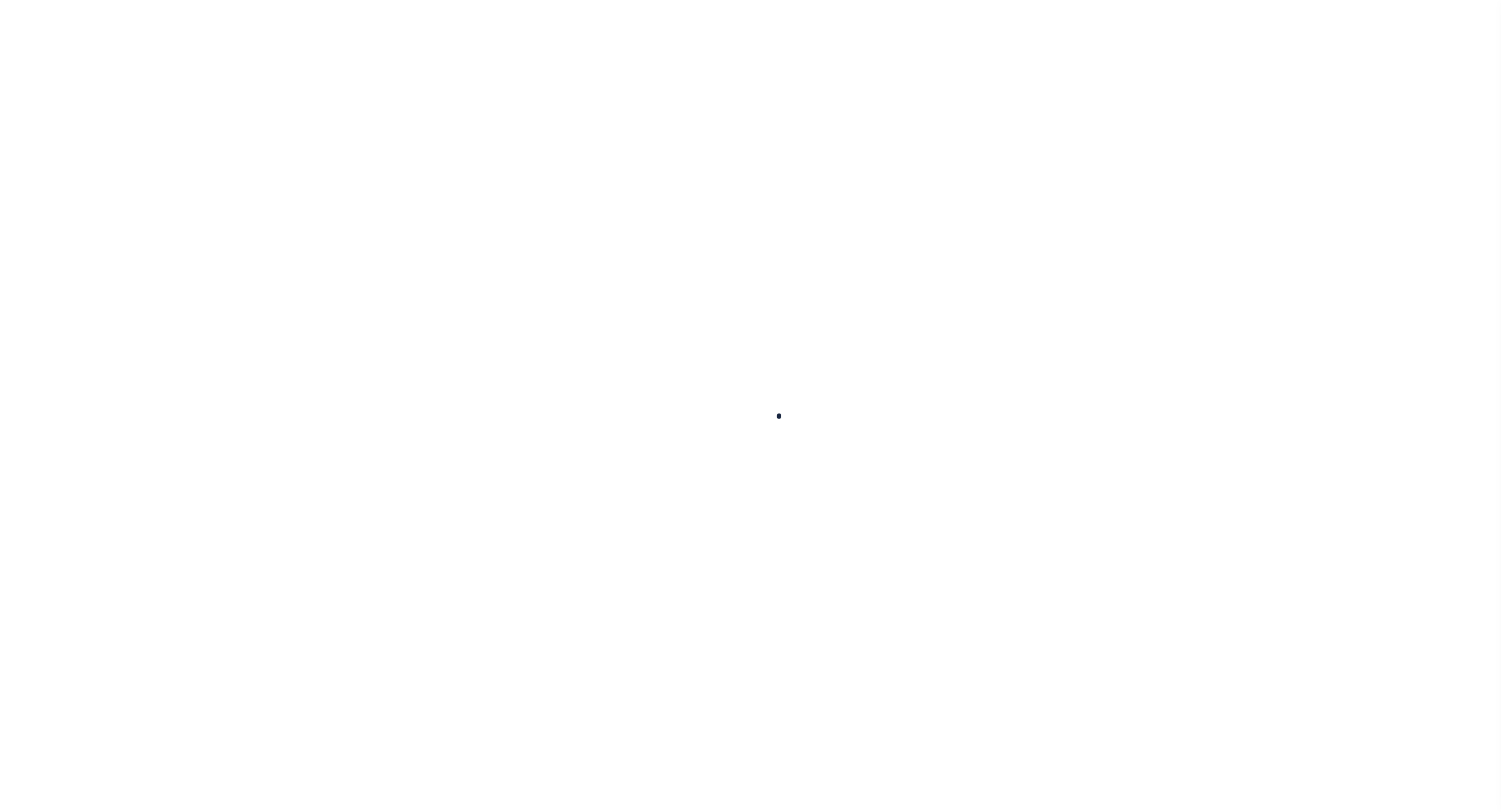
type input "N"
select select "false"
type input "B - Escrow reporting includes - “Delinquent Prior Year(s) Exist”, “Delinquent C…"
radio input "true"
checkbox input "false"
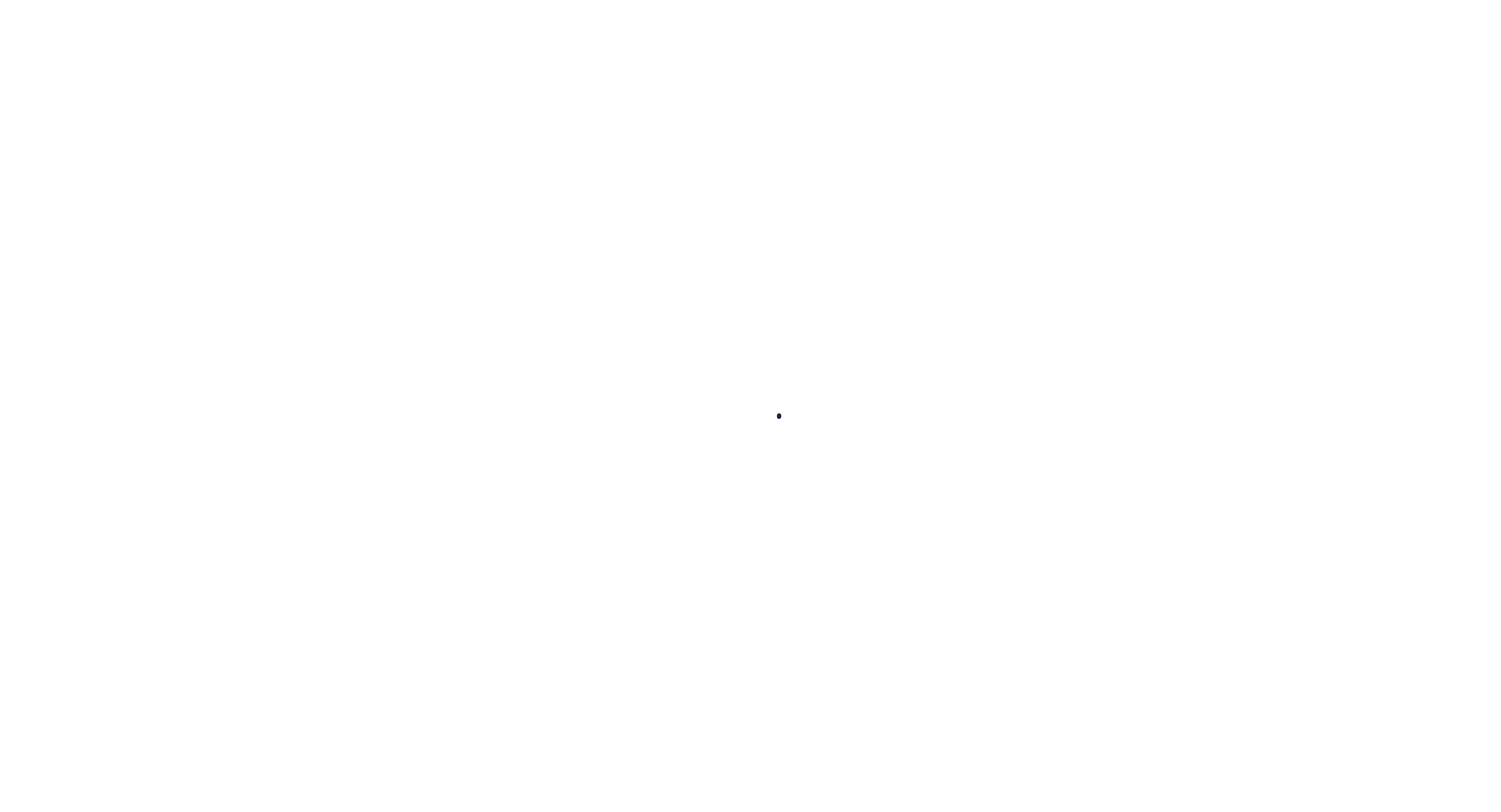
checkbox input "false"
radio input "true"
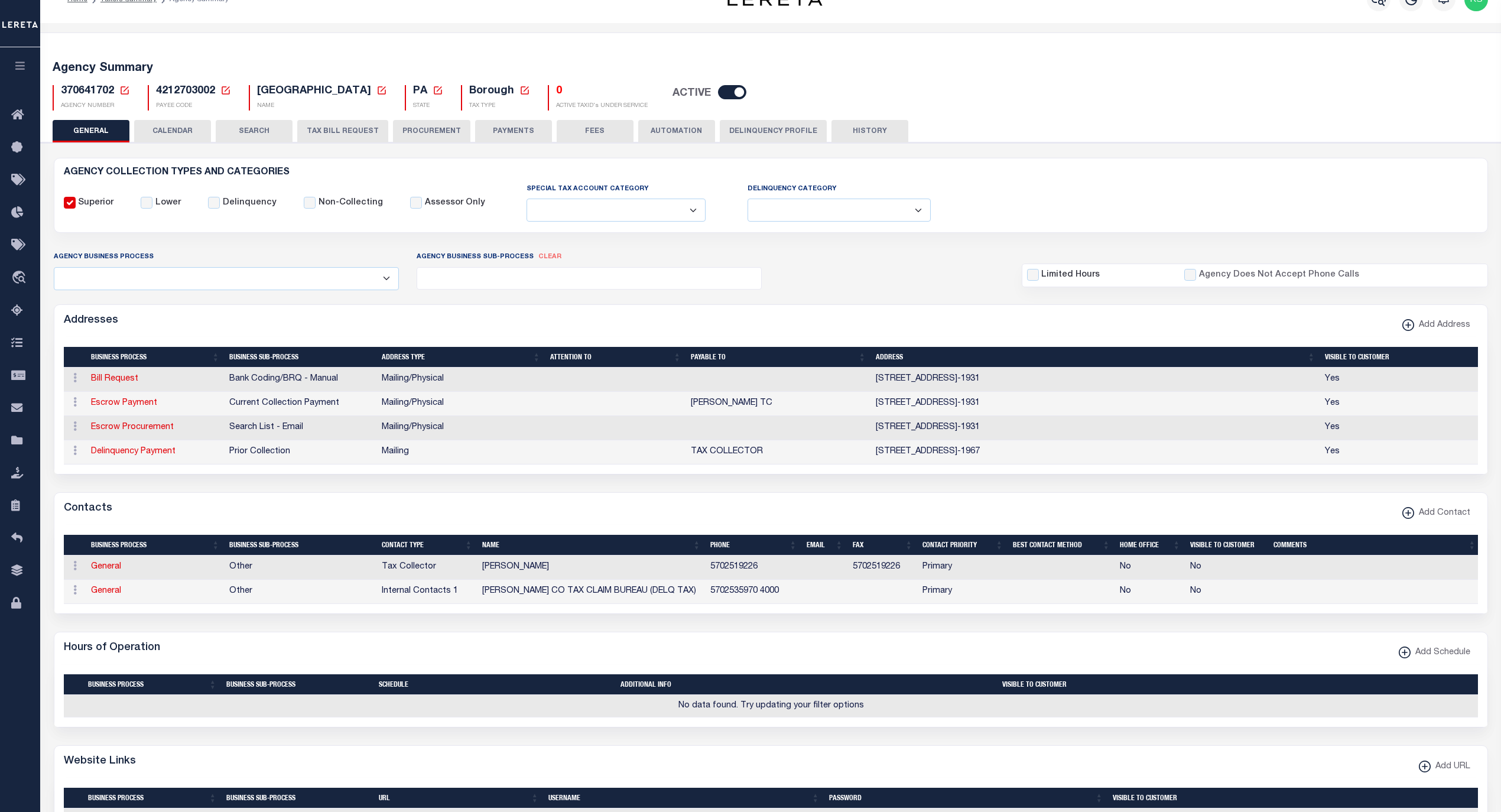
click at [517, 126] on button "PAYMENTS" at bounding box center [514, 131] width 77 height 23
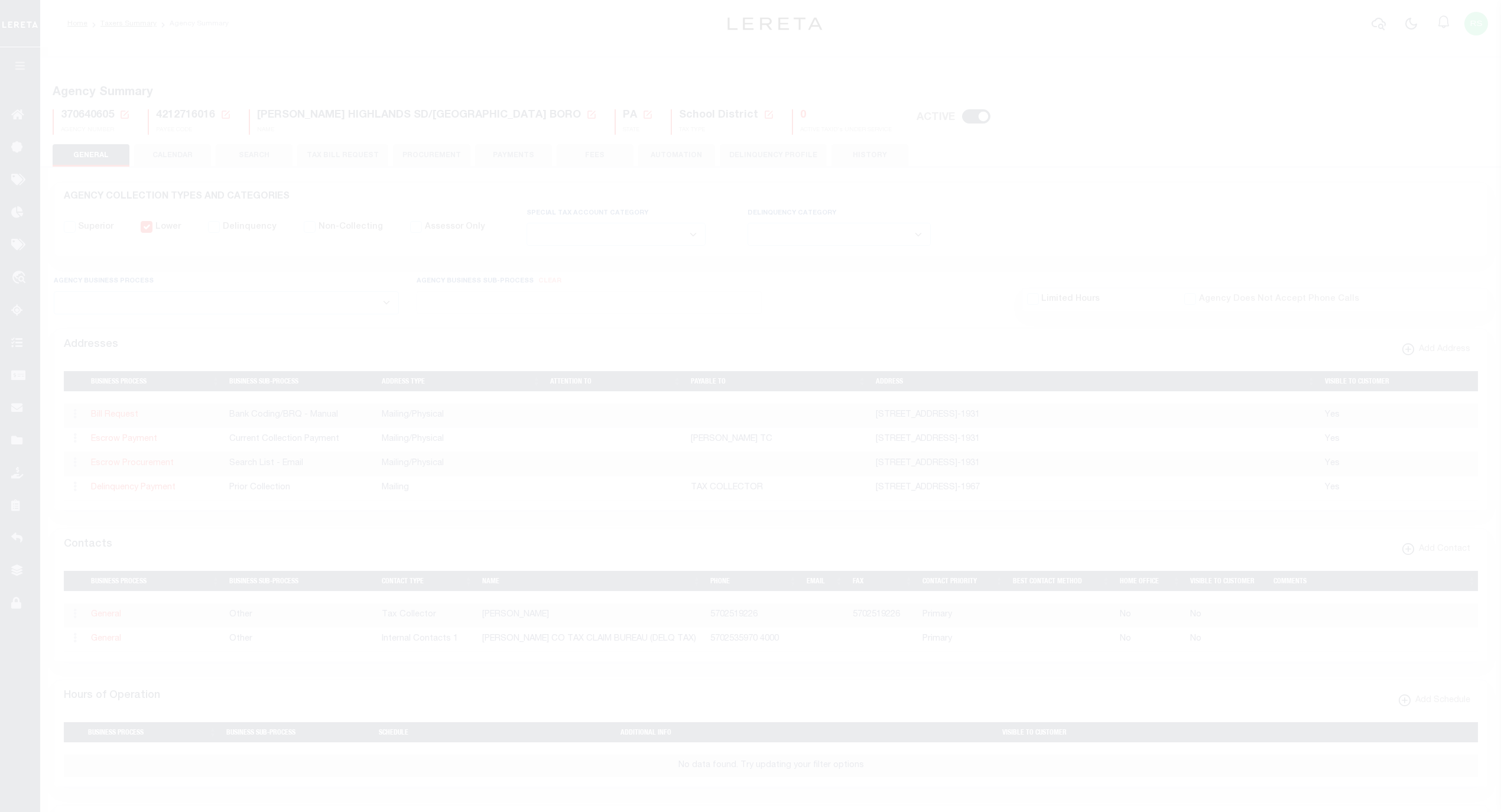
select select
select select "false"
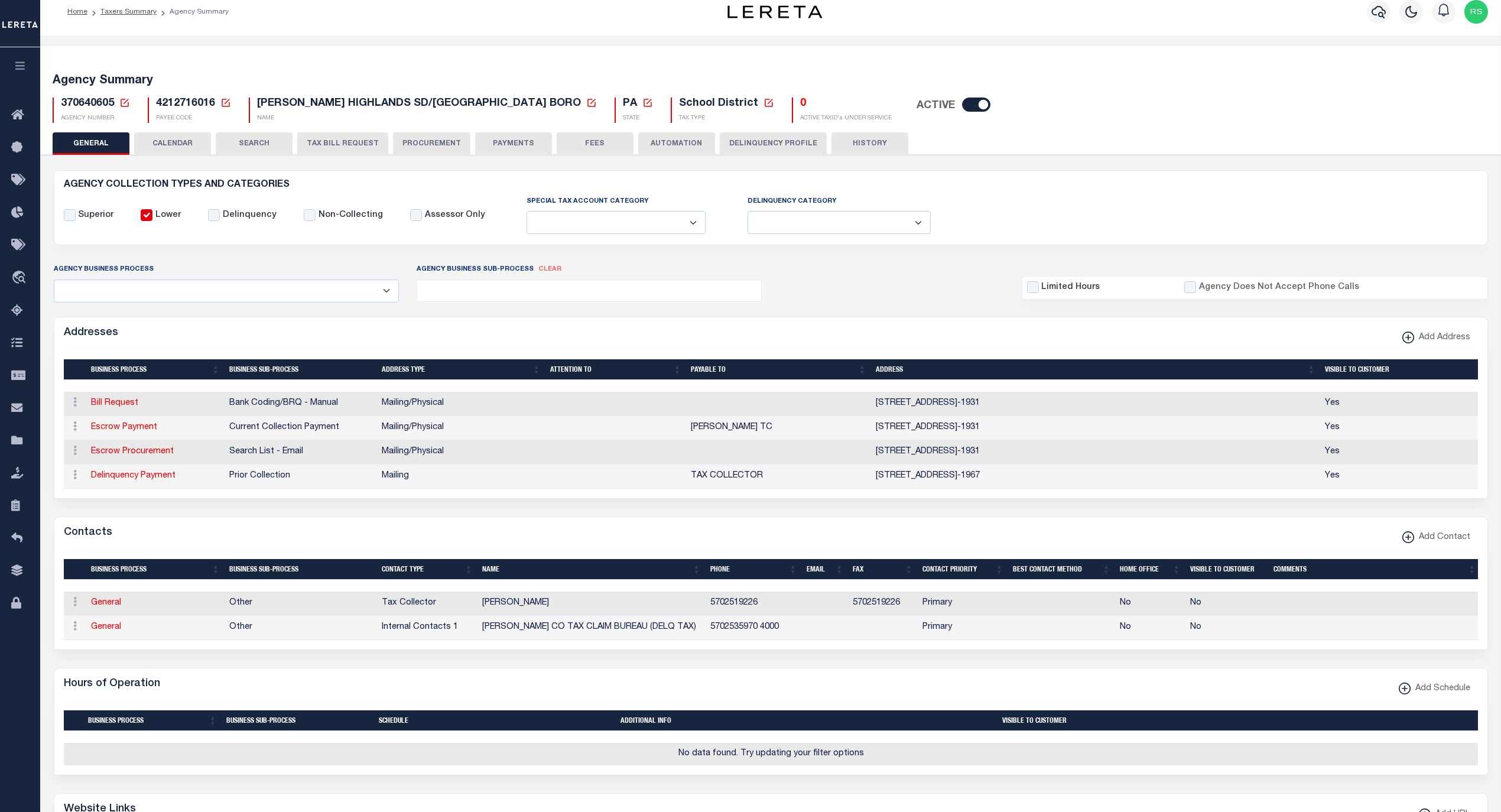
scroll to position [12, 0]
click at [523, 145] on button "PAYMENTS" at bounding box center [514, 143] width 77 height 23
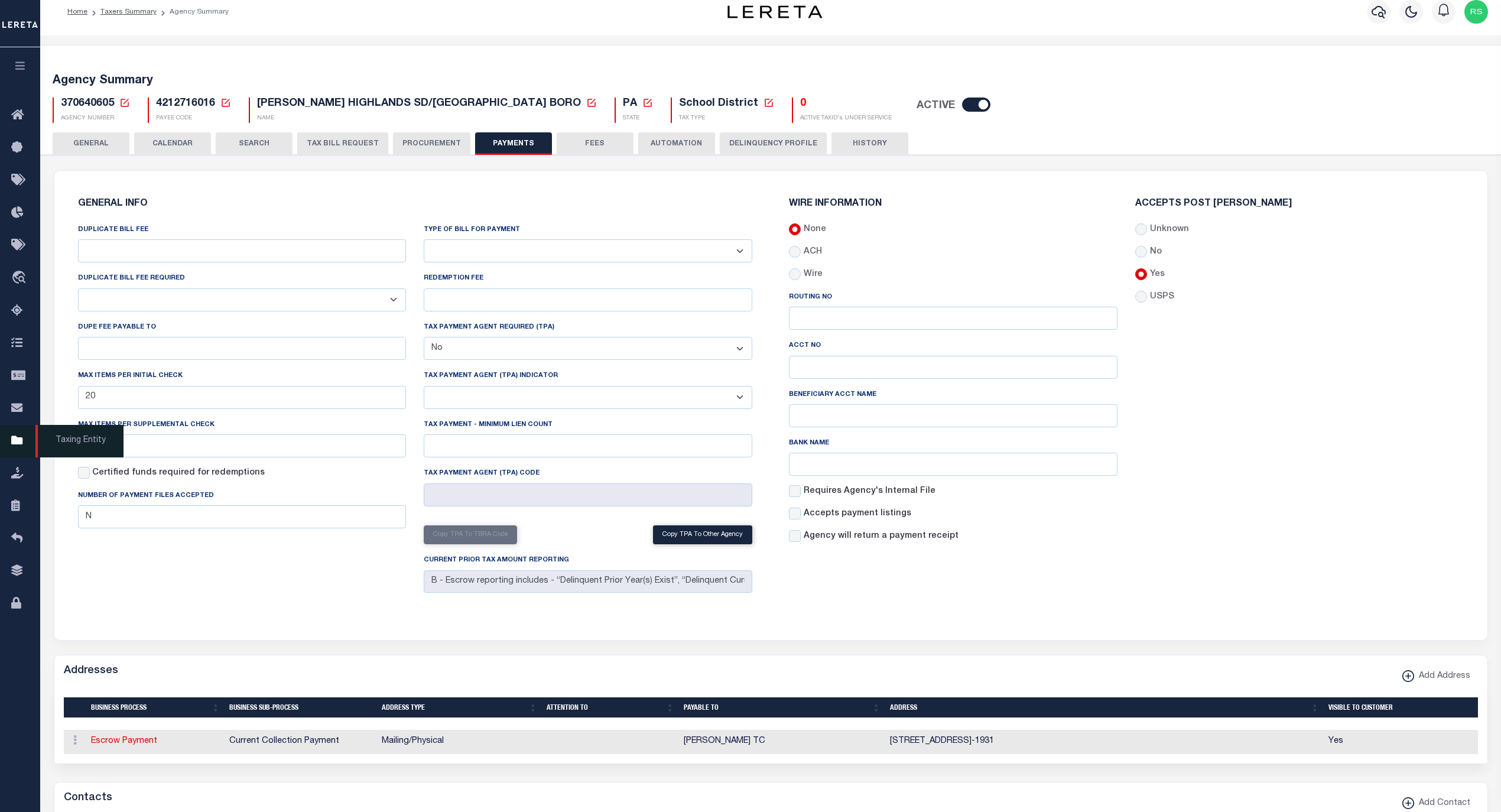
click at [59, 442] on span "Taxing Entity" at bounding box center [79, 441] width 88 height 32
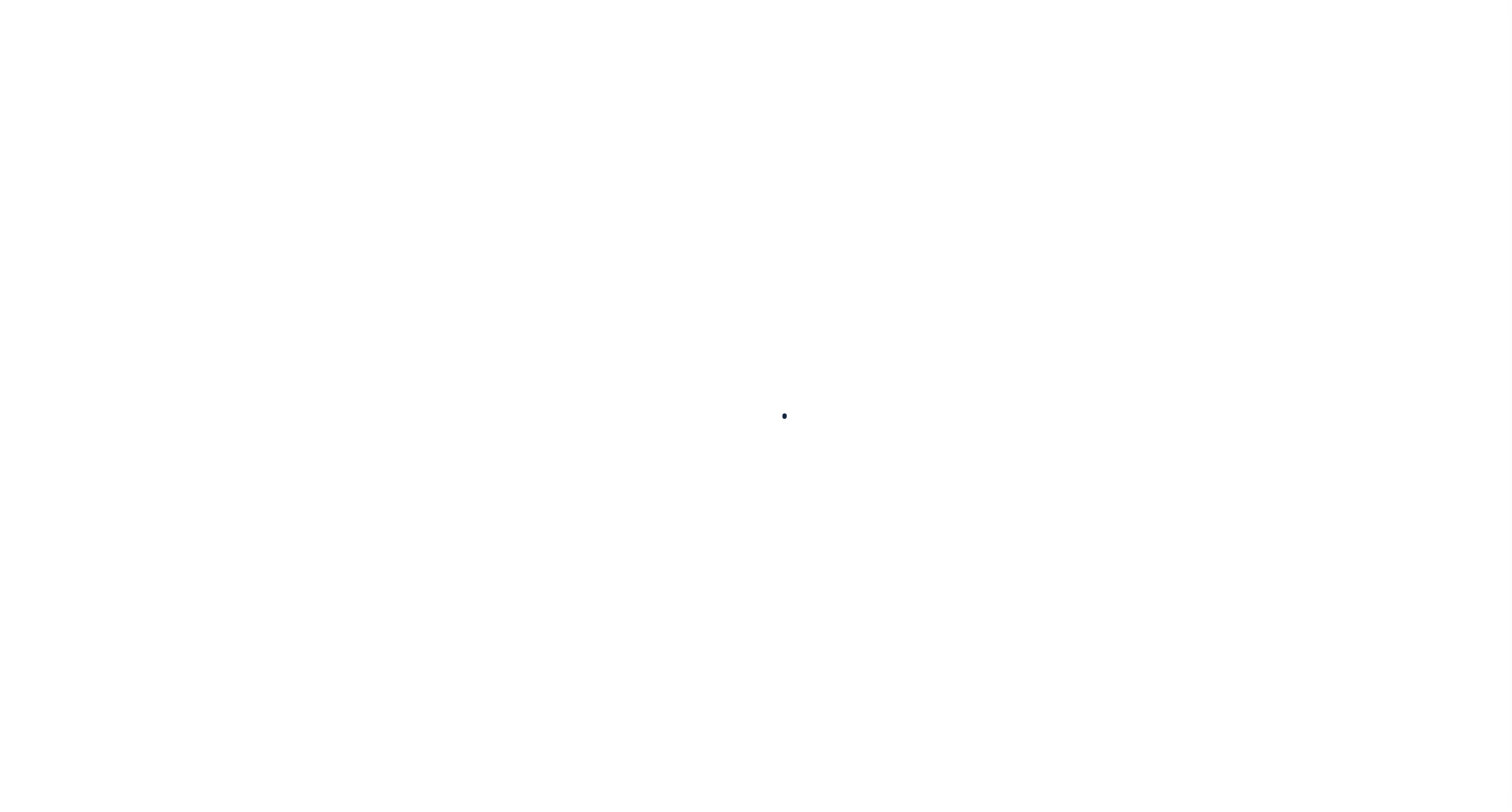
select select
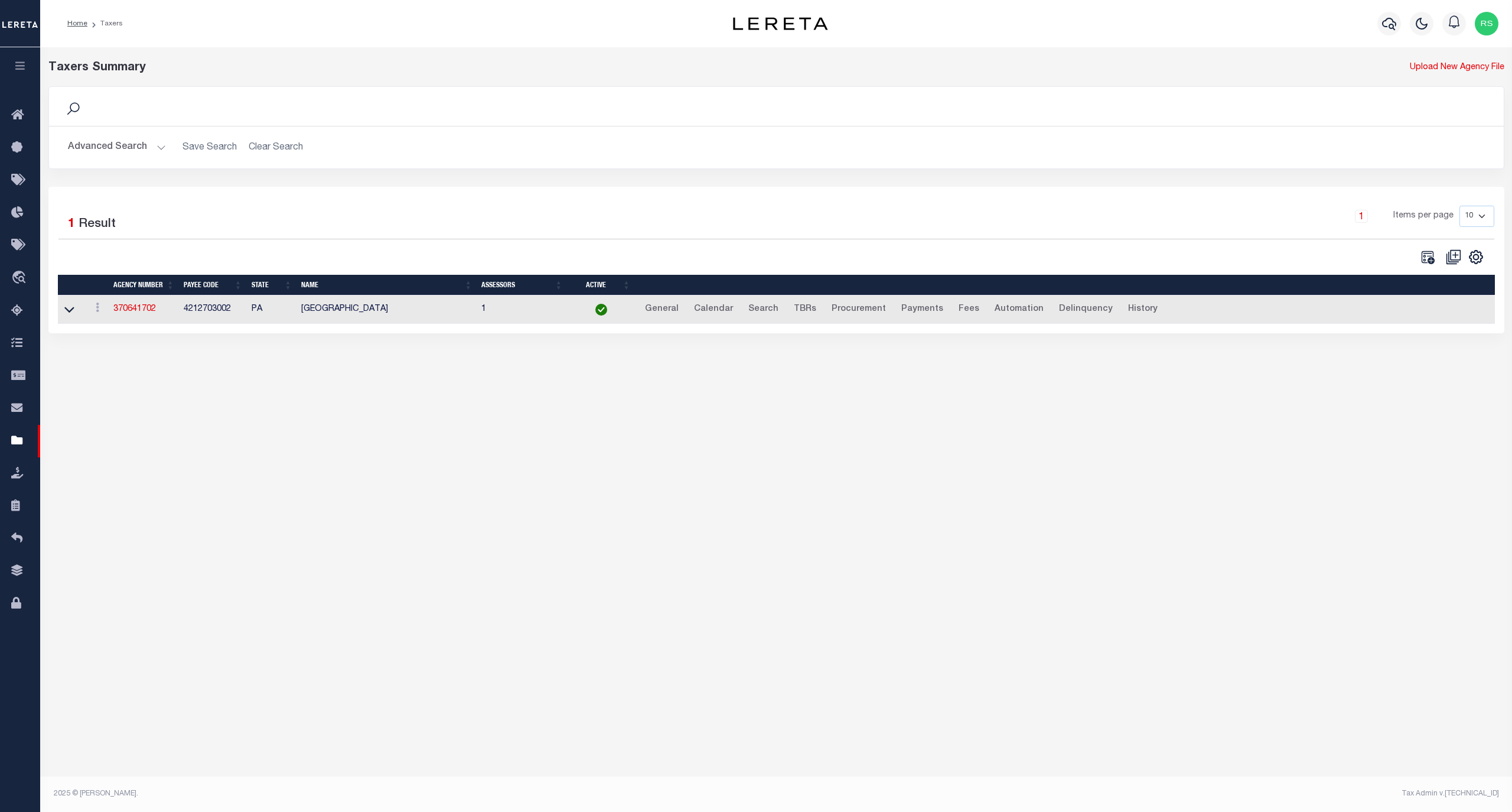
click at [120, 145] on button "Advanced Search" at bounding box center [117, 147] width 98 height 23
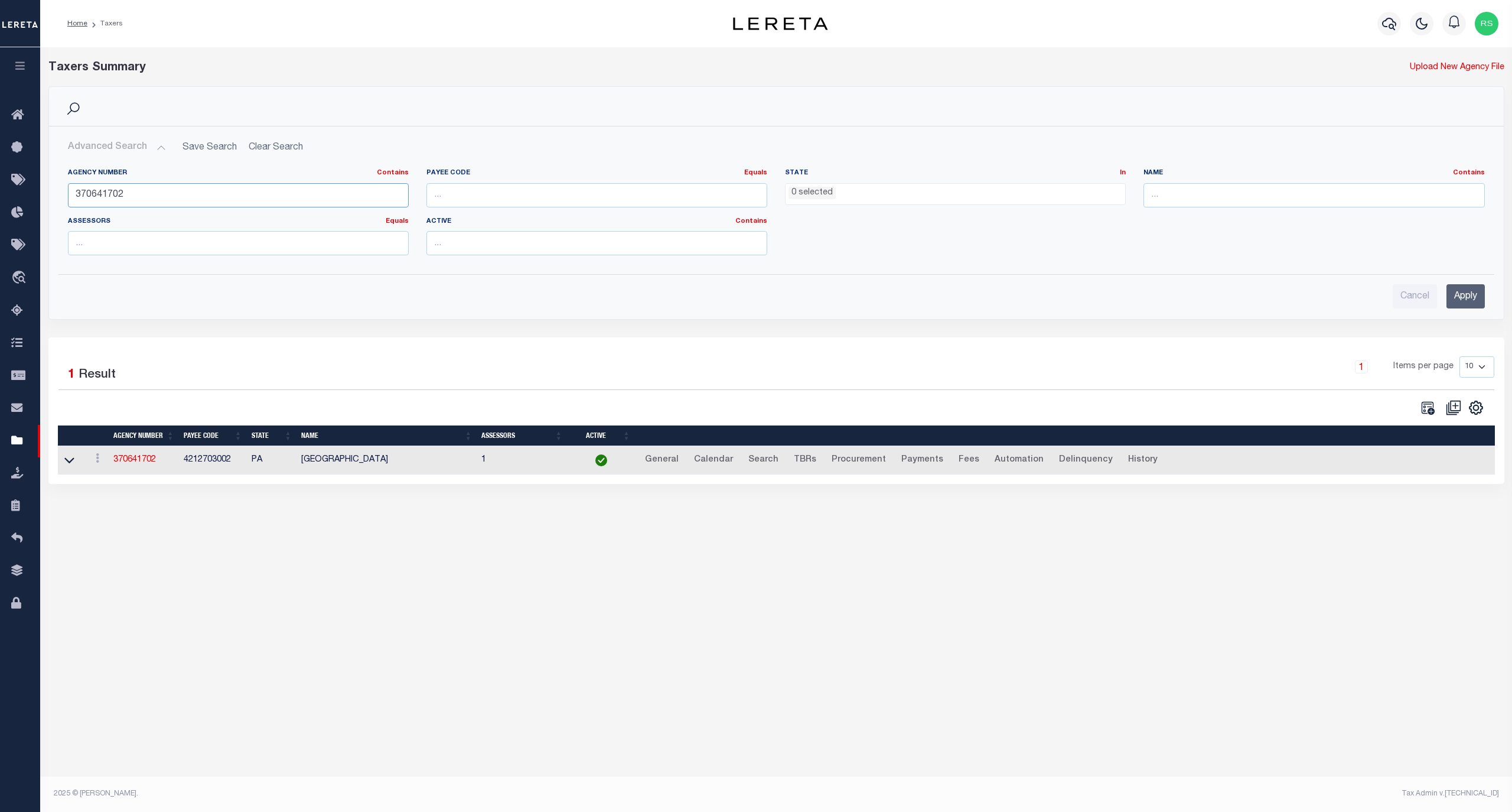
click at [132, 186] on input "370641702" at bounding box center [238, 195] width 341 height 24
paste input "421060501"
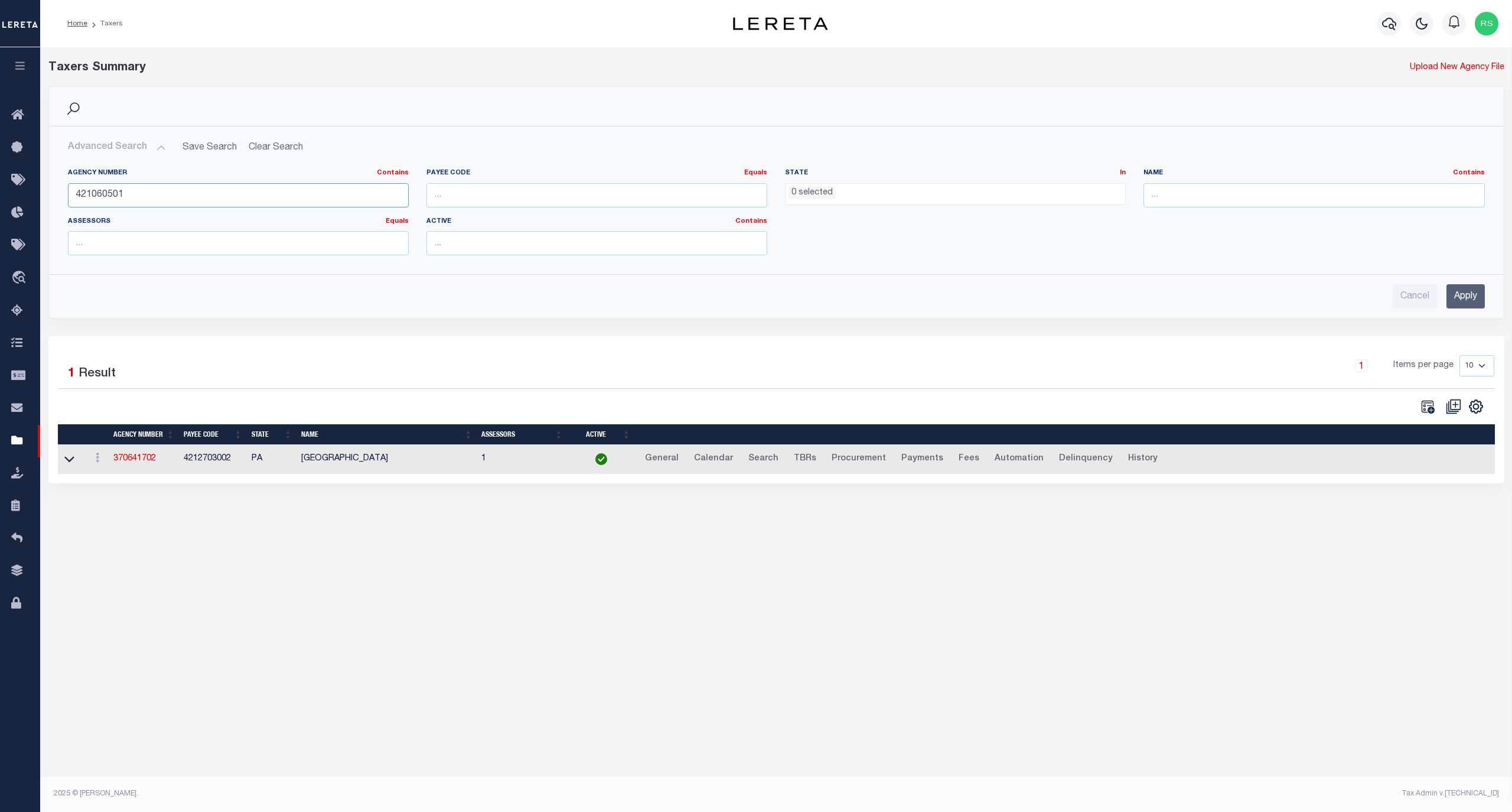
type input "421060501"
click at [1460, 303] on input "Apply" at bounding box center [1466, 297] width 39 height 24
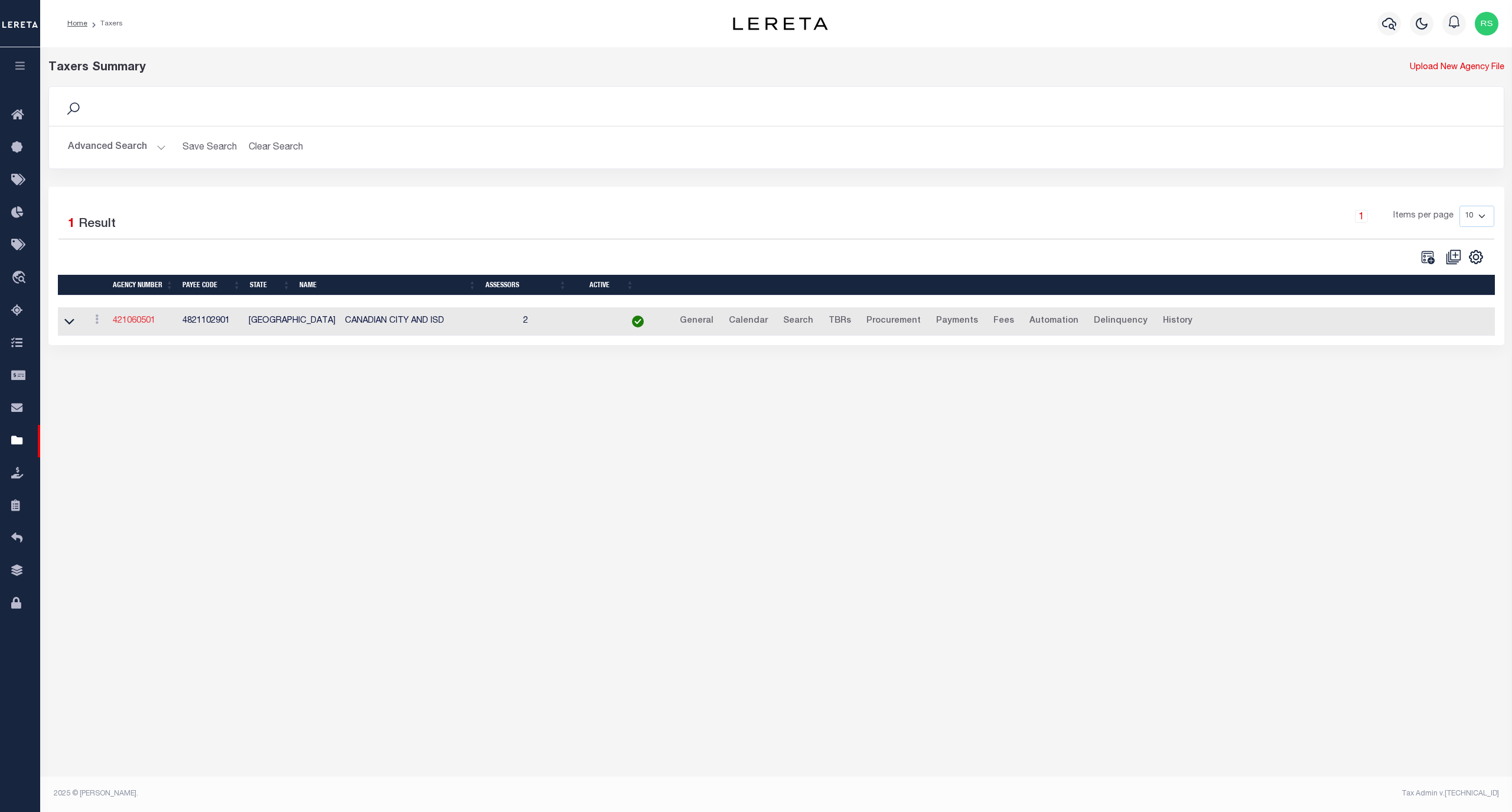
click at [140, 322] on link "421060501" at bounding box center [134, 320] width 42 height 8
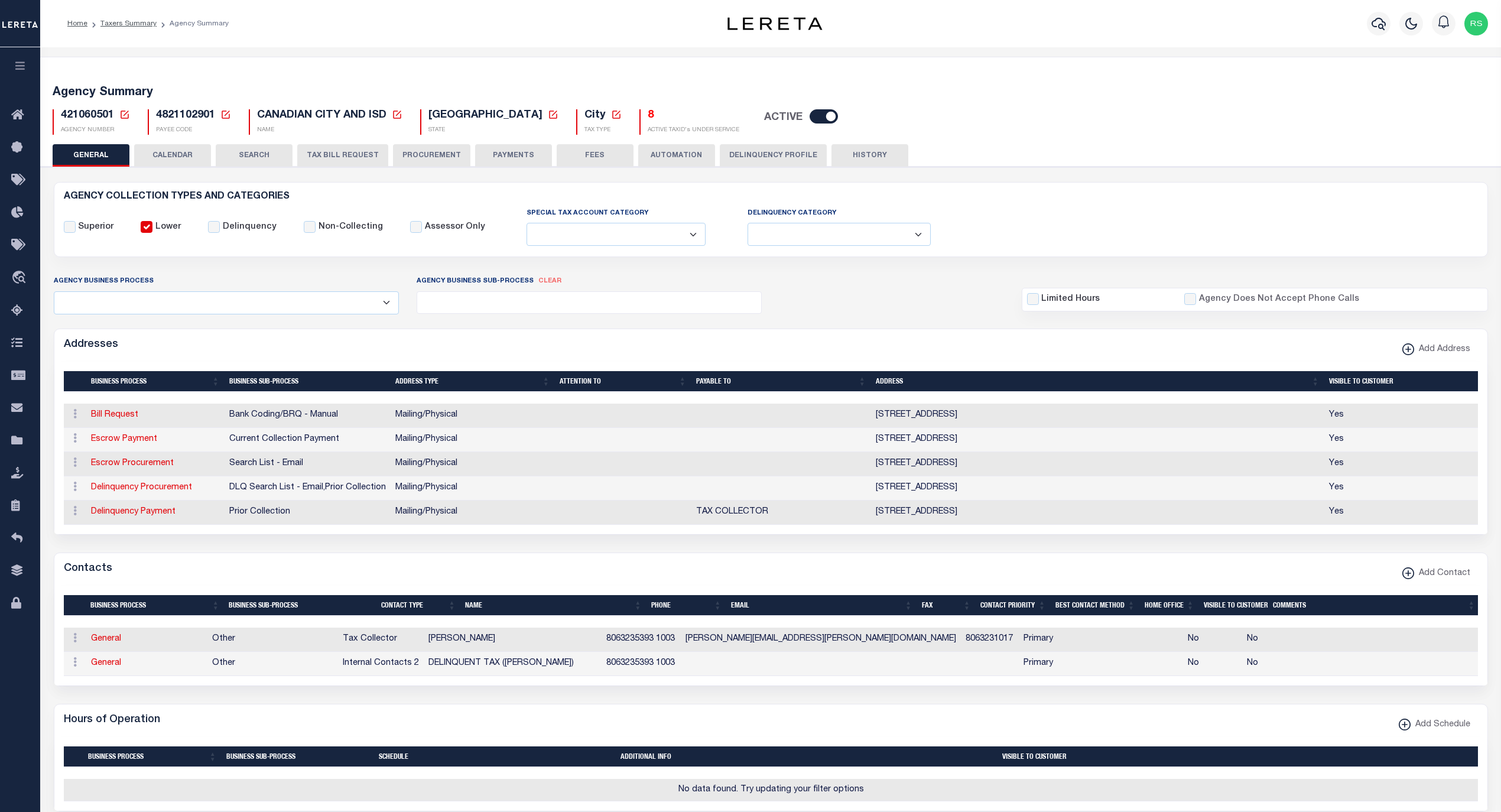
select select
click at [761, 119] on div "421060501 Agency Number Edit Cancel Ok" at bounding box center [770, 117] width 1454 height 35
